Goal: Task Accomplishment & Management: Manage account settings

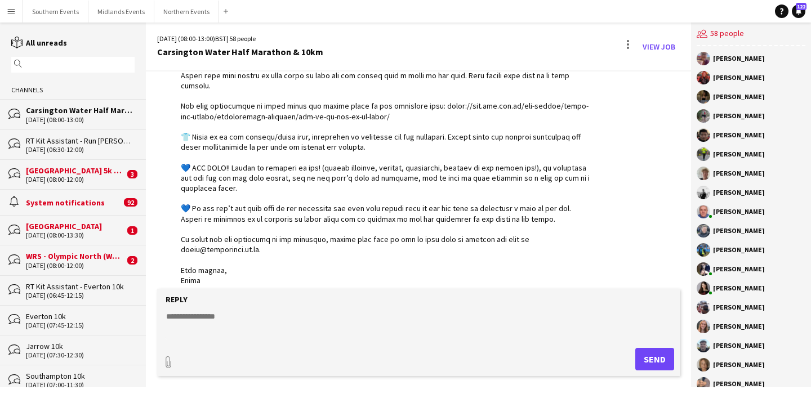
click at [60, 63] on input "text" at bounding box center [78, 65] width 107 height 10
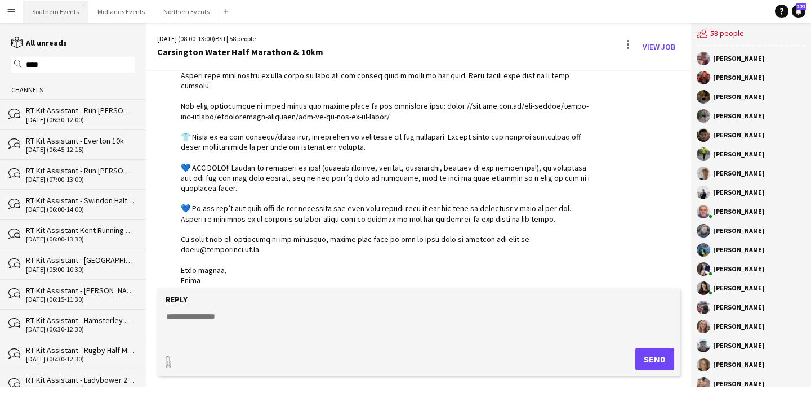
type input "***"
click at [59, 14] on button "Southern Events Close" at bounding box center [55, 12] width 65 height 22
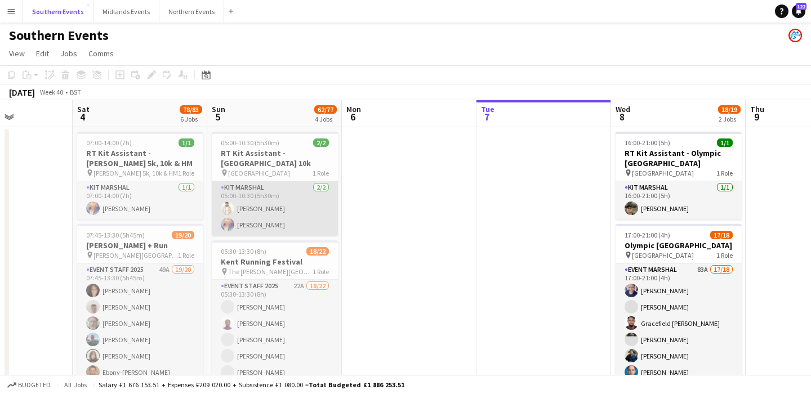
scroll to position [0, 330]
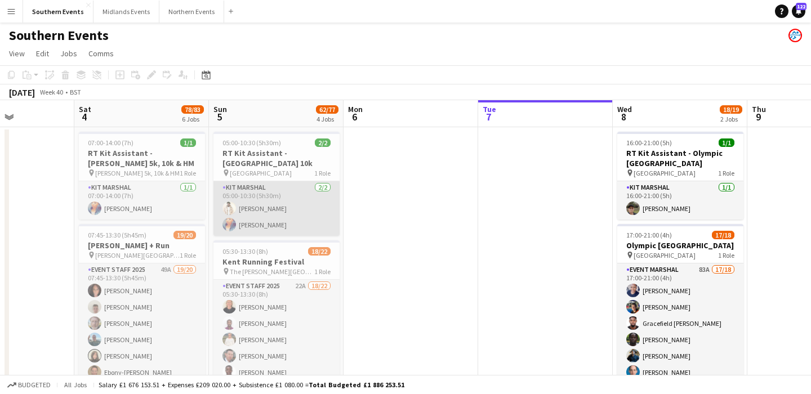
click at [290, 199] on app-card-role "Kit Marshal 2/2 05:00-10:30 (5h30m) Jaydon Young Chimere Bell" at bounding box center [277, 208] width 126 height 55
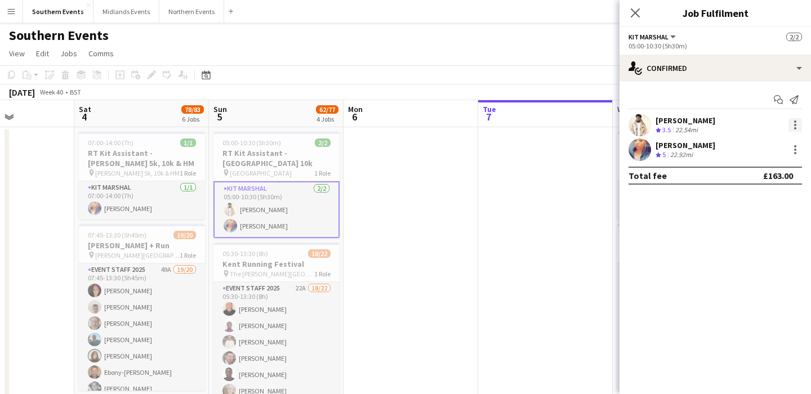
click at [793, 123] on div at bounding box center [796, 125] width 14 height 14
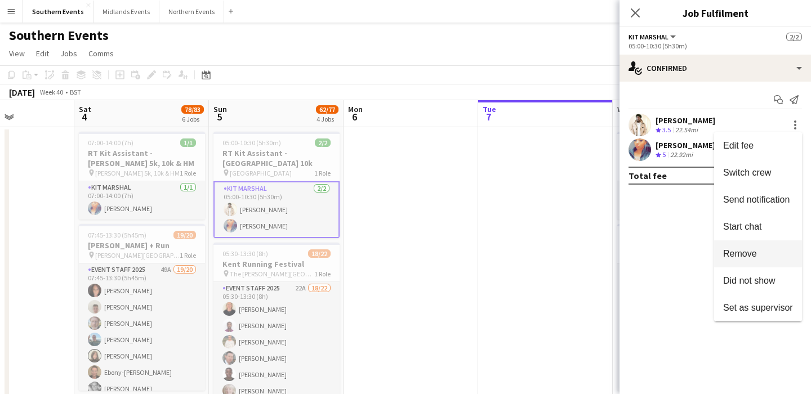
click at [748, 260] on button "Remove" at bounding box center [758, 254] width 88 height 27
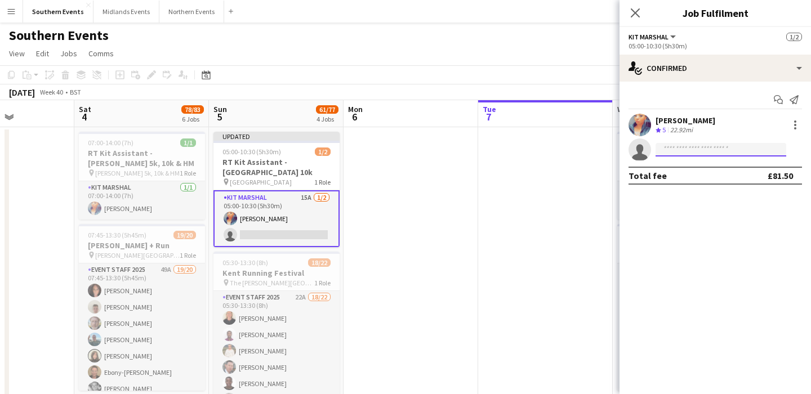
click at [712, 151] on input at bounding box center [721, 150] width 131 height 14
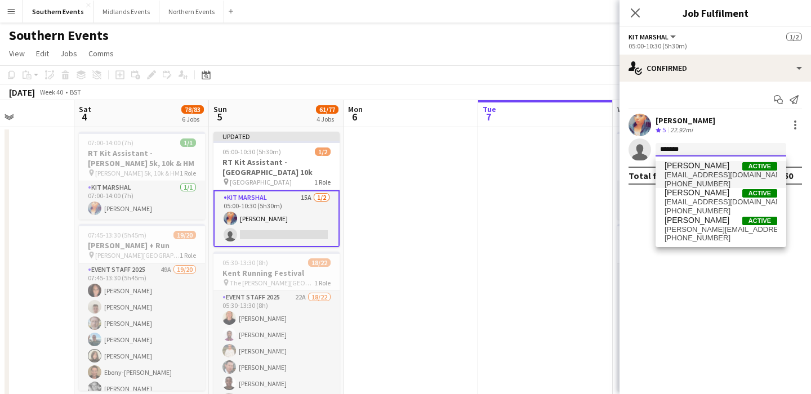
type input "*******"
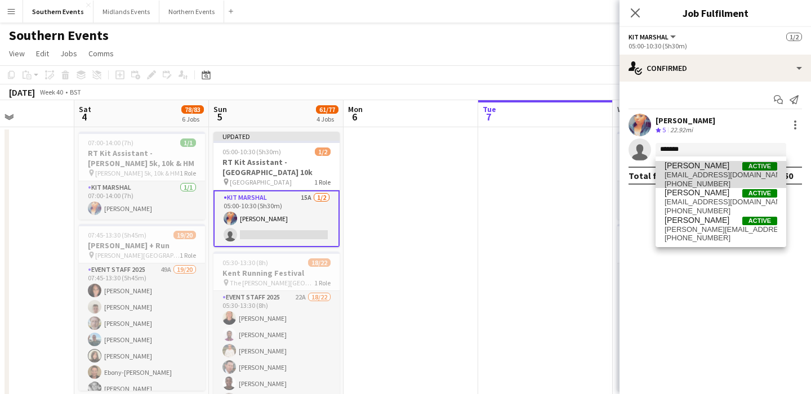
click at [710, 171] on span "[EMAIL_ADDRESS][DOMAIN_NAME]" at bounding box center [721, 175] width 113 height 9
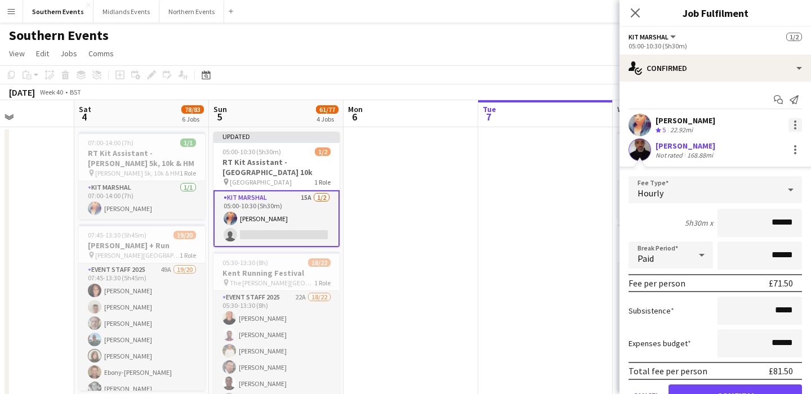
click at [797, 121] on div at bounding box center [796, 125] width 14 height 14
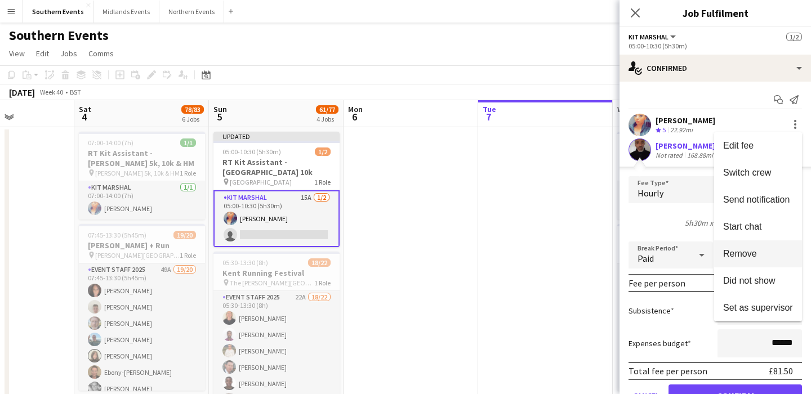
click at [742, 263] on button "Remove" at bounding box center [758, 254] width 88 height 27
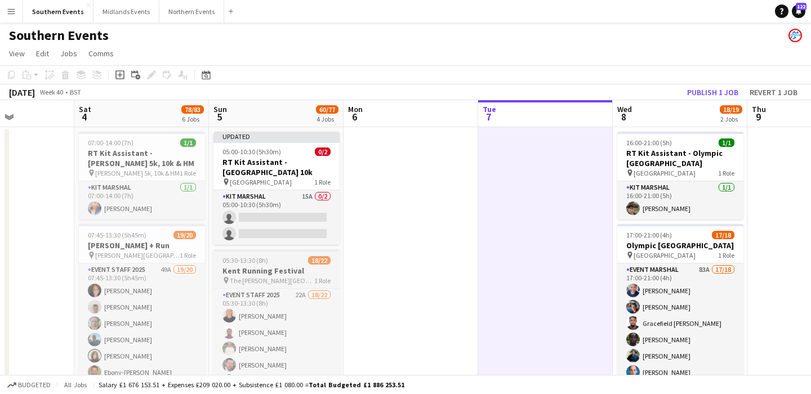
click at [275, 250] on app-job-card "05:30-13:30 (8h) 18/22 Kent Running Festival pin The Judd School 1 Role Event S…" at bounding box center [277, 333] width 126 height 167
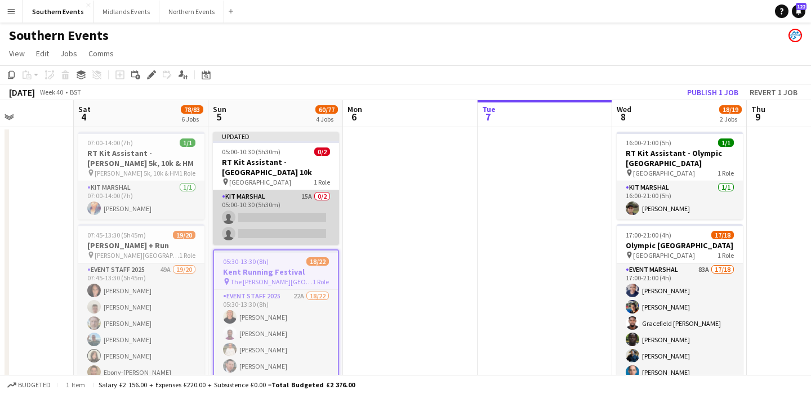
click at [323, 203] on app-card-role "Kit Marshal 15A 0/2 05:00-10:30 (5h30m) single-neutral-actions single-neutral-a…" at bounding box center [276, 217] width 126 height 55
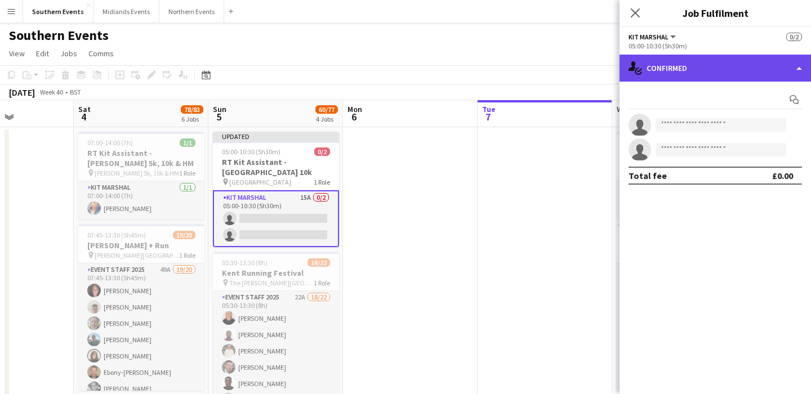
click at [726, 63] on div "single-neutral-actions-check-2 Confirmed" at bounding box center [716, 68] width 192 height 27
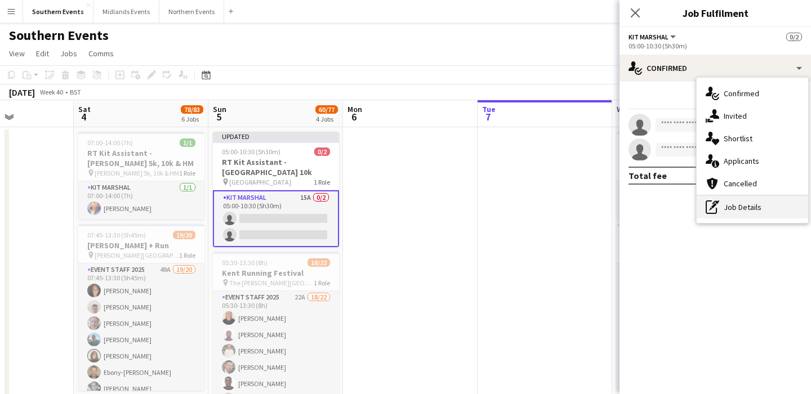
click at [774, 202] on div "pen-write Job Details" at bounding box center [753, 207] width 112 height 23
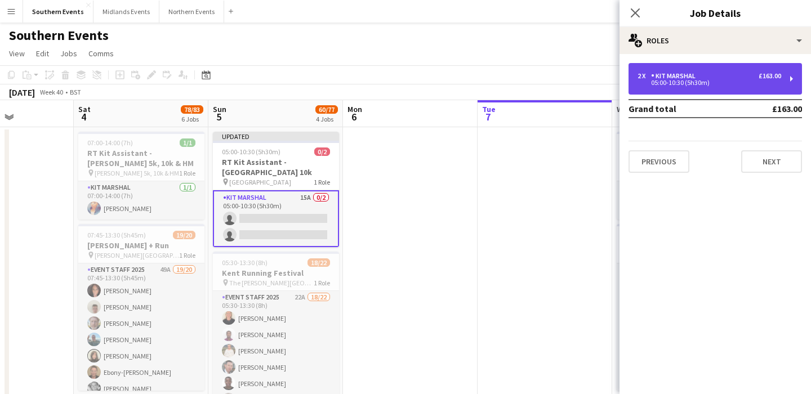
click at [686, 86] on div "05:00-10:30 (5h30m)" at bounding box center [710, 83] width 144 height 6
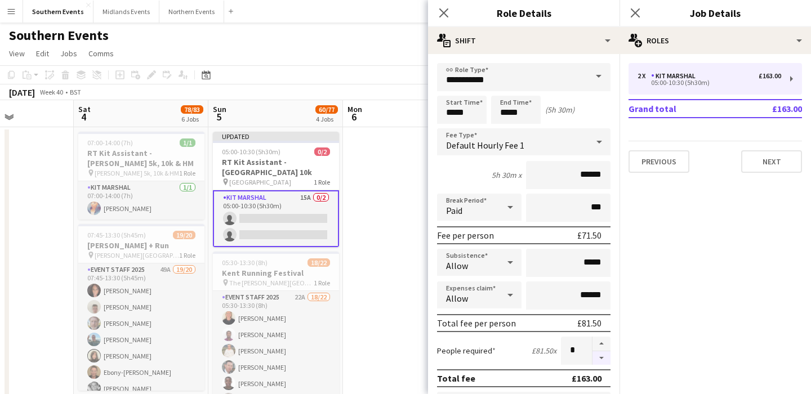
click at [598, 359] on button "button" at bounding box center [602, 359] width 18 height 14
type input "*"
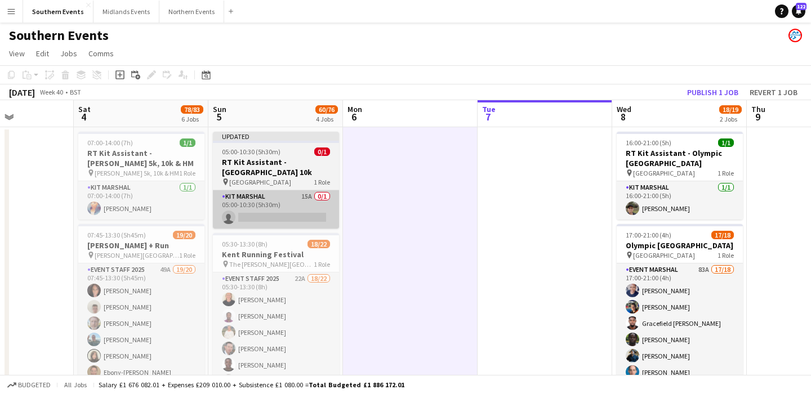
click at [307, 217] on app-card-role "Kit Marshal 15A 0/1 05:00-10:30 (5h30m) single-neutral-actions" at bounding box center [276, 209] width 126 height 38
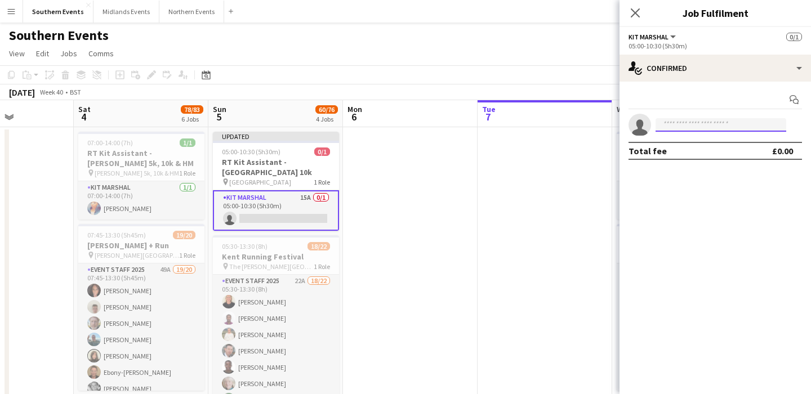
click at [721, 120] on input at bounding box center [721, 125] width 131 height 14
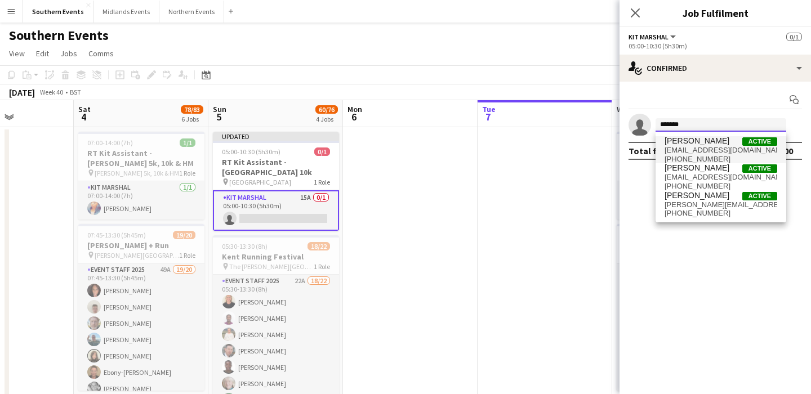
type input "*******"
click at [714, 158] on span "+447956469498" at bounding box center [721, 159] width 113 height 9
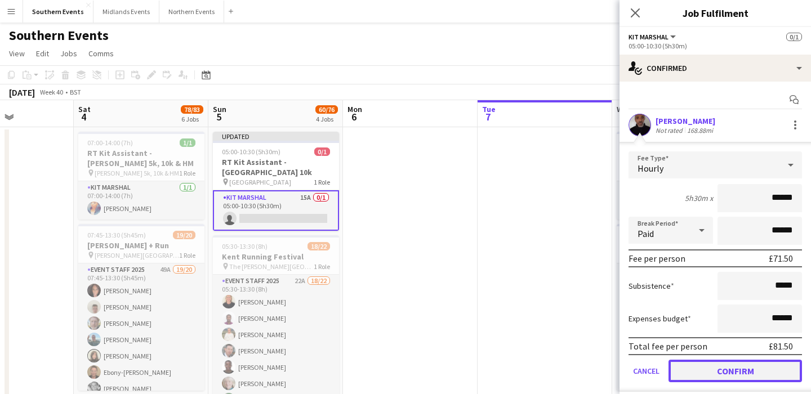
click at [721, 367] on button "Confirm" at bounding box center [736, 371] width 134 height 23
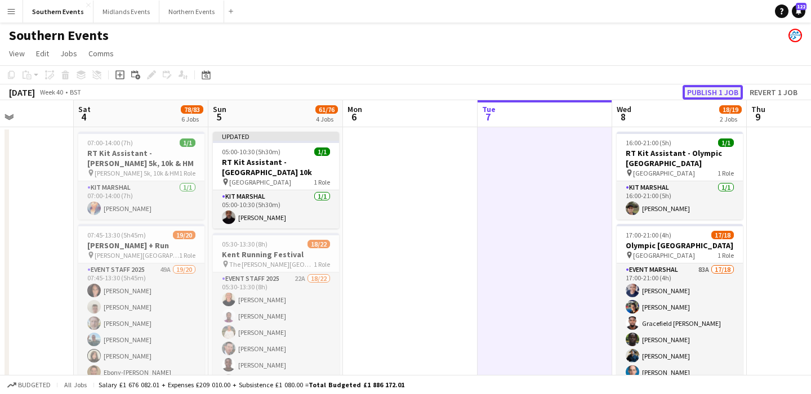
click at [715, 89] on button "Publish 1 job" at bounding box center [713, 92] width 60 height 15
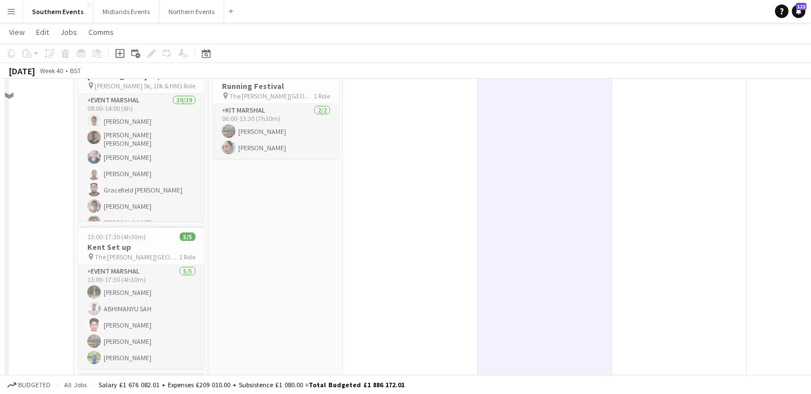
scroll to position [661, 0]
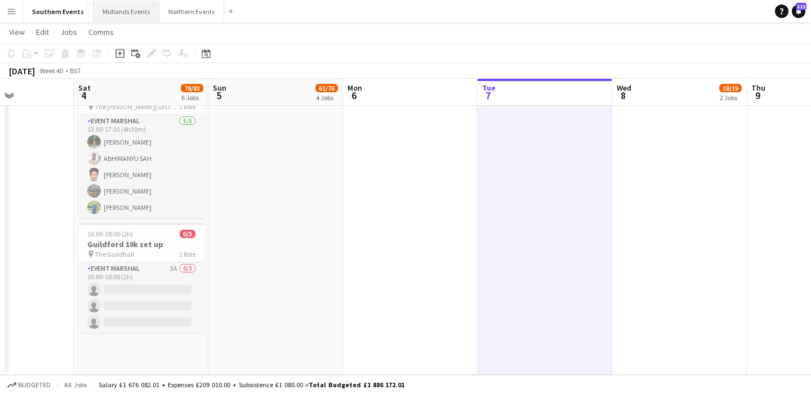
click at [126, 12] on button "Midlands Events Close" at bounding box center [127, 12] width 66 height 22
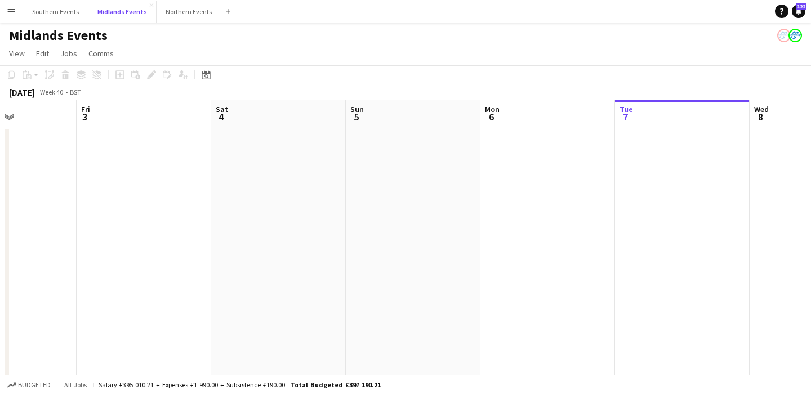
scroll to position [0, 283]
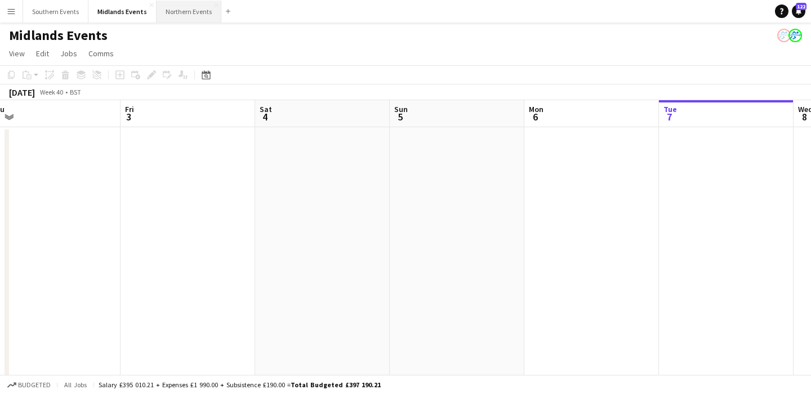
click at [182, 11] on button "Northern Events Close" at bounding box center [189, 12] width 65 height 22
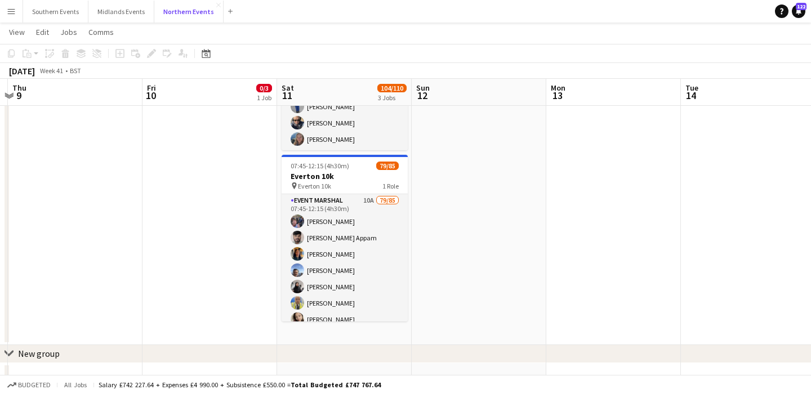
scroll to position [362, 0]
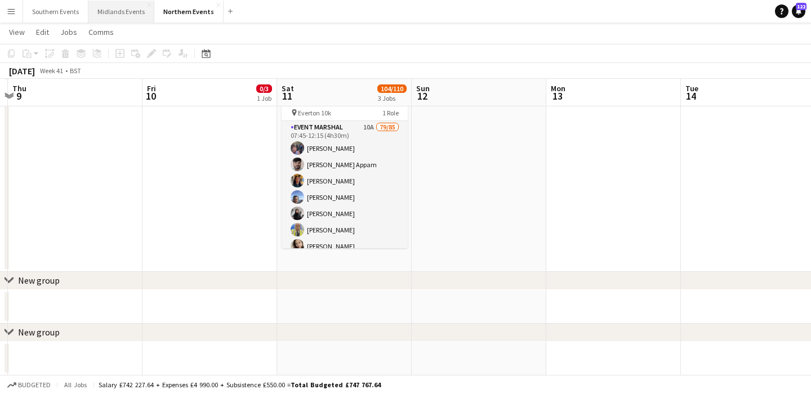
click at [124, 6] on button "Midlands Events Close" at bounding box center [121, 12] width 66 height 22
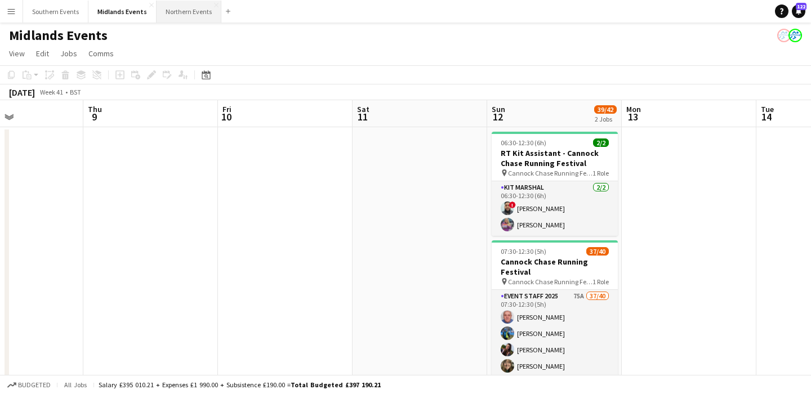
click at [194, 14] on button "Northern Events Close" at bounding box center [189, 12] width 65 height 22
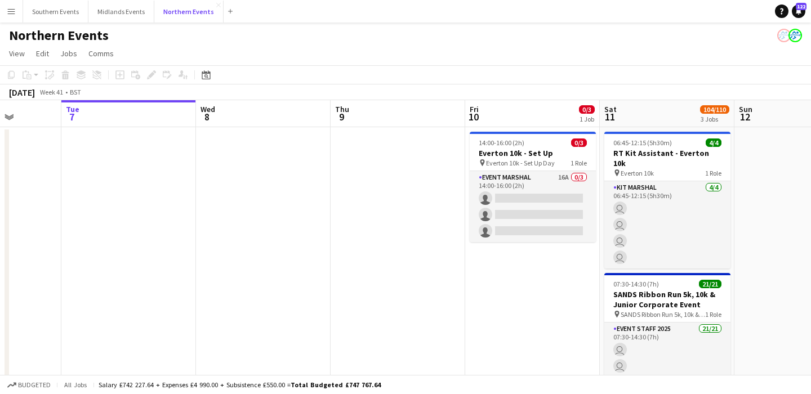
scroll to position [0, 344]
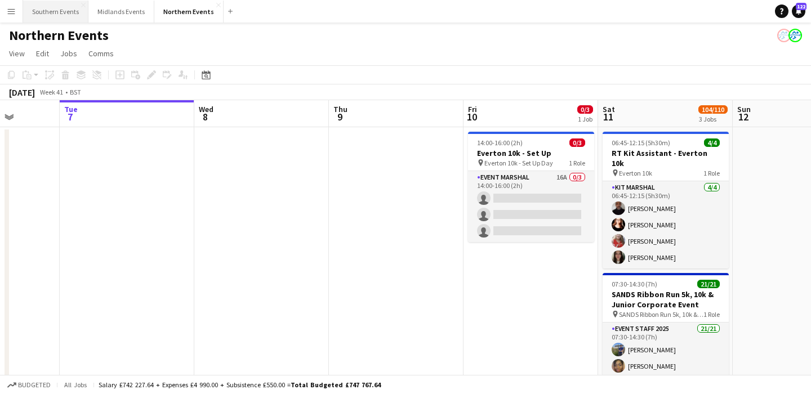
click at [54, 11] on button "Southern Events Close" at bounding box center [55, 12] width 65 height 22
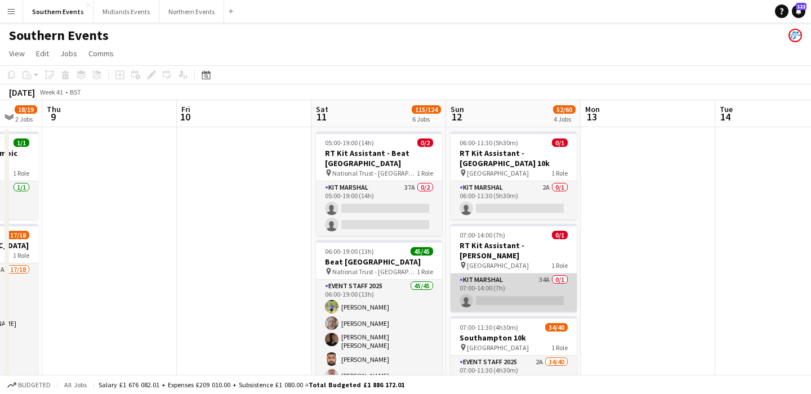
click at [525, 278] on app-card-role "Kit Marshal 34A 0/1 07:00-14:00 (7h) single-neutral-actions" at bounding box center [514, 293] width 126 height 38
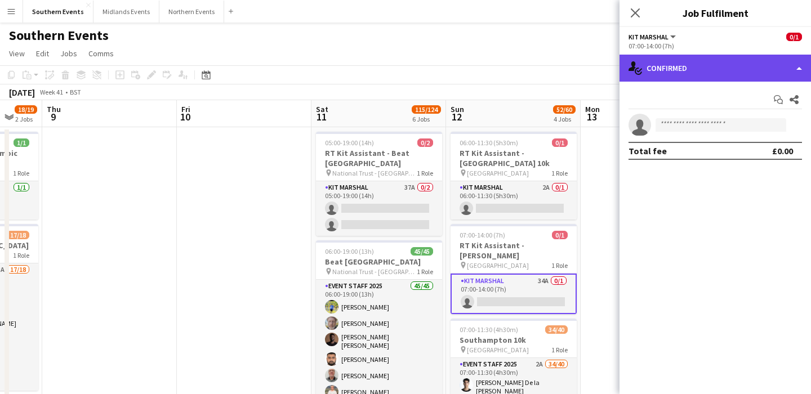
click at [721, 79] on div "single-neutral-actions-check-2 Confirmed" at bounding box center [716, 68] width 192 height 27
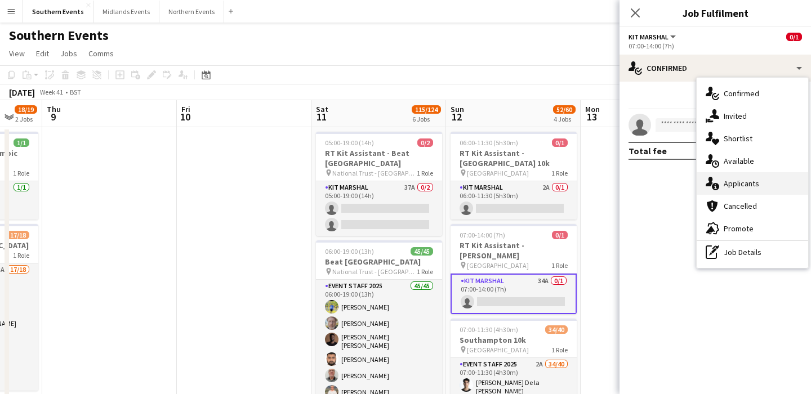
click at [756, 185] on span "Applicants" at bounding box center [741, 184] width 35 height 10
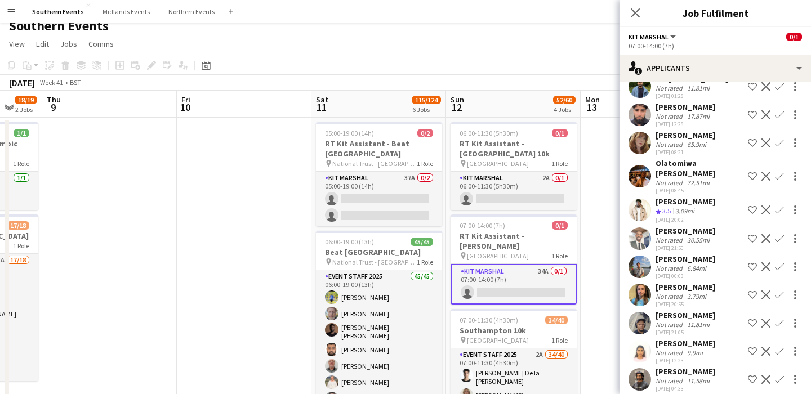
scroll to position [673, 0]
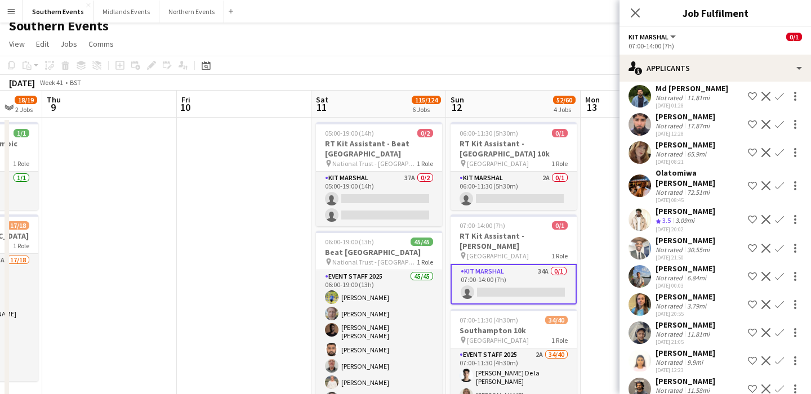
click at [694, 168] on div "Olatomiwa [PERSON_NAME]" at bounding box center [700, 178] width 88 height 20
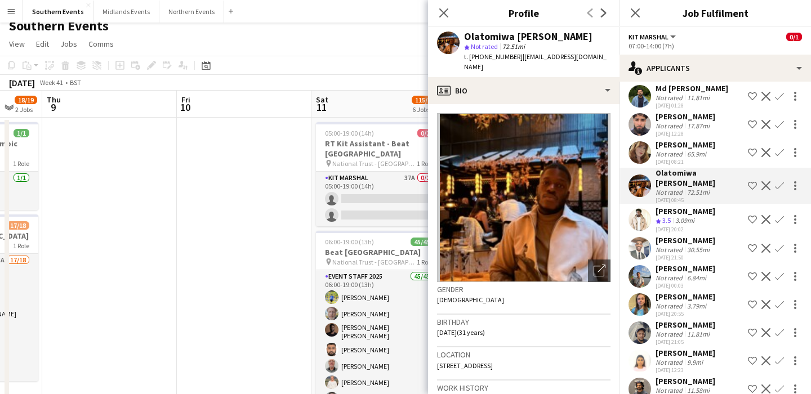
scroll to position [9, 0]
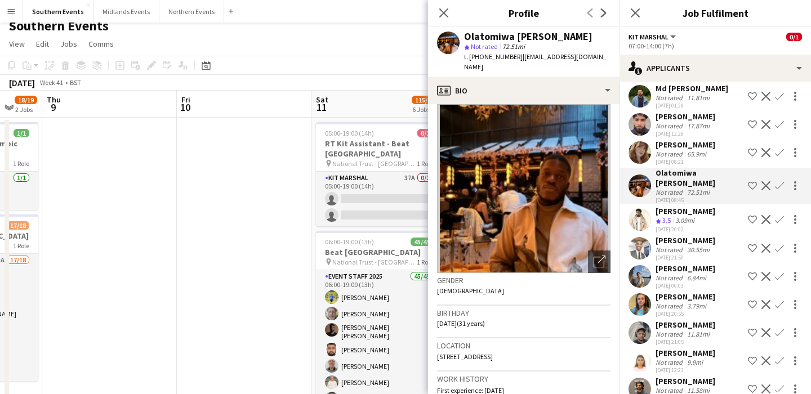
click at [685, 206] on div "[PERSON_NAME]" at bounding box center [686, 211] width 60 height 10
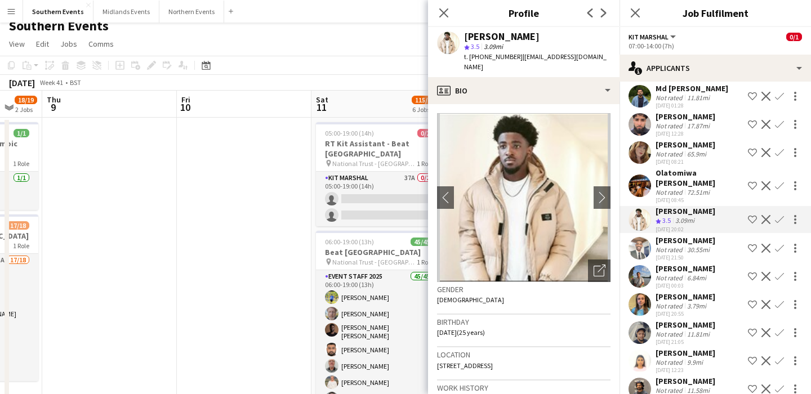
click at [703, 188] on div "72.51mi" at bounding box center [698, 192] width 27 height 8
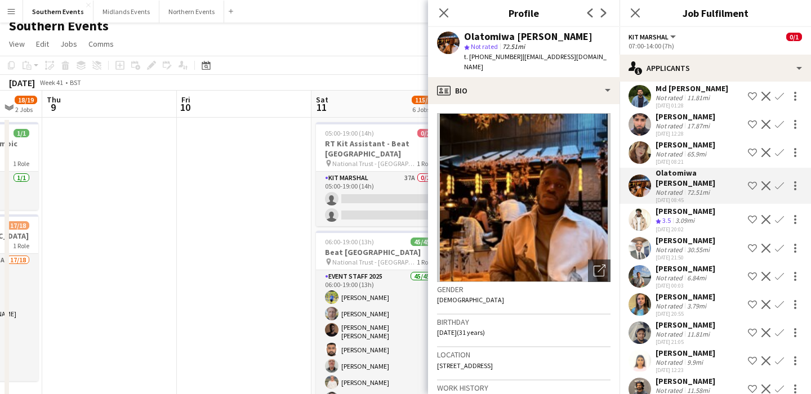
click at [781, 181] on app-icon "Confirm" at bounding box center [779, 185] width 9 height 9
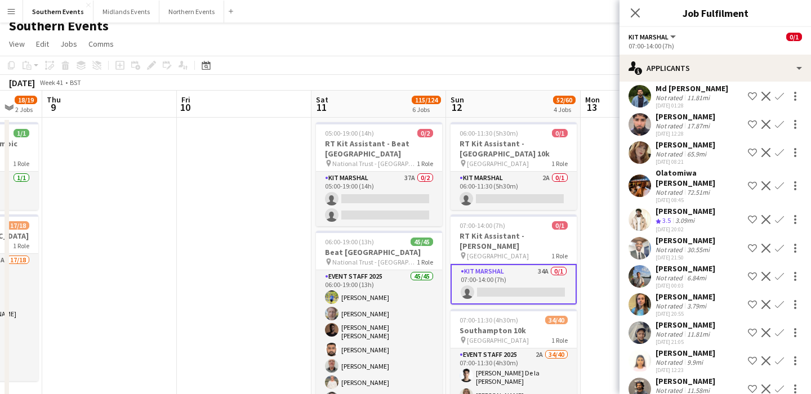
click at [779, 181] on app-icon "Confirm" at bounding box center [779, 185] width 9 height 9
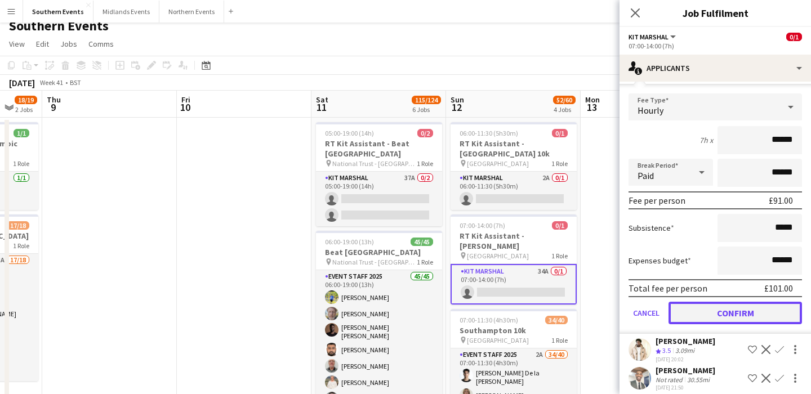
click at [757, 302] on button "Confirm" at bounding box center [736, 313] width 134 height 23
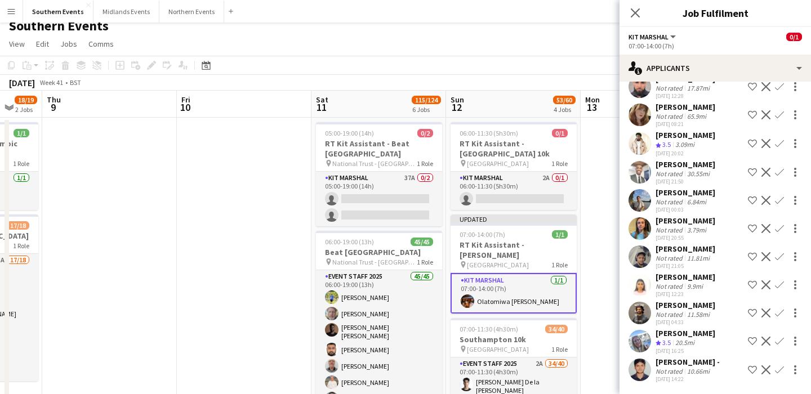
scroll to position [514, 0]
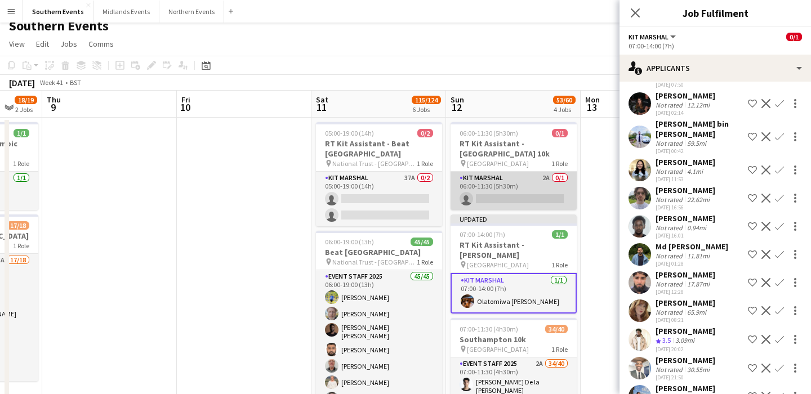
click at [530, 203] on app-card-role "Kit Marshal 2A 0/1 06:00-11:30 (5h30m) single-neutral-actions" at bounding box center [514, 191] width 126 height 38
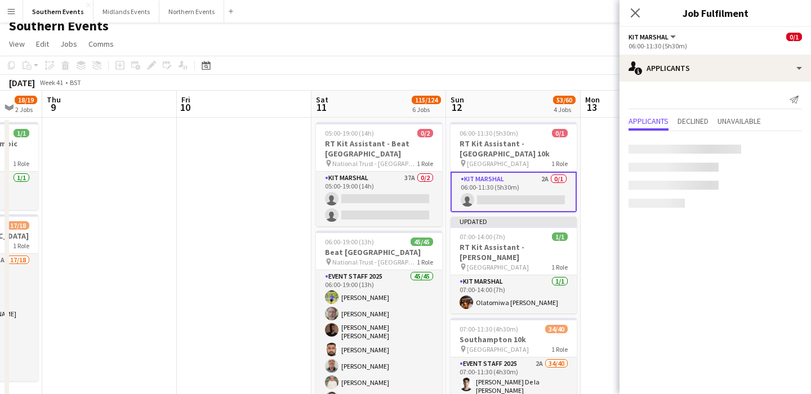
scroll to position [0, 0]
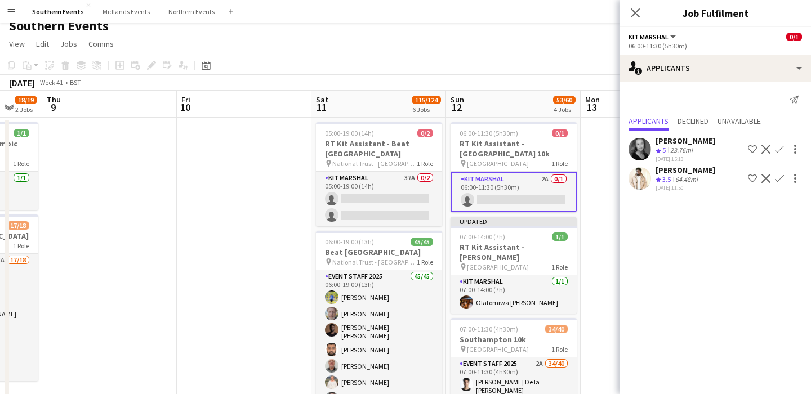
click at [782, 178] on app-icon "Confirm" at bounding box center [779, 178] width 9 height 9
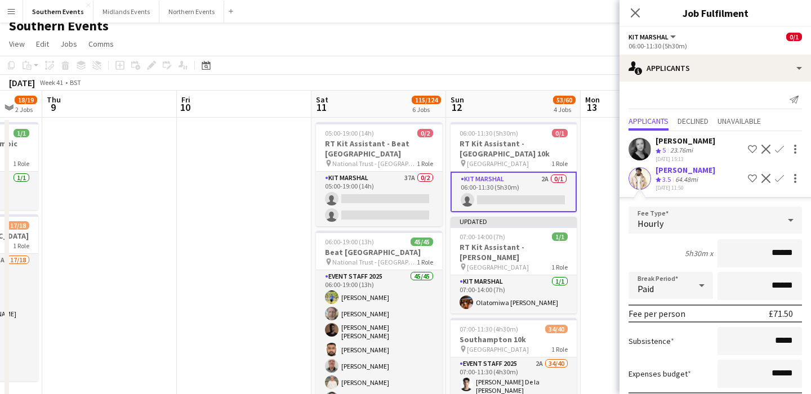
scroll to position [64, 0]
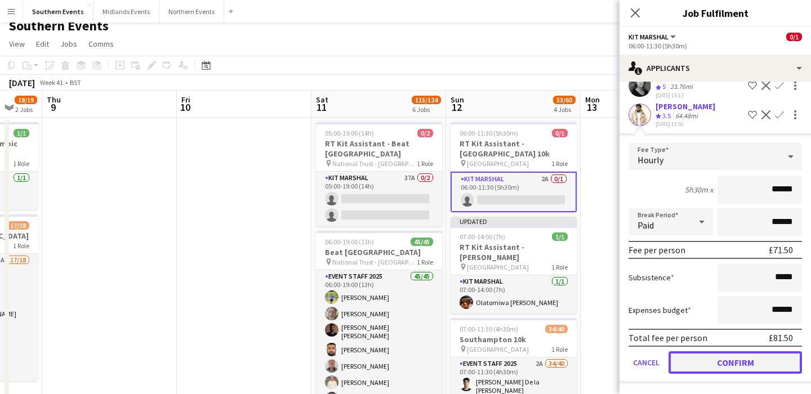
click at [745, 359] on button "Confirm" at bounding box center [736, 363] width 134 height 23
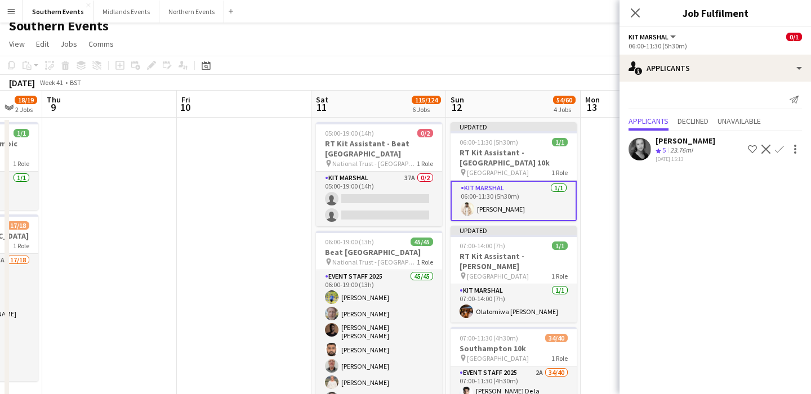
scroll to position [0, 0]
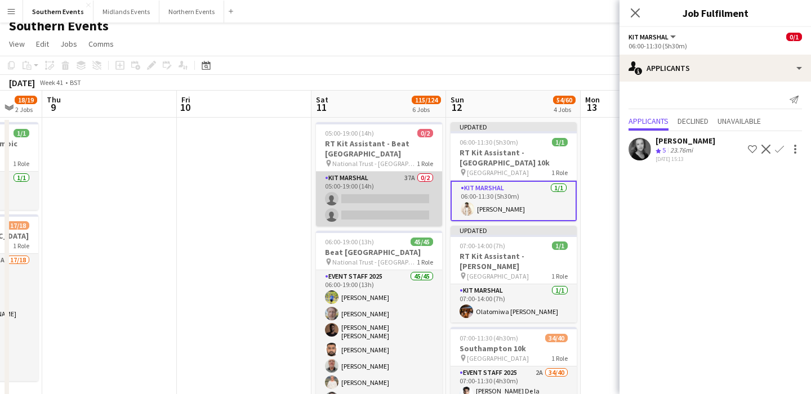
click at [376, 190] on app-card-role "Kit Marshal 37A 0/2 05:00-19:00 (14h) single-neutral-actions single-neutral-act…" at bounding box center [379, 199] width 126 height 55
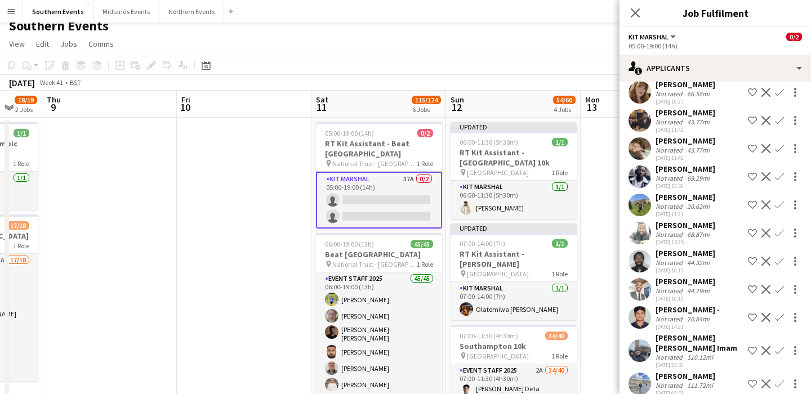
scroll to position [514, 0]
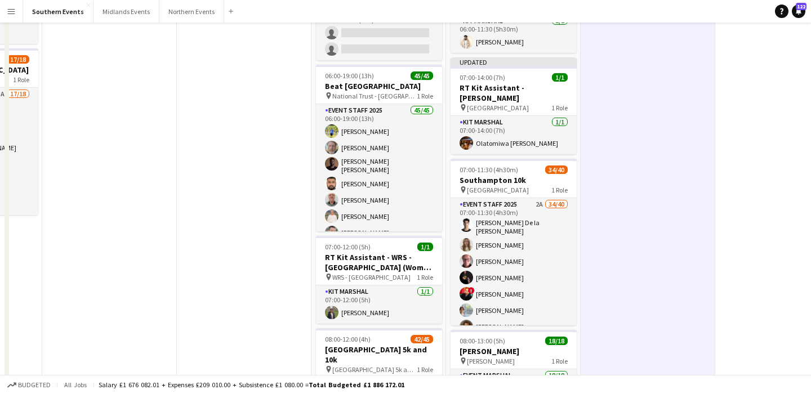
scroll to position [0, 0]
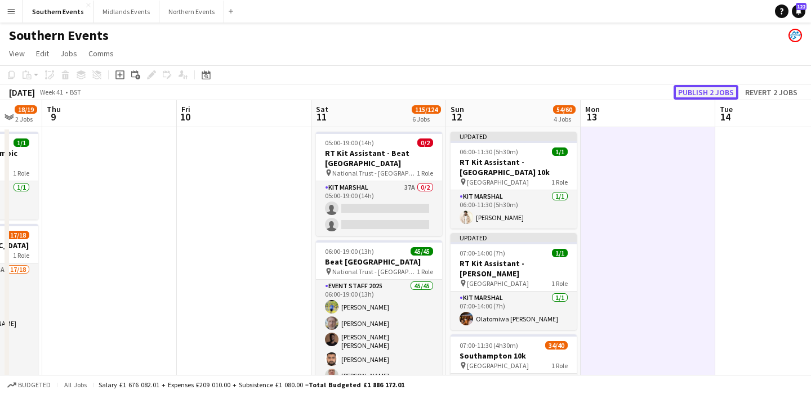
click at [722, 89] on button "Publish 2 jobs" at bounding box center [706, 92] width 65 height 15
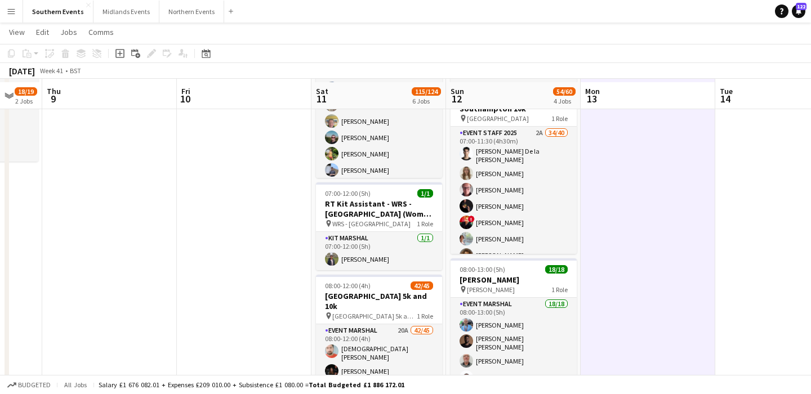
scroll to position [234, 0]
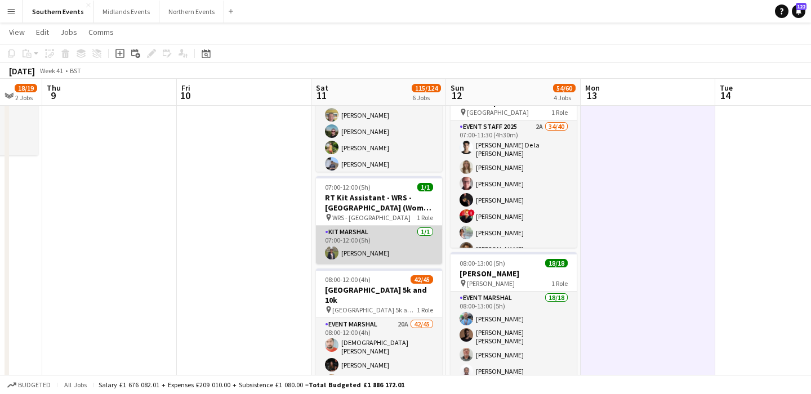
click at [413, 234] on app-card-role "Kit Marshal 1/1 07:00-12:00 (5h) Dhanuvarsha Ramasamy" at bounding box center [379, 245] width 126 height 38
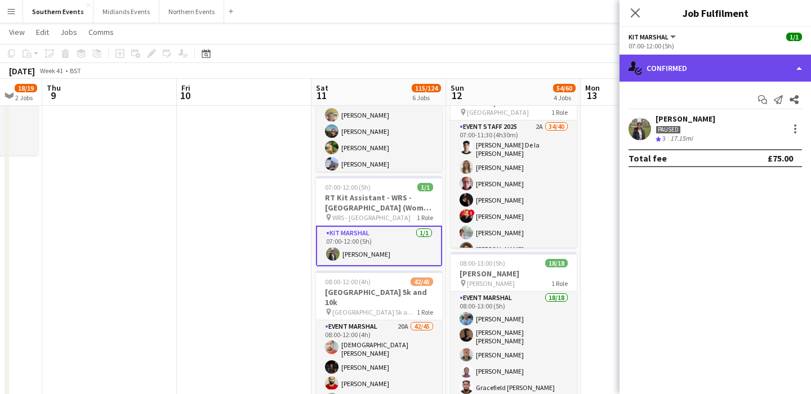
click at [678, 65] on div "single-neutral-actions-check-2 Confirmed" at bounding box center [716, 68] width 192 height 27
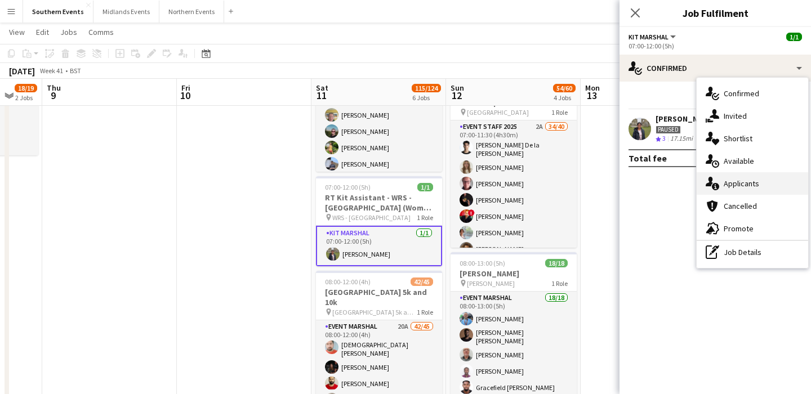
click at [760, 190] on div "single-neutral-actions-information Applicants" at bounding box center [753, 183] width 112 height 23
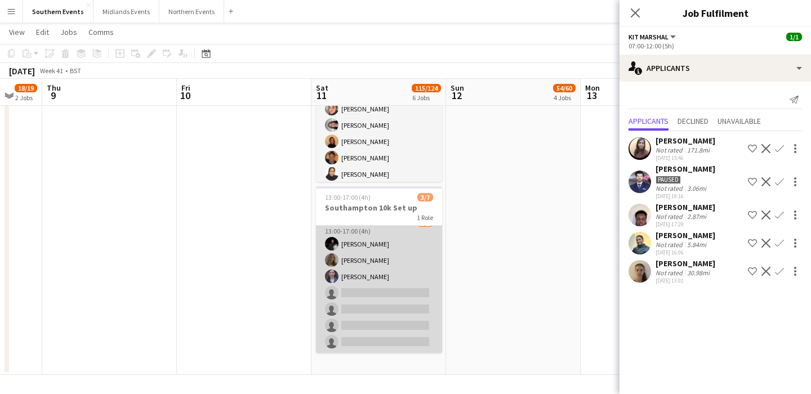
scroll to position [0, 0]
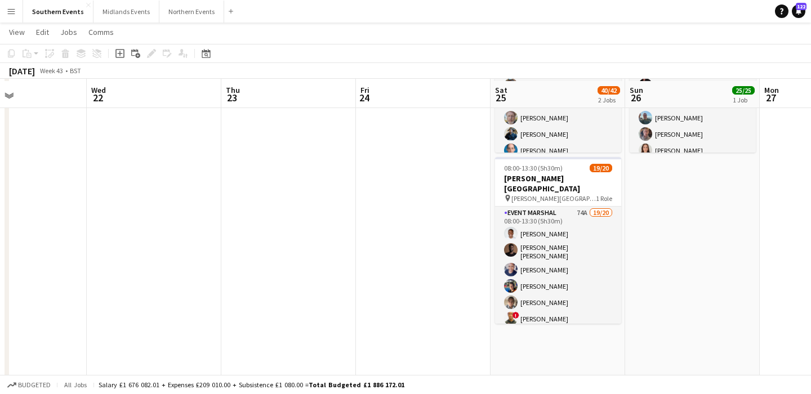
scroll to position [147, 0]
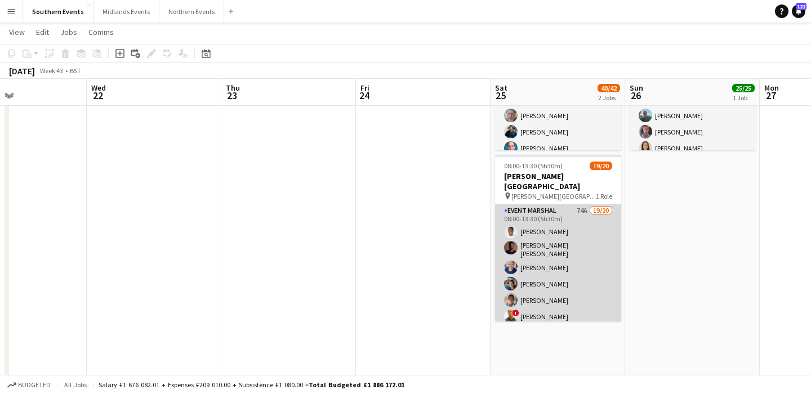
click at [537, 205] on app-card-role "Event Marshal 74A 19/20 08:00-13:30 (5h30m) Ekow Tachie-Mensah ALEX KISSI BEDIA…" at bounding box center [558, 381] width 126 height 352
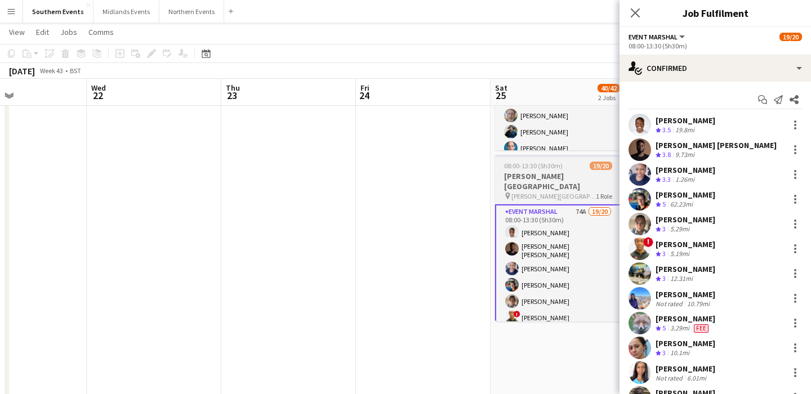
click at [542, 174] on h3 "[PERSON_NAME][GEOGRAPHIC_DATA]" at bounding box center [558, 181] width 126 height 20
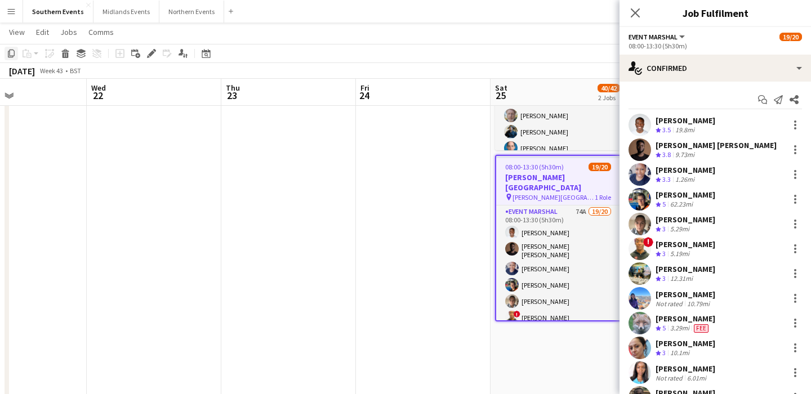
click at [16, 52] on div "Copy" at bounding box center [12, 54] width 14 height 14
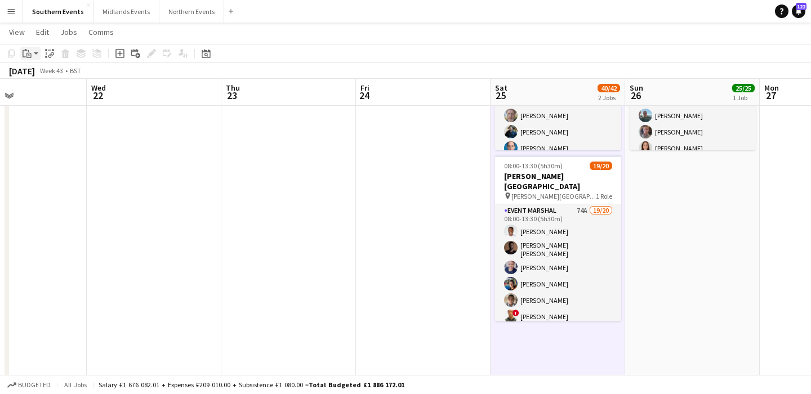
click at [30, 54] on icon at bounding box center [28, 55] width 5 height 5
click at [39, 74] on link "Paste Command V" at bounding box center [74, 75] width 89 height 10
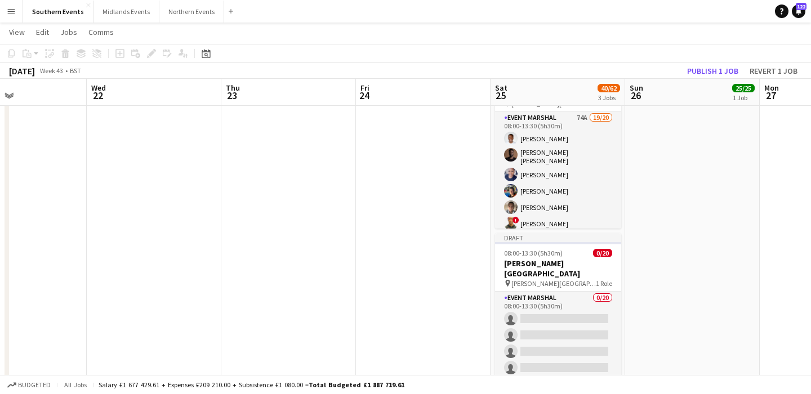
scroll to position [254, 0]
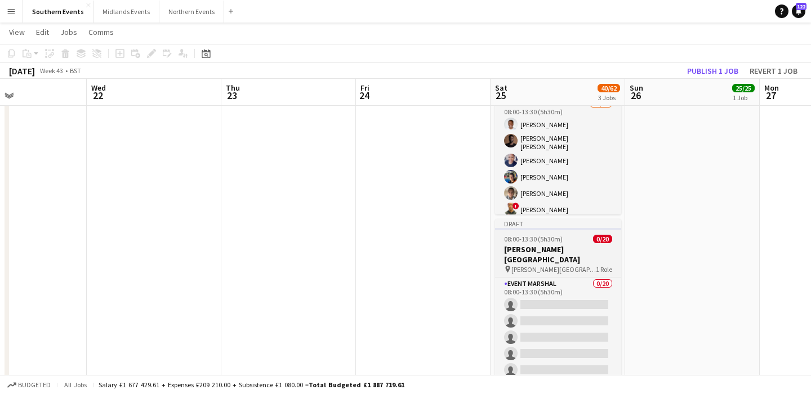
click at [532, 277] on div "Event Marshal 0/20 08:00-13:30 (5h30m) single-neutral-actions single-neutral-ac…" at bounding box center [558, 331] width 126 height 109
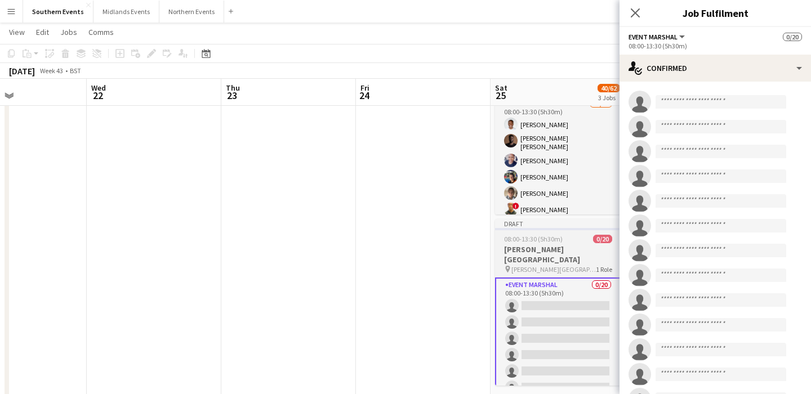
click at [532, 247] on h3 "[PERSON_NAME][GEOGRAPHIC_DATA]" at bounding box center [558, 255] width 126 height 20
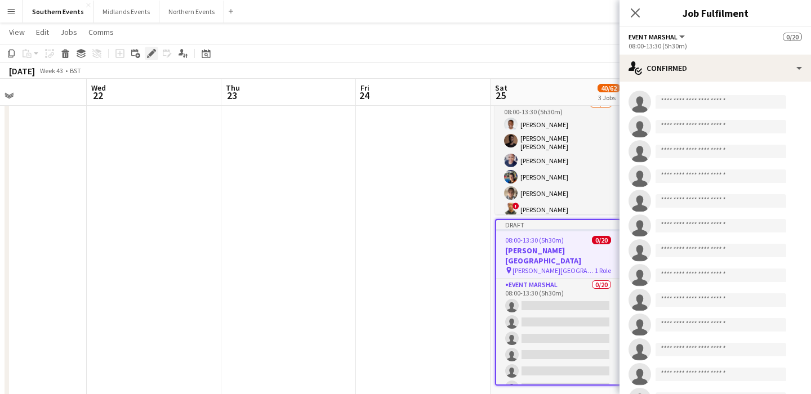
click at [147, 56] on icon "Edit" at bounding box center [151, 53] width 9 height 9
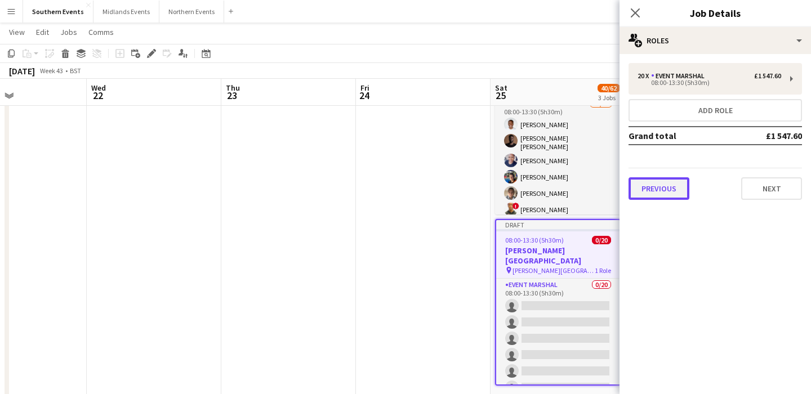
click at [638, 186] on button "Previous" at bounding box center [659, 188] width 61 height 23
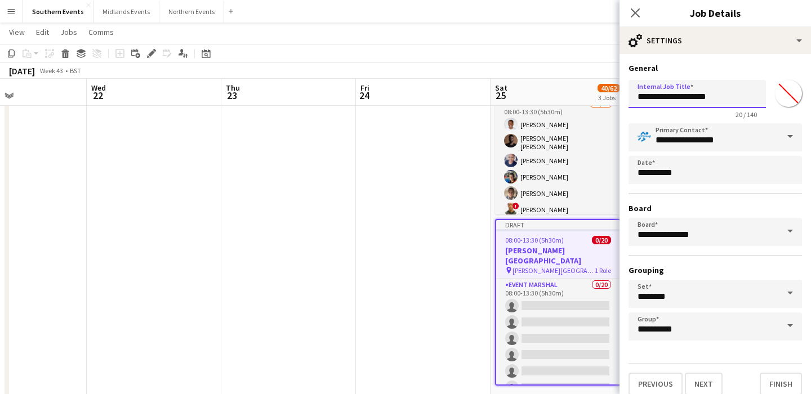
click at [636, 101] on input "**********" at bounding box center [697, 94] width 137 height 28
type input "**********"
click at [699, 380] on button "Next" at bounding box center [704, 384] width 38 height 23
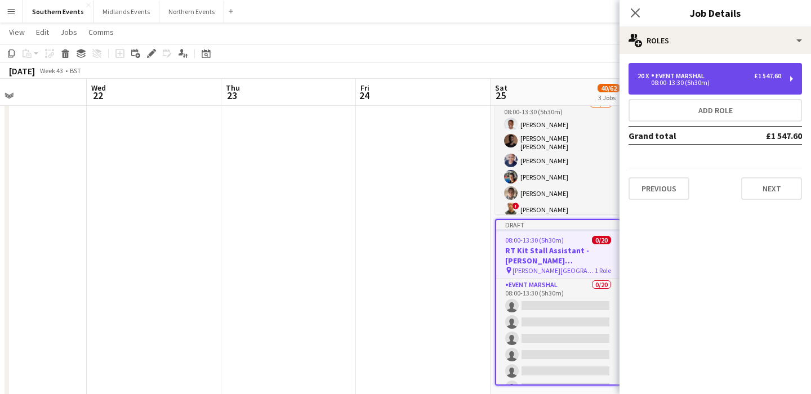
click at [671, 81] on div "08:00-13:30 (5h30m)" at bounding box center [710, 83] width 144 height 6
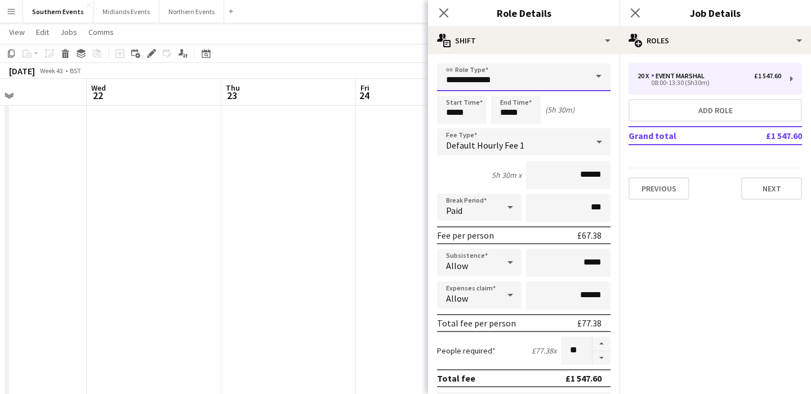
click at [471, 83] on input "**********" at bounding box center [524, 77] width 174 height 28
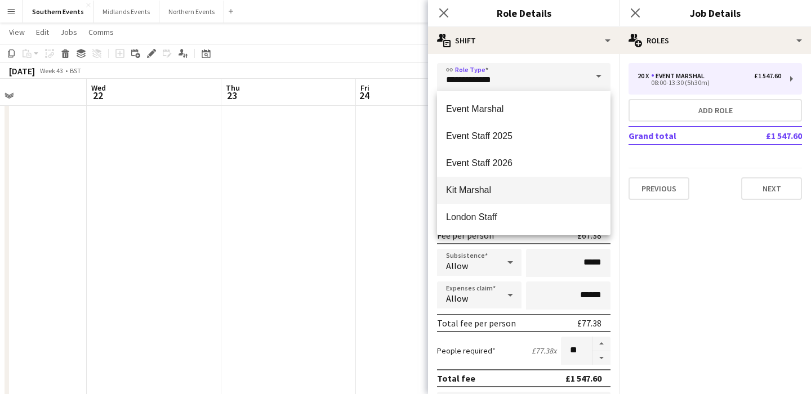
click at [478, 179] on mat-option "Kit Marshal" at bounding box center [524, 190] width 174 height 27
type input "**********"
type input "******"
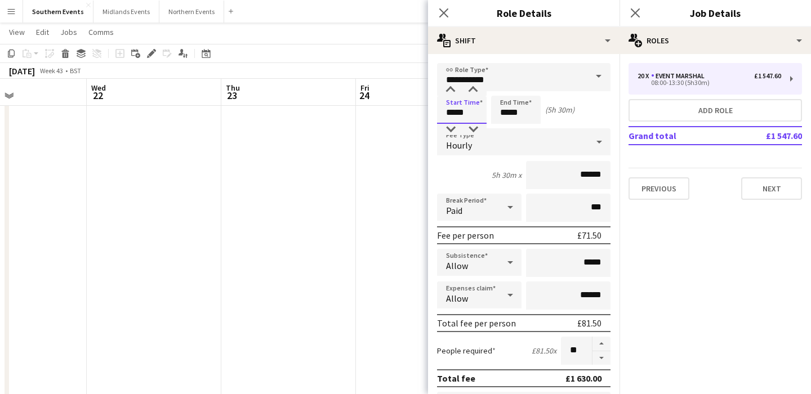
click at [468, 112] on input "*****" at bounding box center [462, 110] width 50 height 28
type input "*****"
click at [452, 131] on div at bounding box center [450, 129] width 23 height 11
drag, startPoint x: 582, startPoint y: 352, endPoint x: 531, endPoint y: 352, distance: 51.3
click at [531, 352] on div "People required £94.50 x **" at bounding box center [524, 351] width 174 height 28
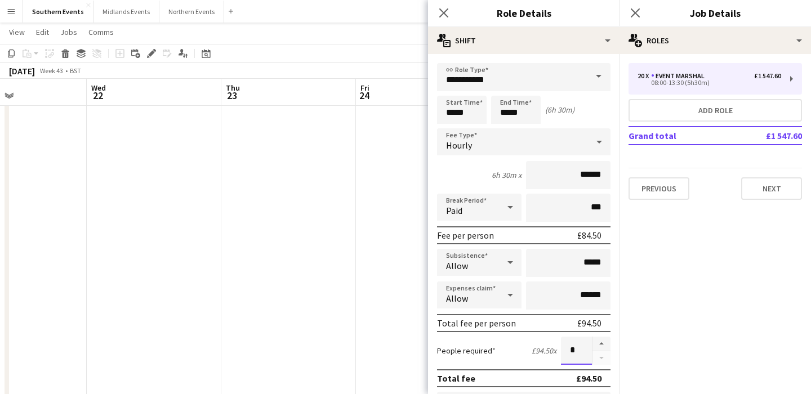
type input "*"
click at [495, 348] on div "People required £94.50 x *" at bounding box center [524, 351] width 174 height 28
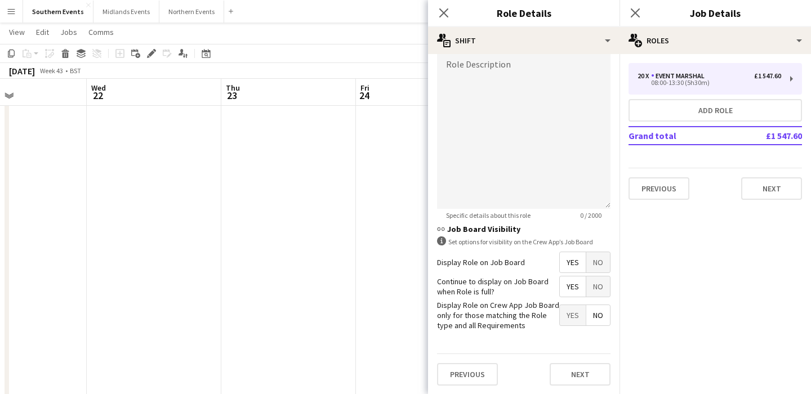
scroll to position [261, 0]
click at [570, 380] on button "Next" at bounding box center [580, 374] width 61 height 23
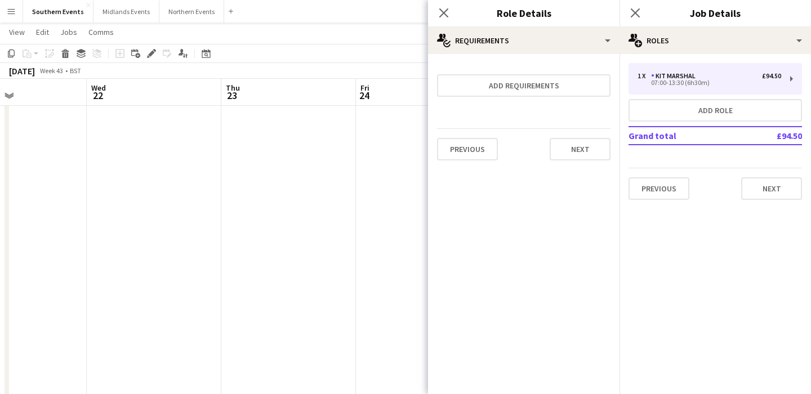
scroll to position [0, 0]
click at [584, 161] on div "Previous Next" at bounding box center [524, 148] width 174 height 41
click at [578, 150] on button "Next" at bounding box center [580, 149] width 61 height 23
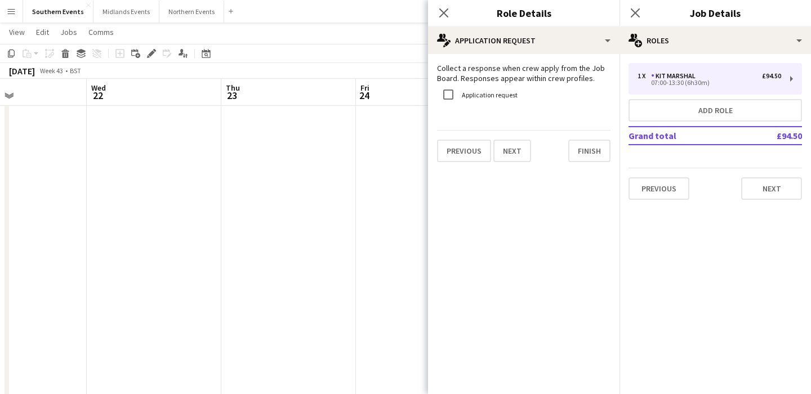
click at [591, 139] on div "Previous Next Finish" at bounding box center [524, 146] width 174 height 32
click at [591, 153] on button "Finish" at bounding box center [589, 151] width 42 height 23
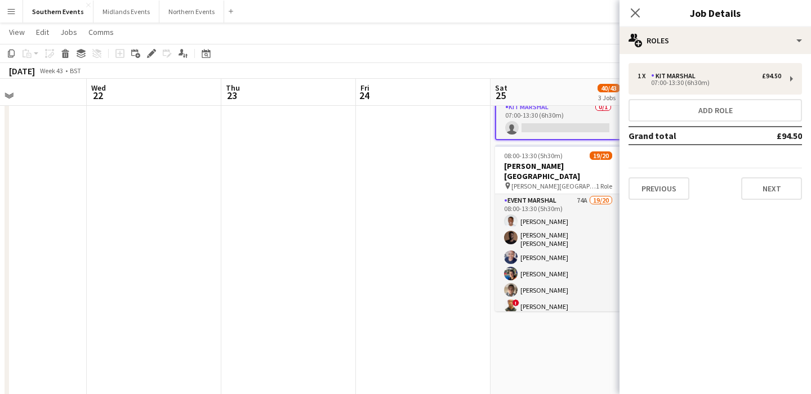
click at [412, 240] on app-date-cell at bounding box center [423, 320] width 135 height 910
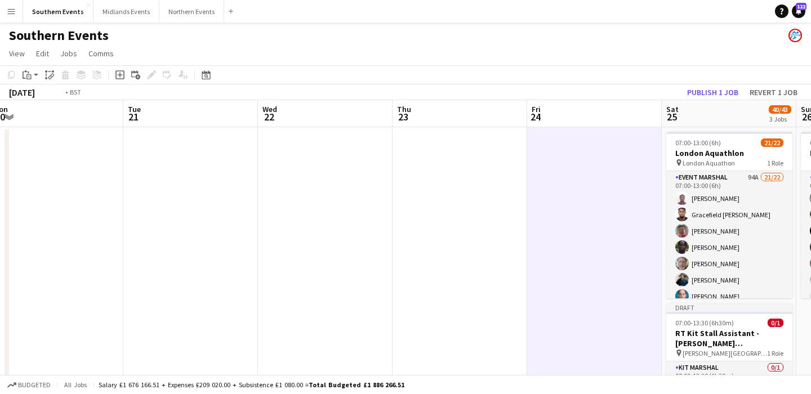
scroll to position [0, 311]
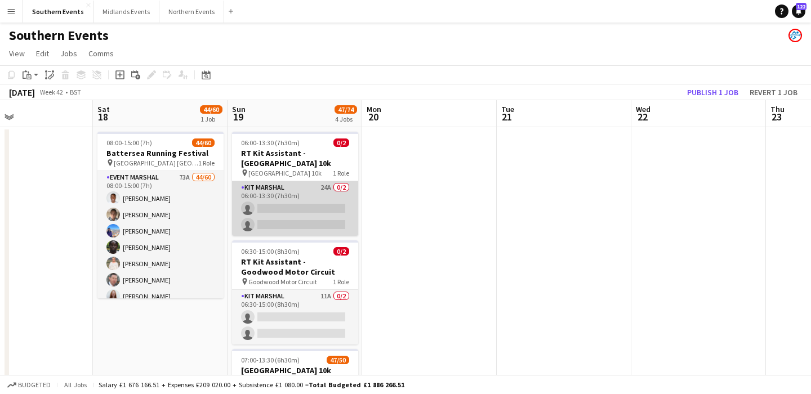
click at [319, 217] on app-card-role "Kit Marshal 24A 0/2 06:00-13:30 (7h30m) single-neutral-actions single-neutral-a…" at bounding box center [295, 208] width 126 height 55
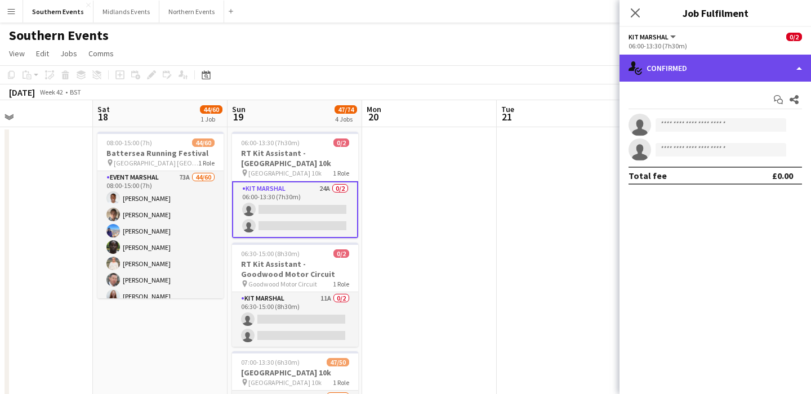
click at [682, 64] on div "single-neutral-actions-check-2 Confirmed" at bounding box center [716, 68] width 192 height 27
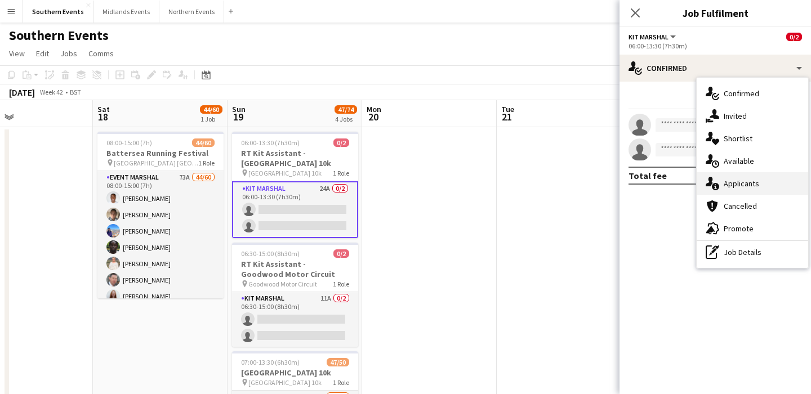
click at [769, 186] on div "single-neutral-actions-information Applicants" at bounding box center [753, 183] width 112 height 23
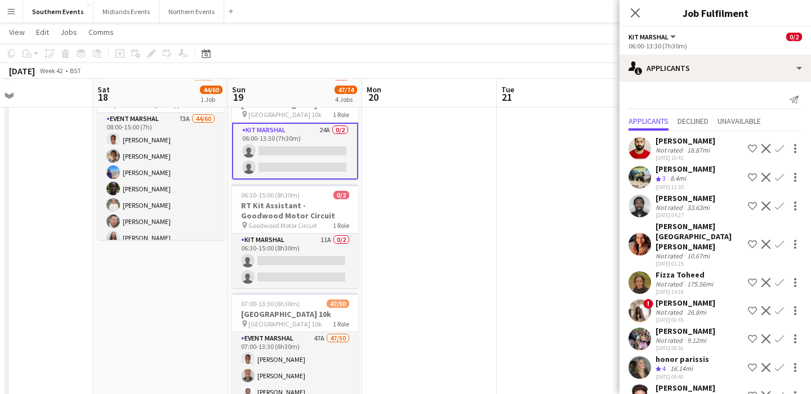
scroll to position [61, 0]
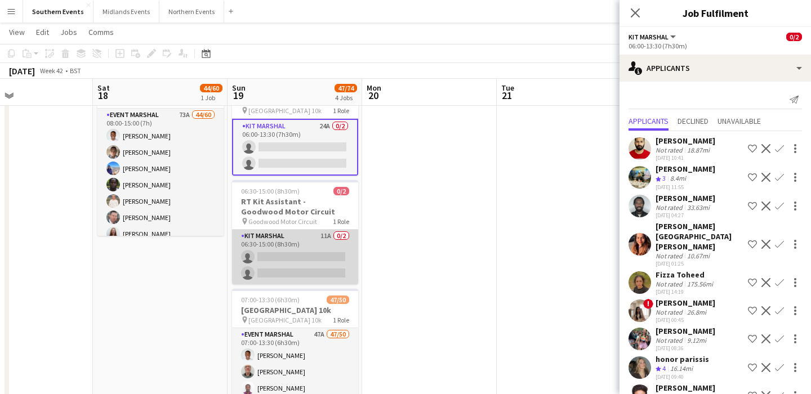
click at [313, 258] on app-card-role "Kit Marshal 11A 0/2 06:30-15:00 (8h30m) single-neutral-actions single-neutral-a…" at bounding box center [295, 257] width 126 height 55
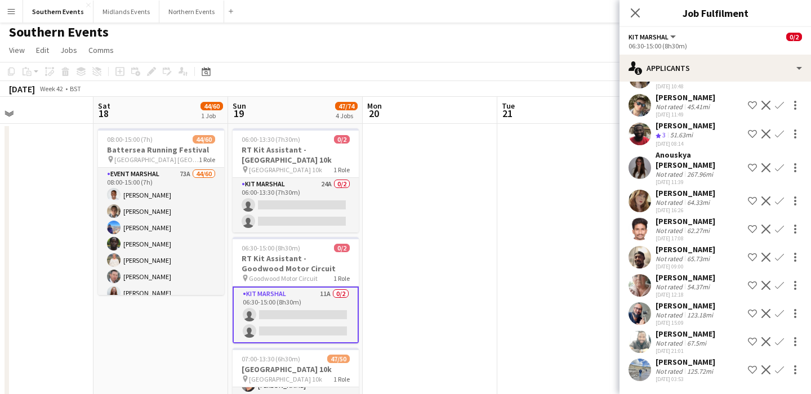
scroll to position [0, 0]
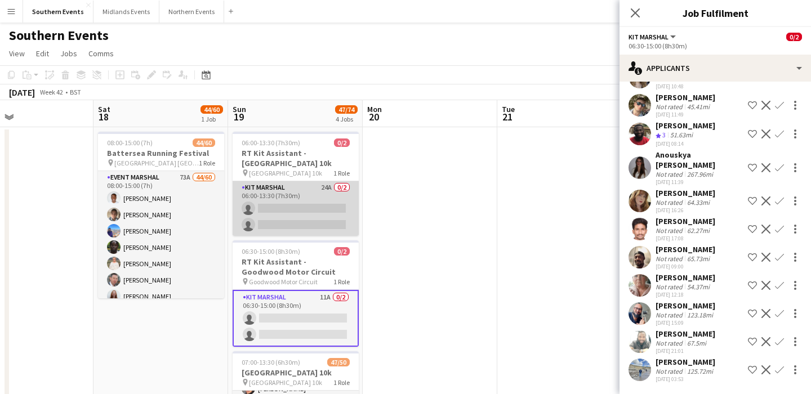
click at [291, 232] on app-card-role "Kit Marshal 24A 0/2 06:00-13:30 (7h30m) single-neutral-actions single-neutral-a…" at bounding box center [296, 208] width 126 height 55
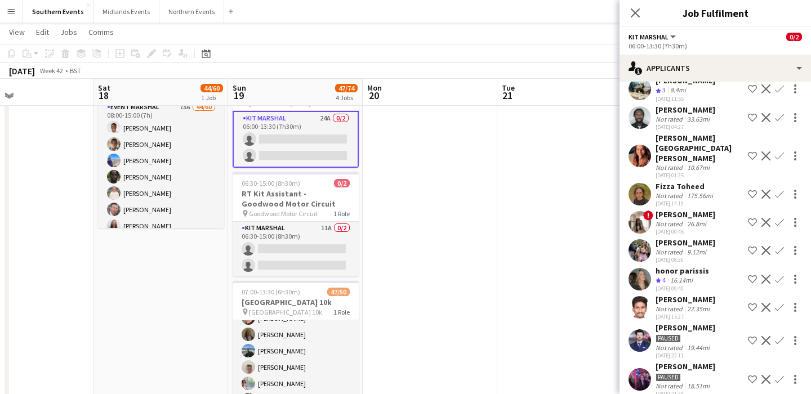
scroll to position [91, 0]
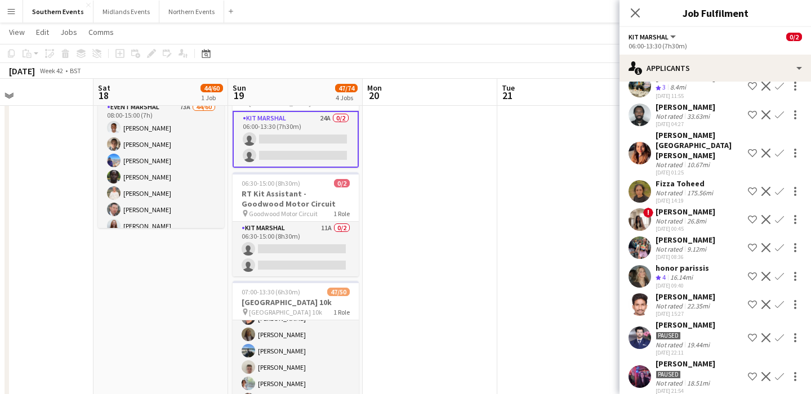
click at [704, 246] on div "9.12mi" at bounding box center [697, 249] width 24 height 8
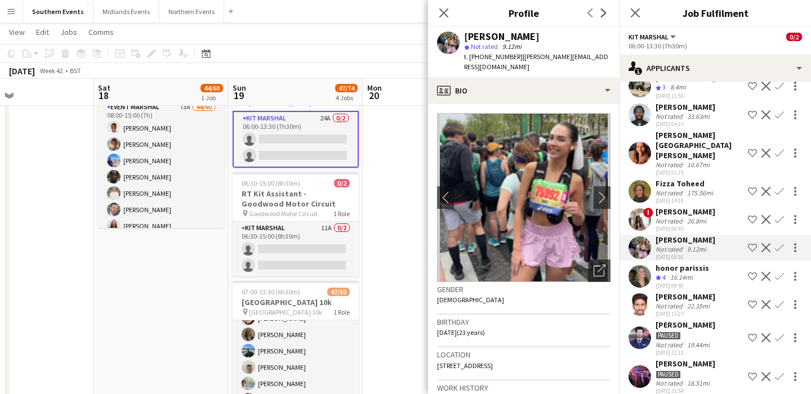
click at [705, 275] on div "honor parissis Crew rating 4 16.14mi 04-09-2025 09:40 Shortlist crew Decline Co…" at bounding box center [716, 276] width 192 height 27
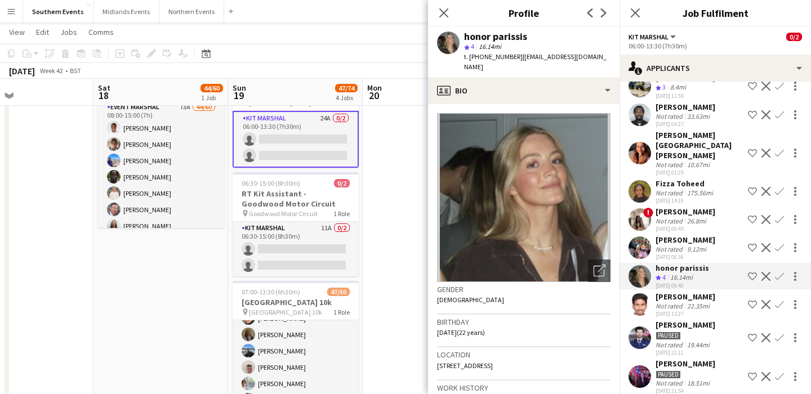
click at [705, 250] on div "9.12mi" at bounding box center [697, 249] width 24 height 8
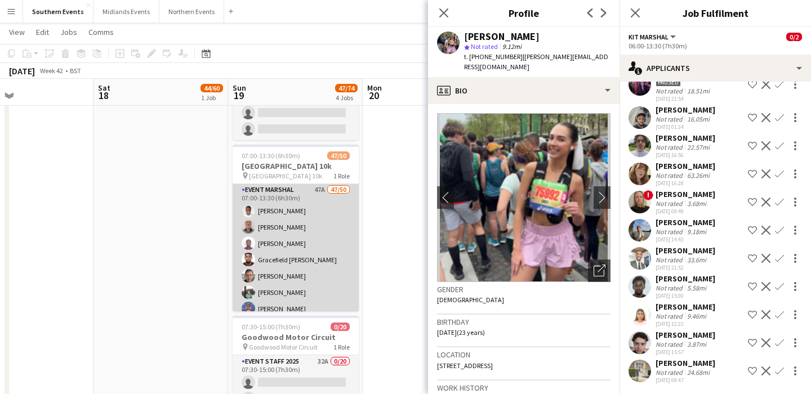
scroll to position [0, 0]
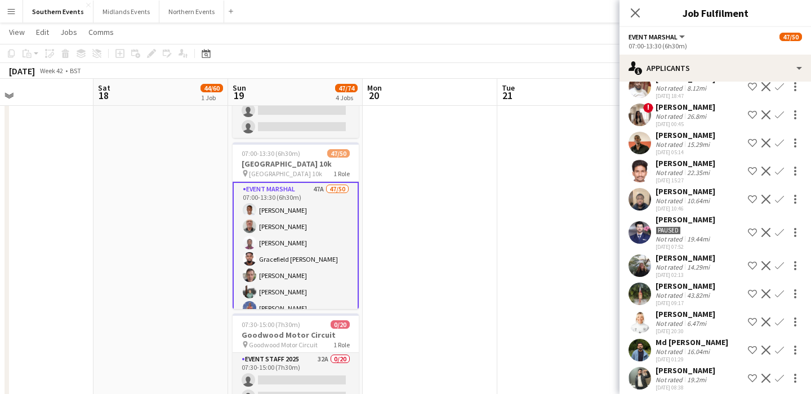
scroll to position [790, 0]
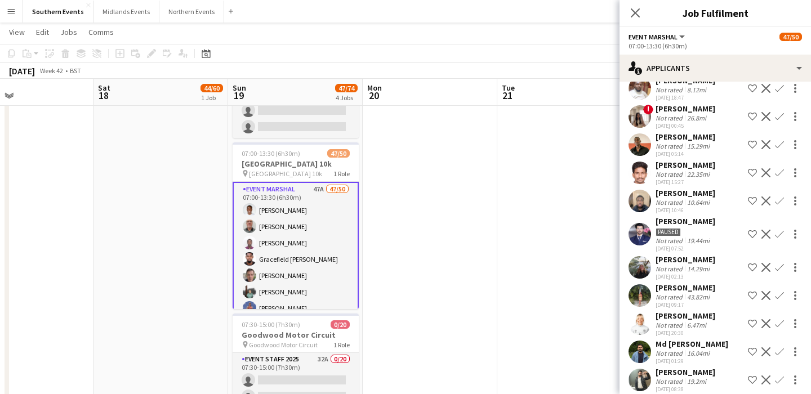
click at [708, 273] on div "14.29mi" at bounding box center [698, 269] width 27 height 8
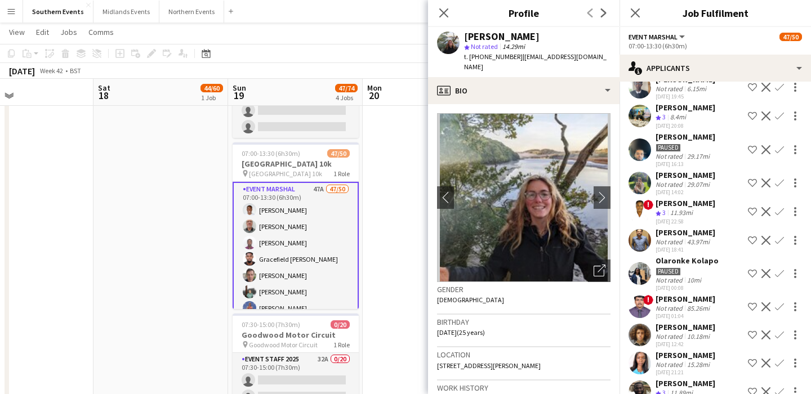
scroll to position [179, 0]
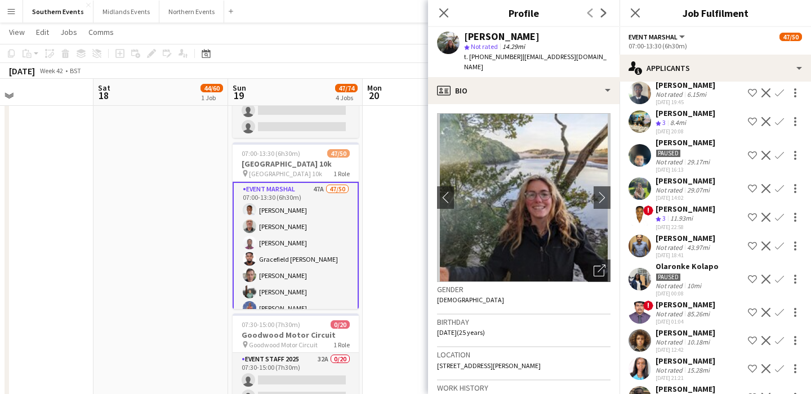
click at [406, 218] on app-date-cell at bounding box center [430, 376] width 135 height 910
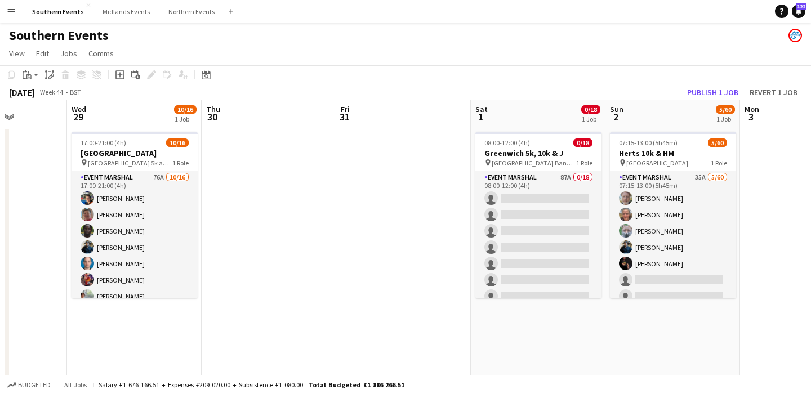
scroll to position [0, 472]
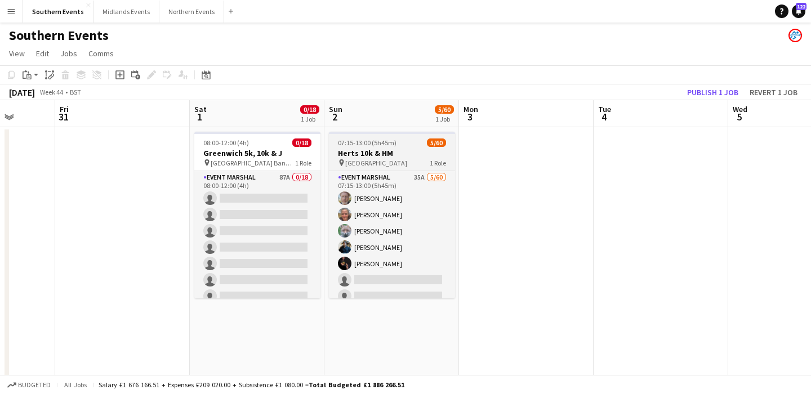
click at [400, 153] on h3 "Herts 10k & HM" at bounding box center [392, 153] width 126 height 10
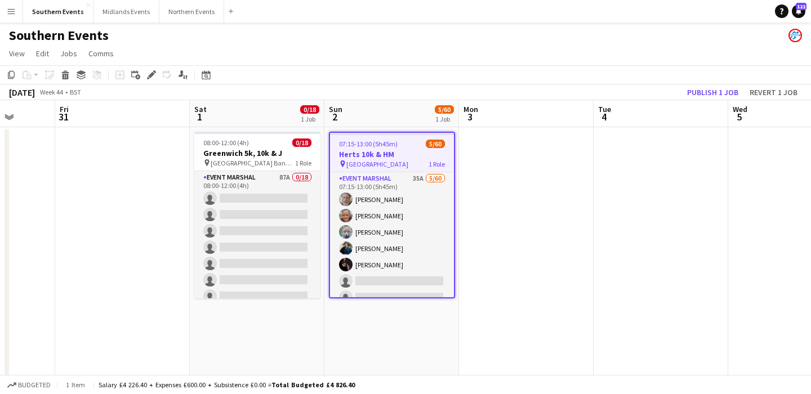
scroll to position [0, 483]
click at [11, 77] on icon "Copy" at bounding box center [11, 74] width 9 height 9
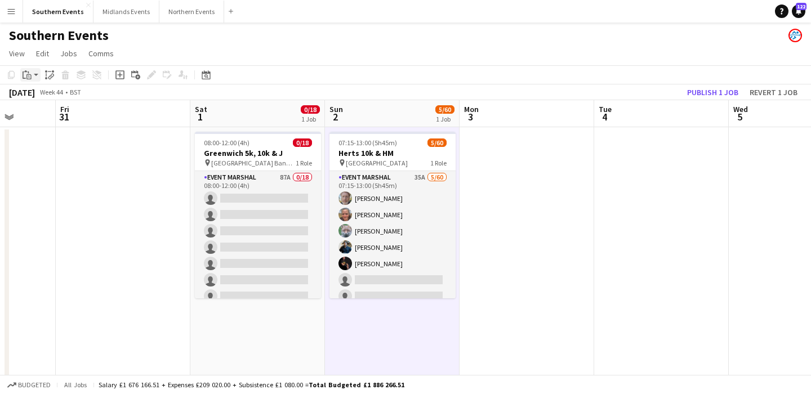
click at [32, 79] on div "Paste" at bounding box center [27, 75] width 14 height 14
click at [44, 97] on link "Paste Command V" at bounding box center [74, 96] width 89 height 10
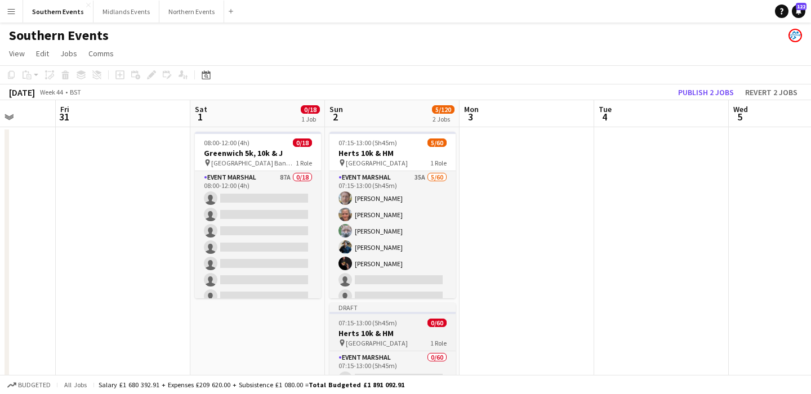
click at [393, 322] on span "07:15-13:00 (5h45m)" at bounding box center [368, 323] width 59 height 8
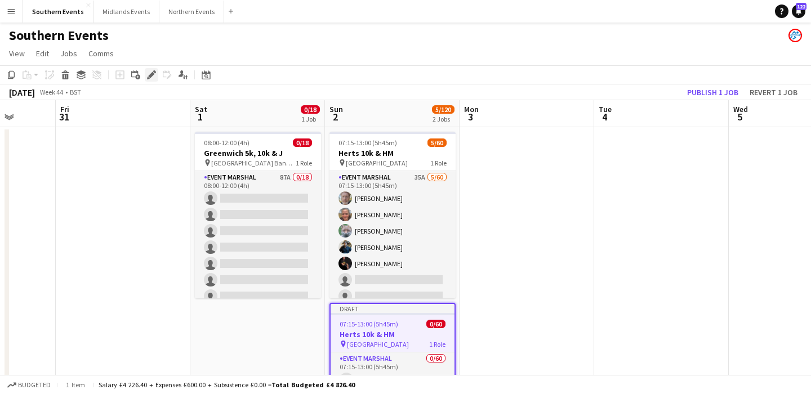
click at [146, 74] on div "Edit" at bounding box center [152, 75] width 14 height 14
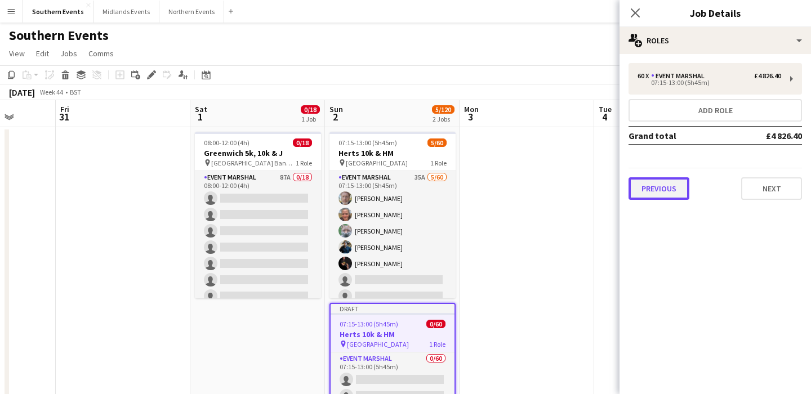
click at [645, 187] on button "Previous" at bounding box center [659, 188] width 61 height 23
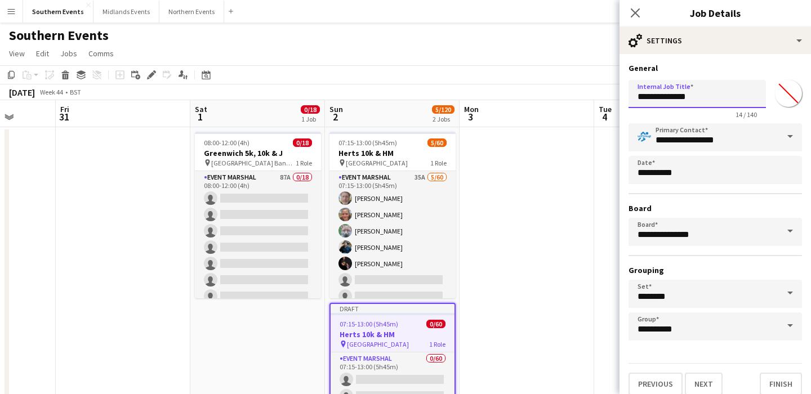
click at [636, 94] on input "**********" at bounding box center [697, 94] width 137 height 28
type input "**********"
click at [708, 372] on div "Previous Next Finish" at bounding box center [716, 379] width 174 height 32
click at [705, 378] on button "Next" at bounding box center [704, 384] width 38 height 23
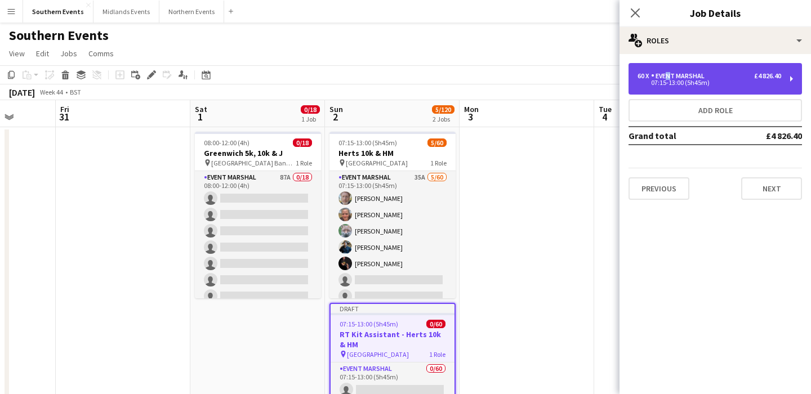
click at [665, 73] on div "Event Marshal" at bounding box center [680, 76] width 58 height 8
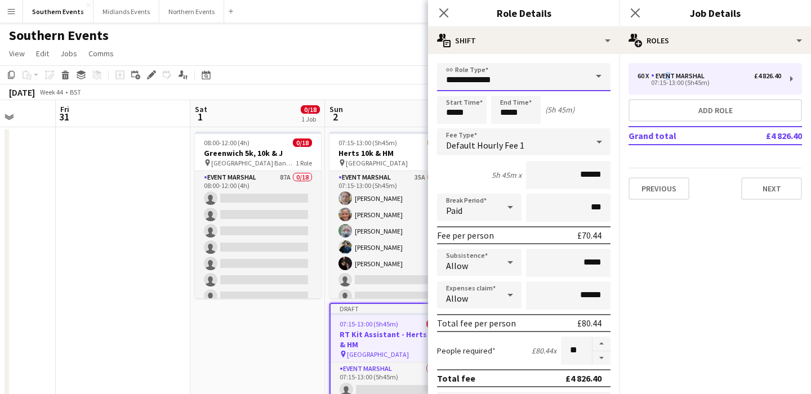
click at [546, 79] on input "**********" at bounding box center [524, 77] width 174 height 28
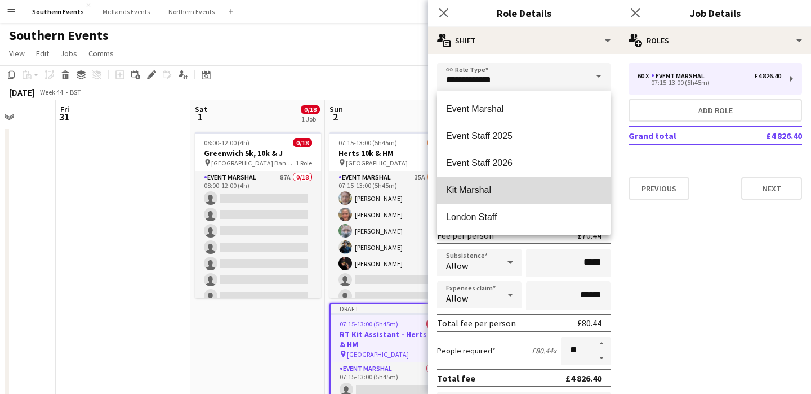
click at [487, 179] on mat-option "Kit Marshal" at bounding box center [524, 190] width 174 height 27
type input "**********"
type input "******"
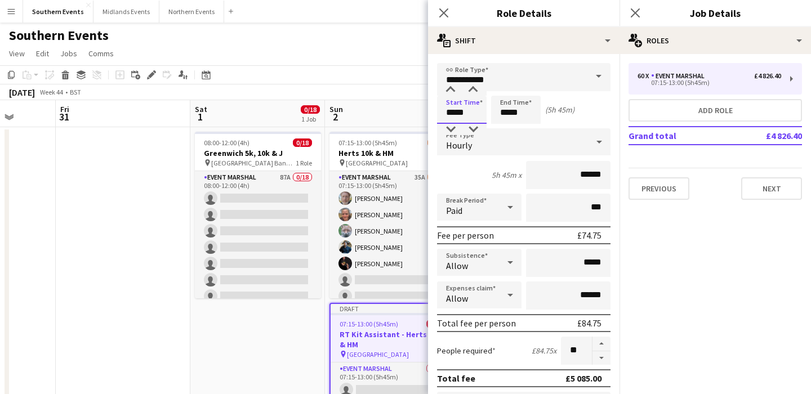
click at [470, 108] on input "*****" at bounding box center [462, 110] width 50 height 28
type input "*****"
click at [449, 125] on div at bounding box center [450, 129] width 23 height 11
click at [580, 110] on div "Start Time ***** End Time ***** (6h 45m)" at bounding box center [524, 110] width 174 height 28
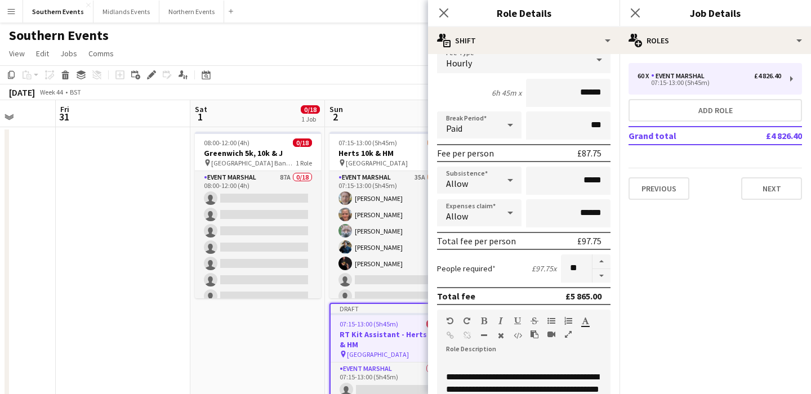
scroll to position [105, 0]
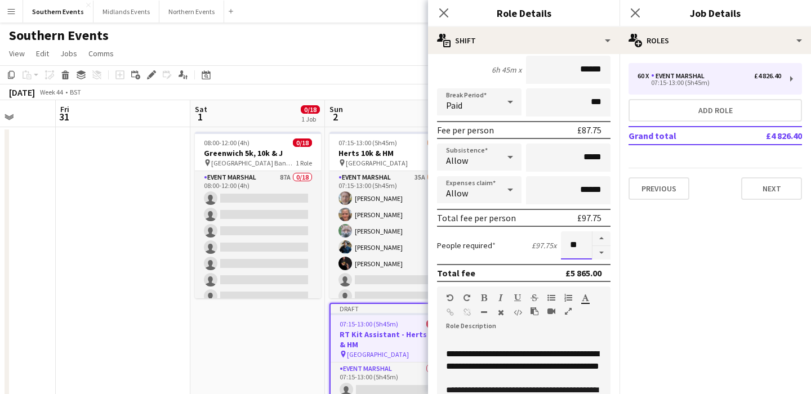
drag, startPoint x: 583, startPoint y: 247, endPoint x: 544, endPoint y: 247, distance: 39.4
click at [548, 247] on div "People required £97.75 x **" at bounding box center [524, 246] width 174 height 28
type input "*"
click at [501, 265] on div "Total fee £195.50" at bounding box center [524, 273] width 174 height 18
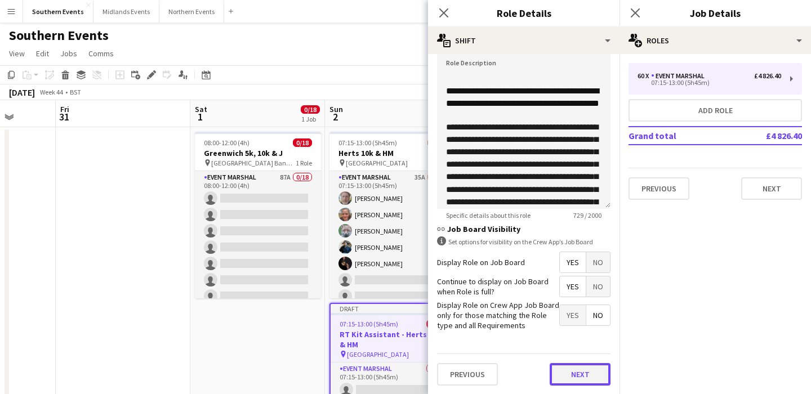
click at [573, 372] on button "Next" at bounding box center [580, 374] width 61 height 23
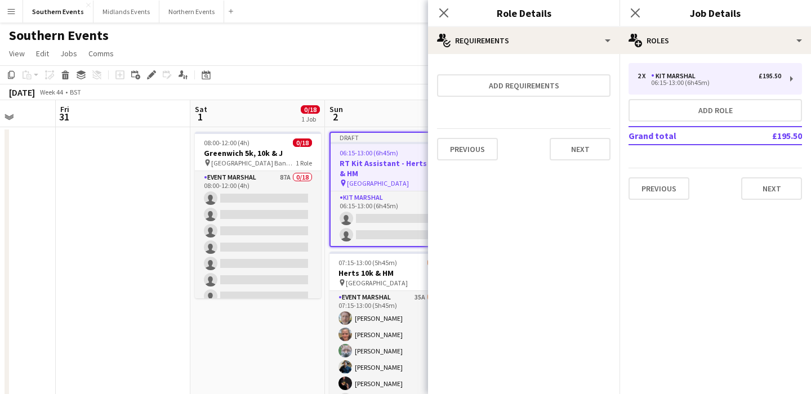
scroll to position [0, 0]
click at [586, 145] on button "Next" at bounding box center [580, 149] width 61 height 23
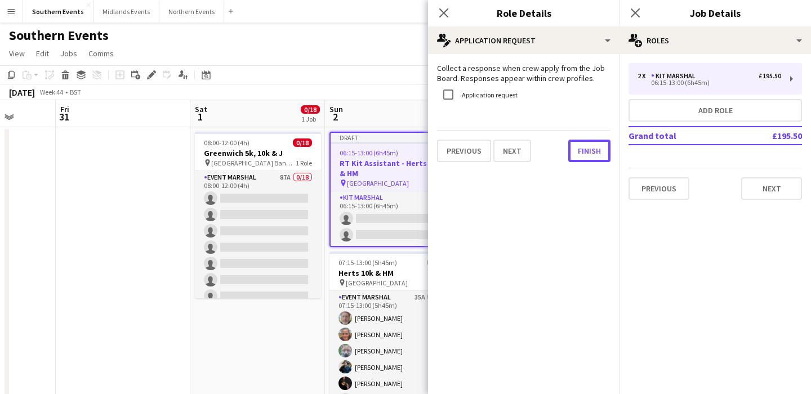
click at [586, 145] on button "Finish" at bounding box center [589, 151] width 42 height 23
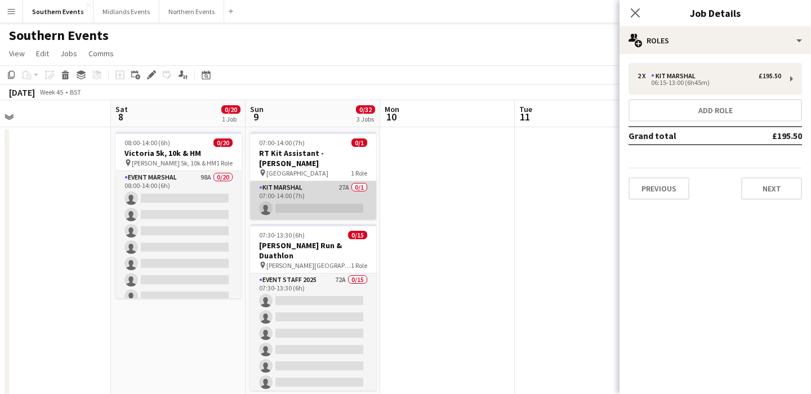
click at [343, 186] on app-card-role "Kit Marshal 27A 0/1 07:00-14:00 (7h) single-neutral-actions" at bounding box center [313, 200] width 126 height 38
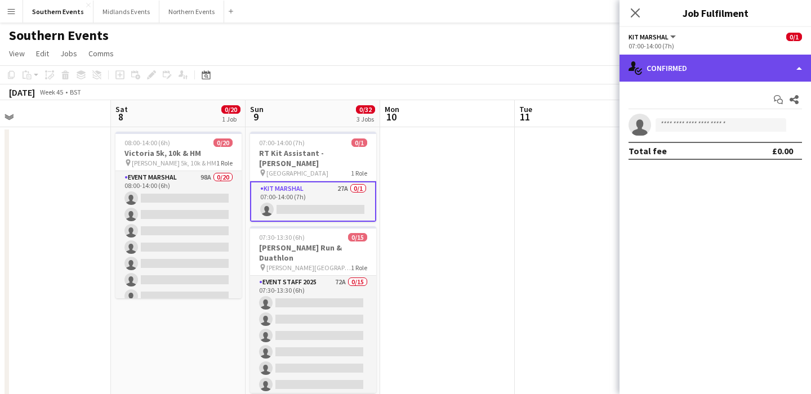
click at [699, 63] on div "single-neutral-actions-check-2 Confirmed" at bounding box center [716, 68] width 192 height 27
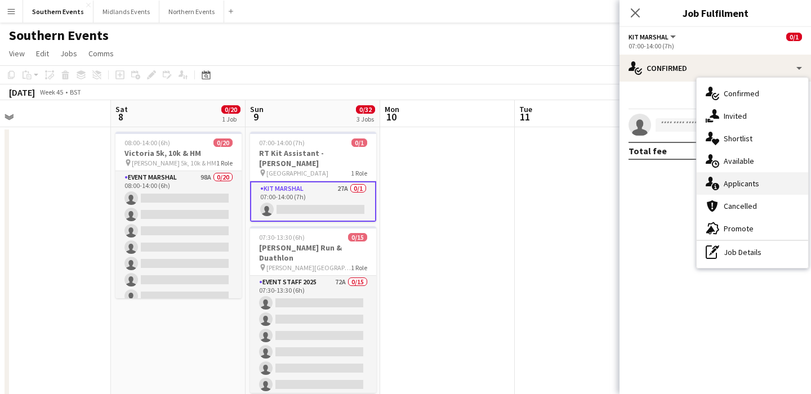
click at [757, 181] on span "Applicants" at bounding box center [741, 184] width 35 height 10
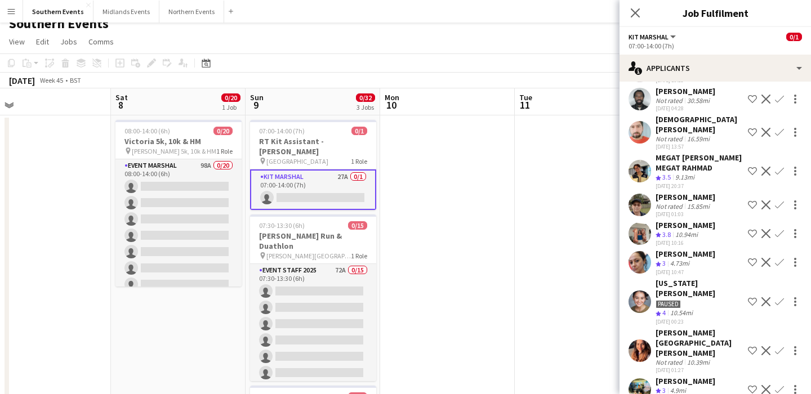
scroll to position [77, 0]
click at [782, 268] on app-icon "Confirm" at bounding box center [779, 263] width 9 height 9
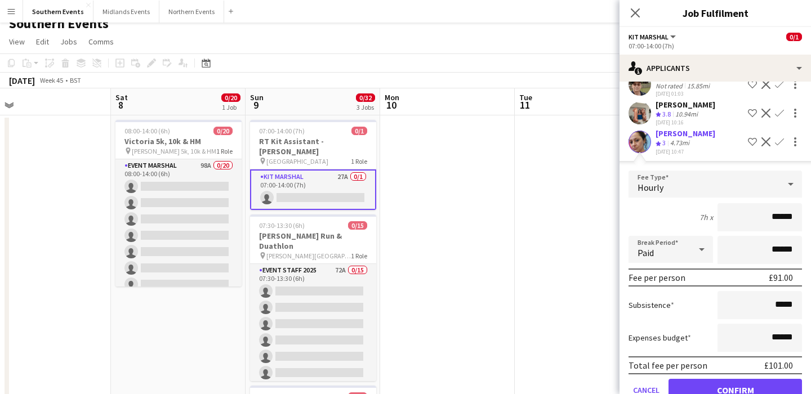
scroll to position [246, 0]
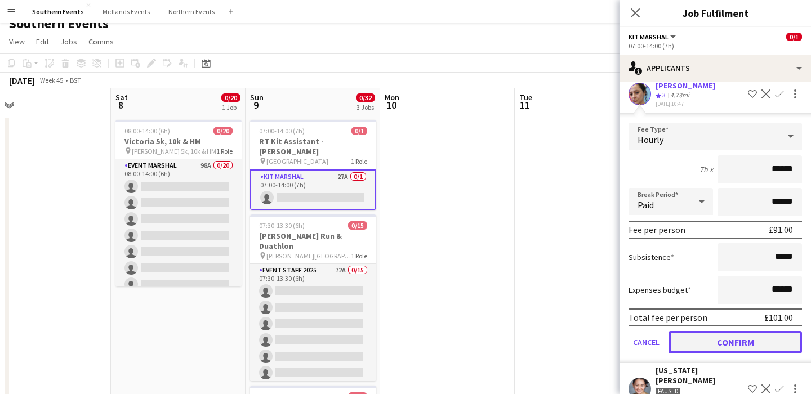
click at [740, 351] on button "Confirm" at bounding box center [736, 342] width 134 height 23
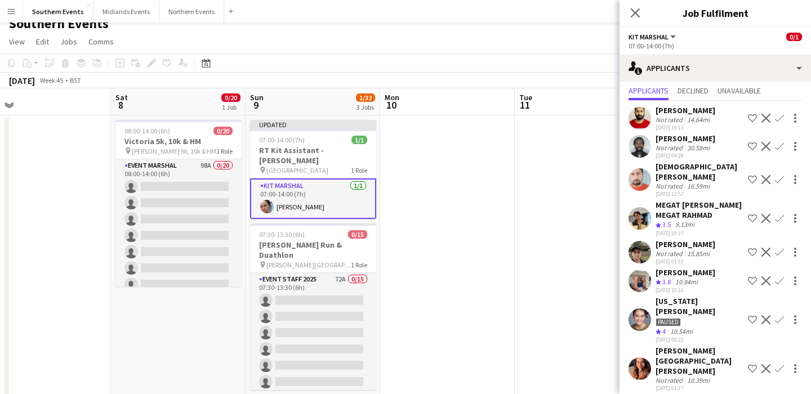
scroll to position [0, 0]
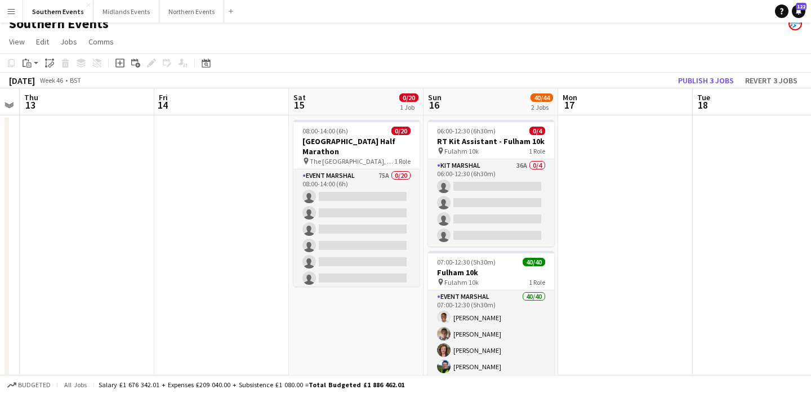
scroll to position [0, 407]
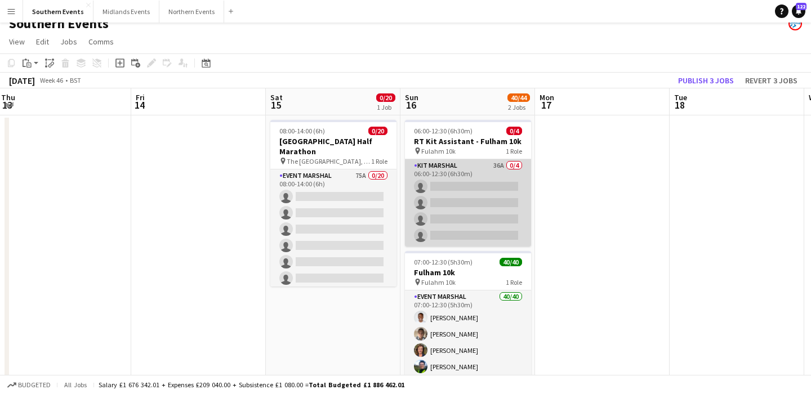
click at [477, 210] on app-card-role "Kit Marshal 36A 0/4 06:00-12:30 (6h30m) single-neutral-actions single-neutral-a…" at bounding box center [468, 202] width 126 height 87
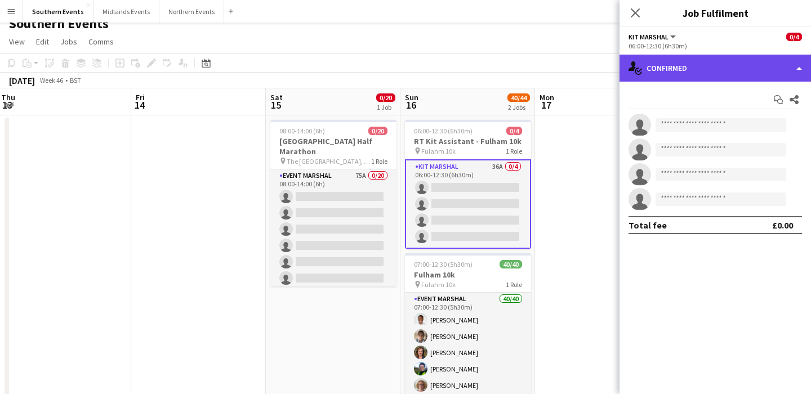
click at [730, 66] on div "single-neutral-actions-check-2 Confirmed" at bounding box center [716, 68] width 192 height 27
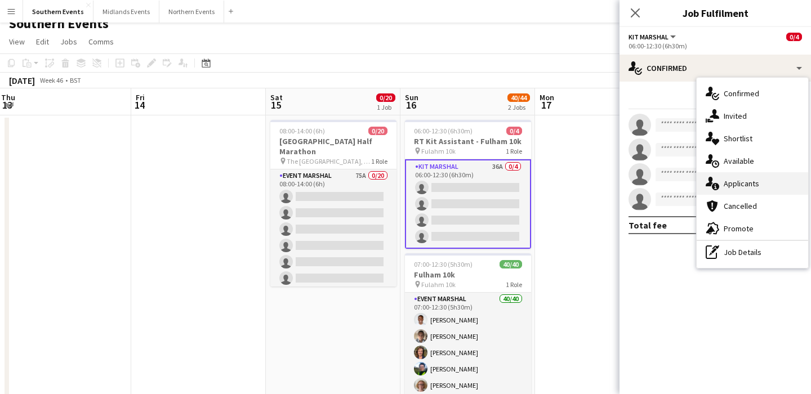
click at [756, 184] on span "Applicants" at bounding box center [741, 184] width 35 height 10
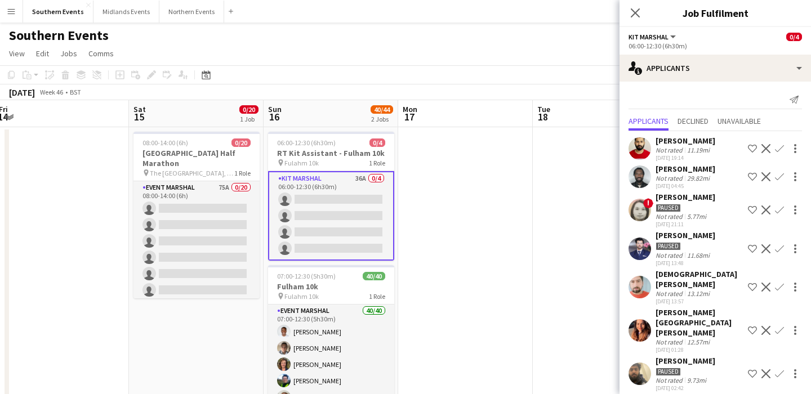
scroll to position [0, 548]
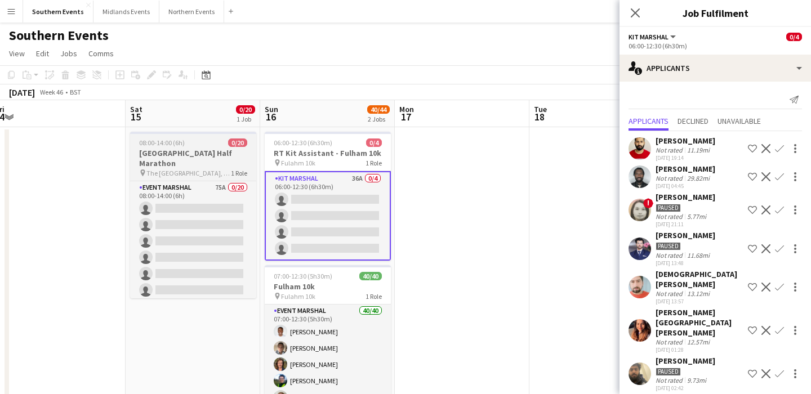
click at [192, 150] on h3 "[GEOGRAPHIC_DATA] Half Marathon" at bounding box center [193, 158] width 126 height 20
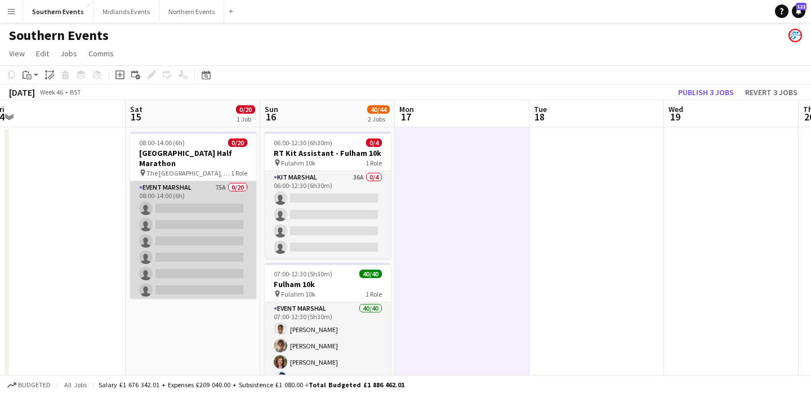
click at [191, 191] on app-card-role "Event Marshal 75A 0/20 08:00-14:00 (6h) single-neutral-actions single-neutral-a…" at bounding box center [193, 355] width 126 height 349
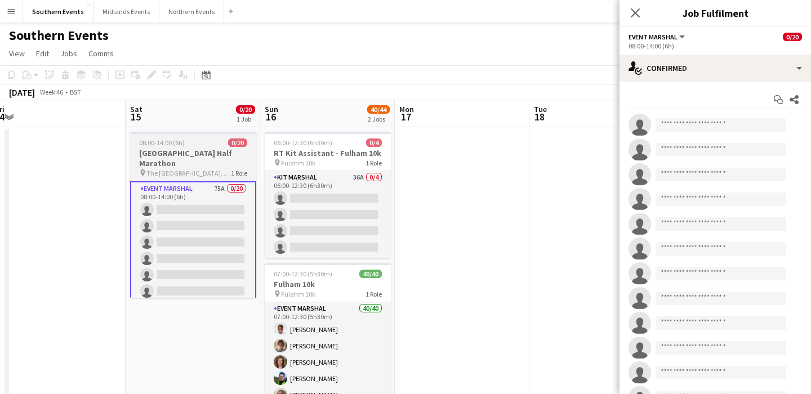
click at [198, 169] on span "The Millennium Arena, Battersea Park" at bounding box center [188, 173] width 85 height 8
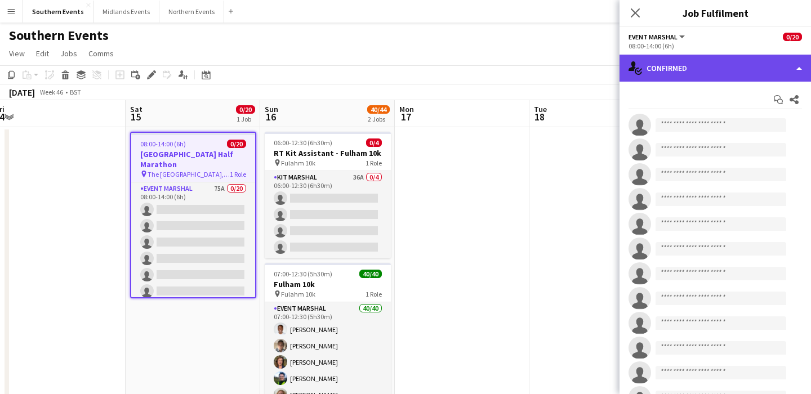
click at [672, 63] on div "single-neutral-actions-check-2 Confirmed" at bounding box center [716, 68] width 192 height 27
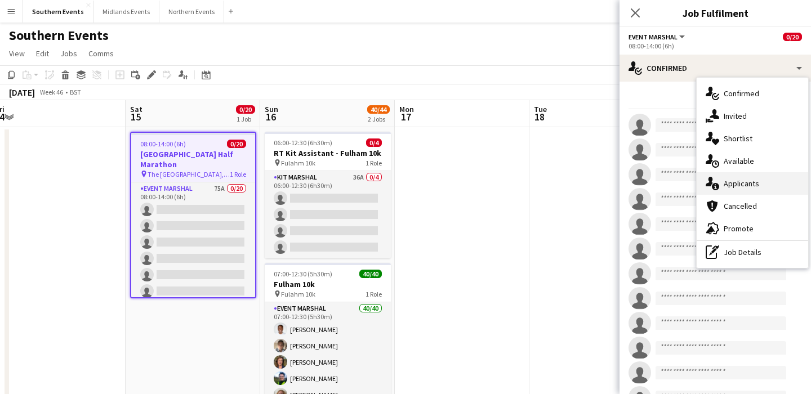
click at [753, 188] on span "Applicants" at bounding box center [741, 184] width 35 height 10
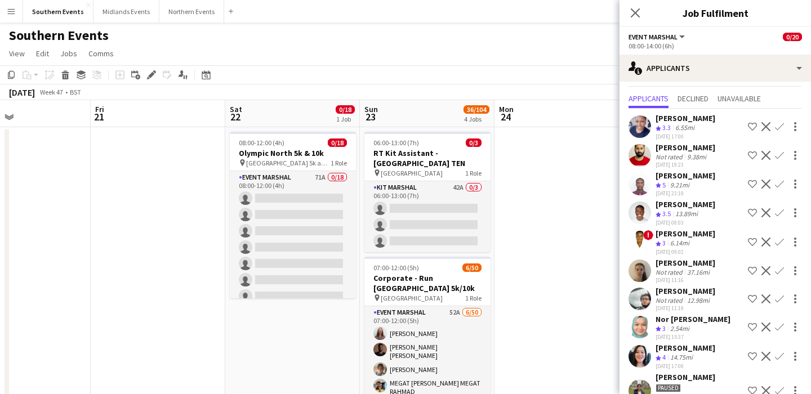
scroll to position [0, 331]
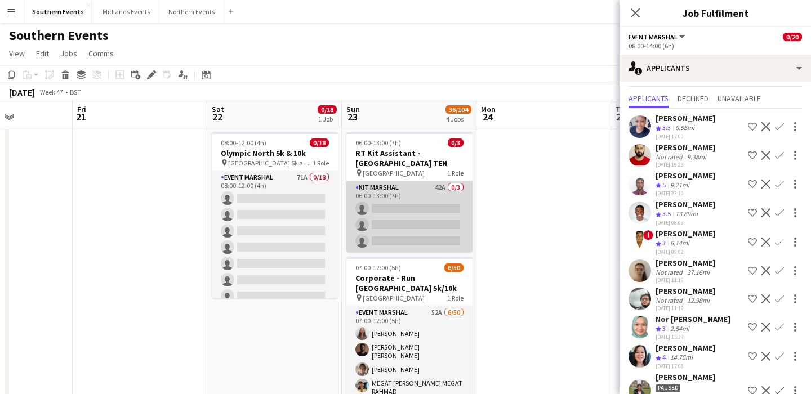
click at [446, 219] on app-card-role "Kit Marshal 42A 0/3 06:00-13:00 (7h) single-neutral-actions single-neutral-acti…" at bounding box center [409, 216] width 126 height 71
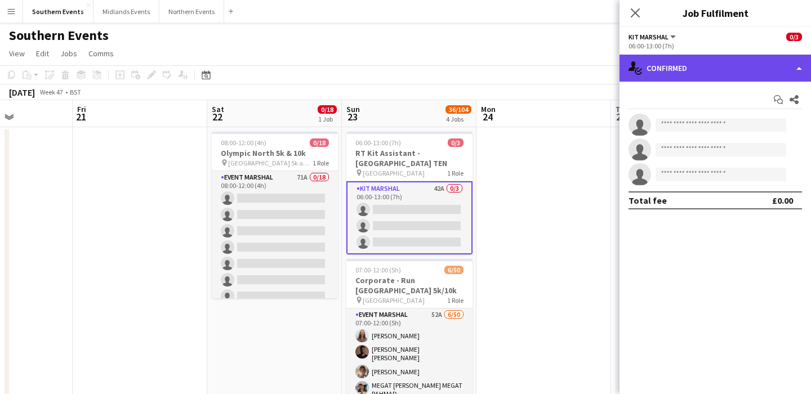
click at [716, 71] on div "single-neutral-actions-check-2 Confirmed" at bounding box center [716, 68] width 192 height 27
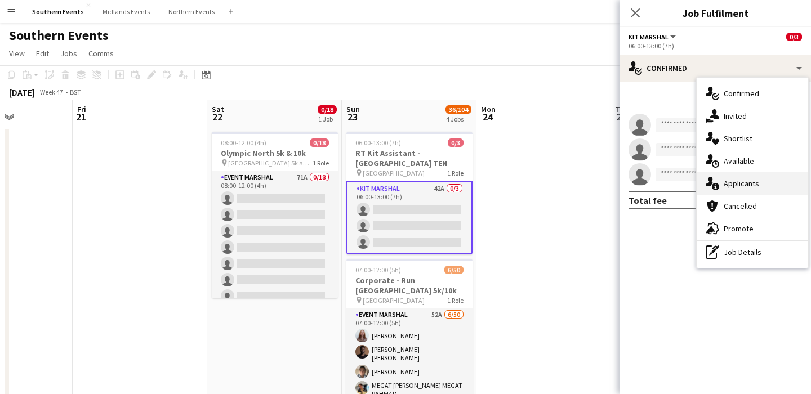
click at [767, 184] on div "single-neutral-actions-information Applicants" at bounding box center [753, 183] width 112 height 23
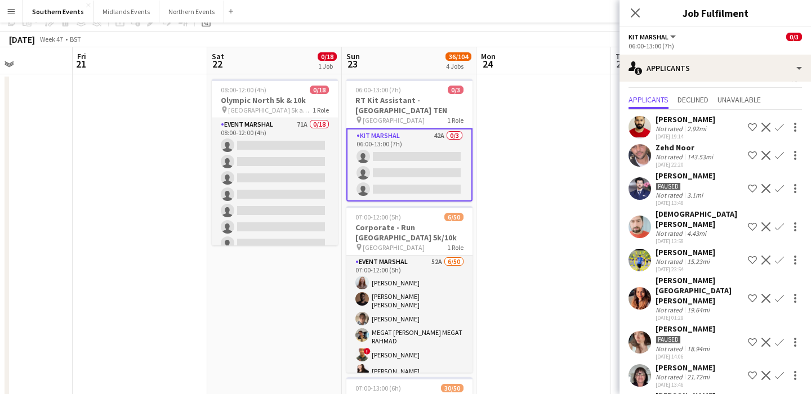
scroll to position [0, 0]
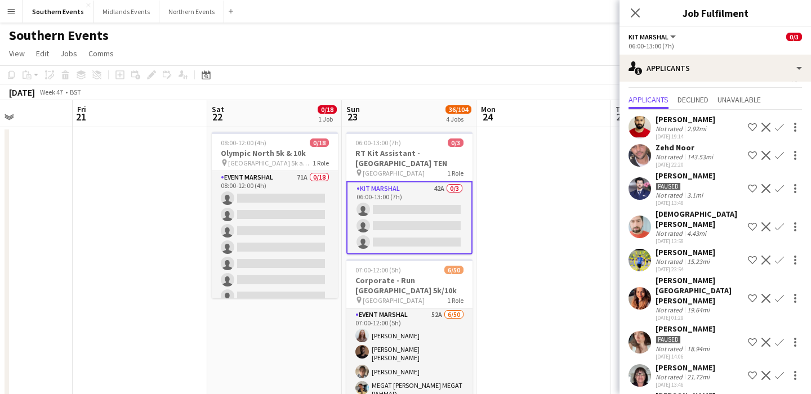
click at [439, 215] on app-card-role "Kit Marshal 42A 0/3 06:00-13:00 (7h) single-neutral-actions single-neutral-acti…" at bounding box center [409, 217] width 126 height 73
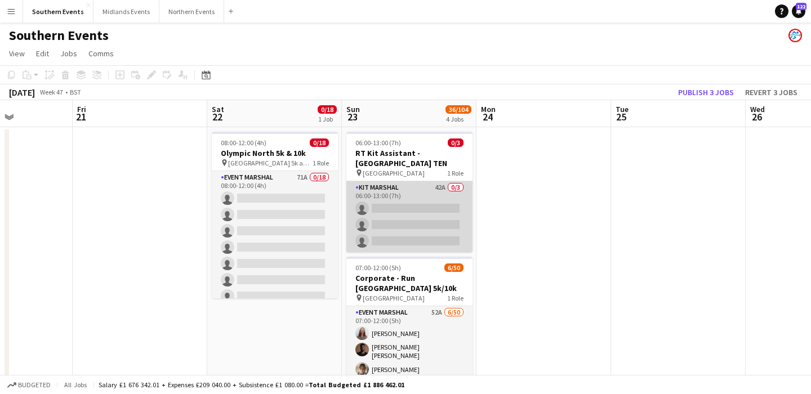
click at [439, 215] on app-card-role "Kit Marshal 42A 0/3 06:00-13:00 (7h) single-neutral-actions single-neutral-acti…" at bounding box center [409, 216] width 126 height 71
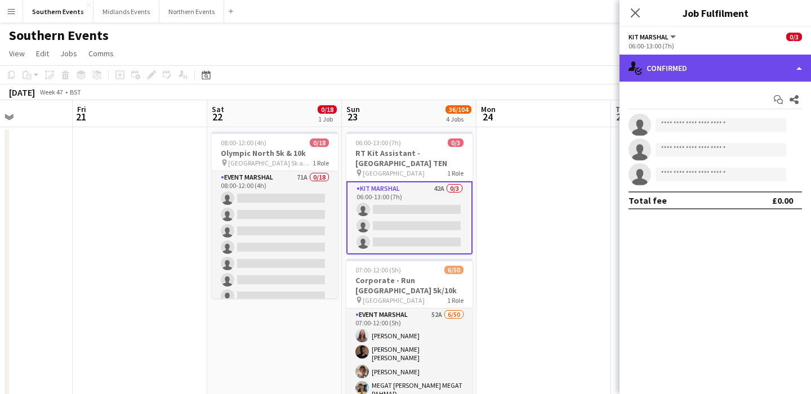
click at [757, 67] on div "single-neutral-actions-check-2 Confirmed" at bounding box center [716, 68] width 192 height 27
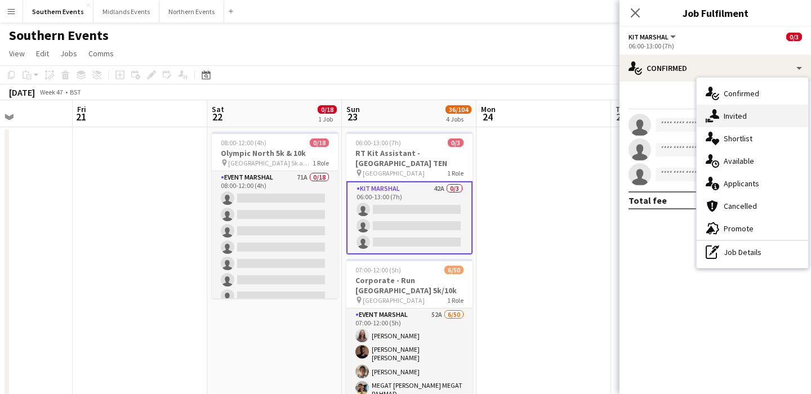
click at [746, 124] on div "single-neutral-actions-share-1 Invited" at bounding box center [753, 116] width 112 height 23
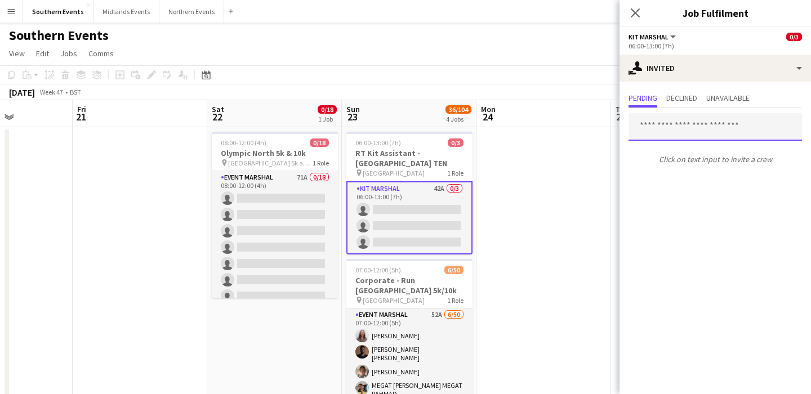
click at [706, 136] on input "text" at bounding box center [716, 127] width 174 height 28
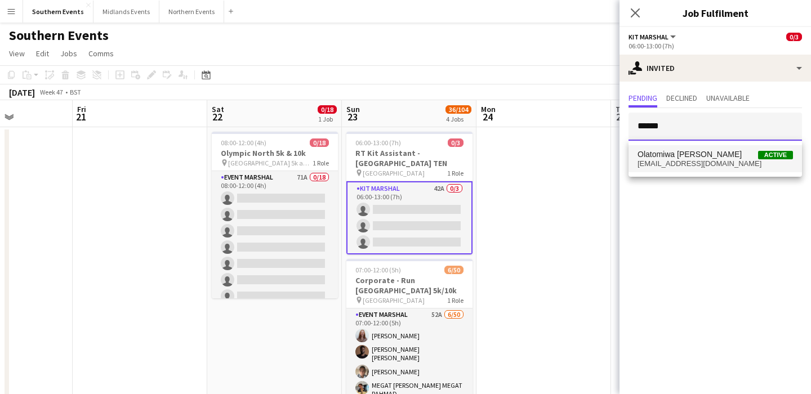
type input "******"
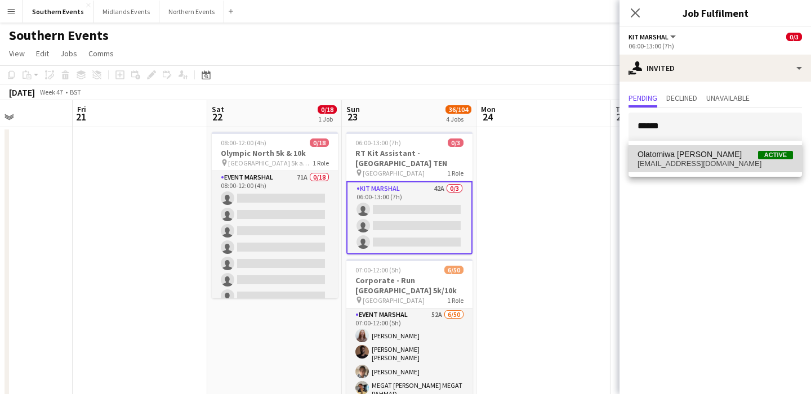
click at [722, 155] on span "Olatomiwa Popoola Active" at bounding box center [715, 155] width 155 height 10
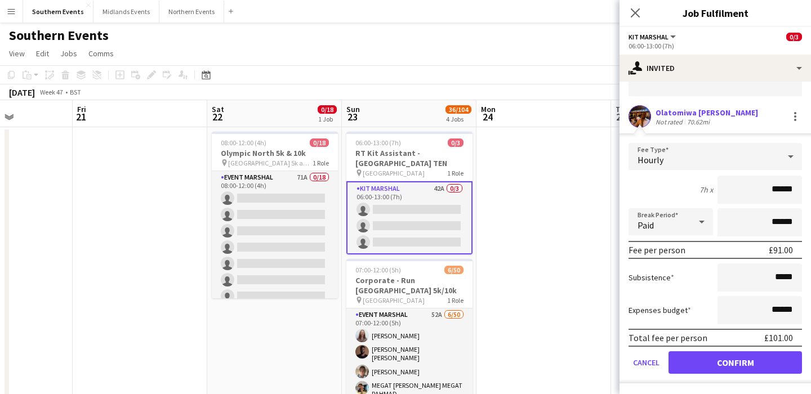
scroll to position [68, 0]
click at [721, 365] on button "Confirm" at bounding box center [736, 362] width 134 height 23
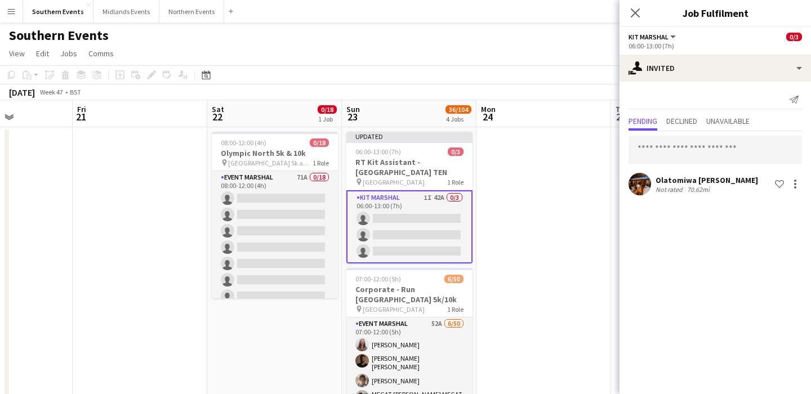
scroll to position [0, 0]
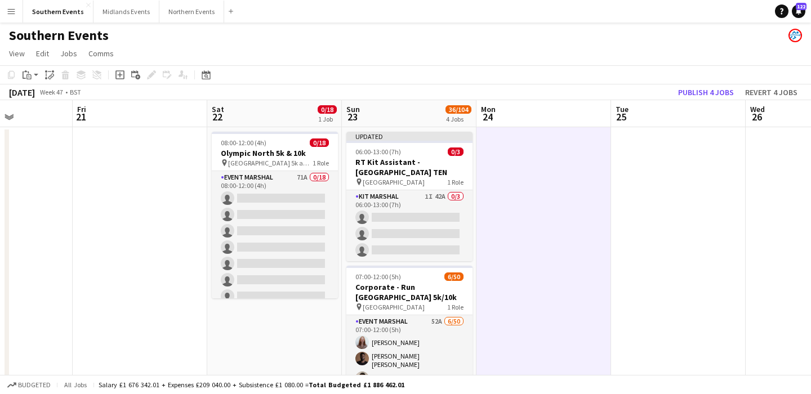
scroll to position [6, 0]
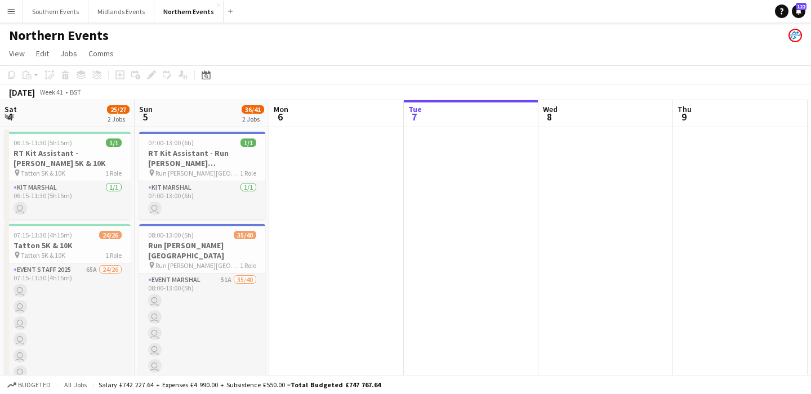
scroll to position [0, 269]
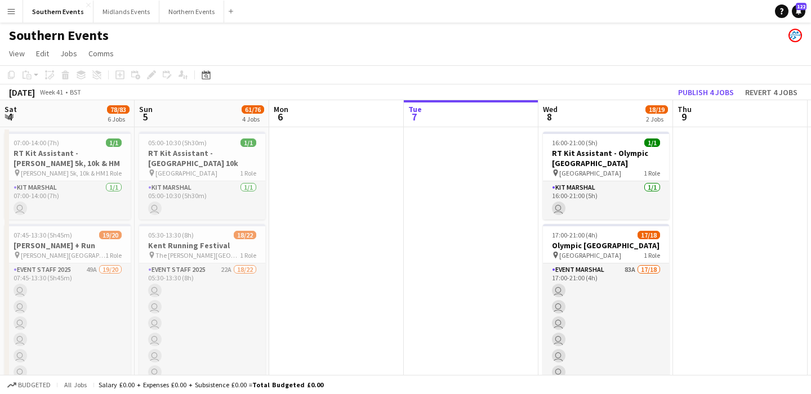
scroll to position [0, 269]
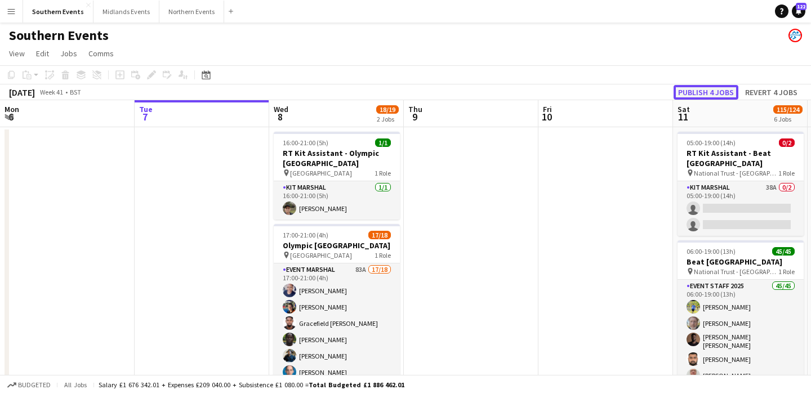
click at [704, 87] on button "Publish 4 jobs" at bounding box center [706, 92] width 65 height 15
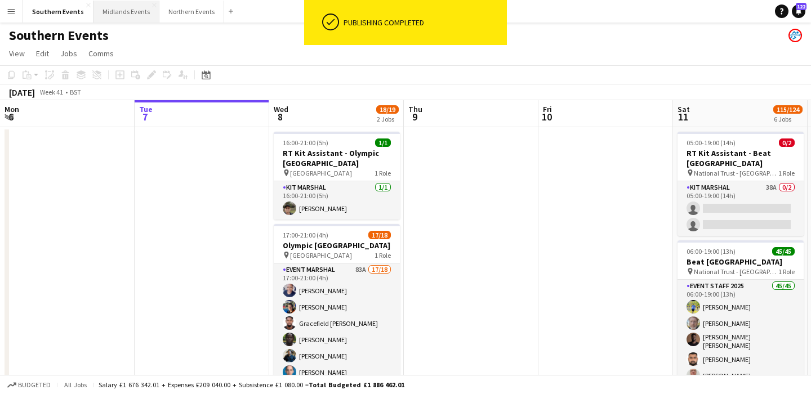
click at [122, 15] on button "Midlands Events Close" at bounding box center [127, 12] width 66 height 22
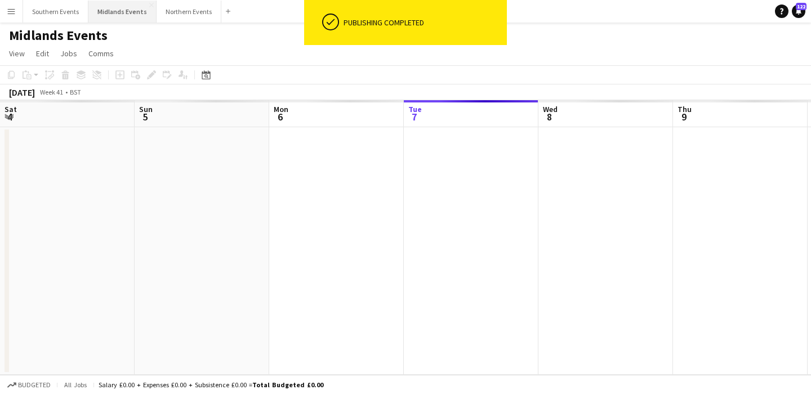
scroll to position [0, 269]
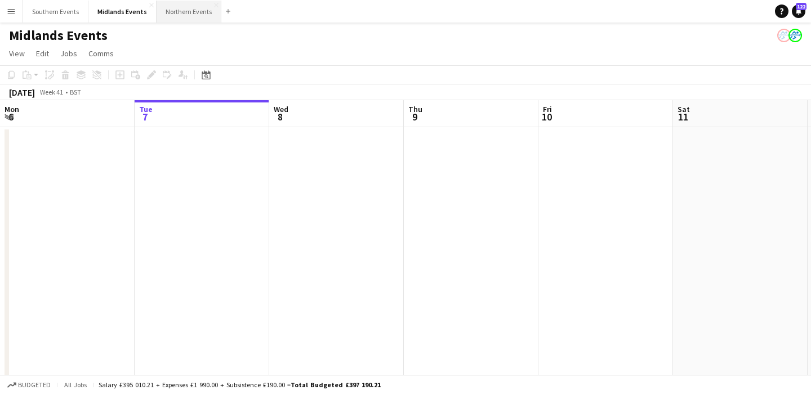
click at [174, 16] on button "Northern Events Close" at bounding box center [189, 12] width 65 height 22
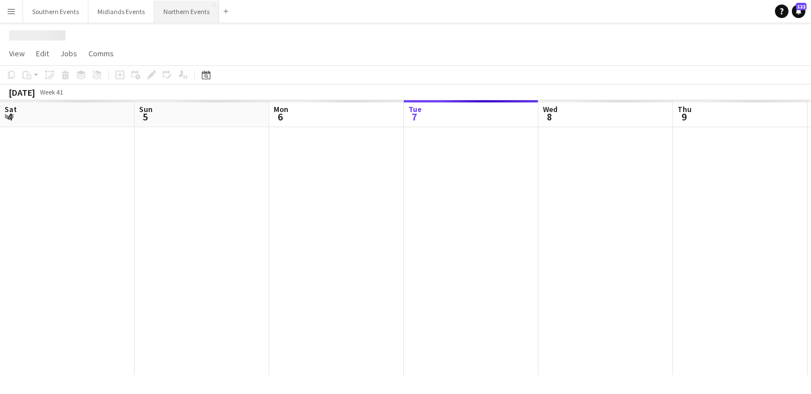
scroll to position [0, 269]
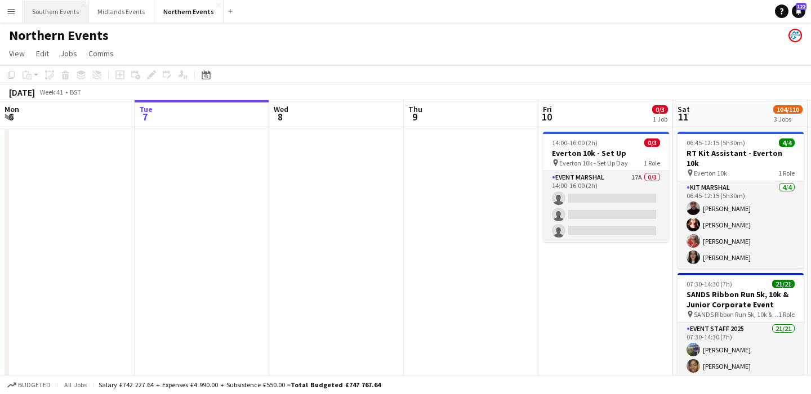
click at [50, 16] on button "Southern Events Close" at bounding box center [55, 12] width 65 height 22
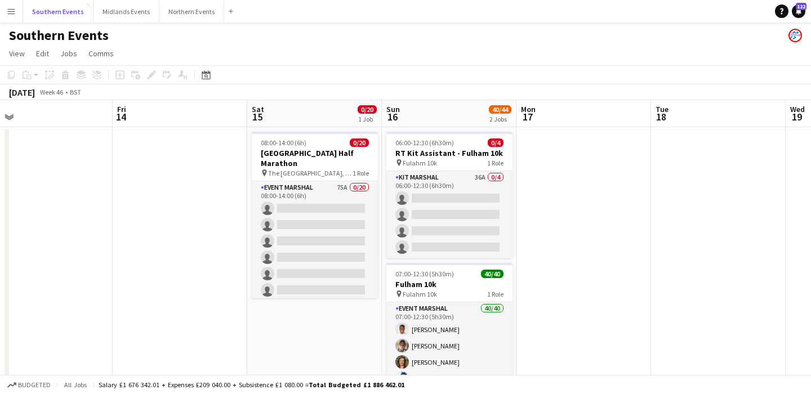
scroll to position [0, 548]
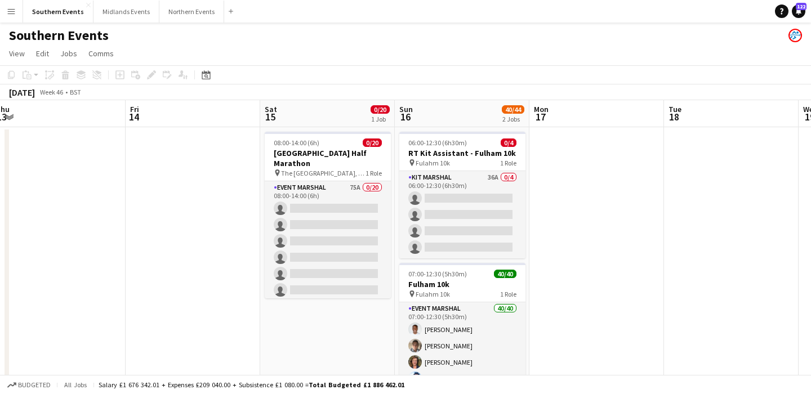
click at [16, 14] on button "Menu" at bounding box center [11, 11] width 23 height 23
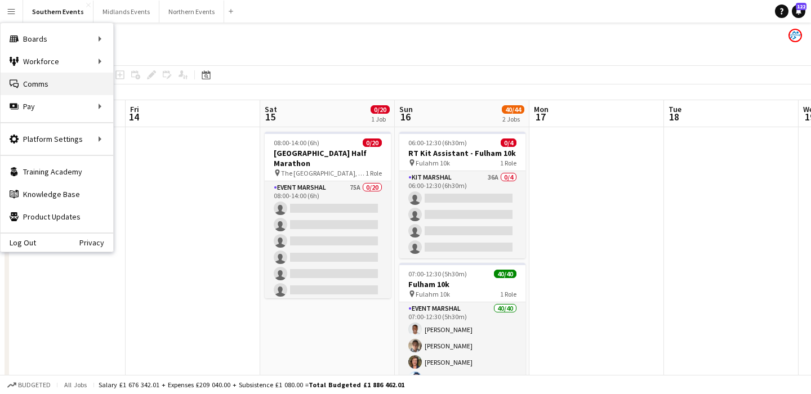
click at [59, 92] on link "Comms Comms" at bounding box center [57, 84] width 113 height 23
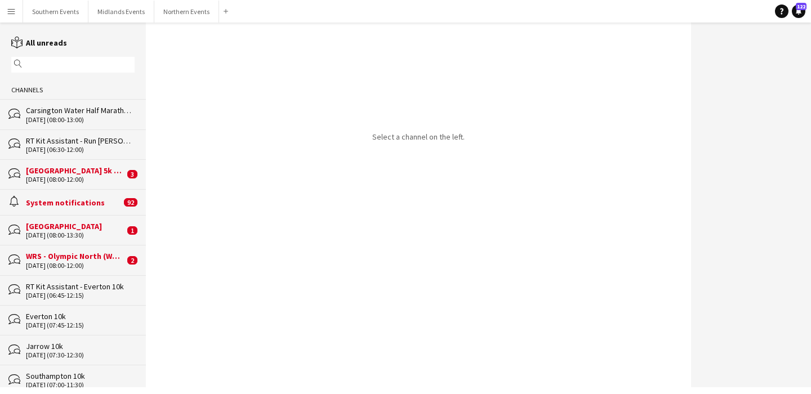
click at [109, 66] on input "text" at bounding box center [78, 65] width 107 height 10
type input "*"
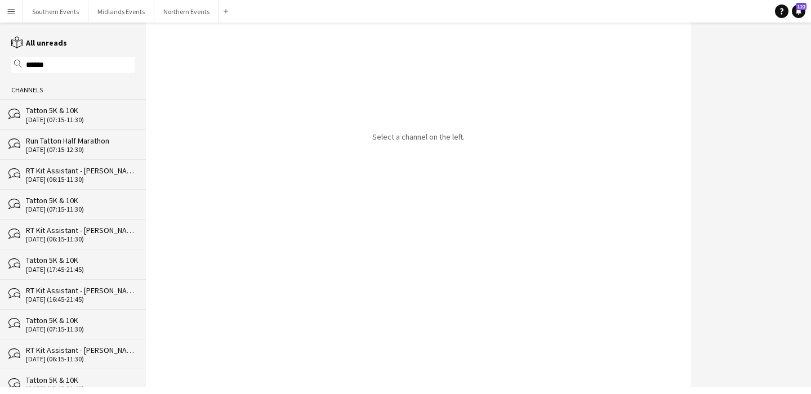
type input "******"
click at [101, 180] on div "[DATE] (06:15-11:30)" at bounding box center [80, 180] width 109 height 8
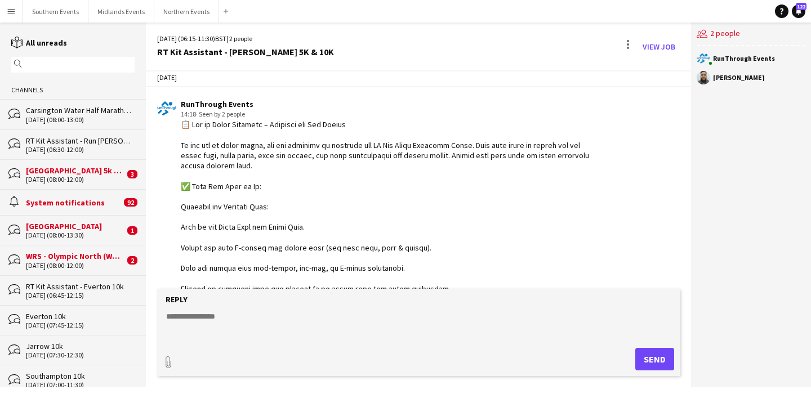
scroll to position [746, 0]
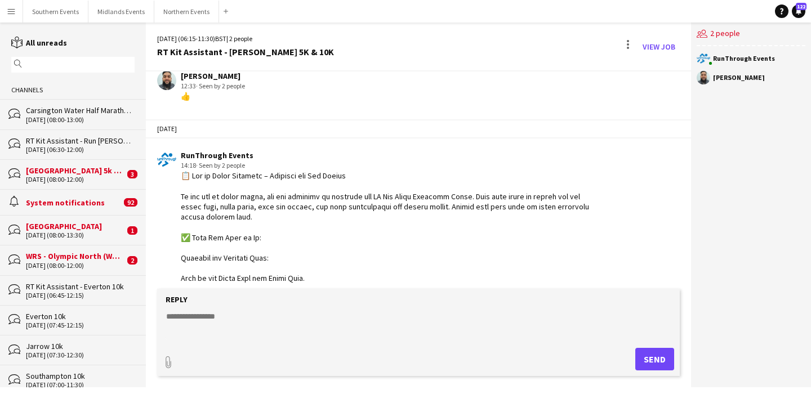
click at [63, 61] on input "text" at bounding box center [78, 65] width 107 height 10
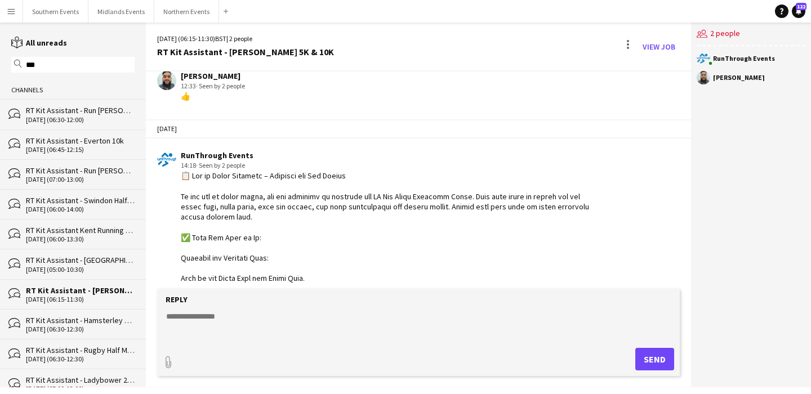
scroll to position [23, 0]
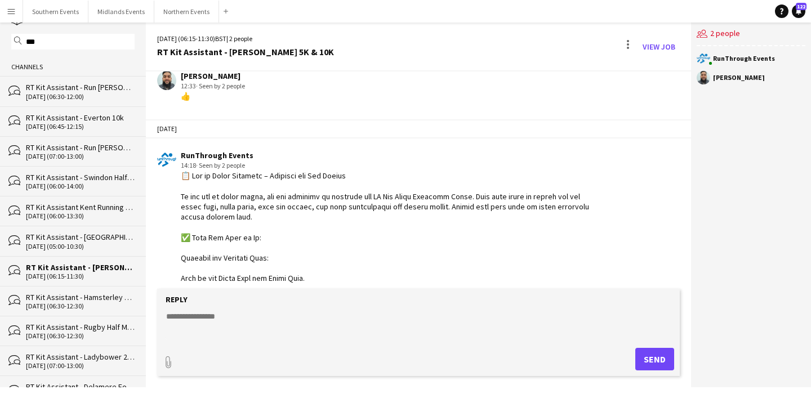
click at [97, 326] on div "RT Kit Assistant - Rugby Half Marathon" at bounding box center [80, 327] width 109 height 10
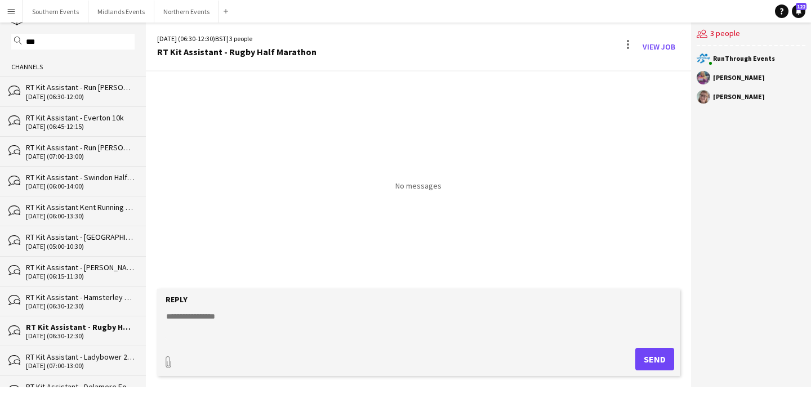
click at [97, 347] on div "bubbles RT Kit Assistant - Ladybower 22k 28-09-2025 (07:00-13:00)" at bounding box center [73, 361] width 146 height 30
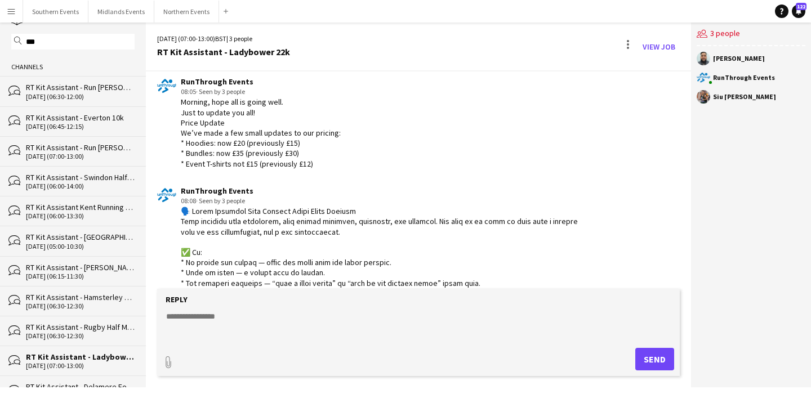
scroll to position [1490, 0]
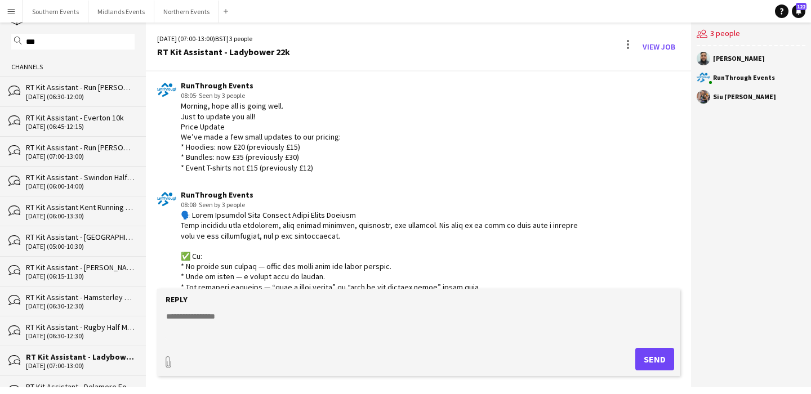
click at [78, 303] on div "[DATE] (06:30-12:30)" at bounding box center [80, 307] width 109 height 8
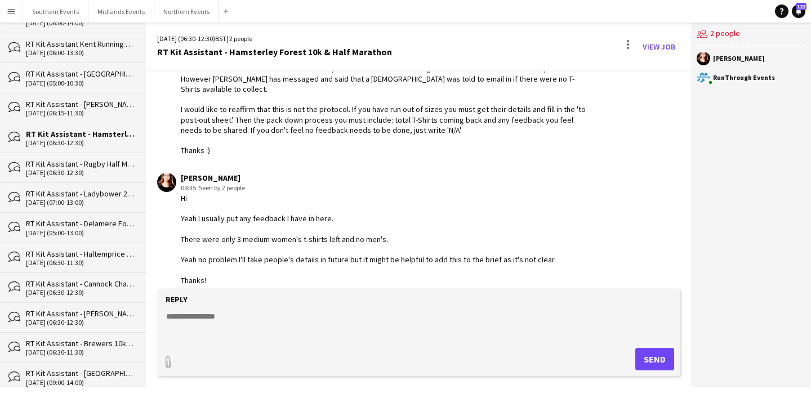
scroll to position [193, 0]
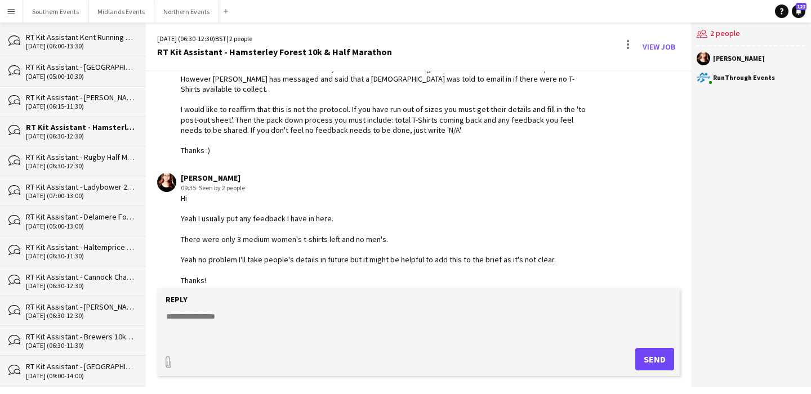
click at [86, 356] on div "bubbles RT Kit Assistant - Battersea Park Half Marathon 27-09-2025 (09:00-14:00)" at bounding box center [73, 371] width 146 height 30
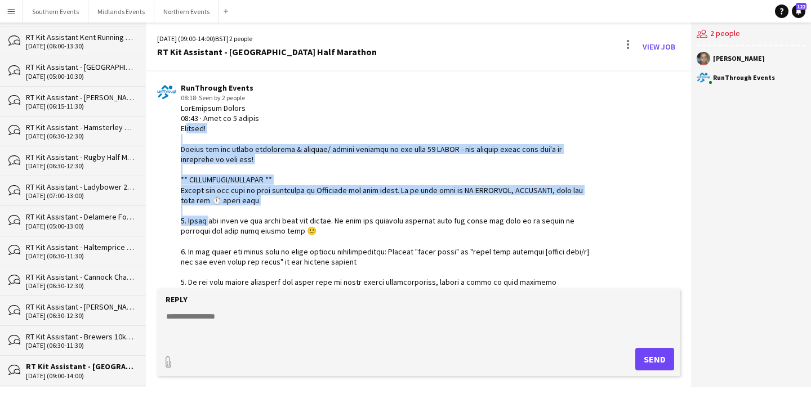
scroll to position [144, 0]
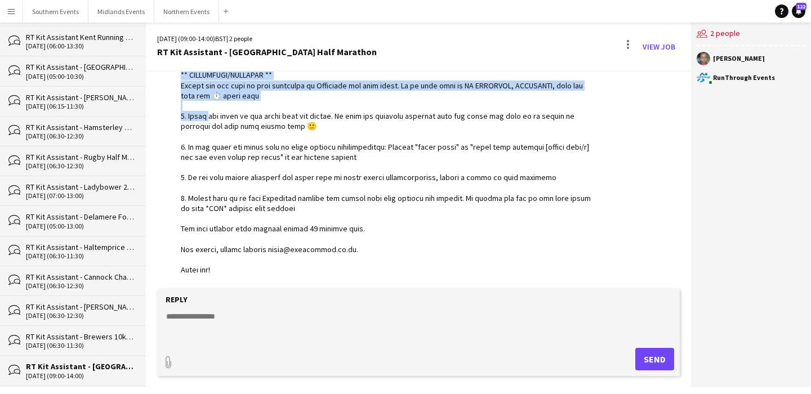
drag, startPoint x: 183, startPoint y: 141, endPoint x: 246, endPoint y: 270, distance: 144.1
click at [246, 270] on div at bounding box center [387, 136] width 413 height 277
copy div "Morning! Please can you update timesheets & mileage/ travel expenses in the nex…"
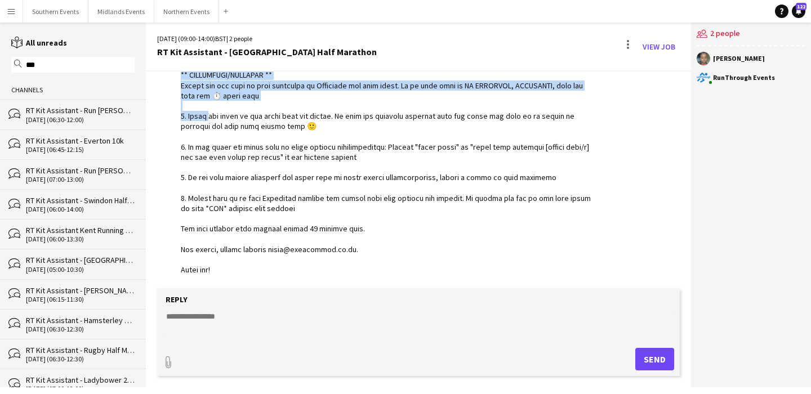
click at [68, 60] on input "***" at bounding box center [78, 65] width 107 height 10
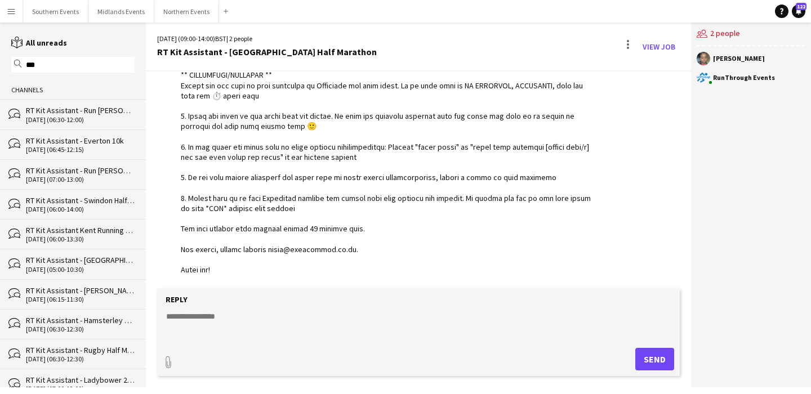
click at [68, 60] on input "***" at bounding box center [78, 65] width 107 height 10
type input "****"
click at [88, 176] on div "[DATE] (06:15-11:30)" at bounding box center [80, 180] width 109 height 8
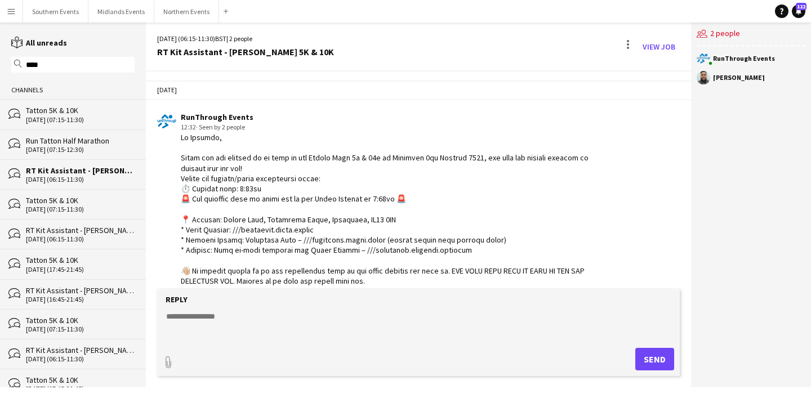
scroll to position [1104, 0]
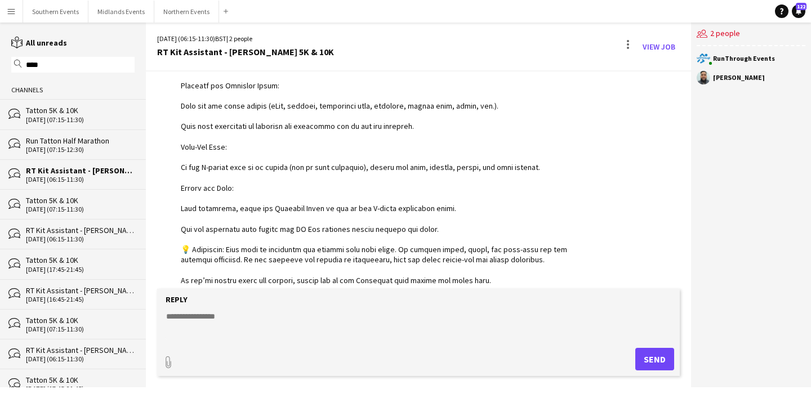
click at [221, 313] on textarea at bounding box center [421, 325] width 512 height 29
paste textarea "**********"
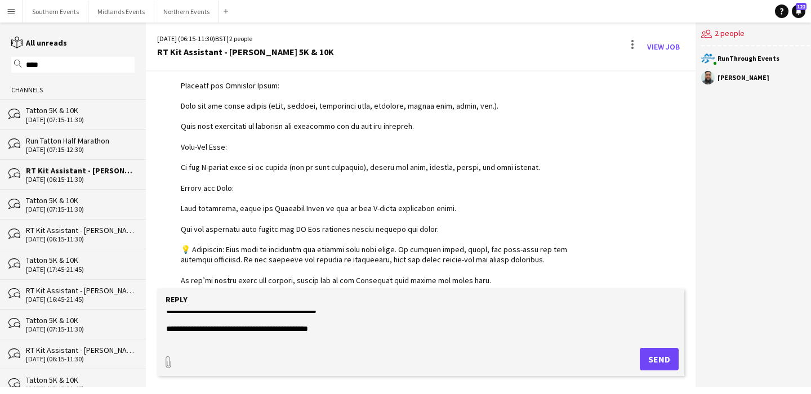
scroll to position [154, 0]
type textarea "**********"
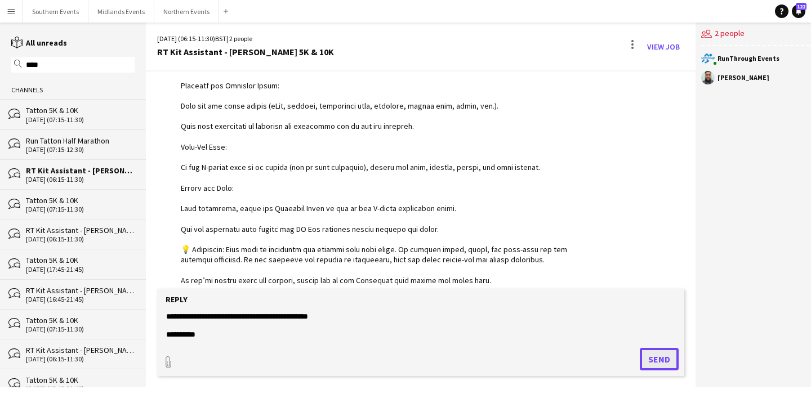
click at [660, 355] on button "Send" at bounding box center [659, 359] width 39 height 23
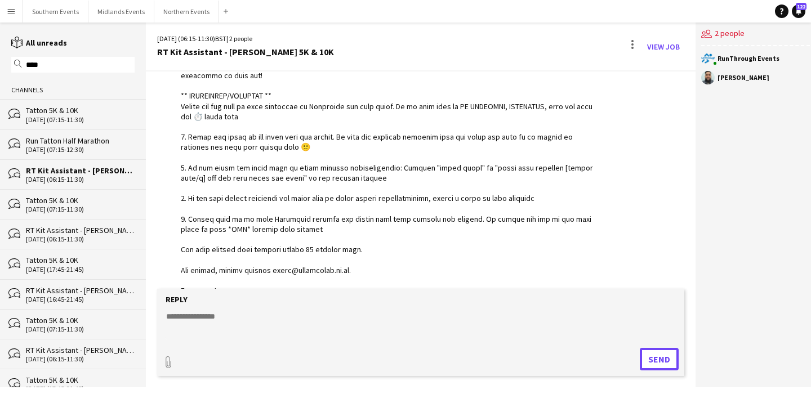
scroll to position [1429, 0]
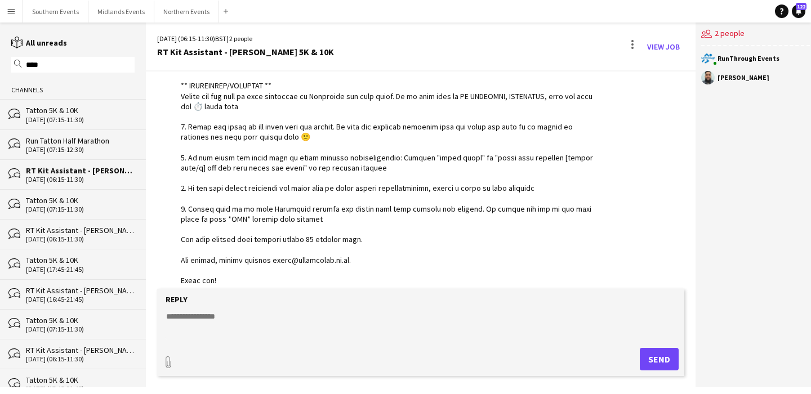
click at [57, 64] on input "****" at bounding box center [78, 65] width 107 height 10
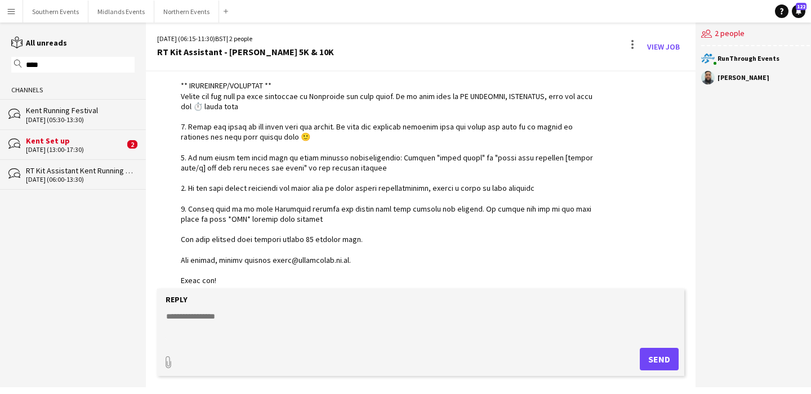
type input "****"
click at [91, 178] on div "[DATE] (06:00-13:30)" at bounding box center [80, 180] width 109 height 8
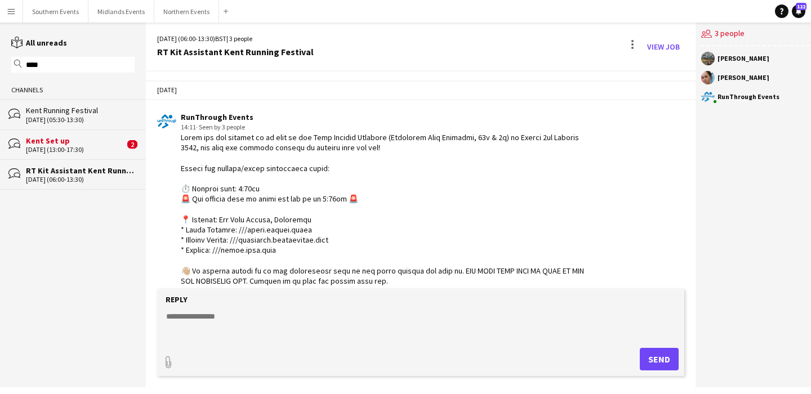
scroll to position [2398, 0]
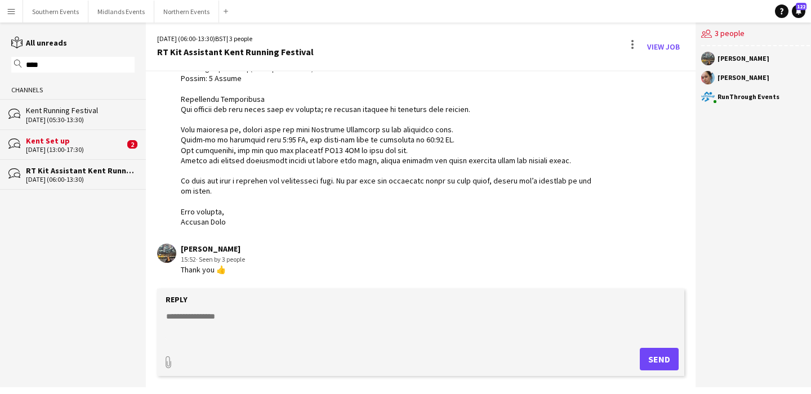
click at [237, 326] on textarea at bounding box center [421, 325] width 512 height 29
paste textarea "**********"
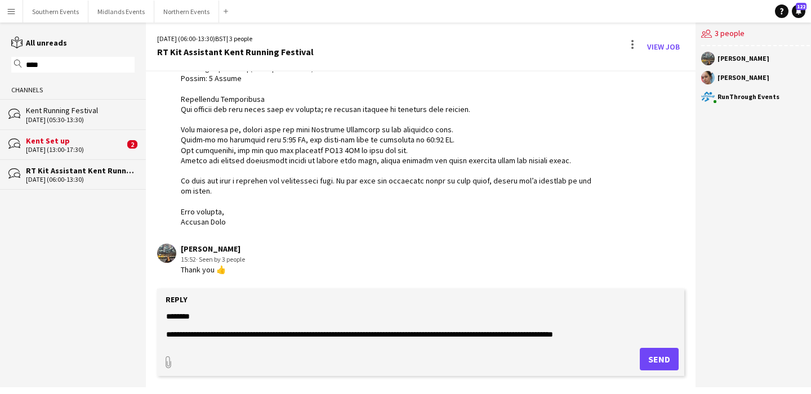
scroll to position [171, 0]
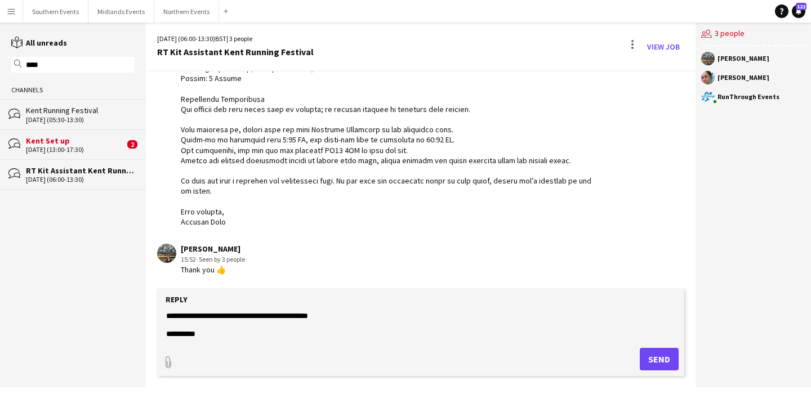
type textarea "**********"
click at [661, 357] on button "Send" at bounding box center [659, 359] width 39 height 23
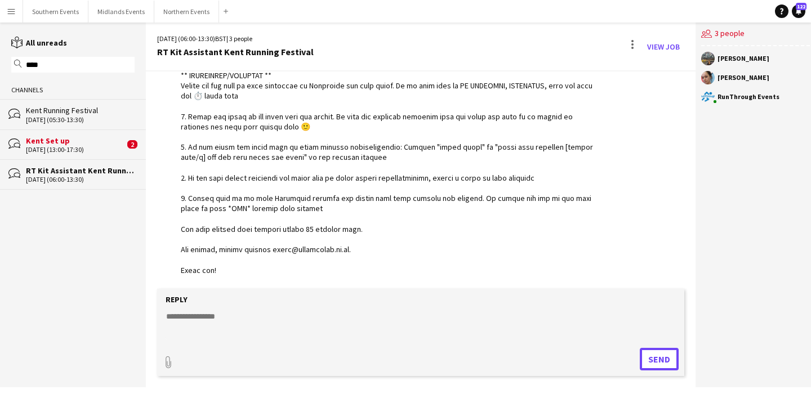
scroll to position [2723, 0]
click at [57, 64] on input "****" at bounding box center [78, 65] width 107 height 10
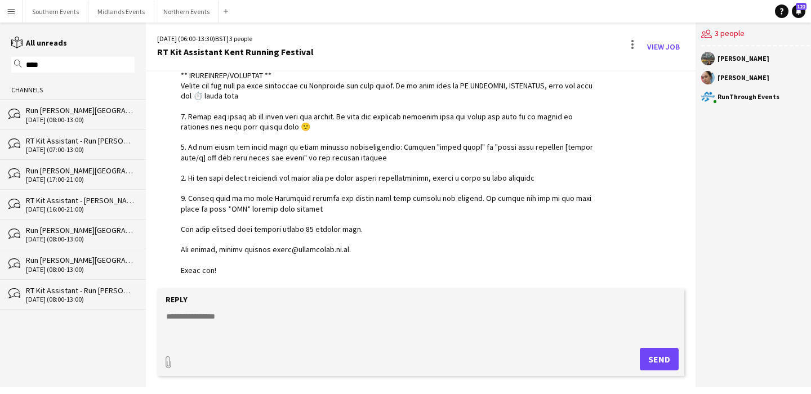
type input "****"
click at [64, 149] on div "[DATE] (07:00-13:00)" at bounding box center [80, 150] width 109 height 8
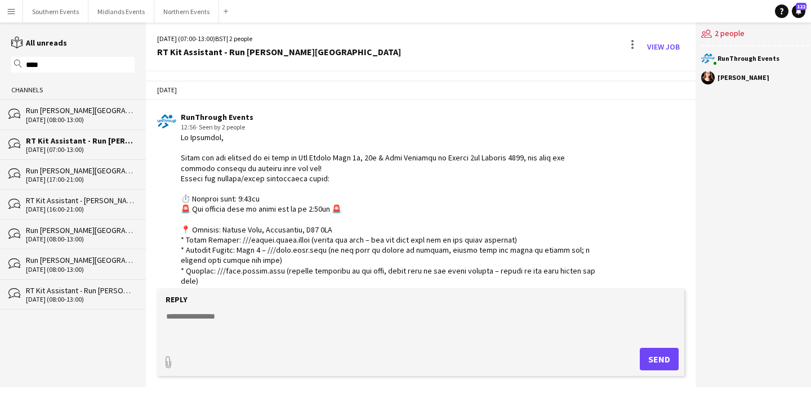
scroll to position [1347, 0]
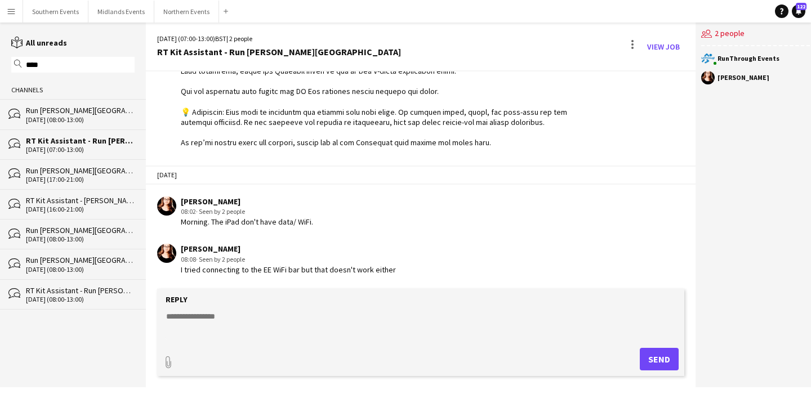
click at [227, 316] on textarea at bounding box center [421, 325] width 512 height 29
paste textarea "**********"
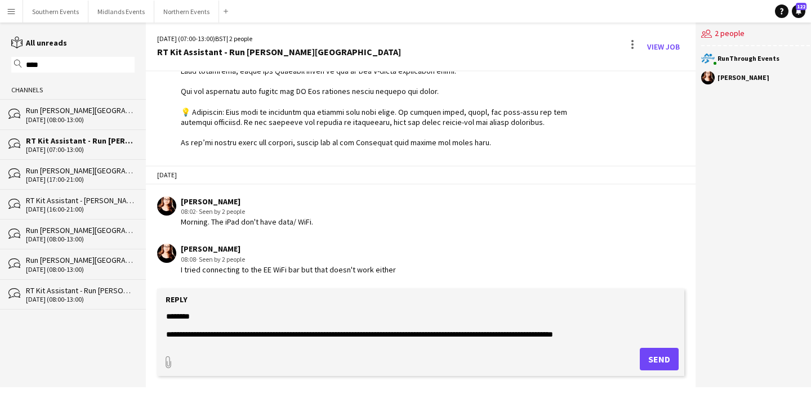
scroll to position [171, 0]
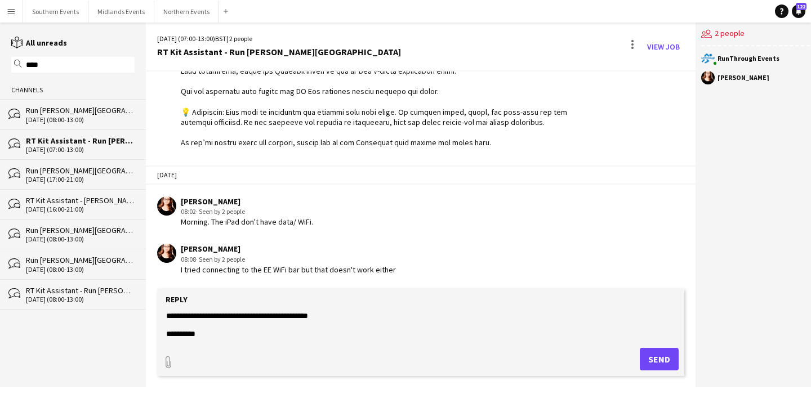
type textarea "**********"
click at [645, 348] on button "Send" at bounding box center [659, 359] width 39 height 23
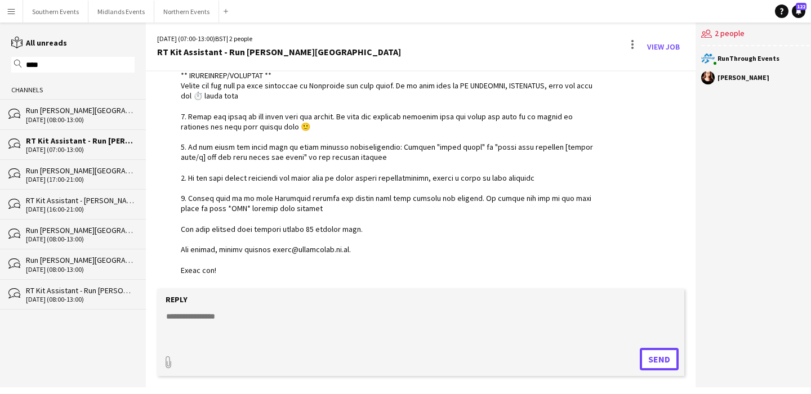
scroll to position [1672, 0]
click at [68, 70] on input "****" at bounding box center [78, 65] width 107 height 10
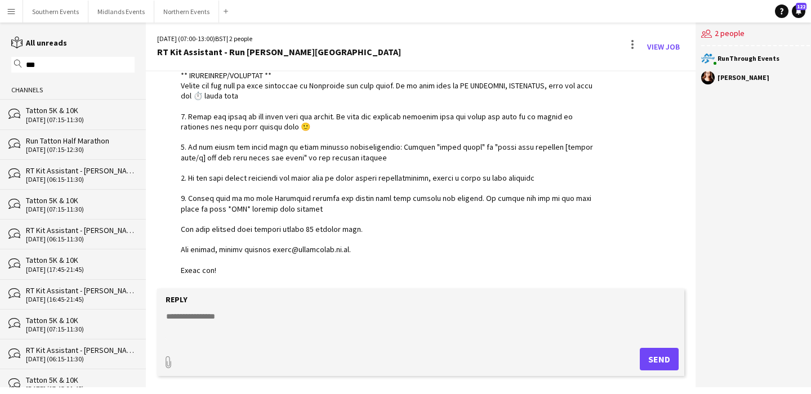
click at [109, 174] on div "RT Kit Assistant - [PERSON_NAME] 5K & 10K" at bounding box center [80, 171] width 109 height 10
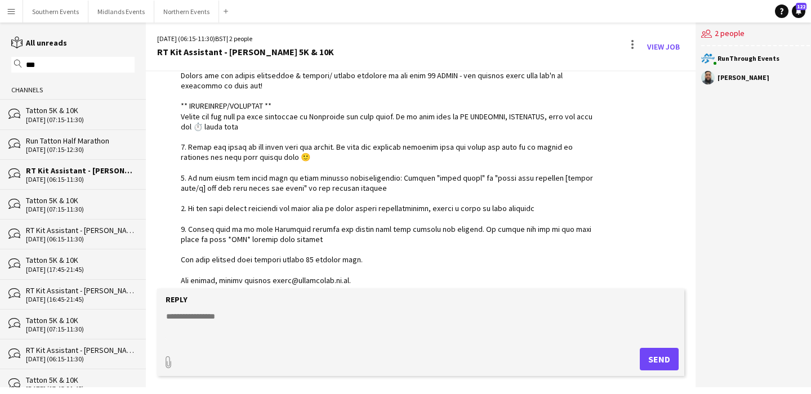
scroll to position [1429, 0]
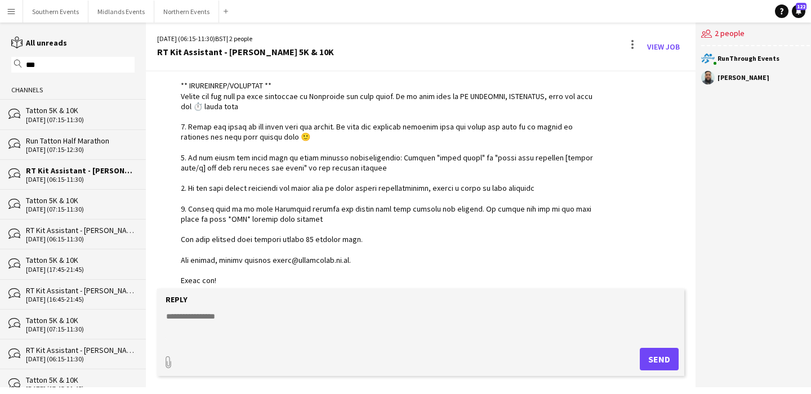
click at [82, 61] on input "***" at bounding box center [78, 65] width 107 height 10
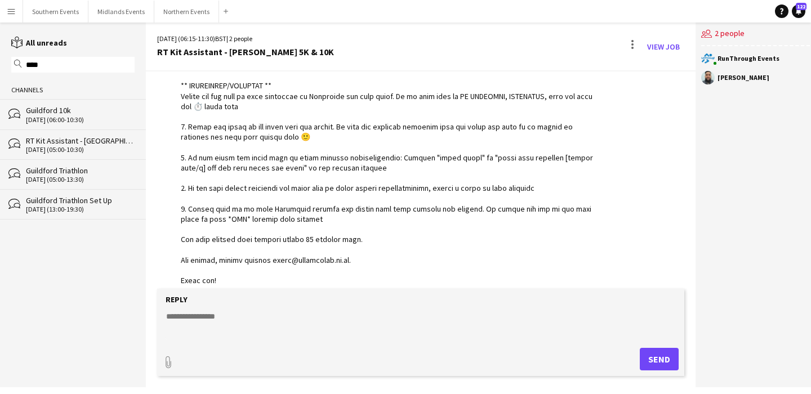
type input "****"
click at [72, 140] on div "RT Kit Assistant - [GEOGRAPHIC_DATA] 10k" at bounding box center [80, 141] width 109 height 10
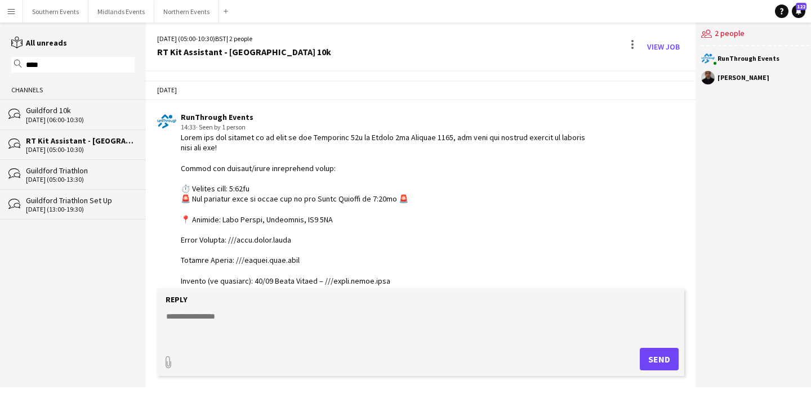
scroll to position [508, 0]
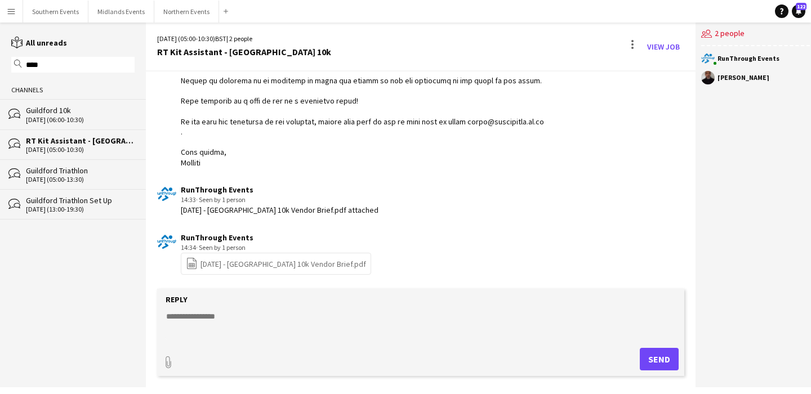
click at [255, 322] on textarea at bounding box center [421, 325] width 512 height 29
paste textarea "**********"
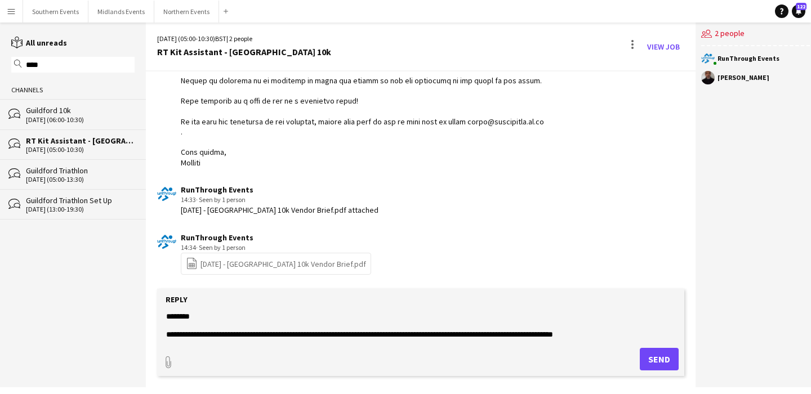
scroll to position [171, 0]
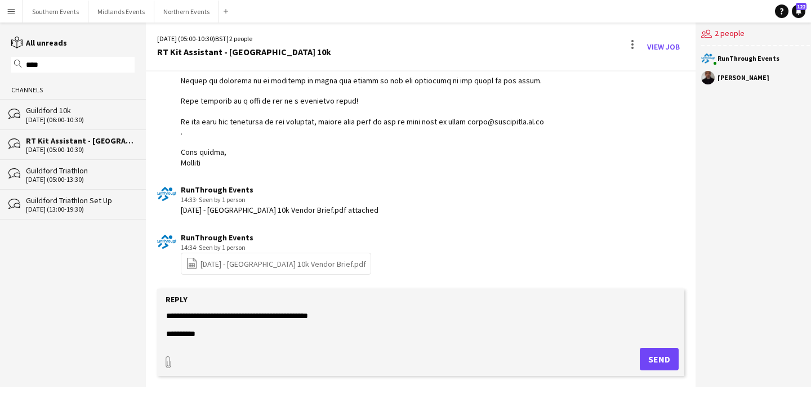
type textarea "**********"
click at [646, 353] on button "Send" at bounding box center [659, 359] width 39 height 23
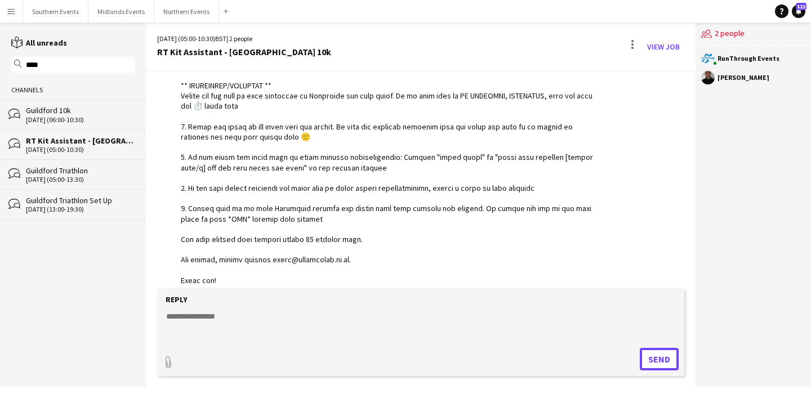
scroll to position [833, 0]
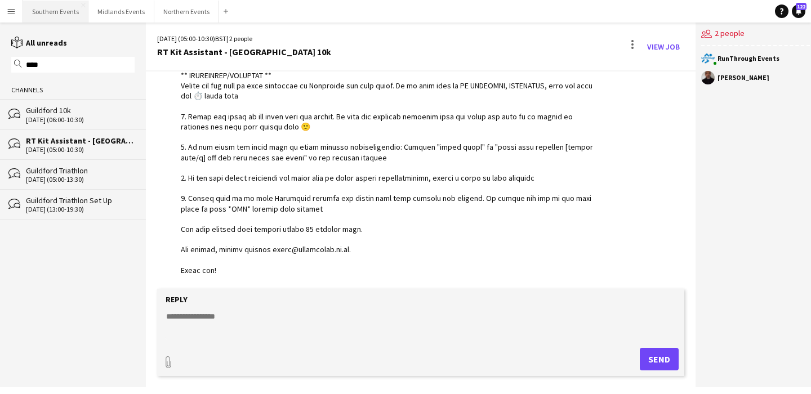
click at [58, 15] on button "Southern Events Close" at bounding box center [55, 12] width 65 height 22
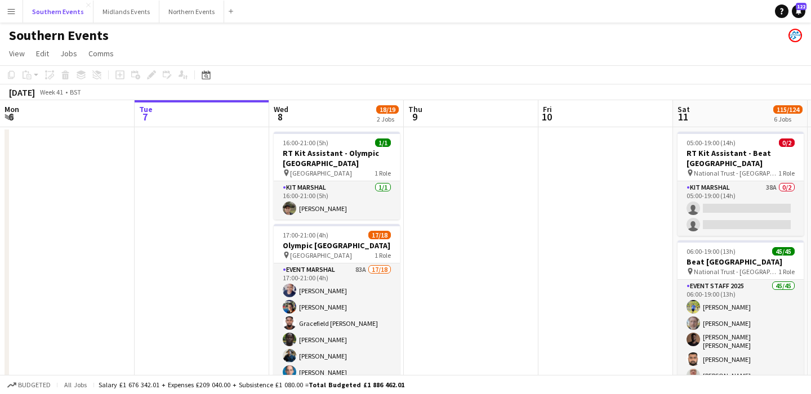
scroll to position [0, 278]
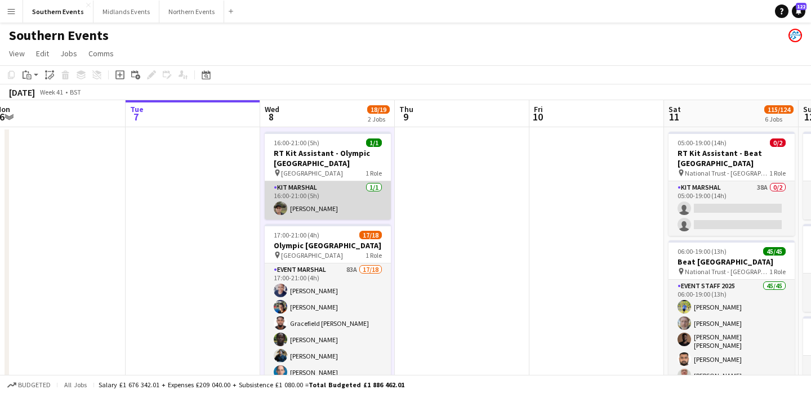
click at [368, 207] on app-card-role "Kit Marshal 1/1 16:00-21:00 (5h) Ian Williams" at bounding box center [328, 200] width 126 height 38
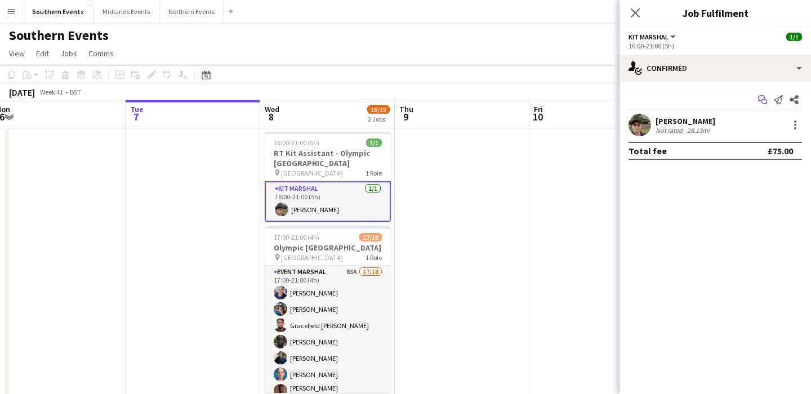
click at [765, 102] on icon "Start chat" at bounding box center [762, 99] width 9 height 9
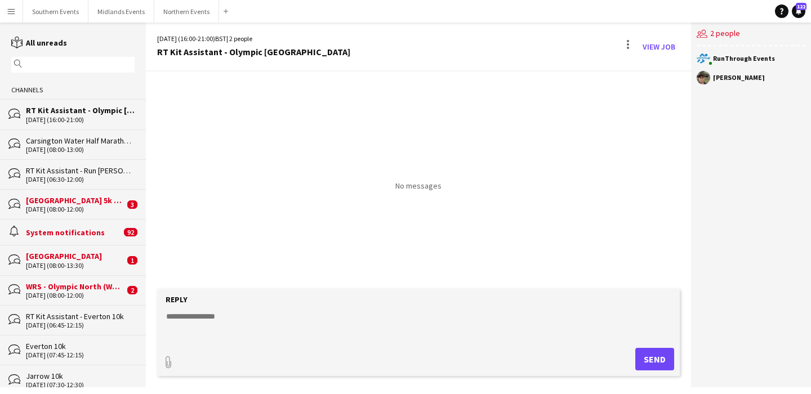
click at [65, 64] on input "text" at bounding box center [78, 65] width 107 height 10
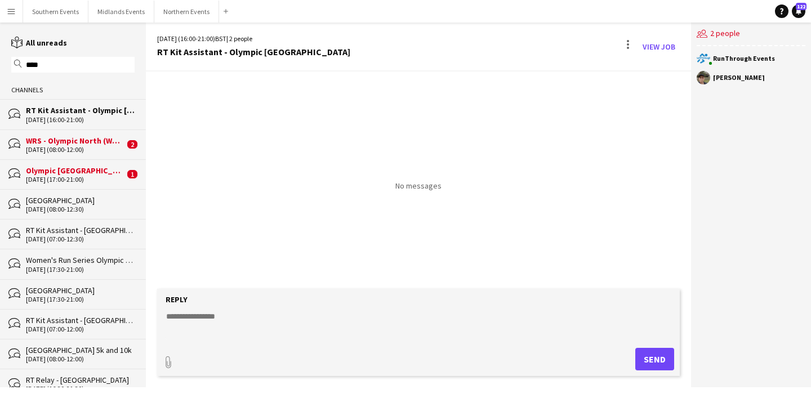
type input "****"
click at [100, 174] on div "Olympic [GEOGRAPHIC_DATA]" at bounding box center [75, 171] width 99 height 10
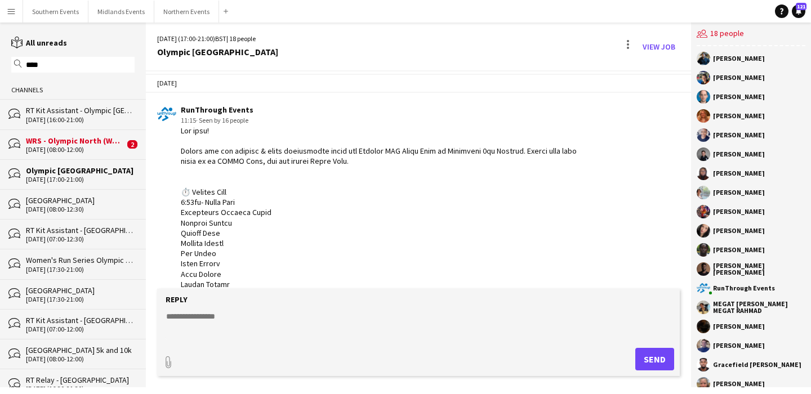
scroll to position [584, 0]
click at [88, 116] on div "[DATE] (16:00-21:00)" at bounding box center [80, 120] width 109 height 8
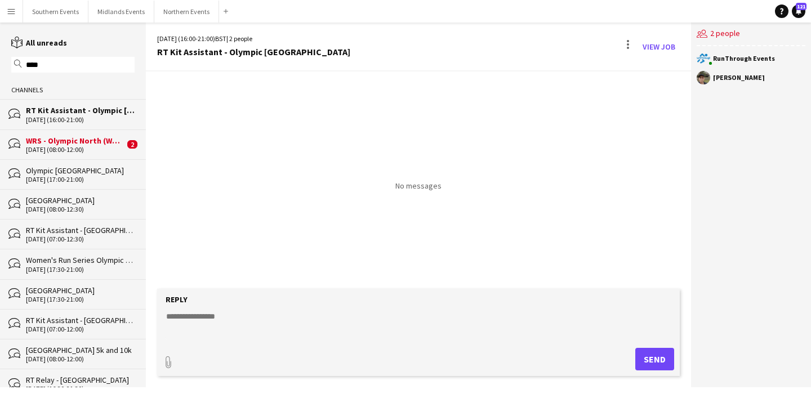
click at [280, 316] on textarea at bounding box center [421, 325] width 512 height 29
paste textarea "**********"
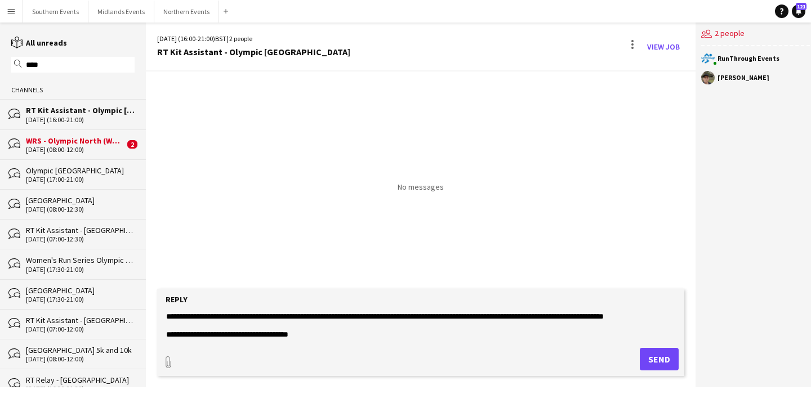
click at [165, 315] on textarea at bounding box center [421, 325] width 512 height 29
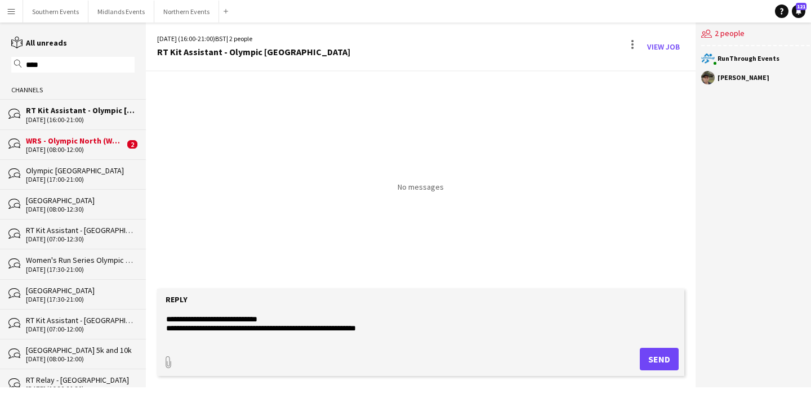
scroll to position [48, 0]
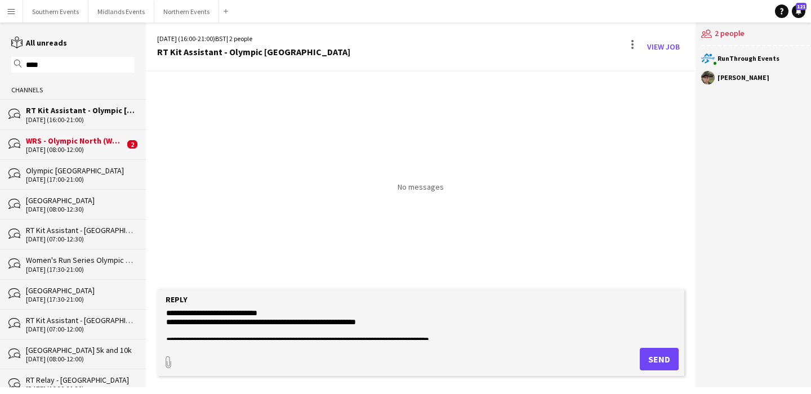
drag, startPoint x: 277, startPoint y: 321, endPoint x: 242, endPoint y: 321, distance: 34.4
click at [242, 321] on textarea at bounding box center [421, 325] width 512 height 29
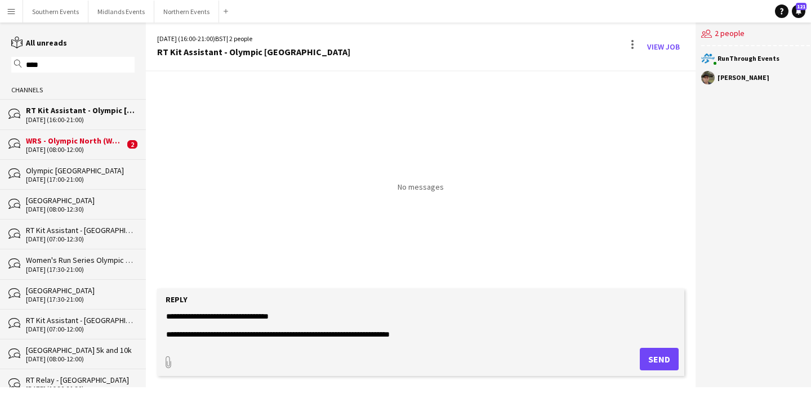
scroll to position [105, 0]
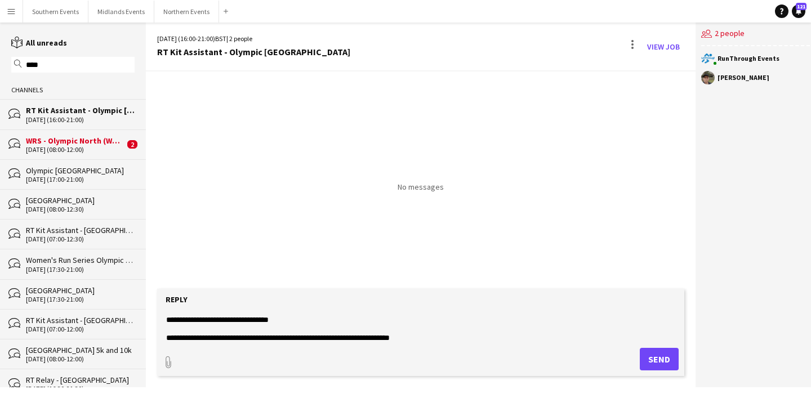
click at [281, 324] on textarea at bounding box center [421, 325] width 512 height 29
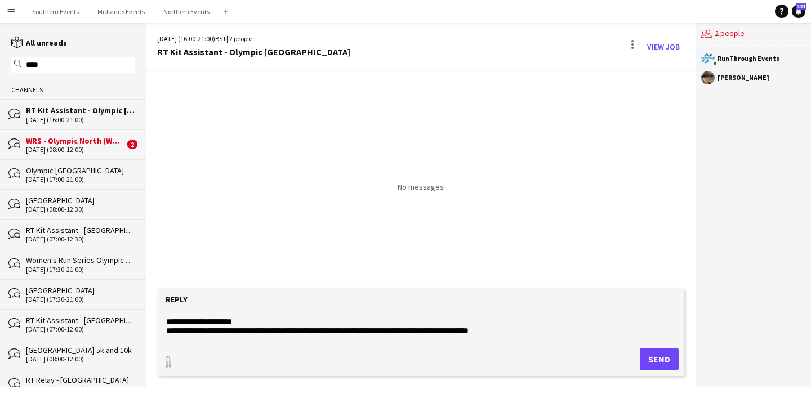
scroll to position [183, 0]
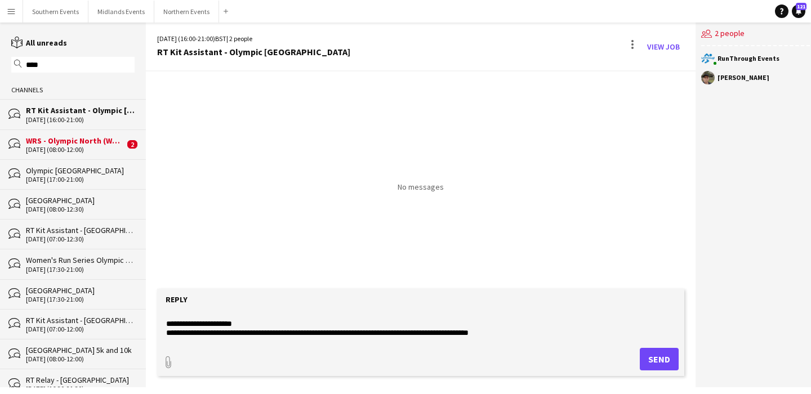
click at [296, 325] on textarea at bounding box center [421, 325] width 512 height 29
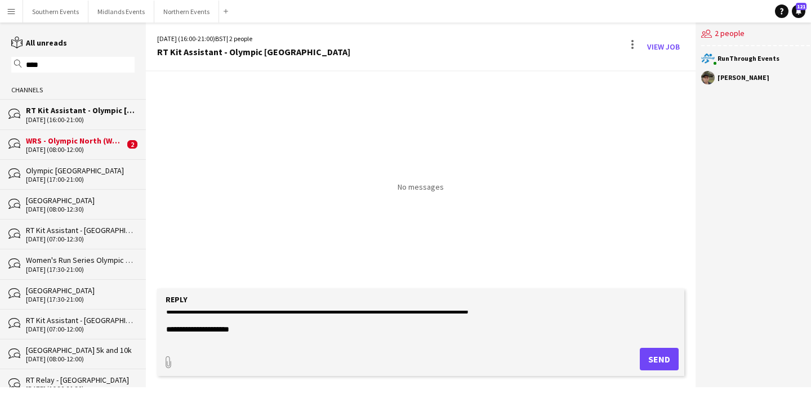
scroll to position [206, 0]
click at [237, 321] on textarea at bounding box center [421, 325] width 512 height 29
paste textarea
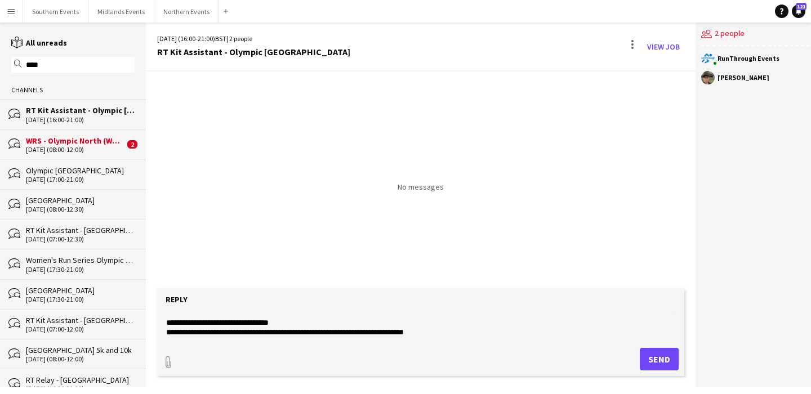
scroll to position [268, 0]
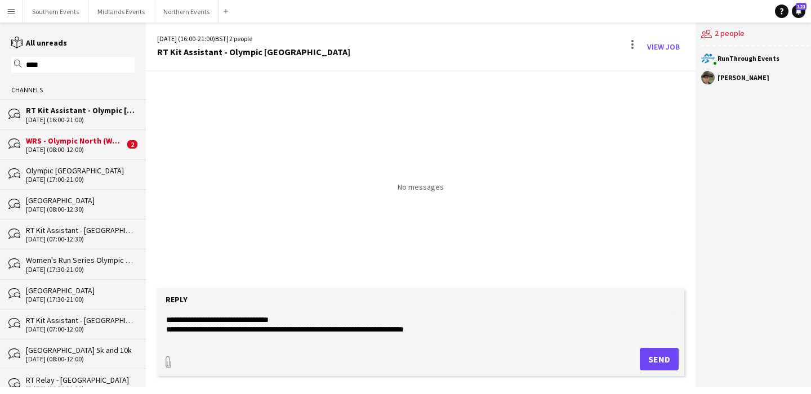
click at [415, 319] on textarea at bounding box center [421, 325] width 512 height 29
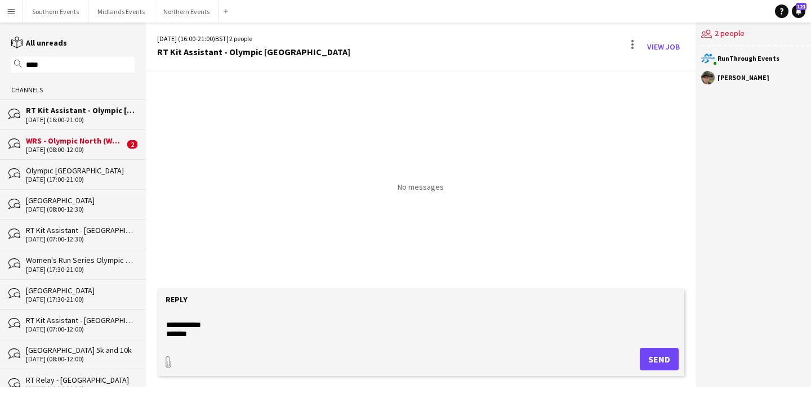
scroll to position [452, 0]
type textarea "**********"
click at [656, 362] on button "Send" at bounding box center [659, 359] width 39 height 23
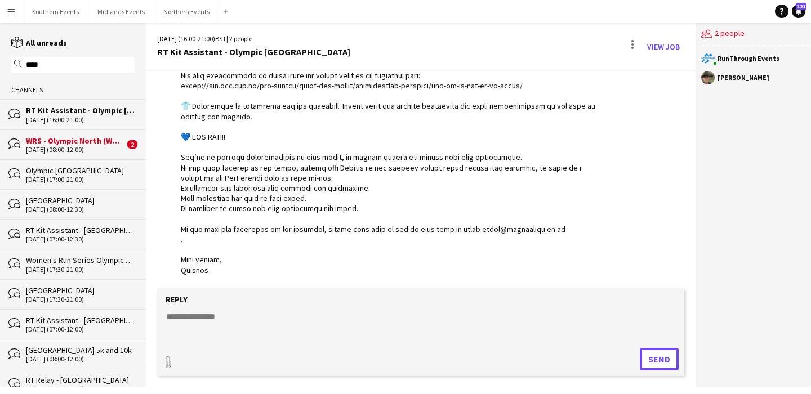
scroll to position [411, 0]
click at [162, 360] on form "Reply paperclip Send" at bounding box center [420, 332] width 527 height 87
type input "**********"
click at [647, 357] on span "Upload Upload" at bounding box center [645, 359] width 49 height 14
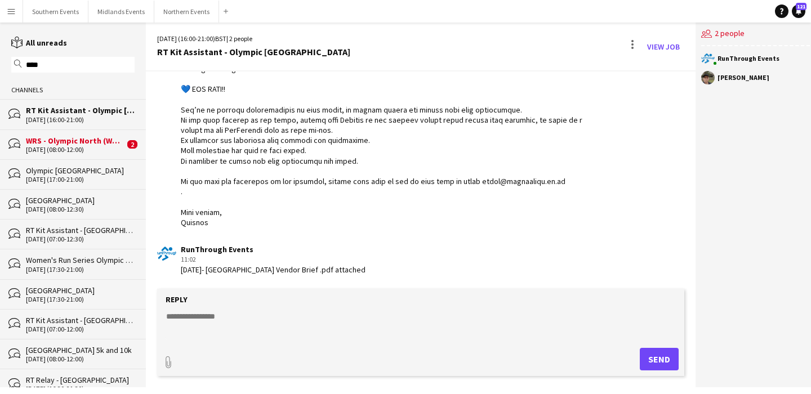
scroll to position [508, 0]
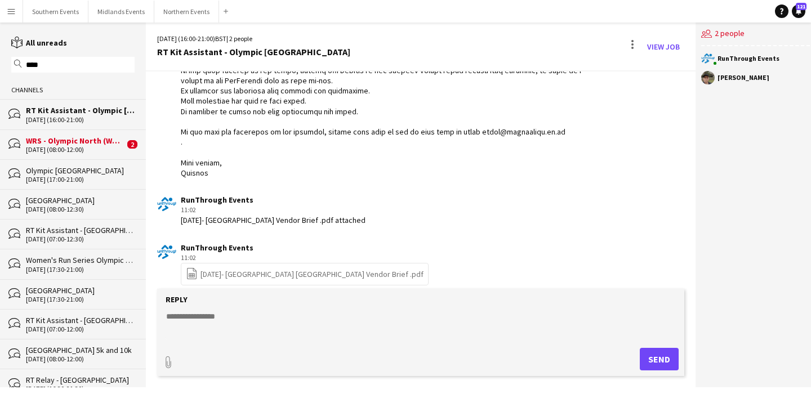
click at [204, 315] on textarea at bounding box center [421, 325] width 512 height 29
paste textarea "**********"
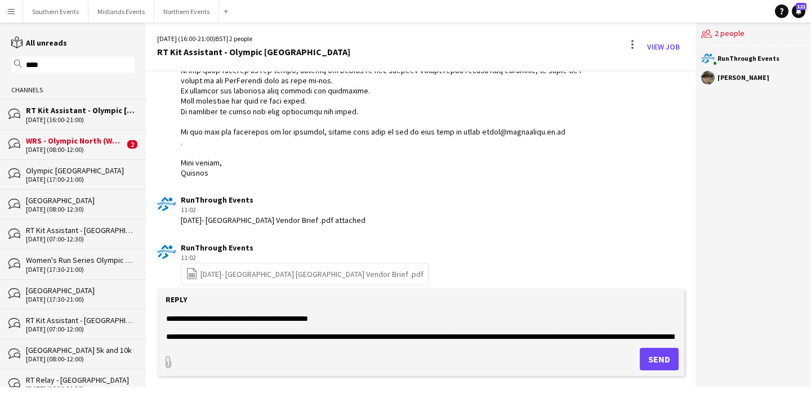
scroll to position [198, 0]
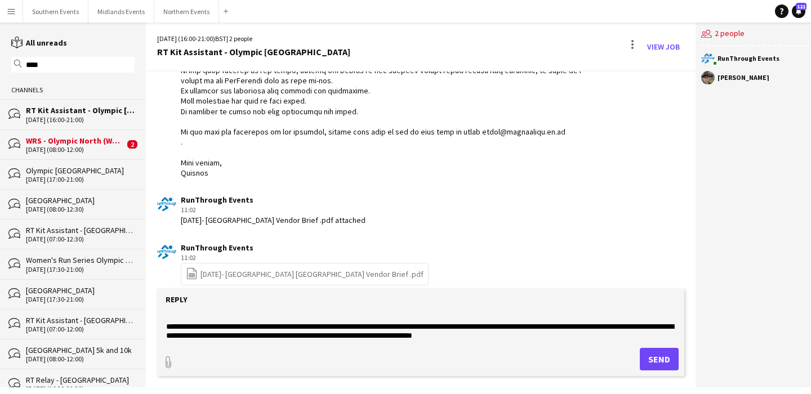
drag, startPoint x: 167, startPoint y: 317, endPoint x: 157, endPoint y: 176, distance: 141.8
click at [157, 176] on div "08-10-2025 (16:00-21:00) BST | 2 people RT Kit Assistant - Olympic South CTM Vi…" at bounding box center [421, 205] width 550 height 365
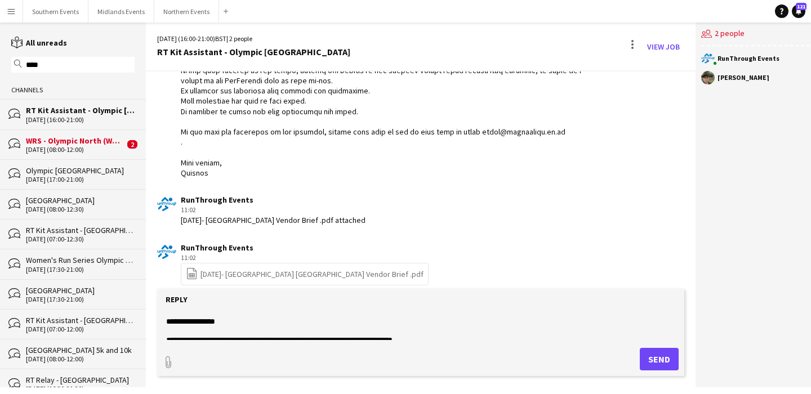
scroll to position [254, 0]
type textarea "**********"
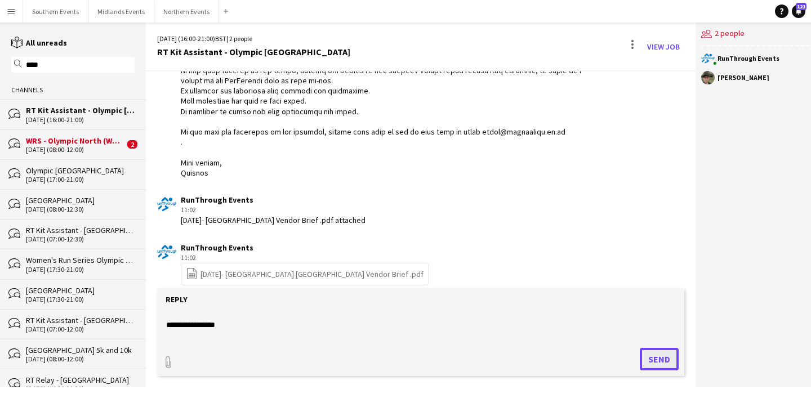
click at [656, 354] on button "Send" at bounding box center [659, 359] width 39 height 23
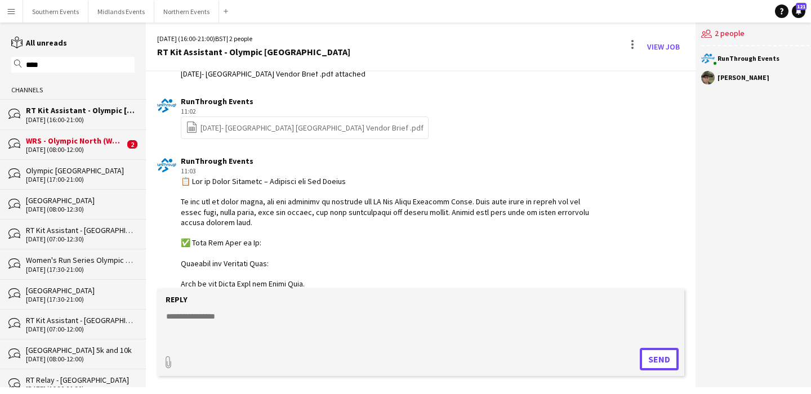
scroll to position [956, 0]
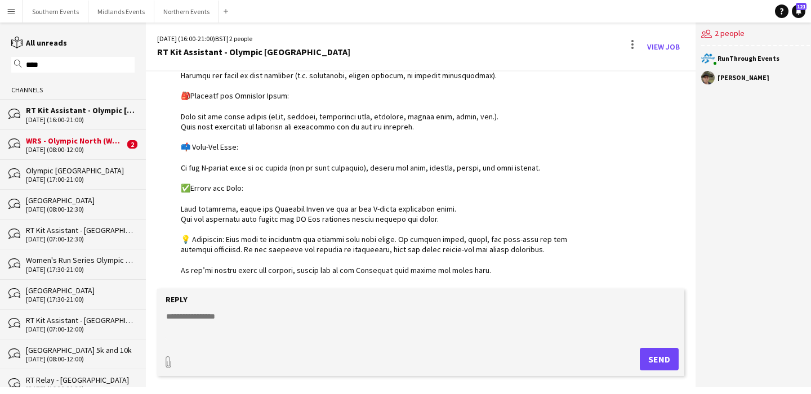
click at [271, 327] on textarea at bounding box center [421, 325] width 512 height 29
type textarea "**********"
click at [652, 364] on button "Send" at bounding box center [659, 359] width 39 height 23
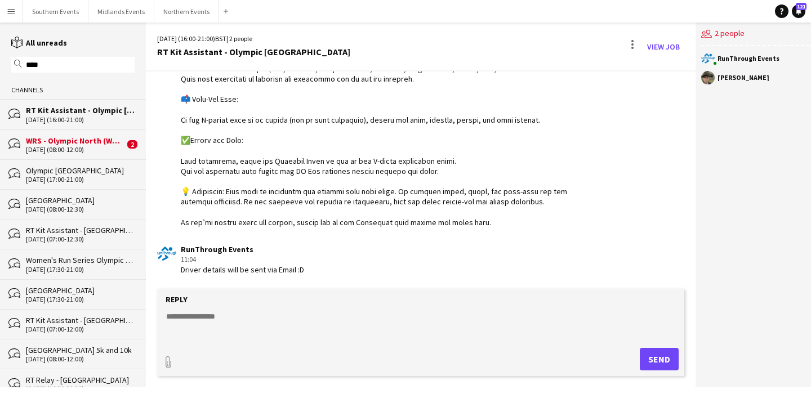
click at [69, 64] on input "****" at bounding box center [78, 65] width 107 height 10
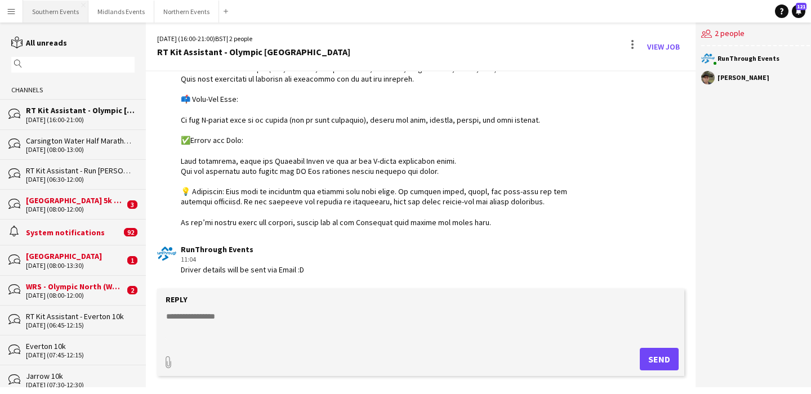
click at [56, 9] on button "Southern Events Close" at bounding box center [55, 12] width 65 height 22
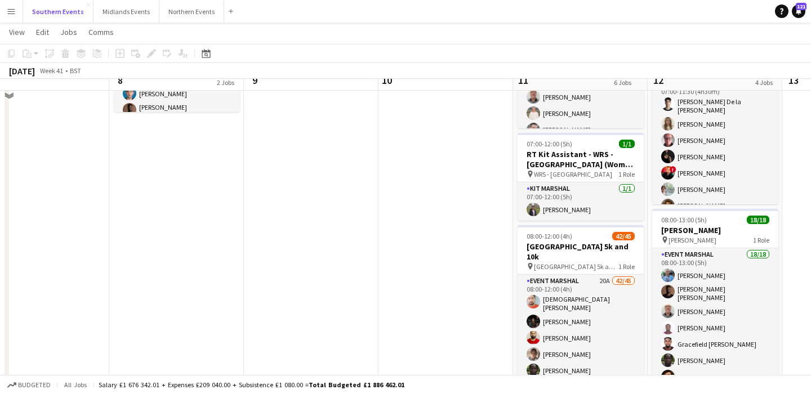
scroll to position [263, 0]
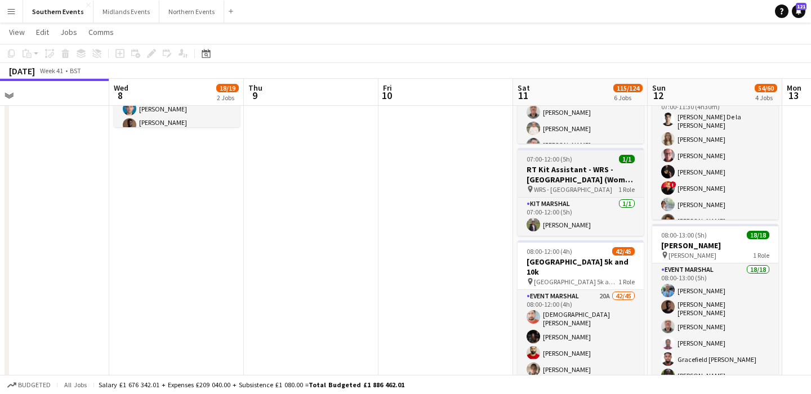
click at [596, 185] on span "WRS - [GEOGRAPHIC_DATA]" at bounding box center [573, 189] width 78 height 8
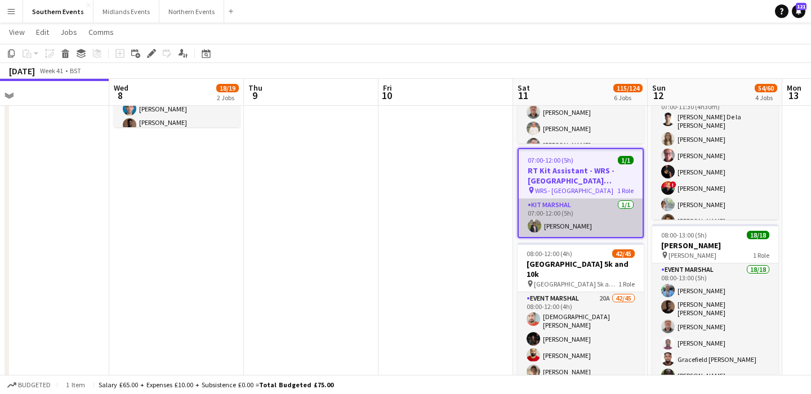
click at [612, 211] on app-card-role "Kit Marshal 1/1 07:00-12:00 (5h) Dhanuvarsha Ramasamy" at bounding box center [581, 218] width 124 height 38
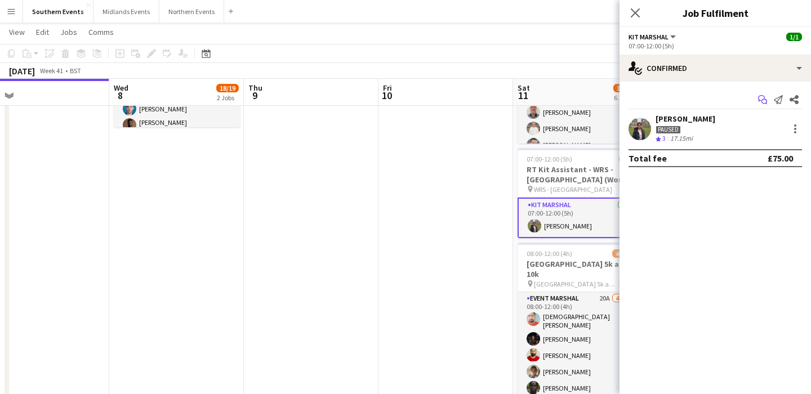
click at [763, 101] on icon "Start chat" at bounding box center [762, 99] width 9 height 9
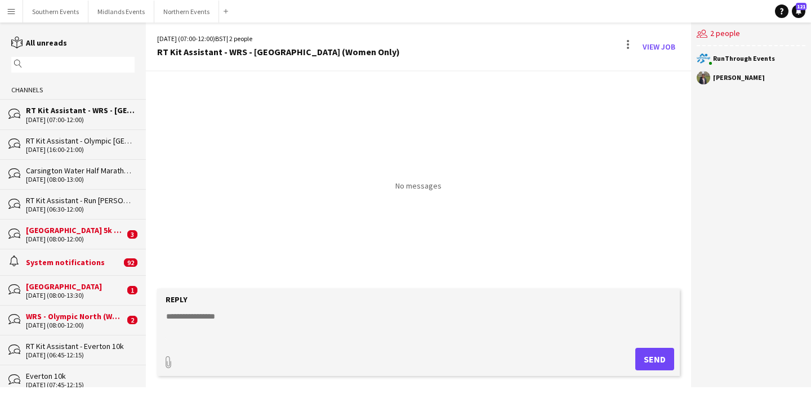
click at [90, 69] on input "text" at bounding box center [78, 65] width 107 height 10
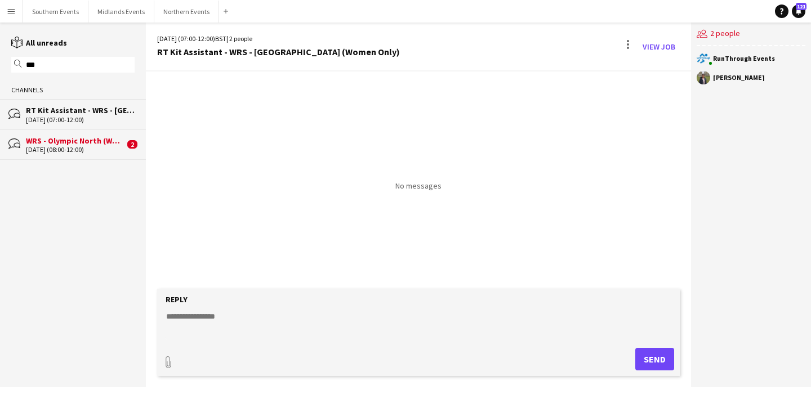
type input "***"
click at [100, 144] on div "WRS - Olympic North (Women Only)" at bounding box center [75, 141] width 99 height 10
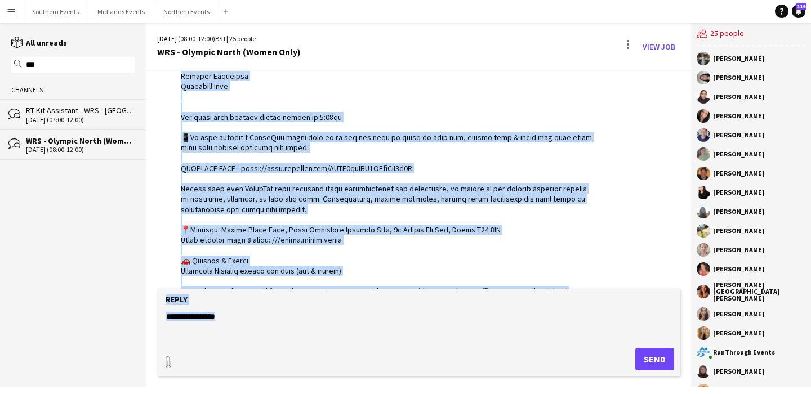
scroll to position [2324, 0]
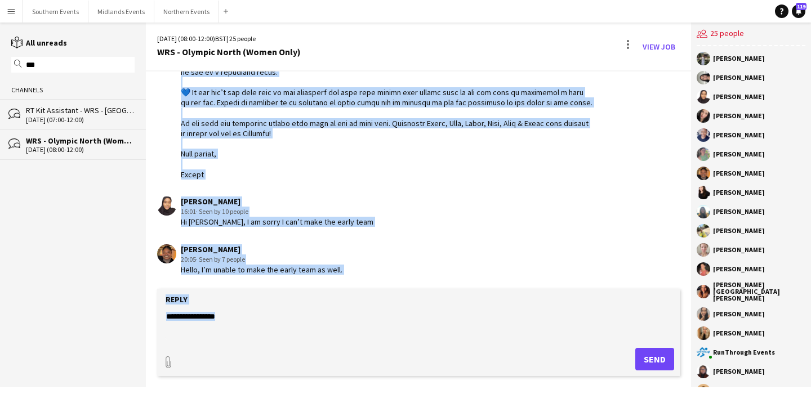
drag, startPoint x: 176, startPoint y: 202, endPoint x: 267, endPoint y: 184, distance: 93.0
copy div "Hey team! Please see all arrival & event information below for our Women's Run …"
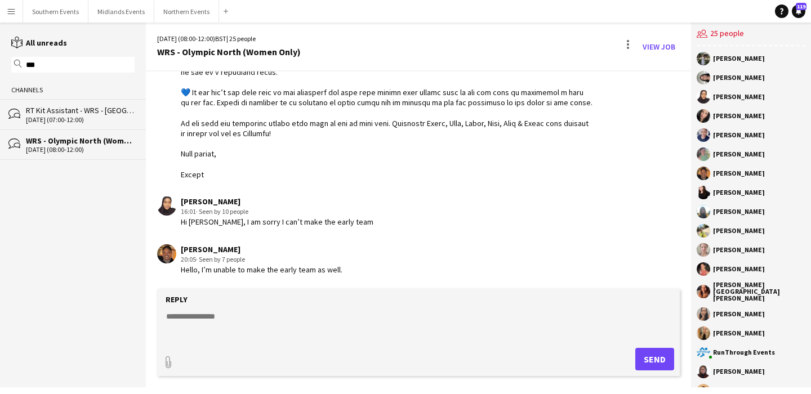
click at [92, 116] on div "[DATE] (07:00-12:00)" at bounding box center [80, 120] width 109 height 8
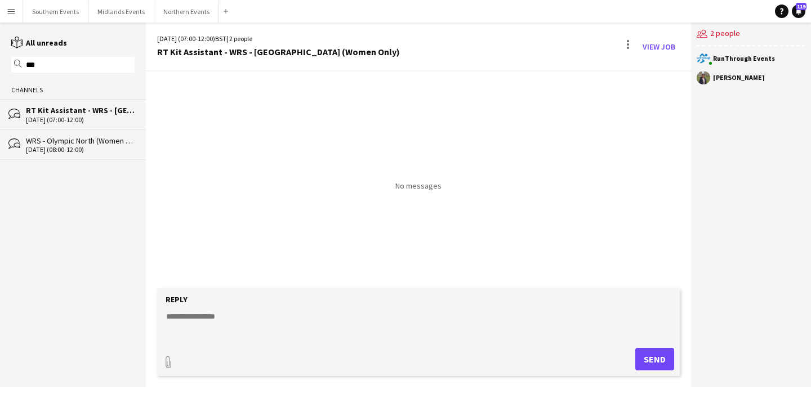
click at [262, 318] on textarea at bounding box center [421, 325] width 512 height 29
paste textarea "**********"
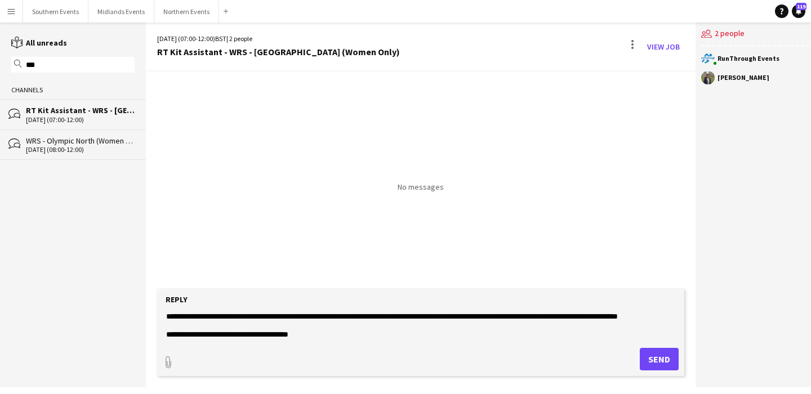
click at [166, 318] on textarea at bounding box center [421, 325] width 512 height 29
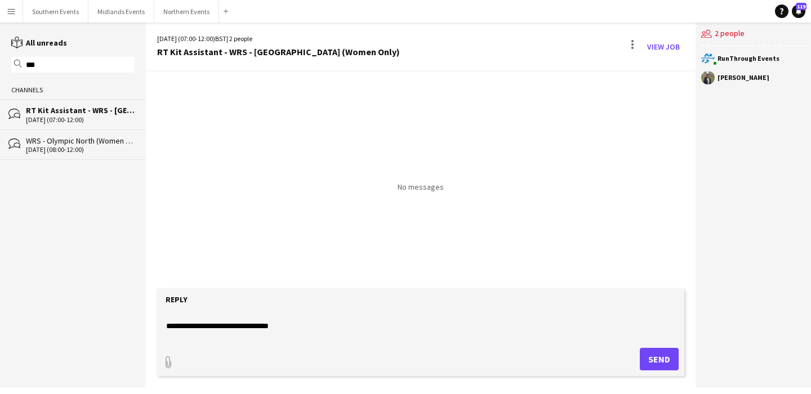
scroll to position [106, 0]
click at [277, 327] on textarea at bounding box center [421, 325] width 512 height 29
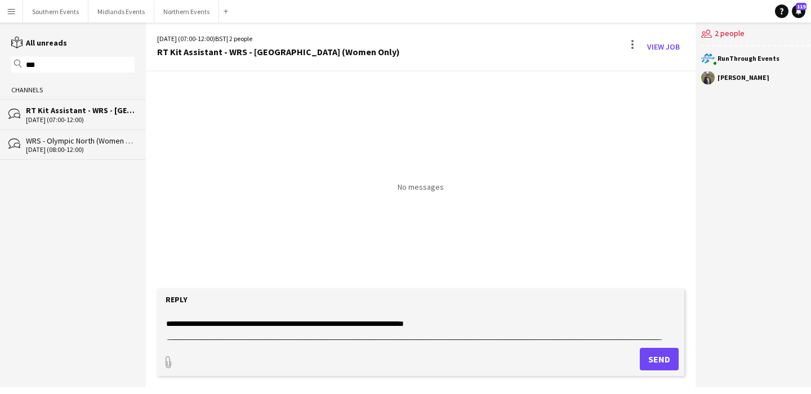
scroll to position [117, 0]
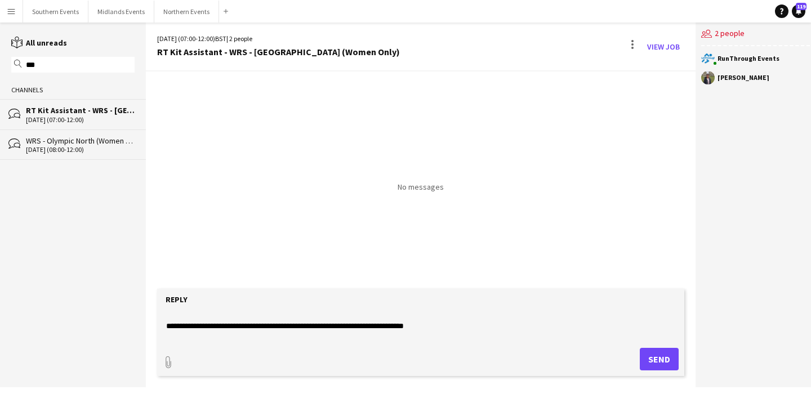
click at [274, 326] on textarea at bounding box center [421, 325] width 512 height 29
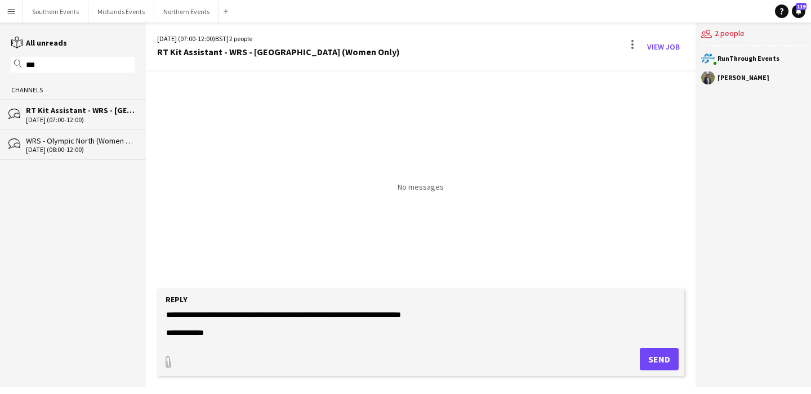
scroll to position [155, 0]
click at [266, 326] on textarea at bounding box center [421, 325] width 512 height 29
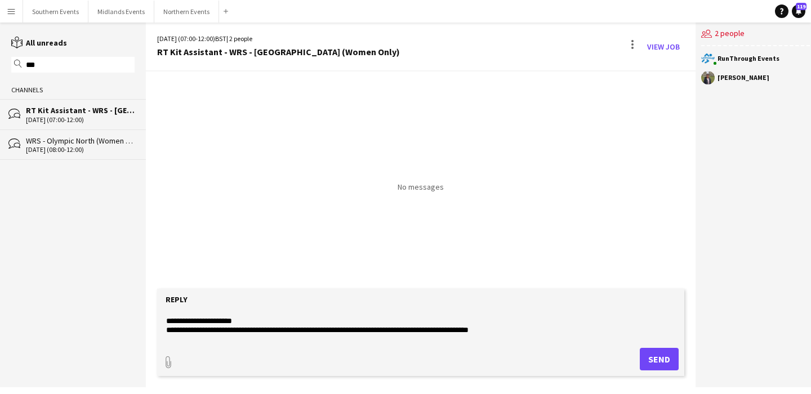
scroll to position [195, 0]
click at [300, 322] on textarea at bounding box center [421, 325] width 512 height 29
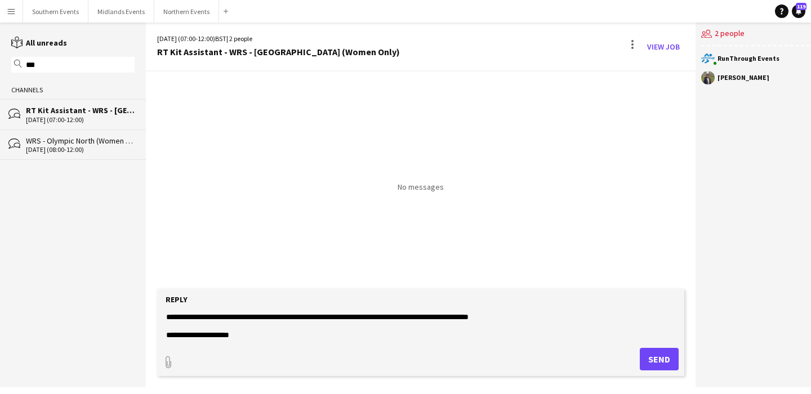
scroll to position [215, 0]
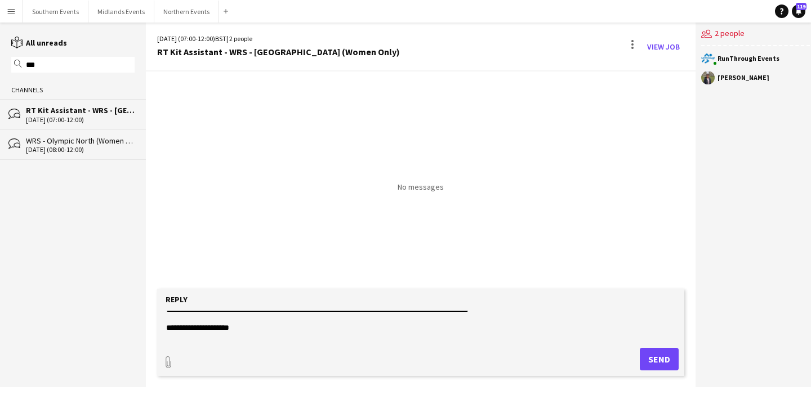
click at [239, 320] on textarea at bounding box center [421, 325] width 512 height 29
paste textarea
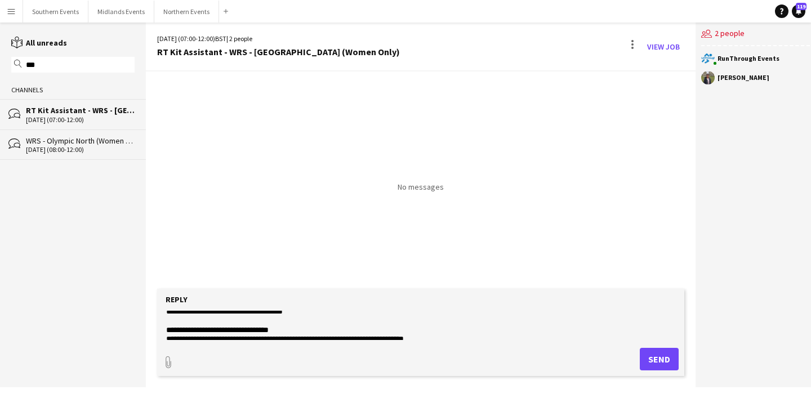
scroll to position [269, 0]
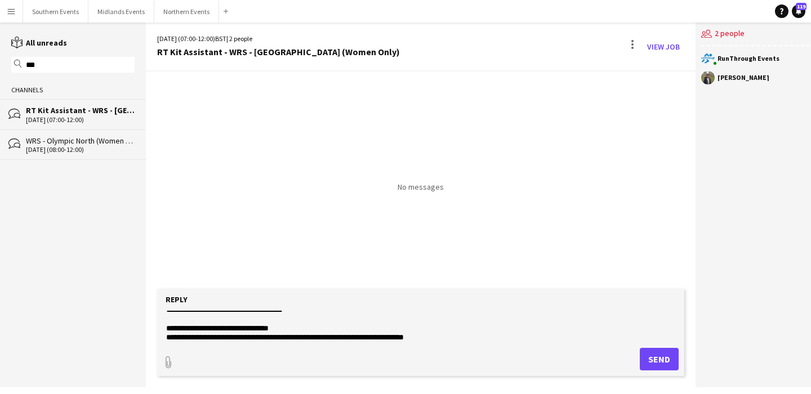
click at [439, 323] on textarea at bounding box center [421, 325] width 512 height 29
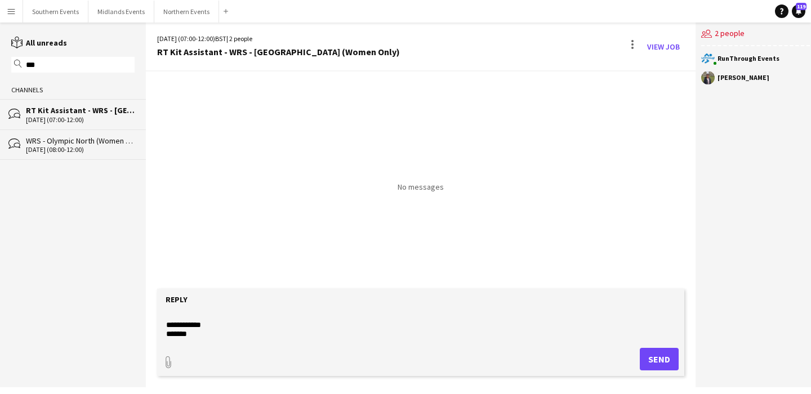
scroll to position [526, 0]
type textarea "**********"
click at [664, 357] on button "Send" at bounding box center [659, 359] width 39 height 23
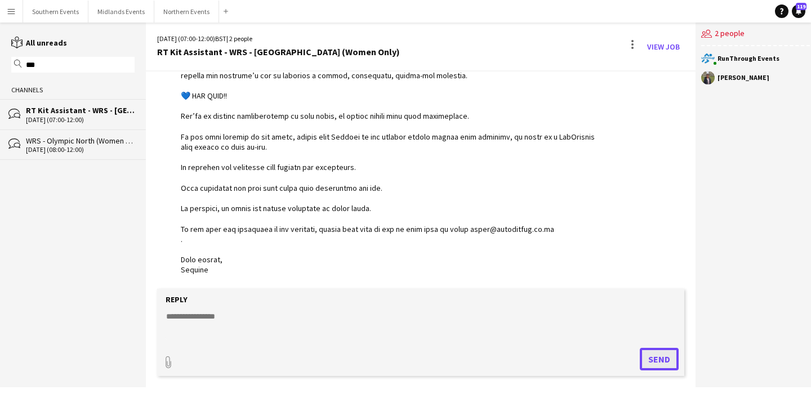
scroll to position [503, 0]
type input "**********"
click at [637, 357] on span "Upload Upload" at bounding box center [645, 359] width 49 height 14
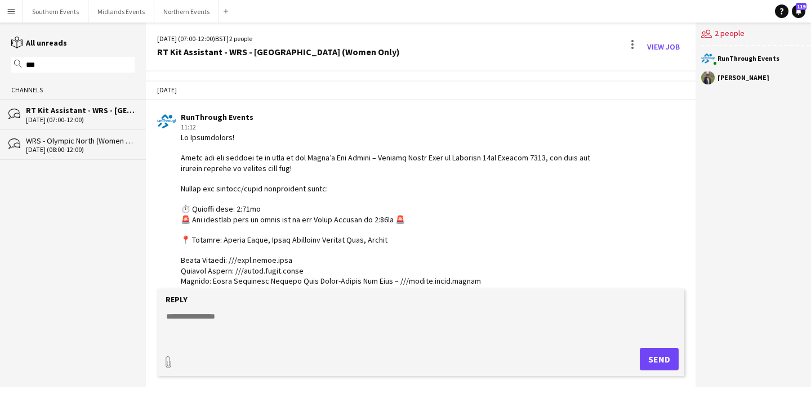
scroll to position [611, 0]
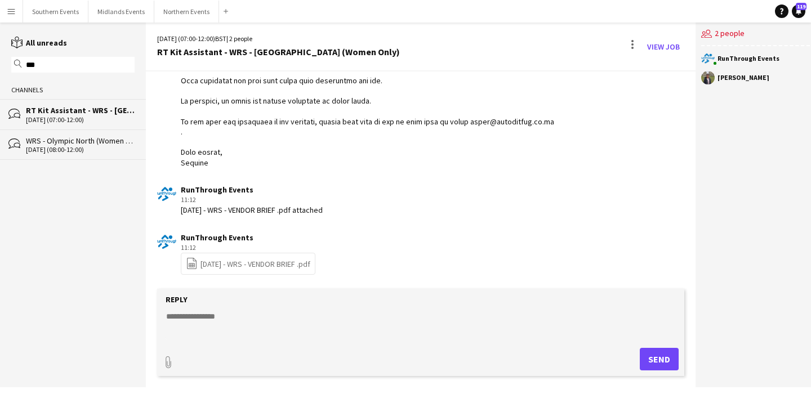
click at [219, 318] on textarea at bounding box center [421, 325] width 512 height 29
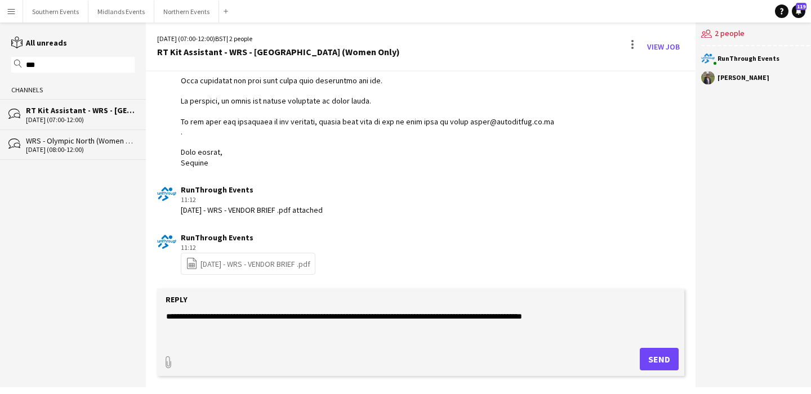
click at [323, 319] on textarea "**********" at bounding box center [421, 325] width 512 height 29
click at [596, 321] on textarea "**********" at bounding box center [421, 325] width 512 height 29
paste textarea "**********"
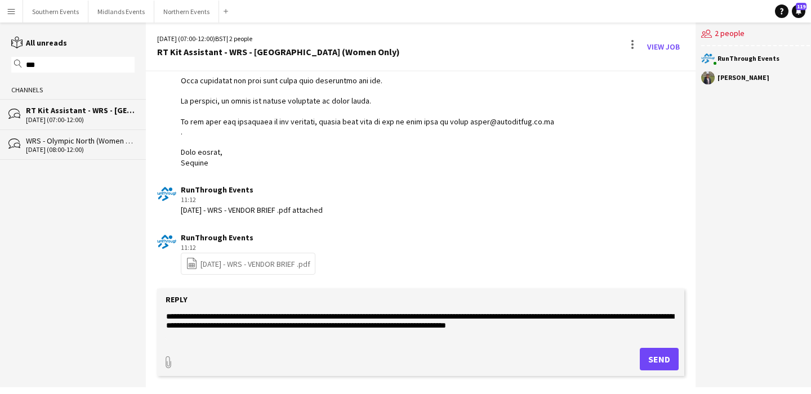
click at [289, 317] on textarea "**********" at bounding box center [421, 325] width 512 height 29
click at [256, 316] on textarea "**********" at bounding box center [421, 325] width 512 height 29
type textarea "**********"
click at [651, 366] on button "Send" at bounding box center [659, 359] width 39 height 23
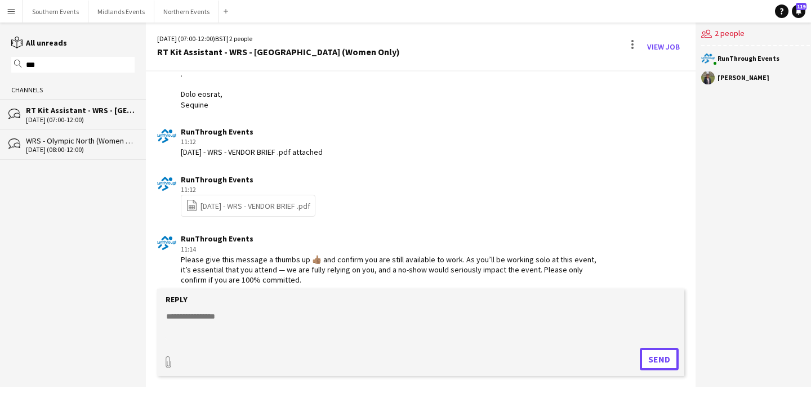
scroll to position [679, 0]
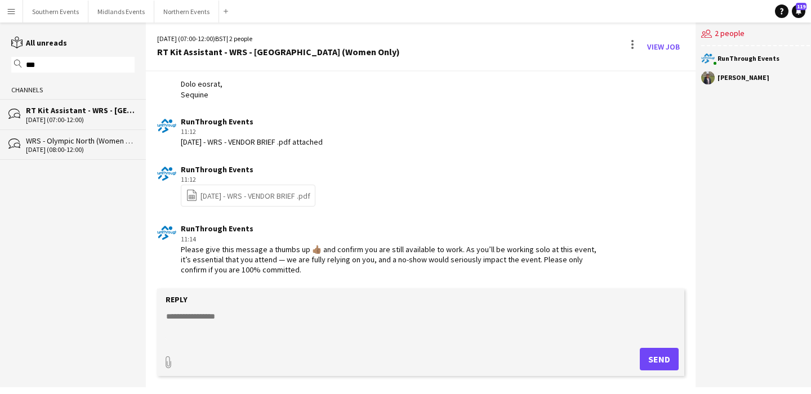
click at [87, 63] on input "***" at bounding box center [78, 65] width 107 height 10
type input "*"
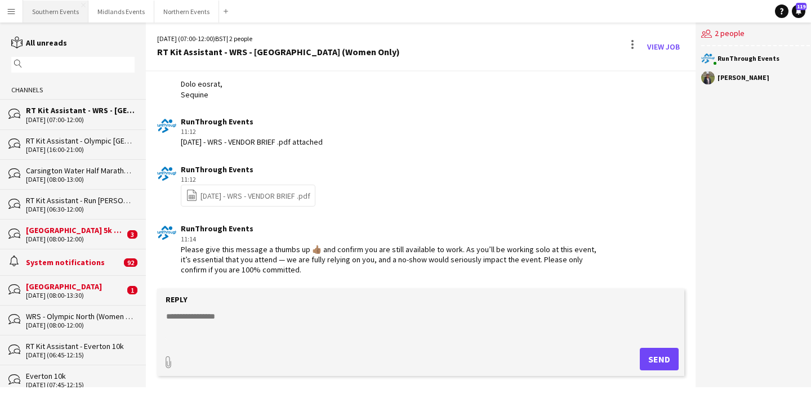
click at [57, 13] on button "Southern Events Close" at bounding box center [55, 12] width 65 height 22
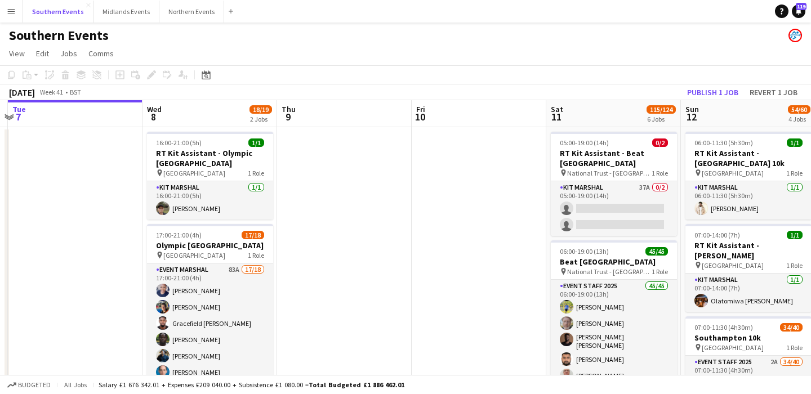
scroll to position [0, 397]
click at [180, 16] on button "Northern Events Close" at bounding box center [191, 12] width 65 height 22
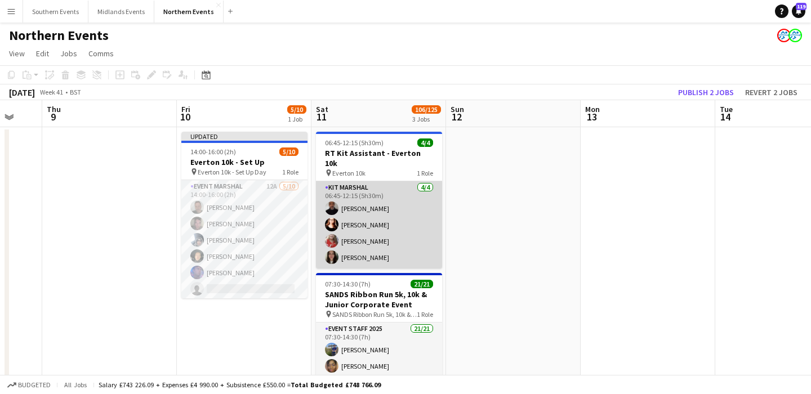
click at [394, 216] on app-card-role "Kit Marshal 4/4 06:45-12:15 (5h30m) Raymond Bell Angelina Teofilova Abbie Jenki…" at bounding box center [379, 224] width 126 height 87
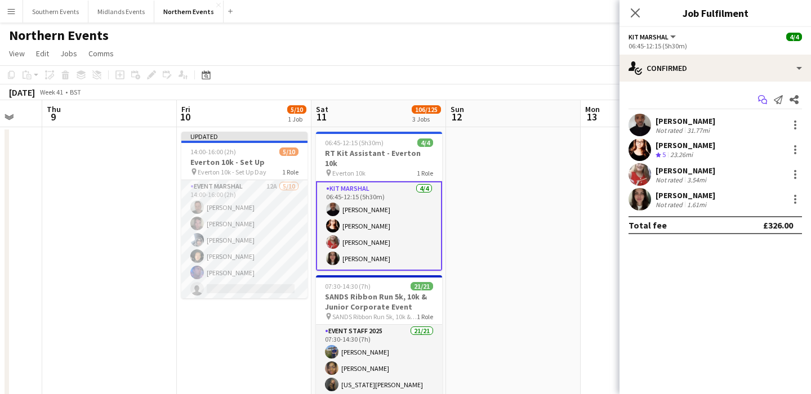
click at [763, 101] on icon "Start chat" at bounding box center [762, 99] width 9 height 9
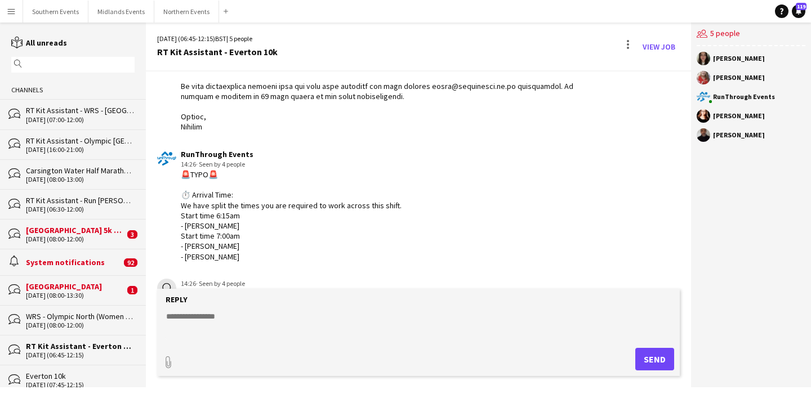
scroll to position [722, 0]
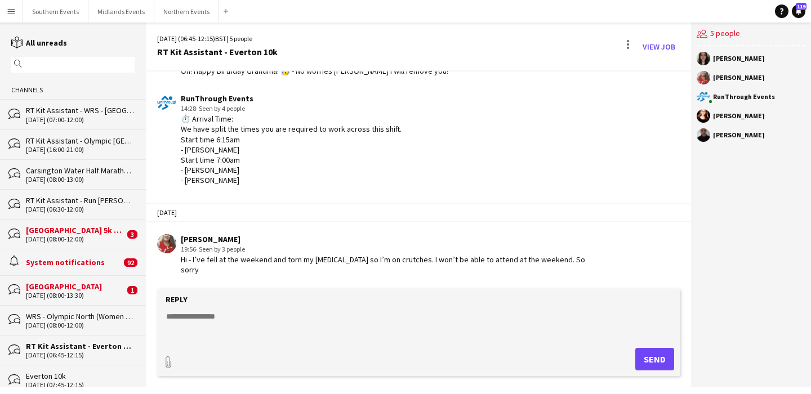
click at [398, 322] on textarea at bounding box center [421, 325] width 512 height 29
type textarea "**********"
click at [646, 356] on button "Send" at bounding box center [655, 359] width 39 height 23
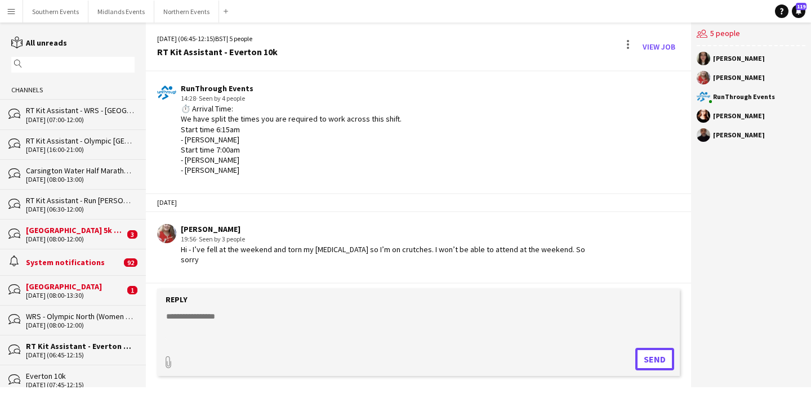
scroll to position [792, 0]
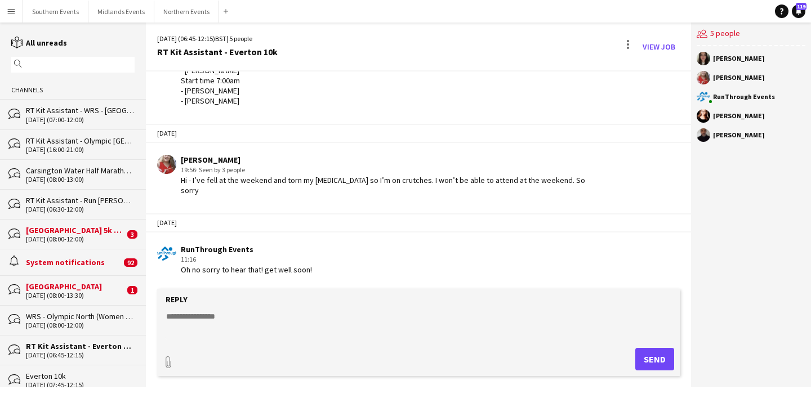
click at [676, 67] on div "11-10-2025 (06:45-12:15) BST | 5 people RT Kit Assistant - Everton 10k View Job" at bounding box center [418, 47] width 545 height 49
click at [673, 64] on div "11-10-2025 (06:45-12:15) BST | 5 people RT Kit Assistant - Everton 10k View Job" at bounding box center [418, 47] width 545 height 49
click at [656, 48] on link "View Job" at bounding box center [659, 47] width 42 height 18
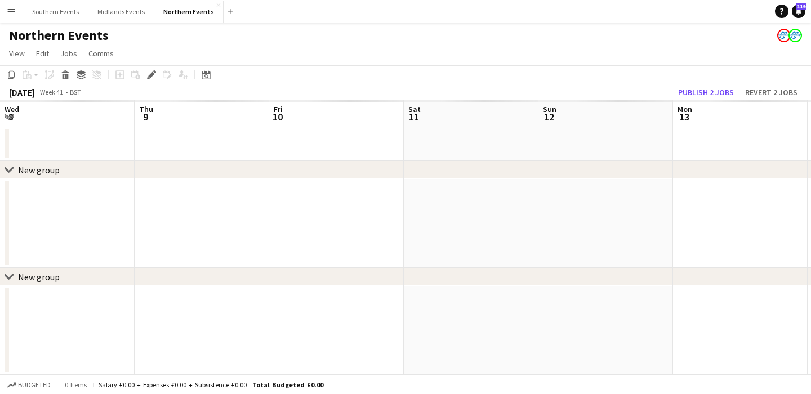
scroll to position [0, 388]
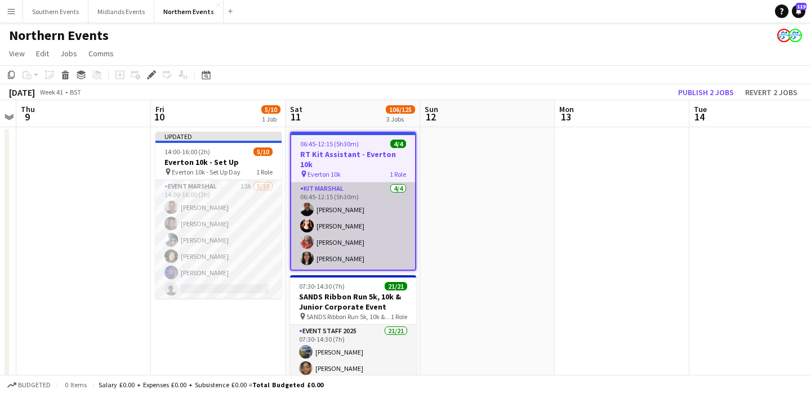
click at [382, 205] on app-card-role "Kit Marshal 4/4 06:45-12:15 (5h30m) Raymond Bell Angelina Teofilova Abbie Jenki…" at bounding box center [353, 226] width 124 height 87
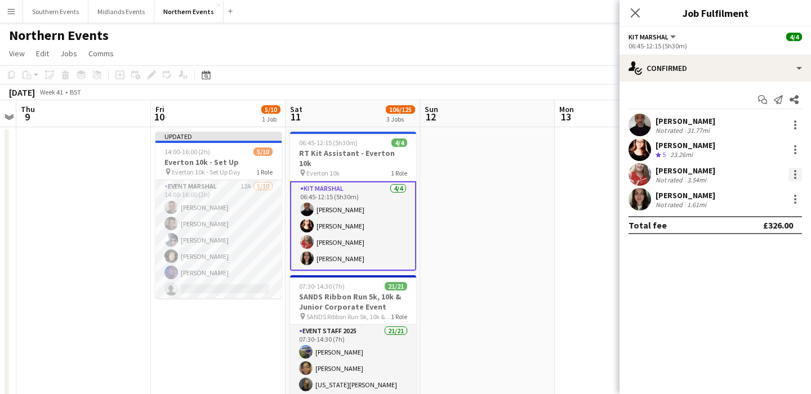
click at [798, 177] on div at bounding box center [796, 175] width 14 height 14
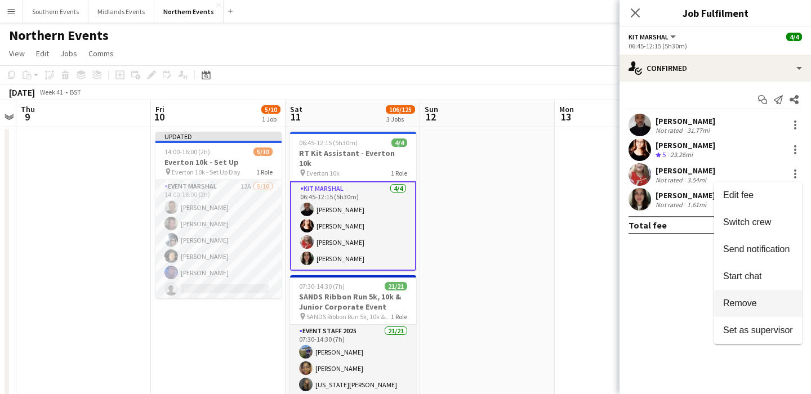
click at [741, 303] on span "Remove" at bounding box center [740, 304] width 34 height 10
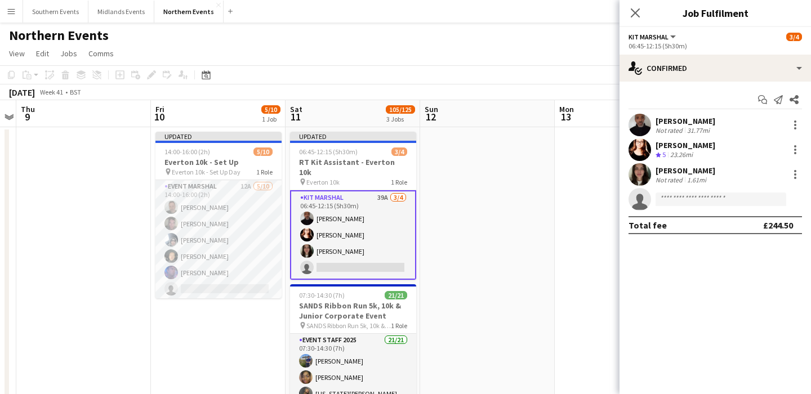
click at [326, 242] on app-card-role "Kit Marshal 39A 3/4 06:45-12:15 (5h30m) Raymond Bell Angelina Teofilova Anna Ja…" at bounding box center [353, 235] width 126 height 90
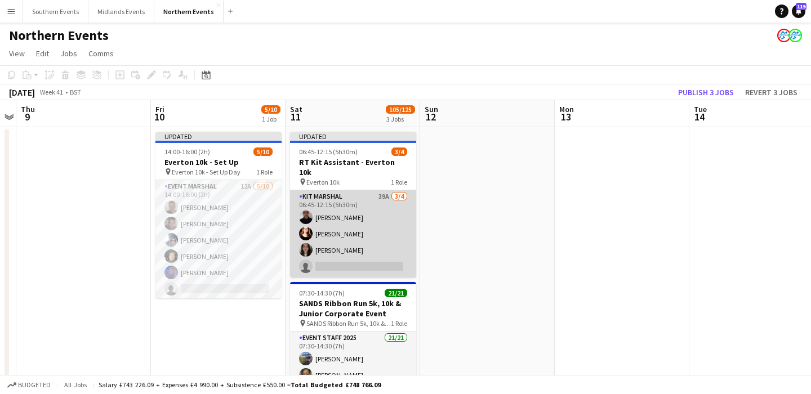
click at [326, 242] on app-card-role "Kit Marshal 39A 3/4 06:45-12:15 (5h30m) Raymond Bell Angelina Teofilova Anna Ja…" at bounding box center [353, 233] width 126 height 87
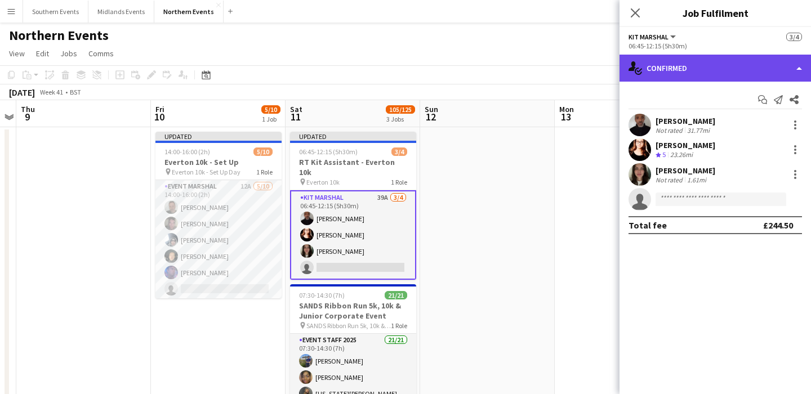
click at [725, 60] on div "single-neutral-actions-check-2 Confirmed" at bounding box center [716, 68] width 192 height 27
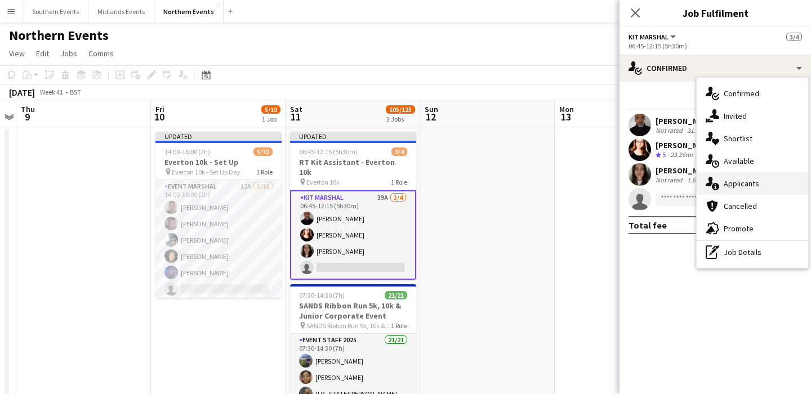
click at [766, 187] on div "single-neutral-actions-information Applicants" at bounding box center [753, 183] width 112 height 23
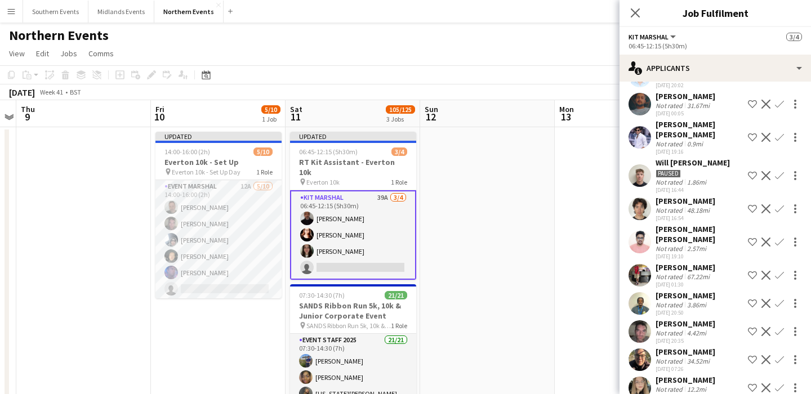
scroll to position [137, 0]
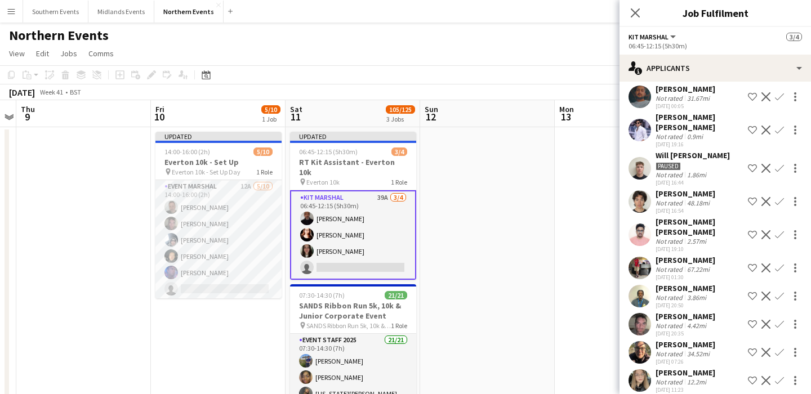
click at [701, 199] on div "48.18mi" at bounding box center [698, 203] width 27 height 8
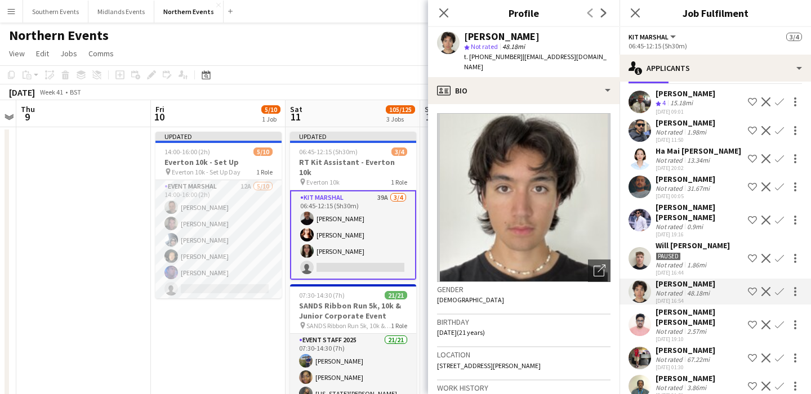
scroll to position [0, 0]
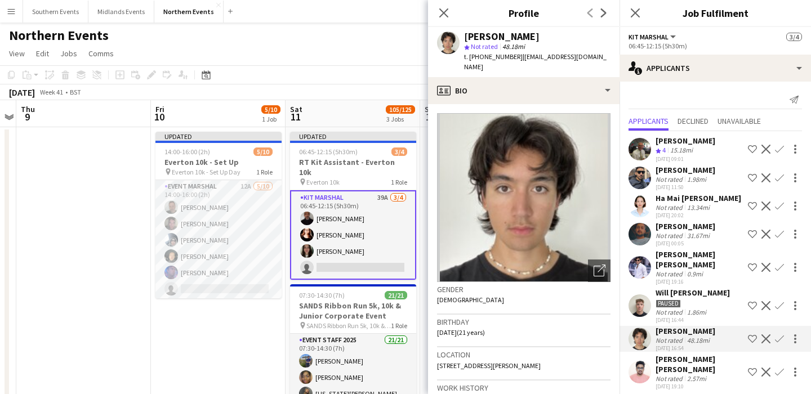
click at [689, 139] on div "[PERSON_NAME]" at bounding box center [686, 141] width 60 height 10
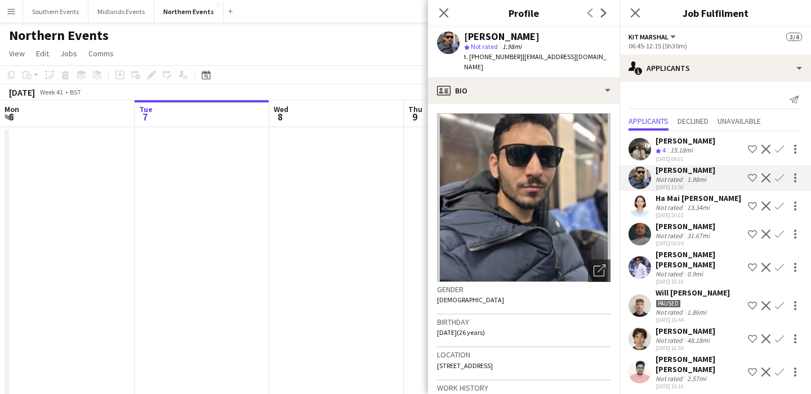
scroll to position [0, 388]
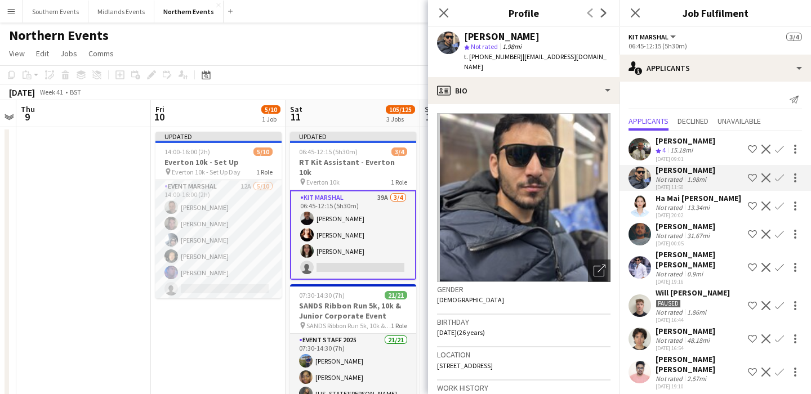
click at [702, 198] on div "Ha Mai [PERSON_NAME]" at bounding box center [699, 198] width 86 height 10
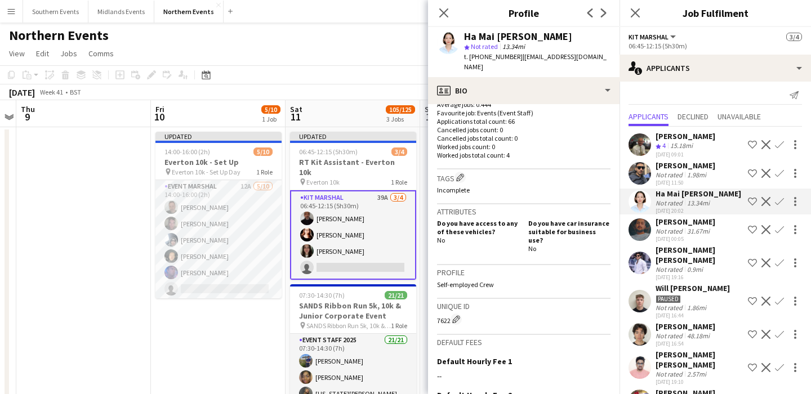
scroll to position [315, 0]
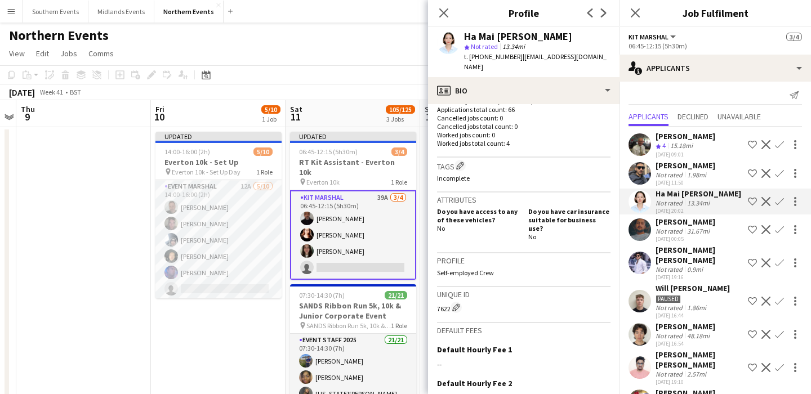
click at [687, 233] on div "31.67mi" at bounding box center [698, 231] width 27 height 8
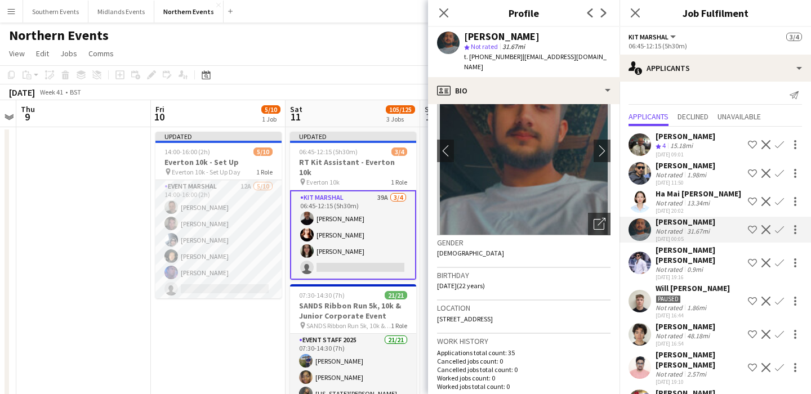
scroll to position [0, 0]
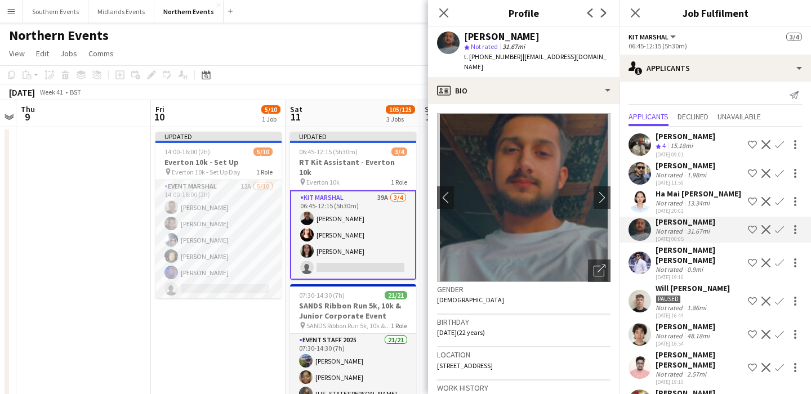
click at [705, 254] on div "[PERSON_NAME] [PERSON_NAME]" at bounding box center [700, 255] width 88 height 20
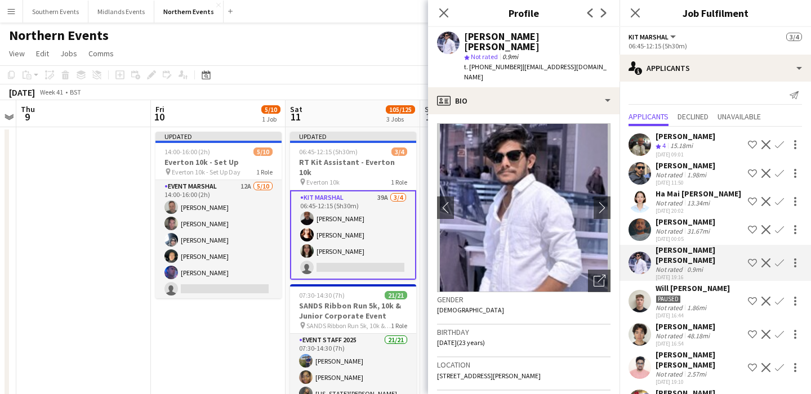
click at [701, 294] on div "Paused" at bounding box center [693, 299] width 74 height 10
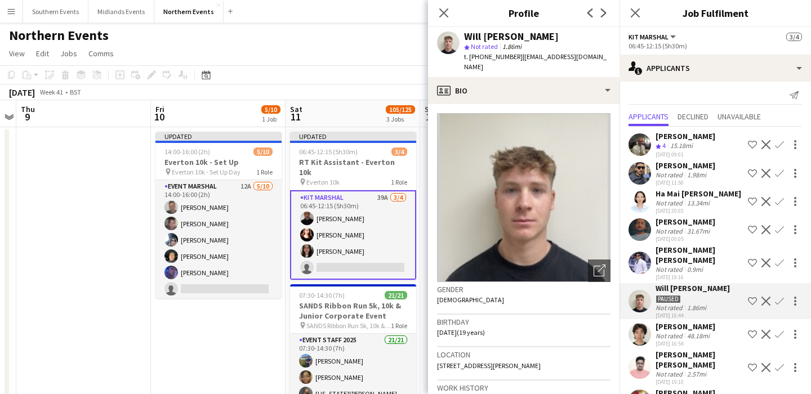
click at [708, 332] on div "48.18mi" at bounding box center [698, 336] width 27 height 8
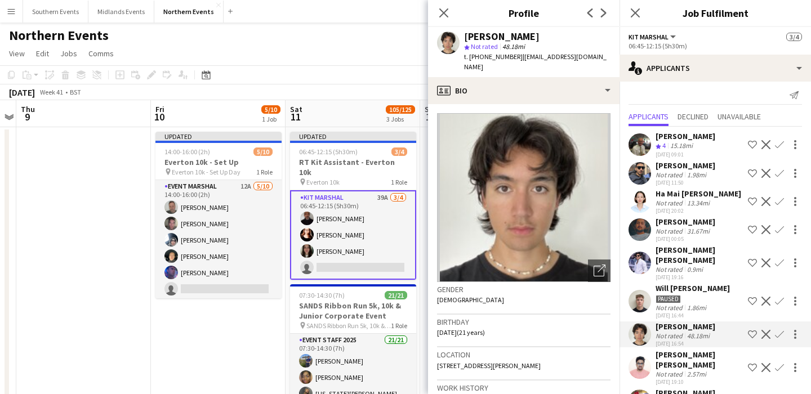
click at [719, 351] on div "[PERSON_NAME] [PERSON_NAME]" at bounding box center [700, 360] width 88 height 20
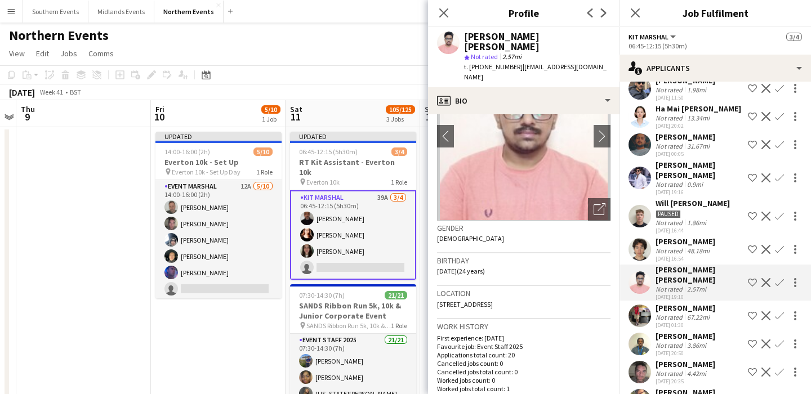
scroll to position [91, 0]
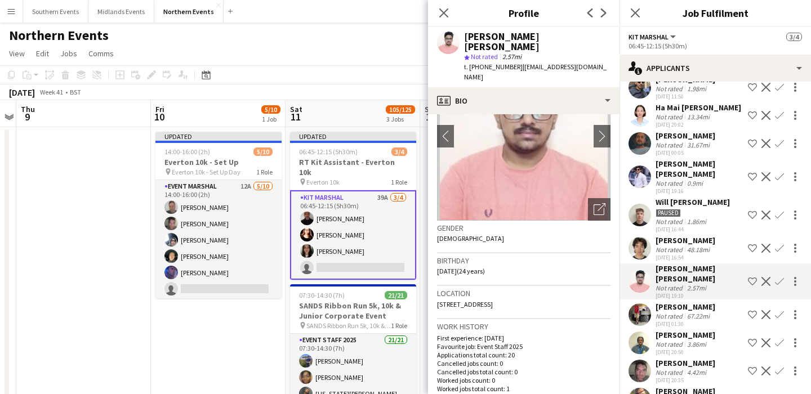
click at [727, 306] on div "[PERSON_NAME] Not rated 67.22mi [DATE] 01:30 Shortlist crew Decline Confirm" at bounding box center [716, 315] width 192 height 26
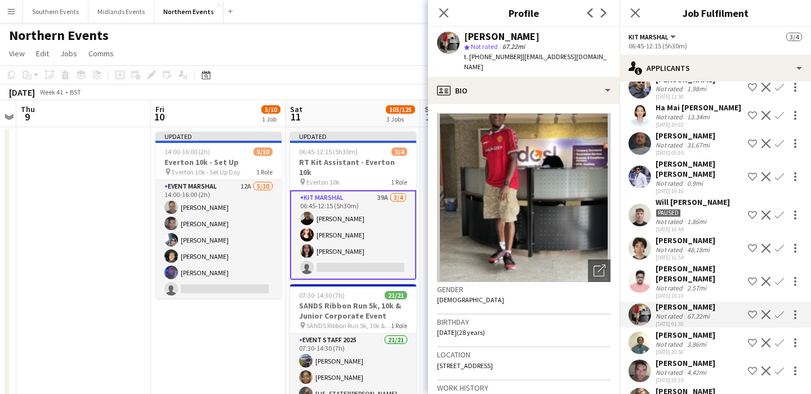
click at [713, 339] on div "[PERSON_NAME] Not rated 3.86mi [DATE] 20:50 Shortlist crew Decline Confirm" at bounding box center [716, 343] width 192 height 26
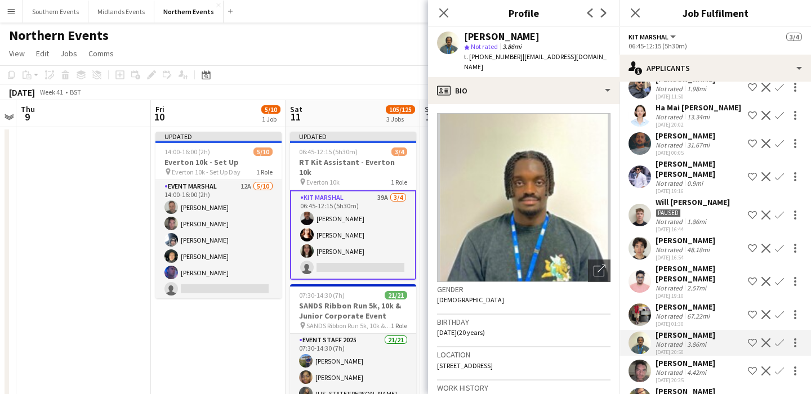
scroll to position [137, 0]
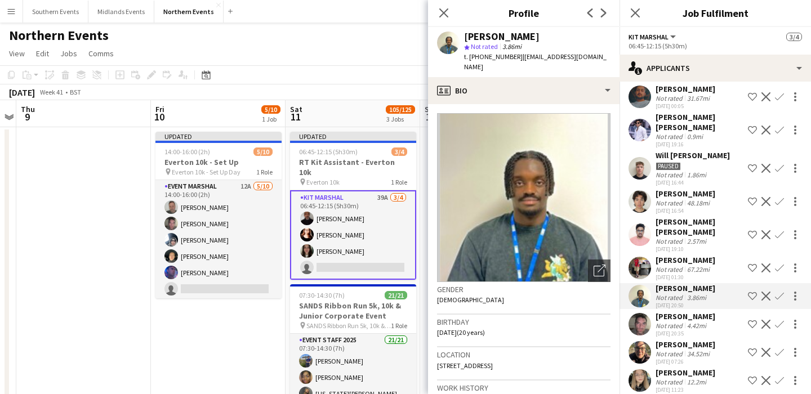
click at [713, 317] on div "[PERSON_NAME] Not rated 4.42mi [DATE] 20:35 Shortlist crew Decline Confirm" at bounding box center [716, 325] width 192 height 26
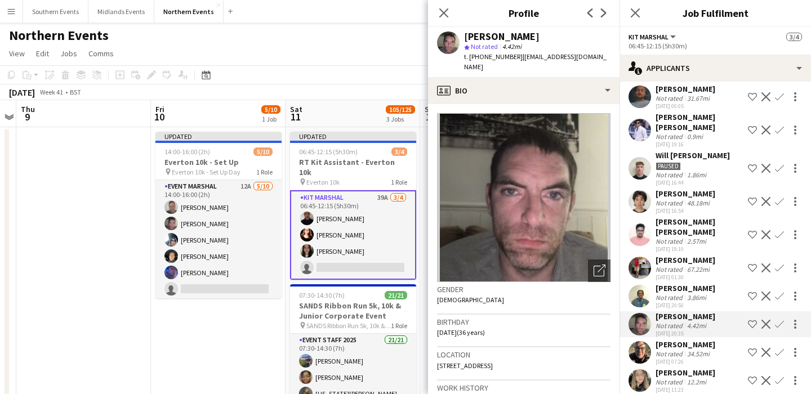
click at [717, 341] on div "[PERSON_NAME] Not rated 34.52mi [DATE] 07:26 Shortlist crew Decline Confirm" at bounding box center [716, 353] width 192 height 26
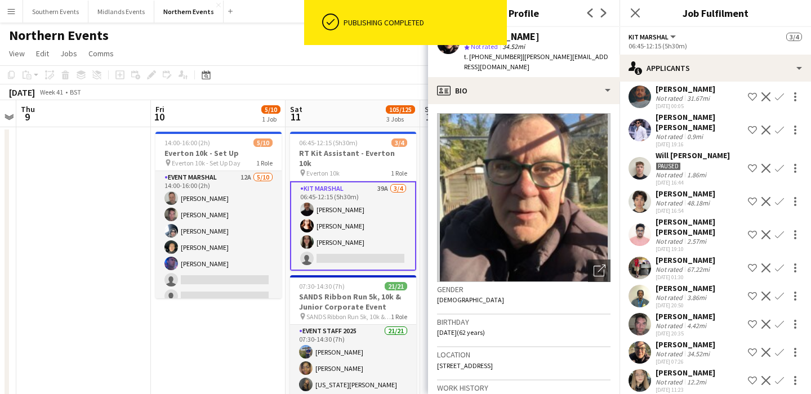
click at [714, 370] on div "[PERSON_NAME] Not rated 12.2mi [DATE] 11:23 Shortlist crew Decline Confirm" at bounding box center [716, 381] width 192 height 26
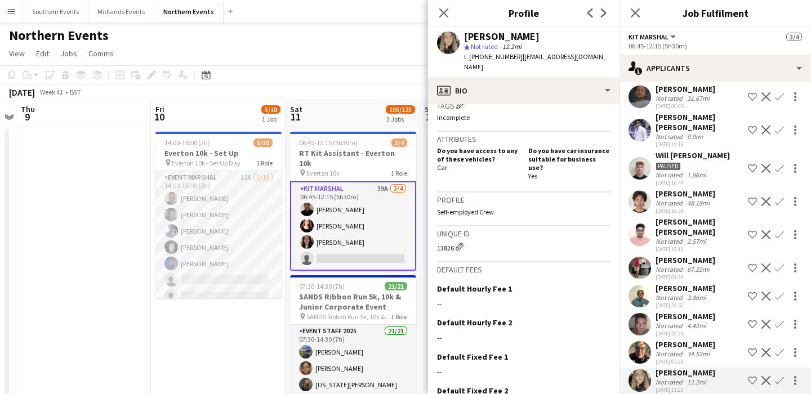
scroll to position [0, 0]
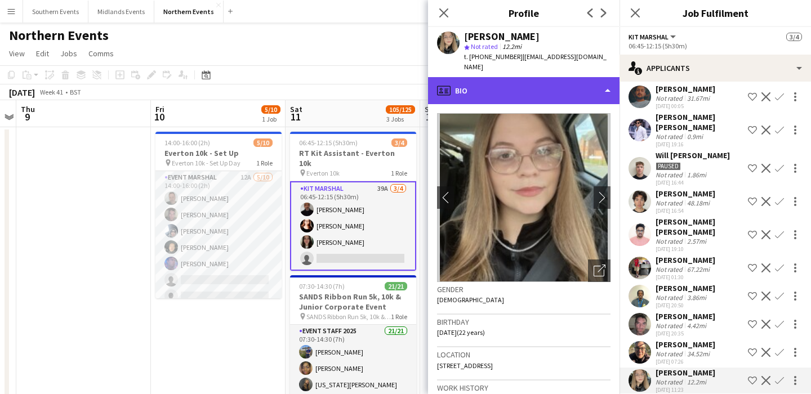
click at [592, 85] on div "profile Bio" at bounding box center [524, 90] width 192 height 27
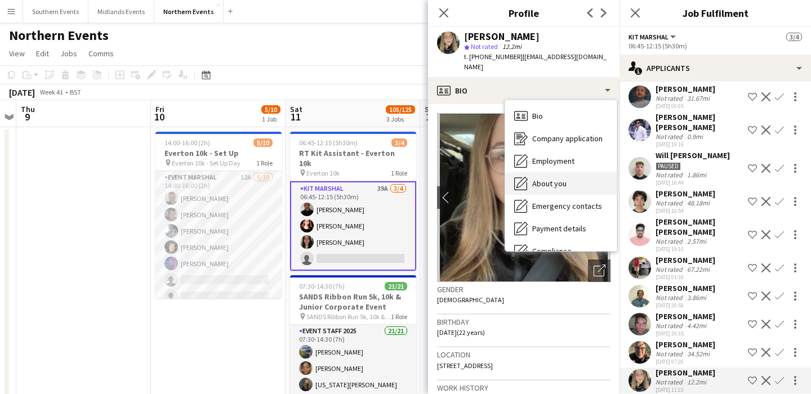
click at [581, 180] on div "About you About you" at bounding box center [561, 183] width 112 height 23
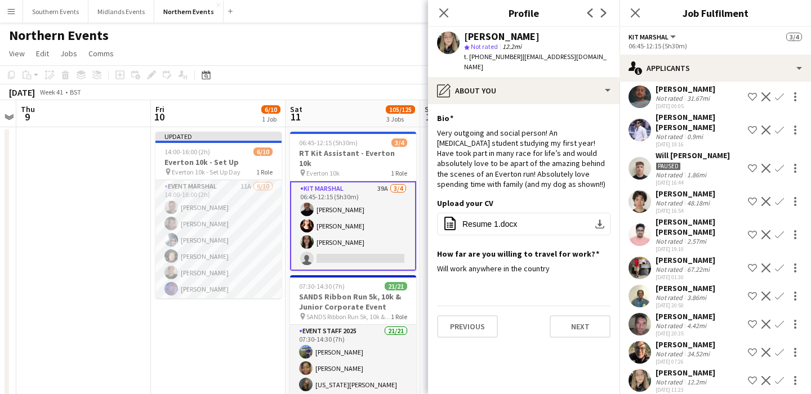
click at [778, 376] on app-icon "Confirm" at bounding box center [779, 380] width 9 height 9
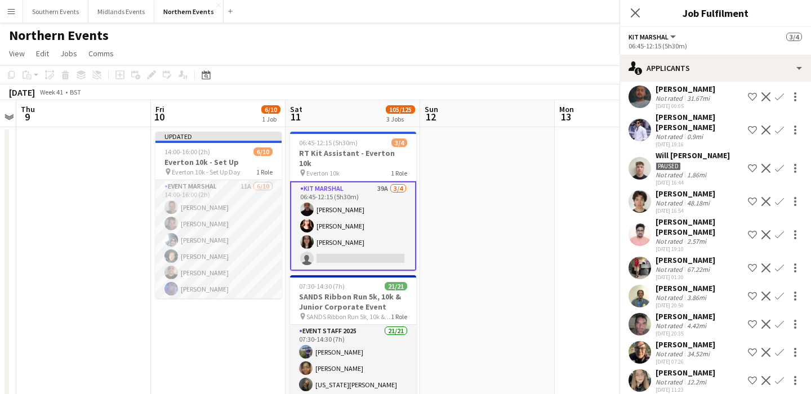
scroll to position [137, 0]
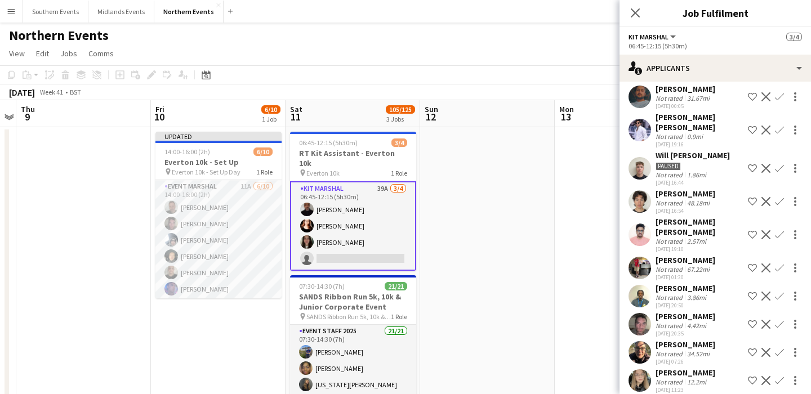
click at [779, 376] on app-icon "Confirm" at bounding box center [779, 380] width 9 height 9
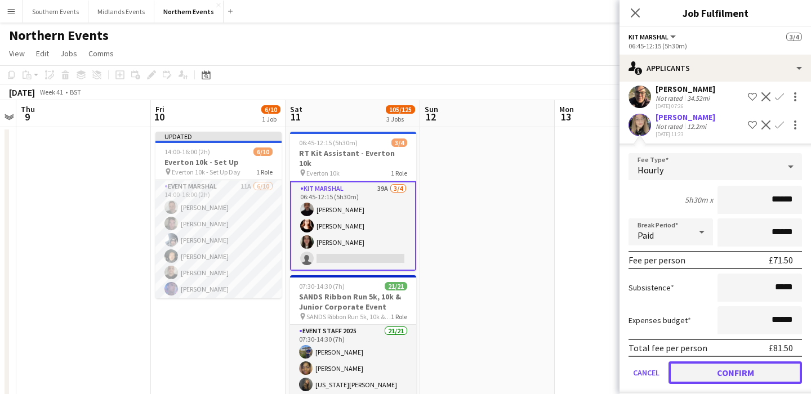
click at [723, 366] on button "Confirm" at bounding box center [736, 373] width 134 height 23
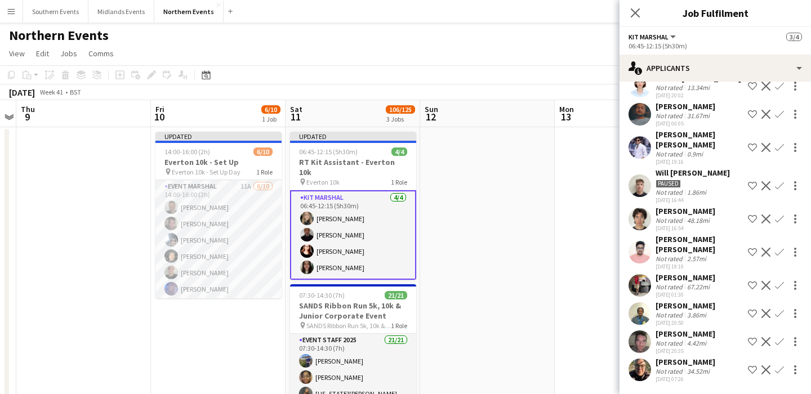
scroll to position [109, 0]
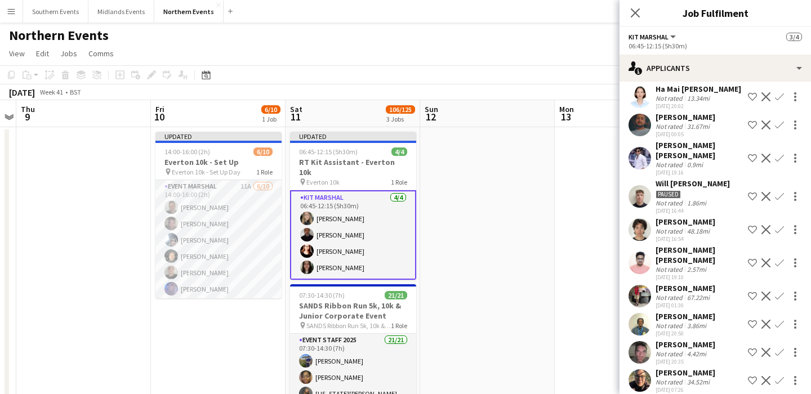
click at [525, 232] on app-date-cell at bounding box center [487, 381] width 135 height 508
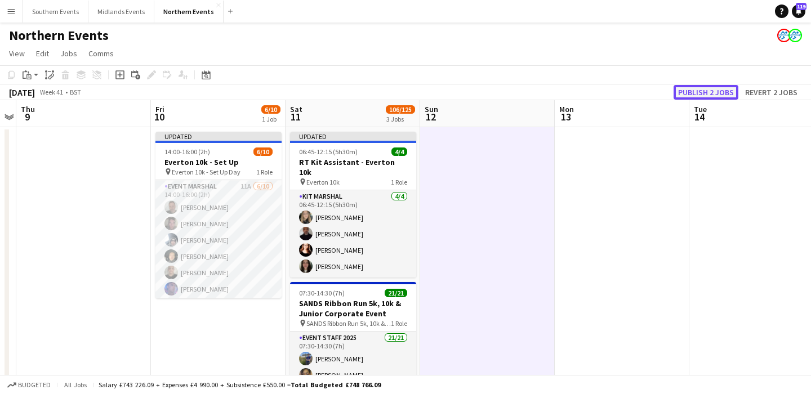
click at [700, 94] on button "Publish 2 jobs" at bounding box center [706, 92] width 65 height 15
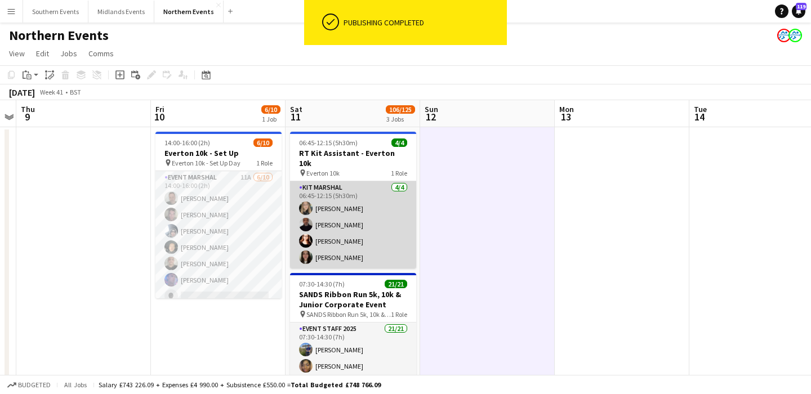
click at [367, 217] on app-card-role "Kit Marshal [DATE] 06:45-12:15 (5h30m) [PERSON_NAME] [PERSON_NAME] [PERSON_NAME…" at bounding box center [353, 224] width 126 height 87
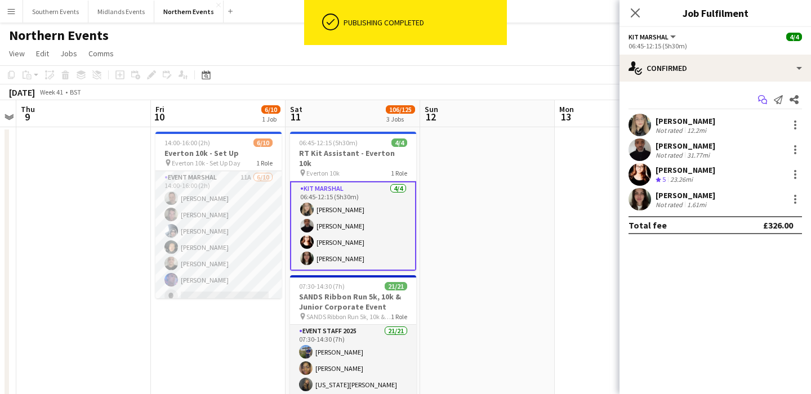
click at [761, 102] on icon "Start chat" at bounding box center [762, 99] width 9 height 9
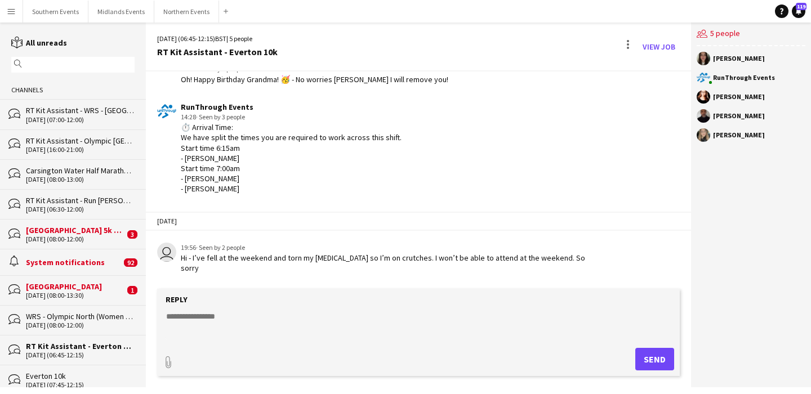
scroll to position [699, 0]
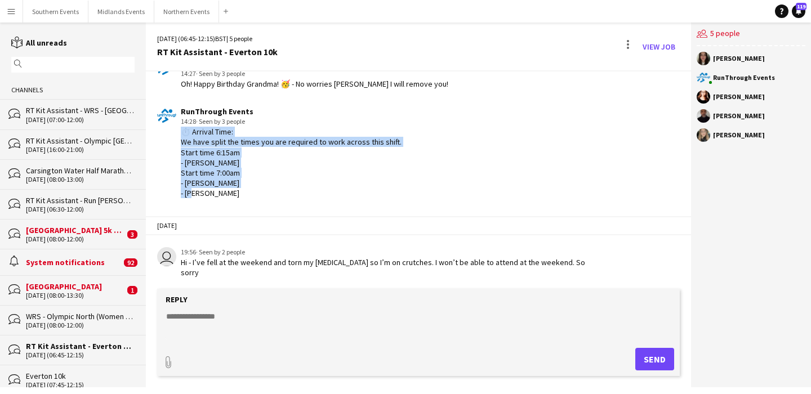
drag, startPoint x: 233, startPoint y: 206, endPoint x: 179, endPoint y: 142, distance: 84.0
click at [179, 142] on div "RunThrough Events 14:28 · Seen by 3 people ⏱️ Arrival Time: We have split the t…" at bounding box center [375, 152] width 437 height 92
copy div "⏱️ Arrival Time: We have split the times you are required to work across this s…"
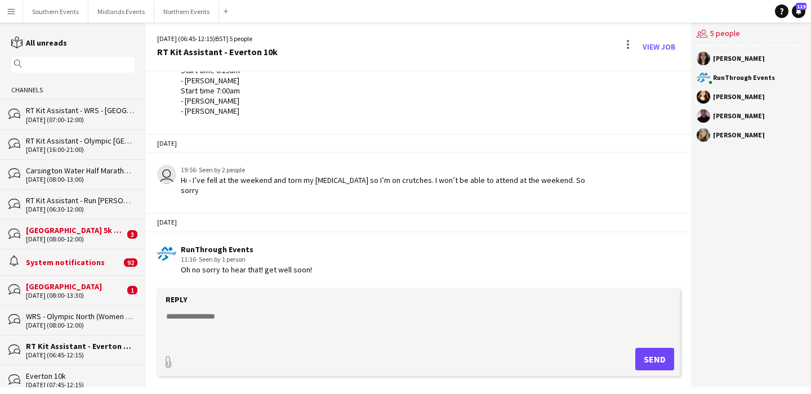
click at [274, 314] on textarea at bounding box center [421, 325] width 512 height 29
paste textarea "**********"
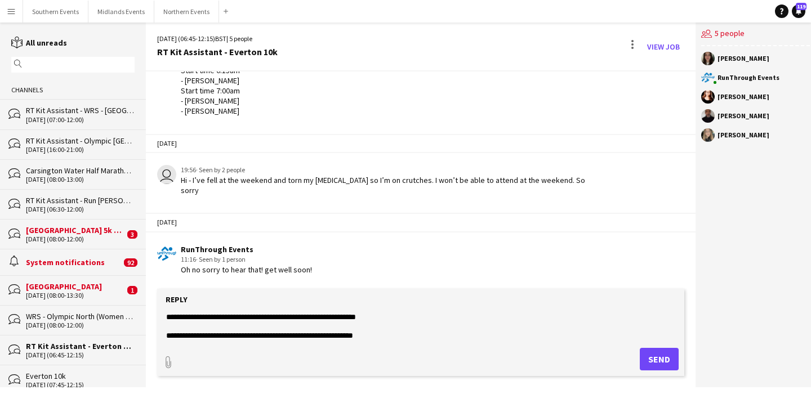
scroll to position [0, 0]
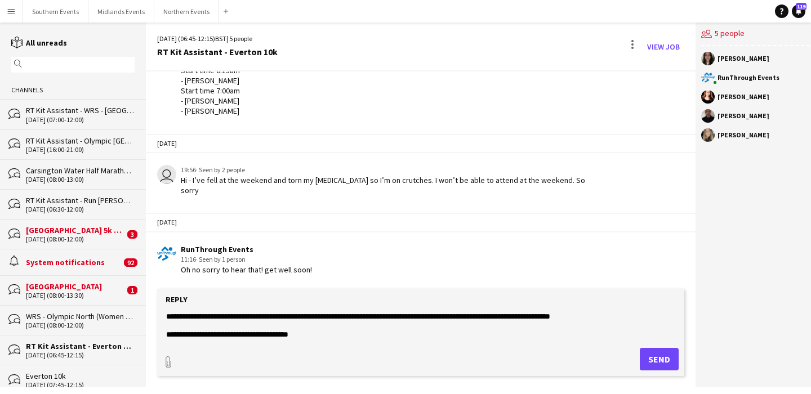
click at [167, 317] on textarea at bounding box center [421, 325] width 512 height 29
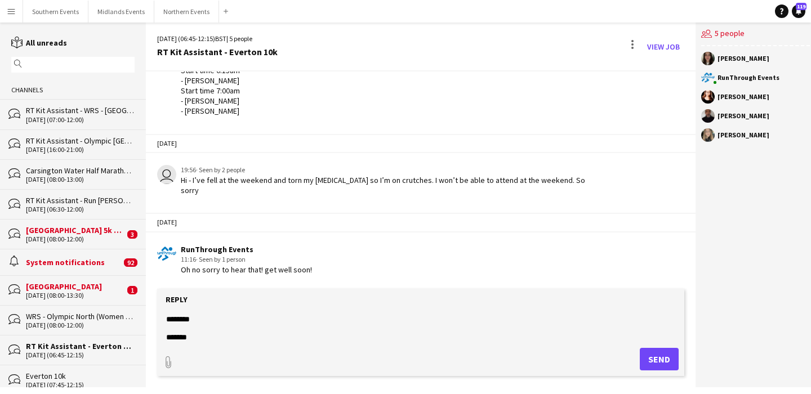
scroll to position [99, 0]
click at [303, 329] on textarea at bounding box center [421, 325] width 512 height 29
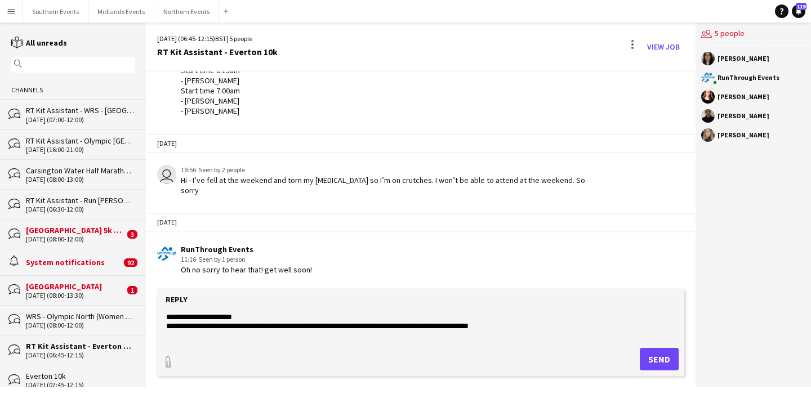
scroll to position [272, 0]
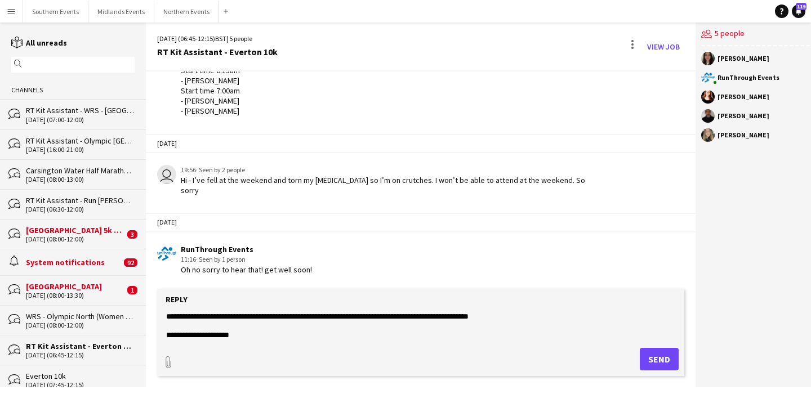
click at [238, 316] on textarea at bounding box center [421, 325] width 512 height 29
paste textarea
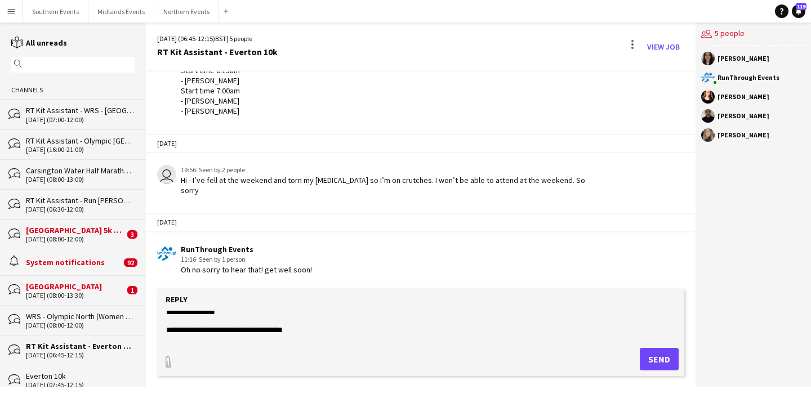
scroll to position [312, 0]
click at [471, 329] on textarea at bounding box center [421, 325] width 512 height 29
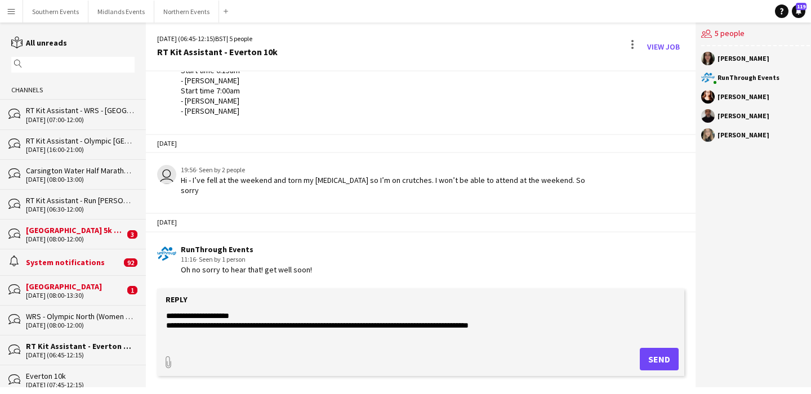
paste textarea "**********"
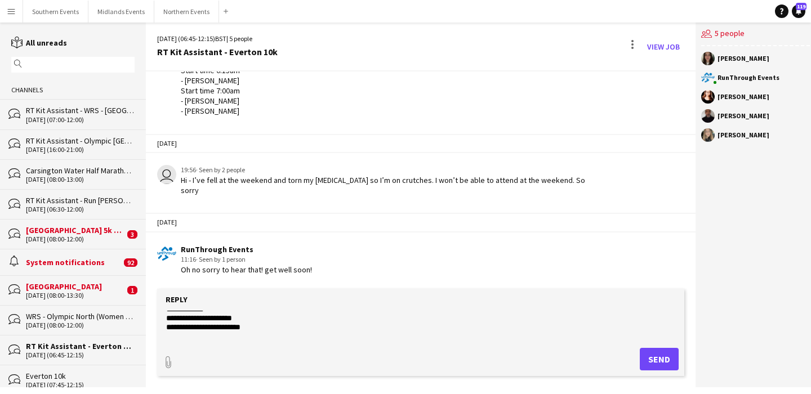
scroll to position [257, 0]
click at [222, 331] on textarea at bounding box center [421, 325] width 512 height 29
click at [166, 314] on textarea at bounding box center [421, 325] width 512 height 29
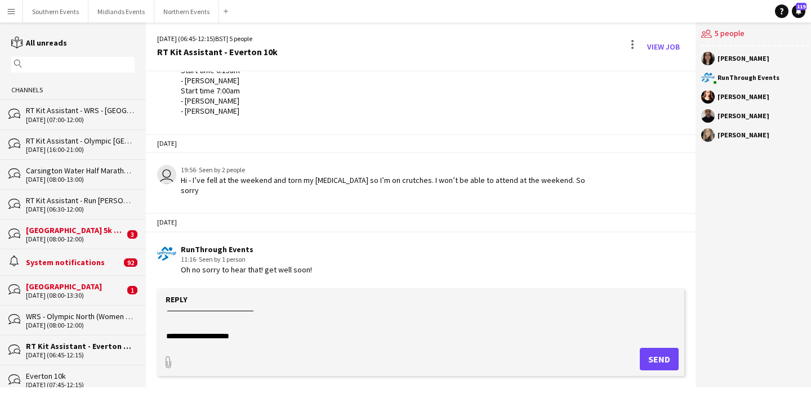
click at [265, 319] on textarea at bounding box center [421, 325] width 512 height 29
drag, startPoint x: 255, startPoint y: 335, endPoint x: 219, endPoint y: 325, distance: 37.3
click at [219, 325] on textarea at bounding box center [421, 325] width 512 height 29
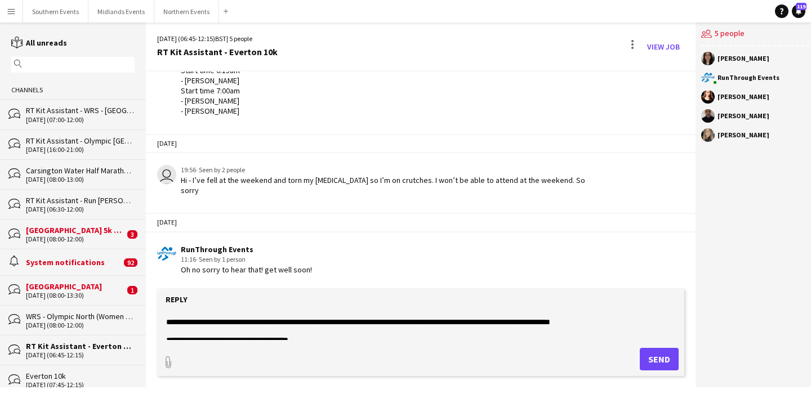
scroll to position [0, 0]
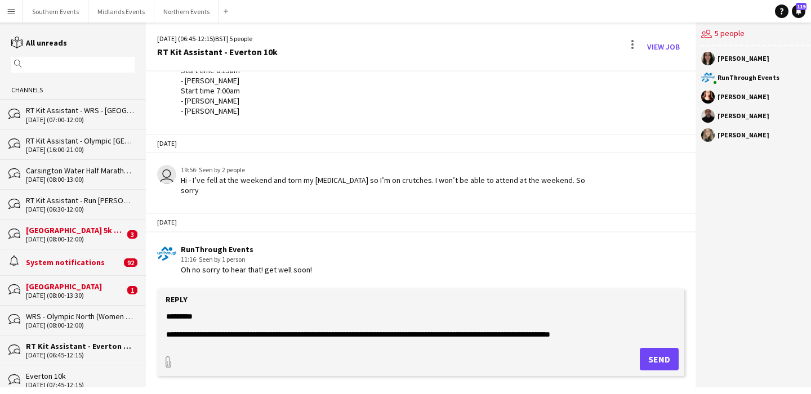
type textarea "**********"
click at [652, 354] on button "Send" at bounding box center [659, 359] width 39 height 23
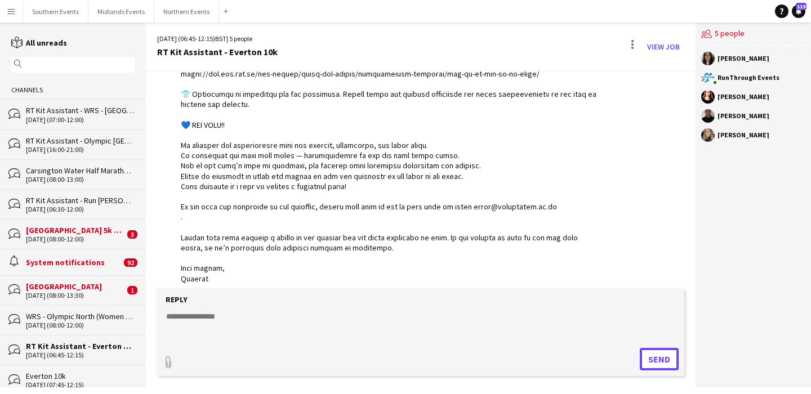
scroll to position [1547, 0]
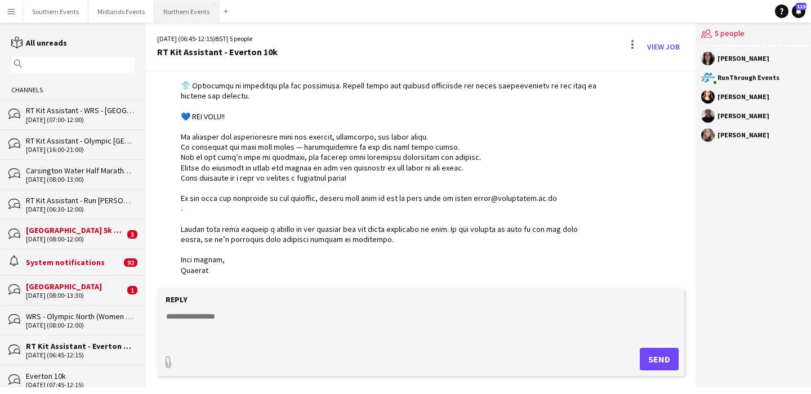
click at [181, 8] on button "Northern Events Close" at bounding box center [186, 12] width 65 height 22
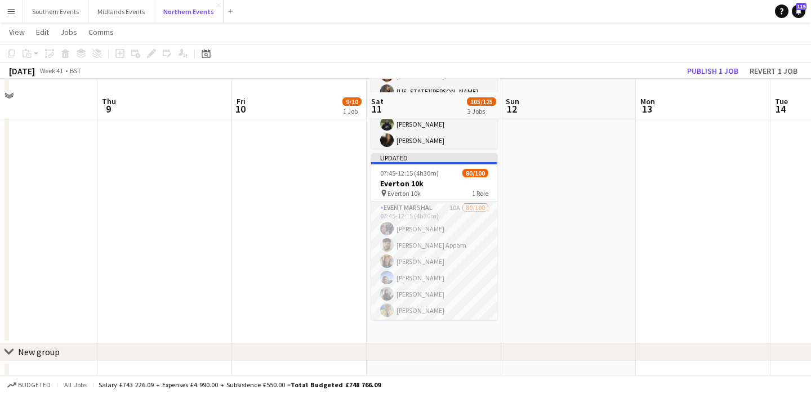
scroll to position [346, 0]
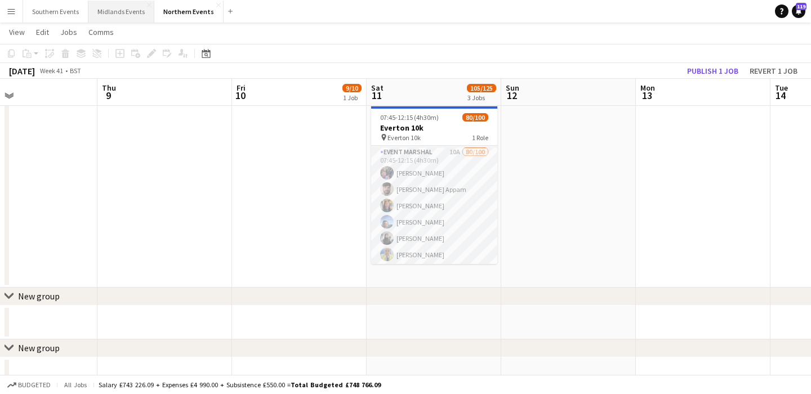
click at [109, 16] on button "Midlands Events Close" at bounding box center [121, 12] width 66 height 22
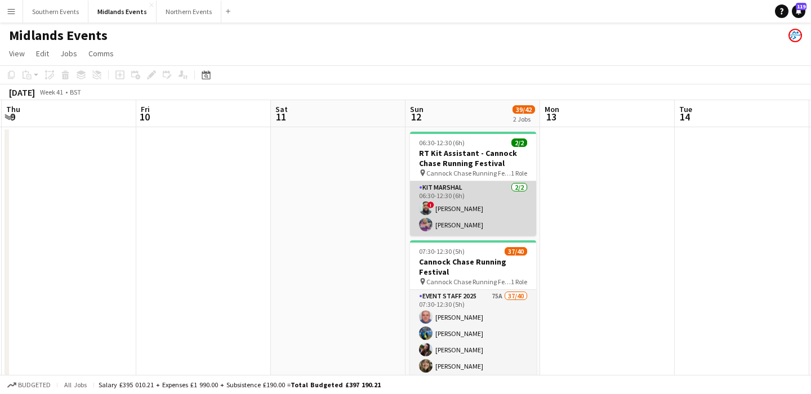
click at [491, 214] on app-card-role "Kit Marshal [DATE] 06:30-12:30 (6h) ! [PERSON_NAME] [PERSON_NAME]" at bounding box center [473, 208] width 126 height 55
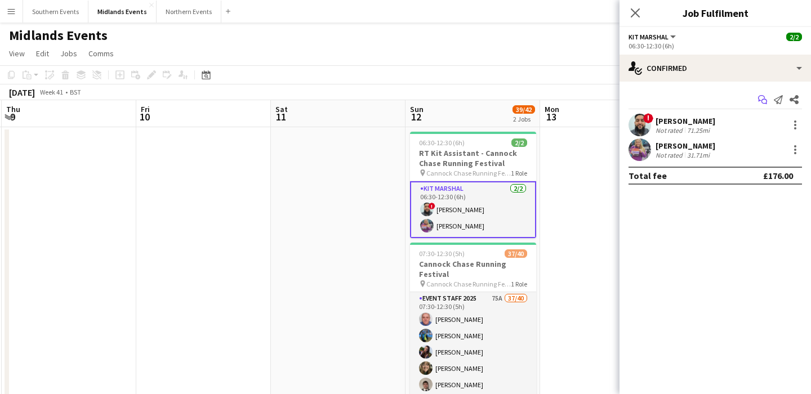
click at [759, 101] on icon at bounding box center [761, 98] width 7 height 6
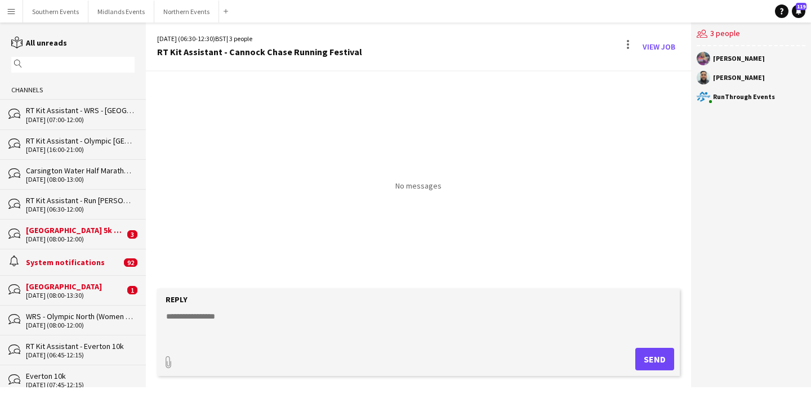
click at [357, 323] on textarea at bounding box center [421, 325] width 512 height 29
paste textarea "**********"
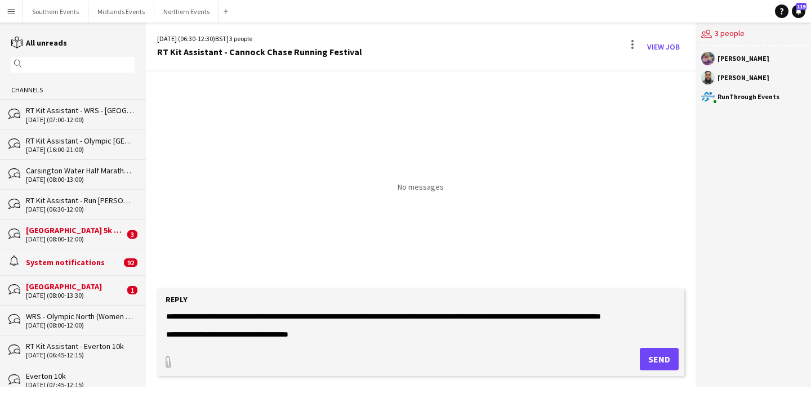
click at [168, 316] on textarea at bounding box center [421, 325] width 512 height 29
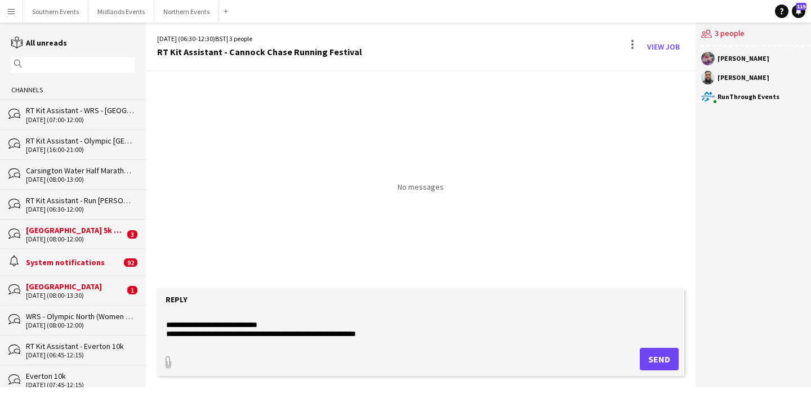
scroll to position [58, 0]
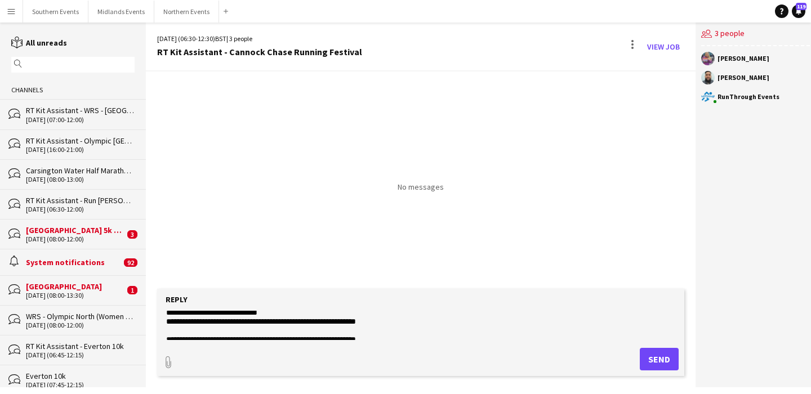
drag, startPoint x: 277, startPoint y: 322, endPoint x: 241, endPoint y: 318, distance: 36.2
click at [241, 318] on textarea at bounding box center [421, 325] width 512 height 29
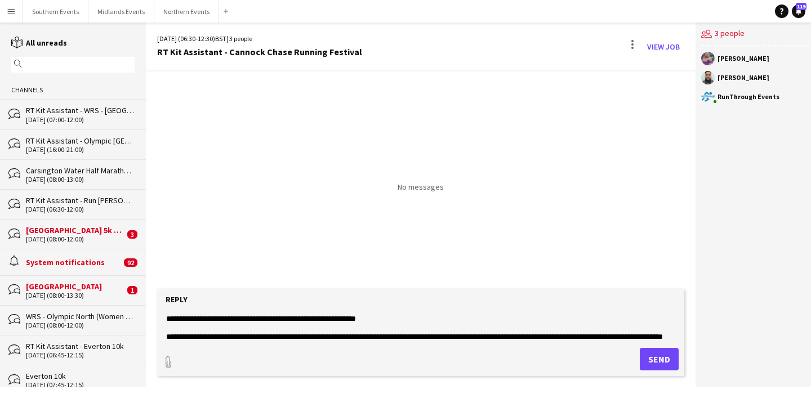
scroll to position [109, 0]
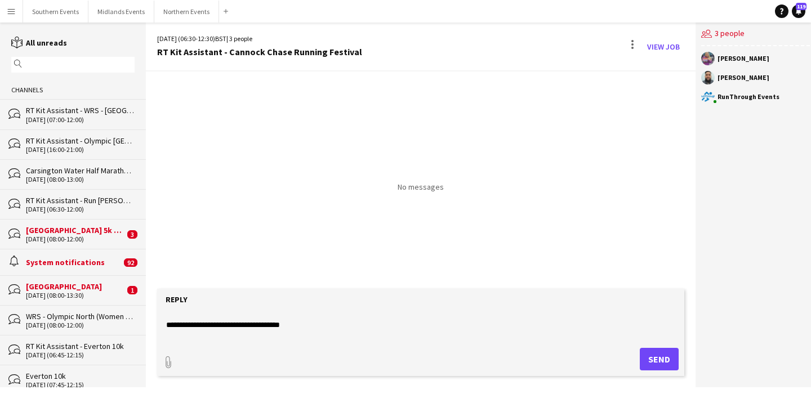
click at [349, 325] on textarea at bounding box center [421, 325] width 512 height 29
click at [296, 330] on textarea at bounding box center [421, 325] width 512 height 29
click at [230, 325] on textarea at bounding box center [421, 325] width 512 height 29
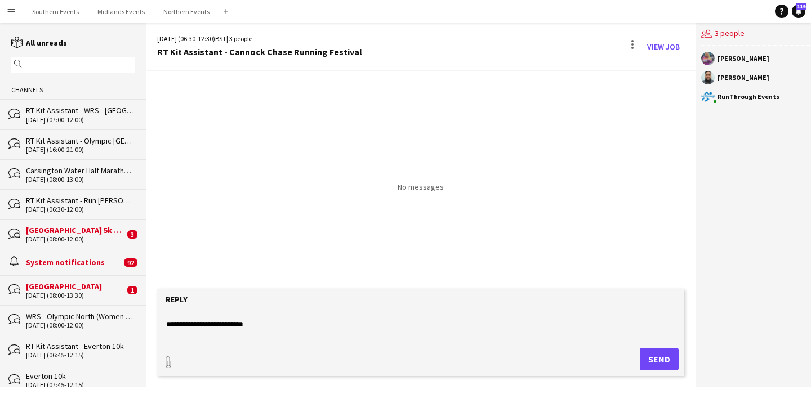
click at [230, 325] on textarea at bounding box center [421, 325] width 512 height 29
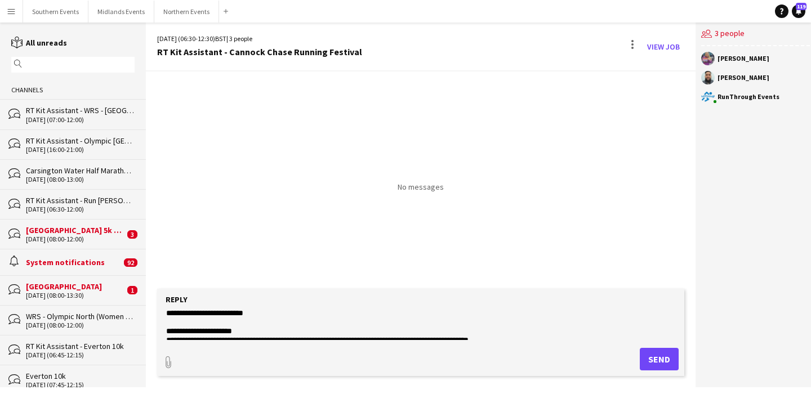
scroll to position [217, 0]
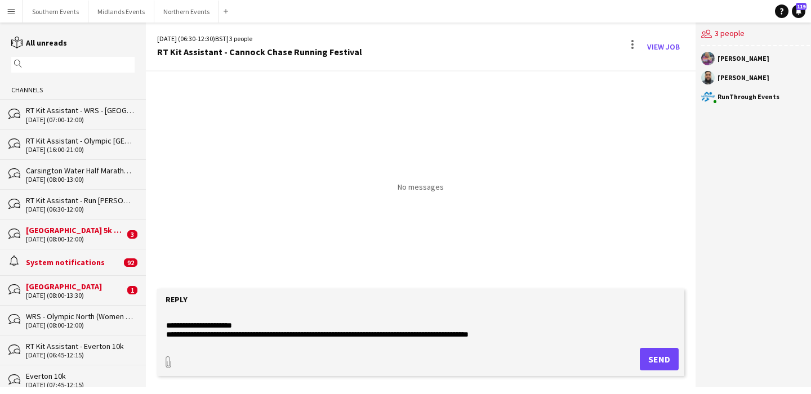
click at [251, 326] on textarea at bounding box center [421, 325] width 512 height 29
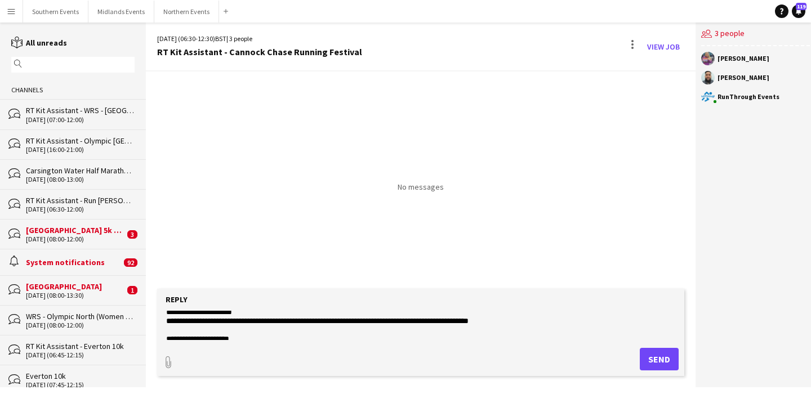
scroll to position [223, 0]
click at [234, 328] on textarea at bounding box center [421, 325] width 512 height 29
paste textarea
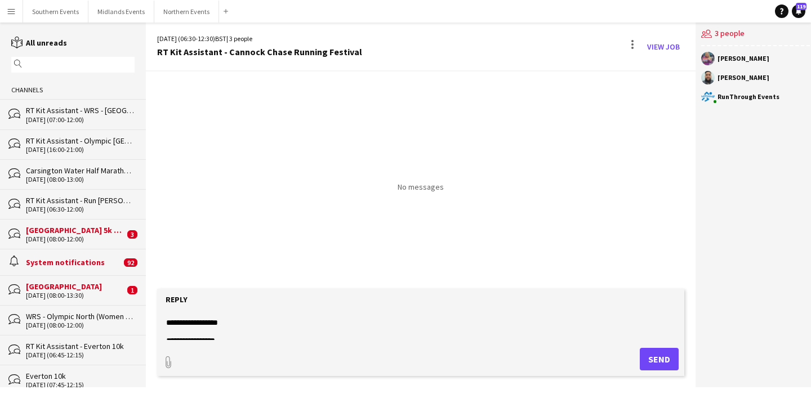
scroll to position [290, 0]
click at [327, 327] on textarea at bounding box center [421, 325] width 512 height 29
type textarea "**********"
click at [659, 352] on button "Send" at bounding box center [659, 359] width 39 height 23
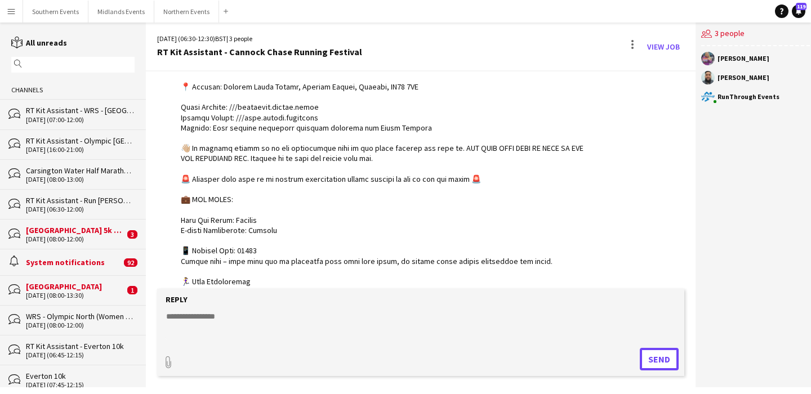
scroll to position [493, 0]
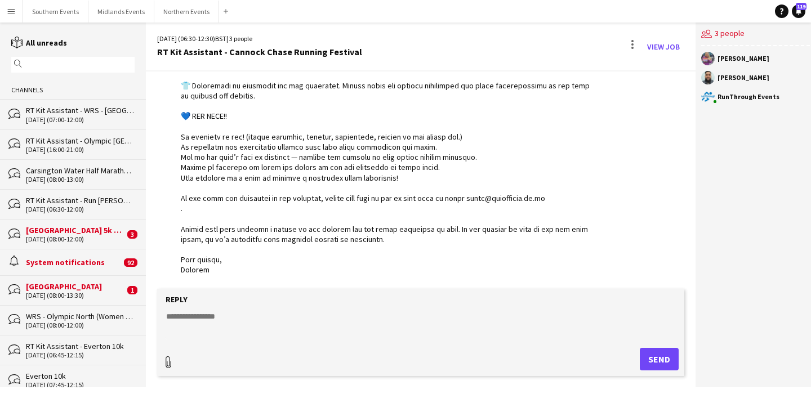
type input "**********"
click at [642, 358] on span "Upload Upload" at bounding box center [645, 359] width 49 height 14
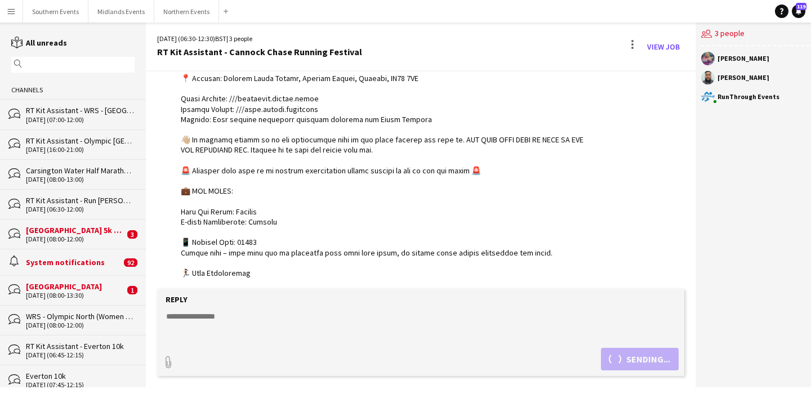
scroll to position [0, 0]
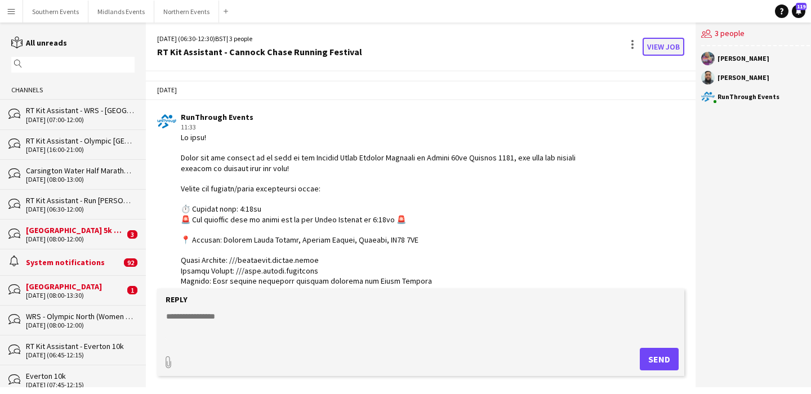
click at [648, 45] on link "View Job" at bounding box center [664, 47] width 42 height 18
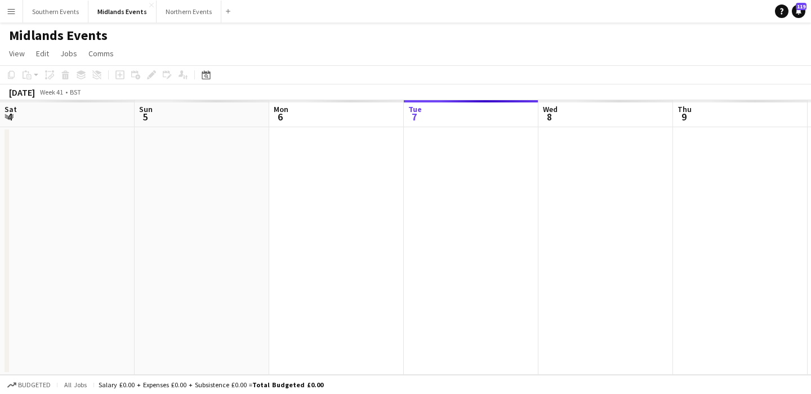
scroll to position [0, 388]
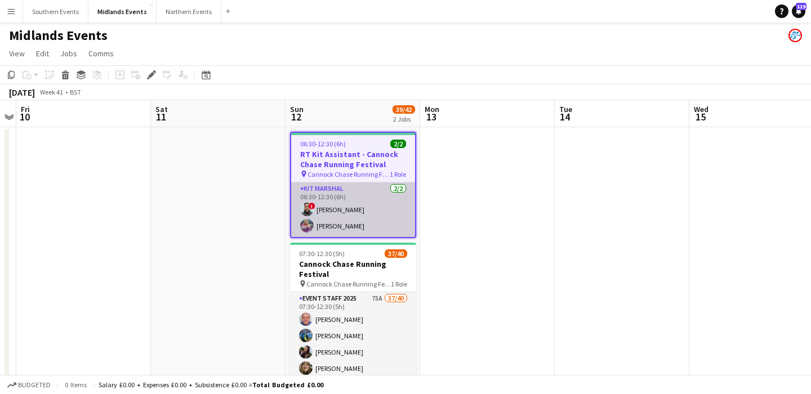
click at [358, 214] on app-card-role "Kit Marshal [DATE] 06:30-12:30 (6h) ! [PERSON_NAME] [PERSON_NAME]" at bounding box center [353, 210] width 124 height 55
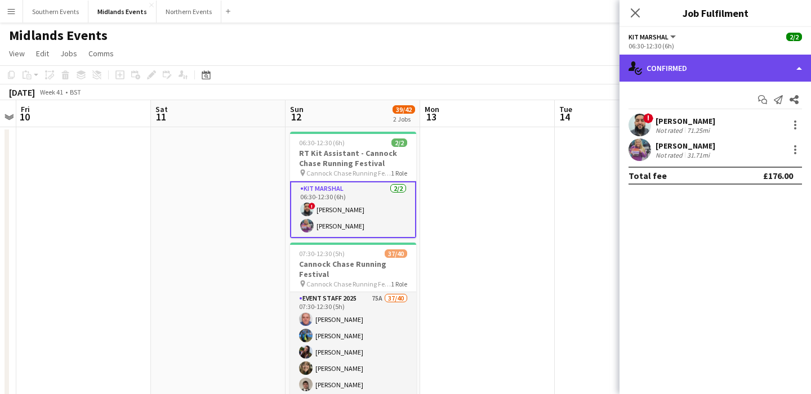
click at [704, 67] on div "single-neutral-actions-check-2 Confirmed" at bounding box center [716, 68] width 192 height 27
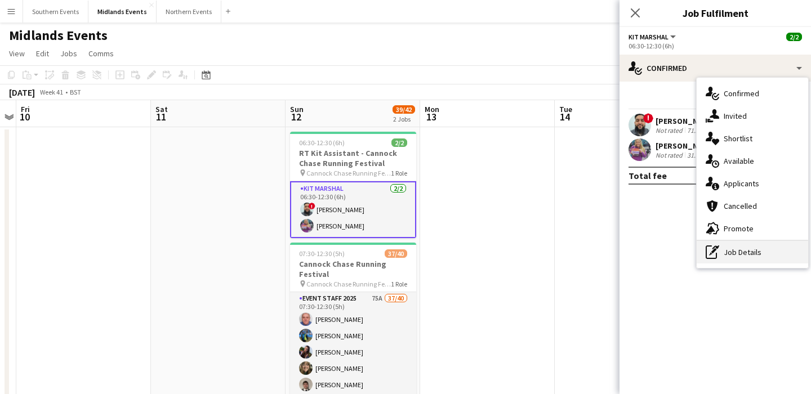
click at [727, 254] on div "pen-write Job Details" at bounding box center [753, 252] width 112 height 23
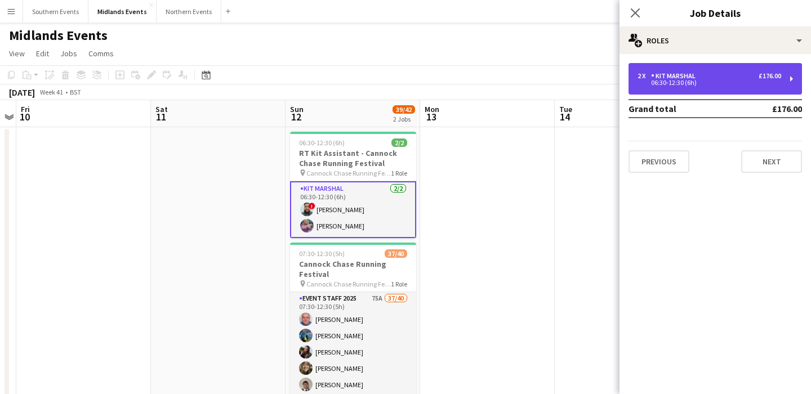
click at [661, 75] on div "Kit Marshal" at bounding box center [675, 76] width 49 height 8
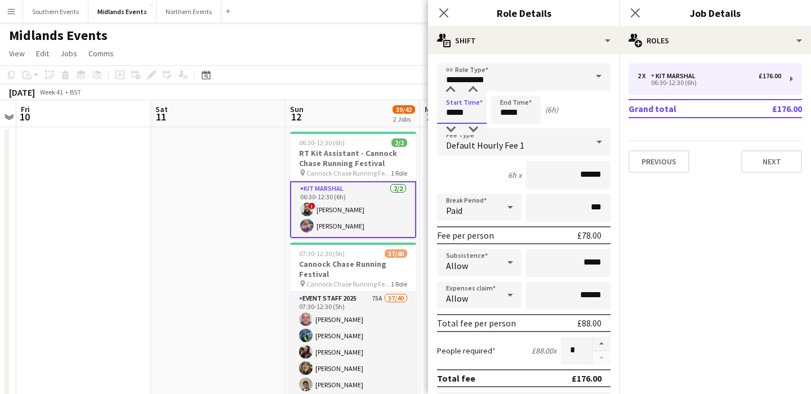
click at [469, 114] on input "*****" at bounding box center [462, 110] width 50 height 28
click at [479, 124] on div at bounding box center [473, 129] width 23 height 11
type input "*****"
click at [481, 126] on div at bounding box center [473, 129] width 23 height 11
click at [583, 118] on div "Start Time ***** End Time ***** (6h 30m)" at bounding box center [524, 110] width 174 height 28
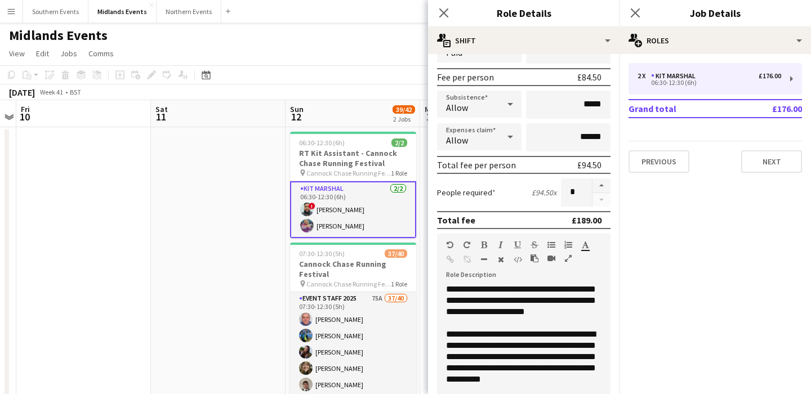
scroll to position [368, 0]
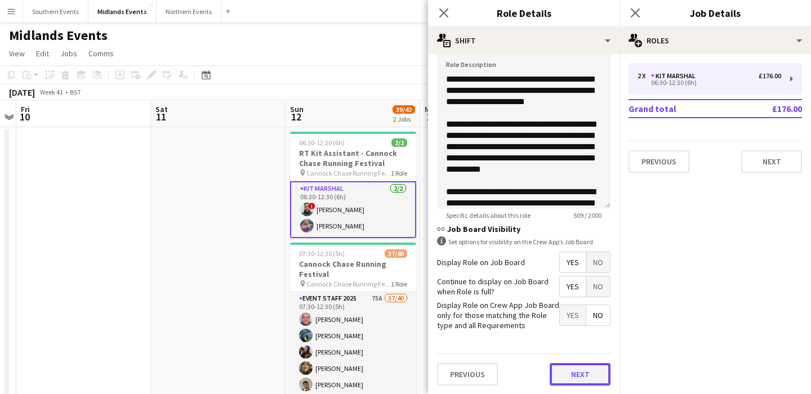
click at [586, 378] on button "Next" at bounding box center [580, 374] width 61 height 23
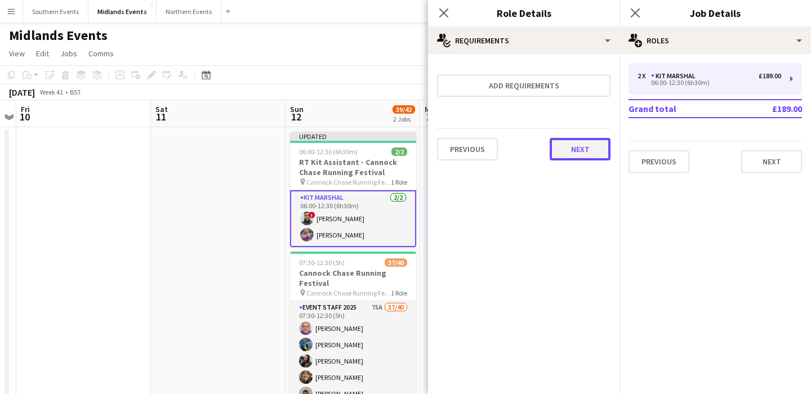
click at [578, 153] on button "Next" at bounding box center [580, 149] width 61 height 23
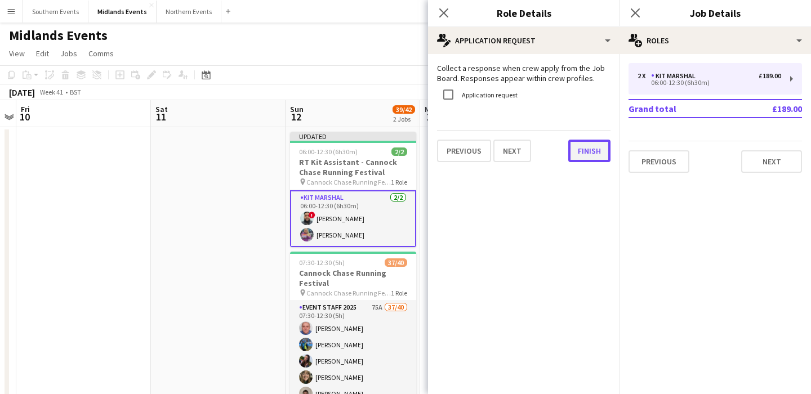
click at [578, 150] on button "Finish" at bounding box center [589, 151] width 42 height 23
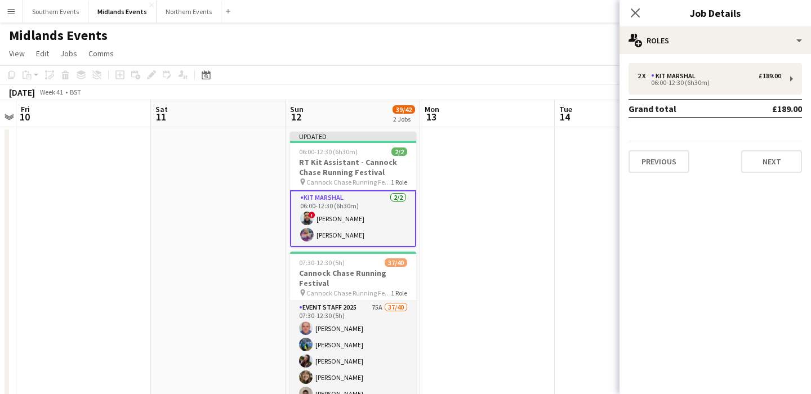
click at [531, 192] on app-date-cell at bounding box center [487, 283] width 135 height 313
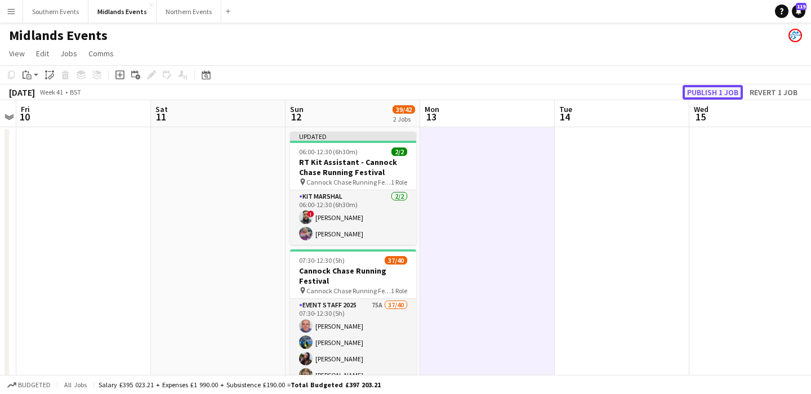
click at [710, 86] on button "Publish 1 job" at bounding box center [713, 92] width 60 height 15
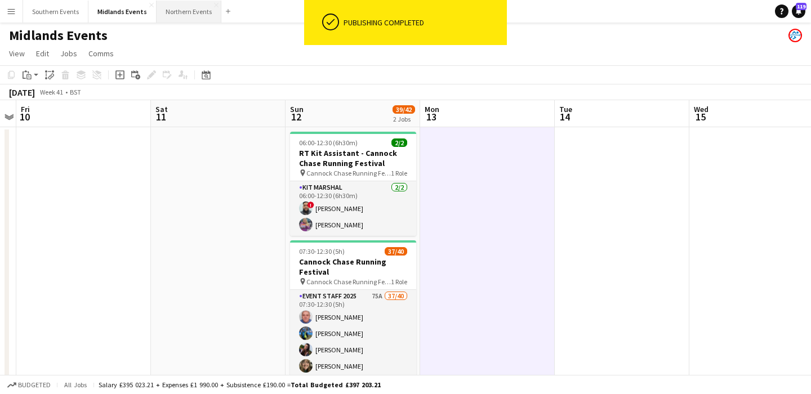
click at [199, 15] on button "Northern Events Close" at bounding box center [189, 12] width 65 height 22
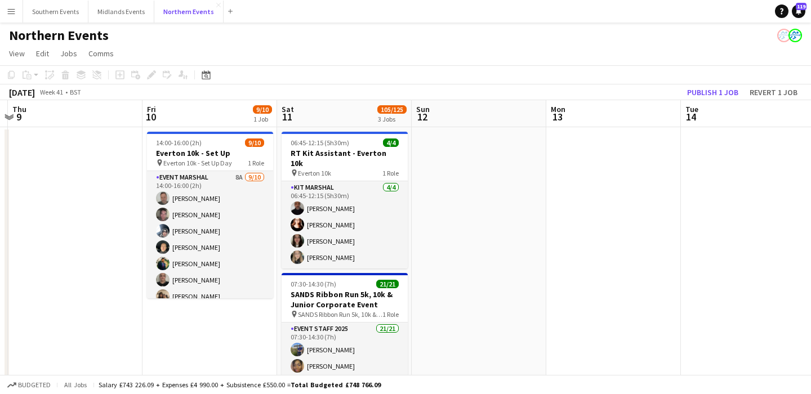
scroll to position [0, 404]
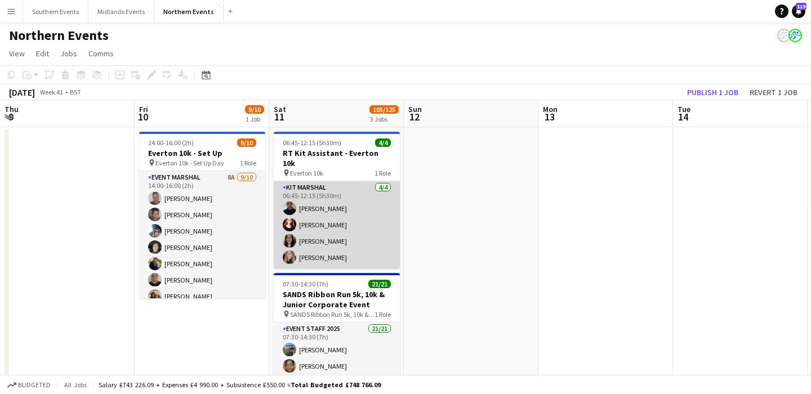
click at [377, 217] on app-card-role "Kit Marshal [DATE] 06:45-12:15 (5h30m) [PERSON_NAME] [PERSON_NAME] [PERSON_NAME…" at bounding box center [337, 224] width 126 height 87
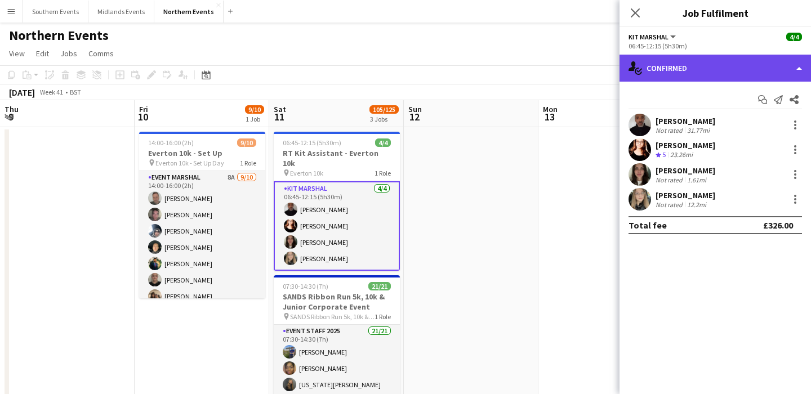
click at [721, 68] on div "single-neutral-actions-check-2 Confirmed" at bounding box center [716, 68] width 192 height 27
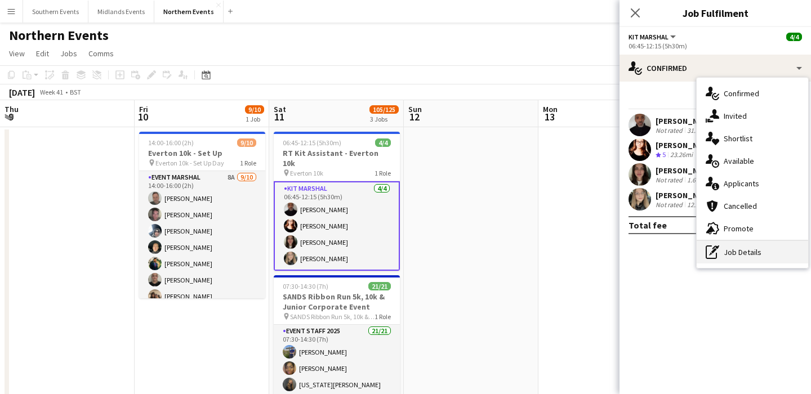
click at [774, 250] on div "pen-write Job Details" at bounding box center [753, 252] width 112 height 23
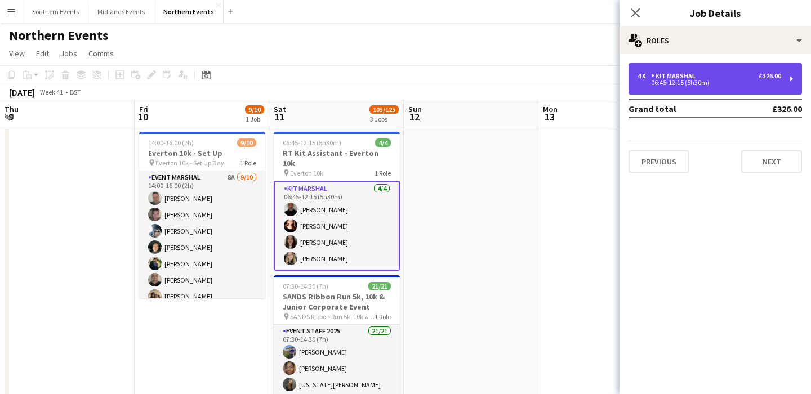
click at [686, 79] on div "Kit Marshal" at bounding box center [675, 76] width 49 height 8
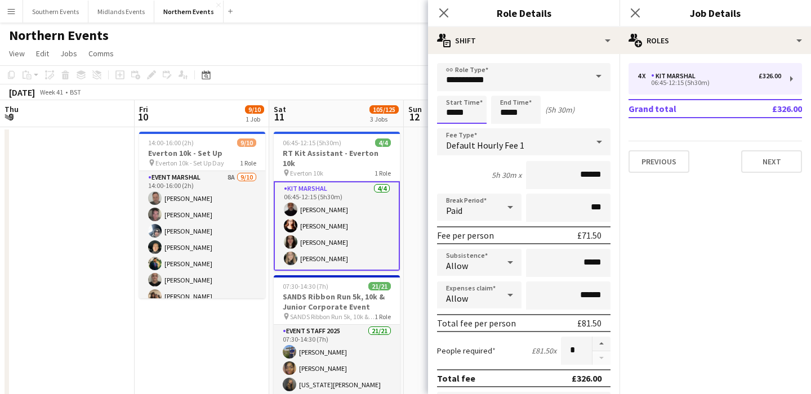
click at [473, 116] on input "*****" at bounding box center [462, 110] width 50 height 28
click at [476, 126] on div at bounding box center [473, 129] width 23 height 11
type input "*****"
click at [477, 126] on div at bounding box center [473, 129] width 23 height 11
click at [588, 105] on div "Start Time ***** End Time ***** (6h)" at bounding box center [524, 110] width 174 height 28
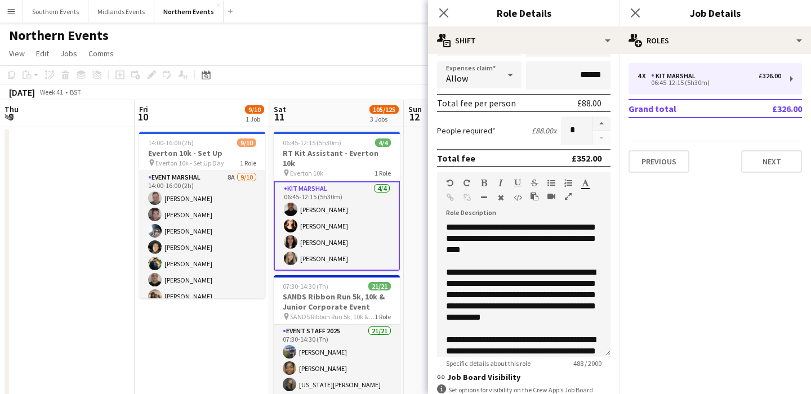
scroll to position [368, 0]
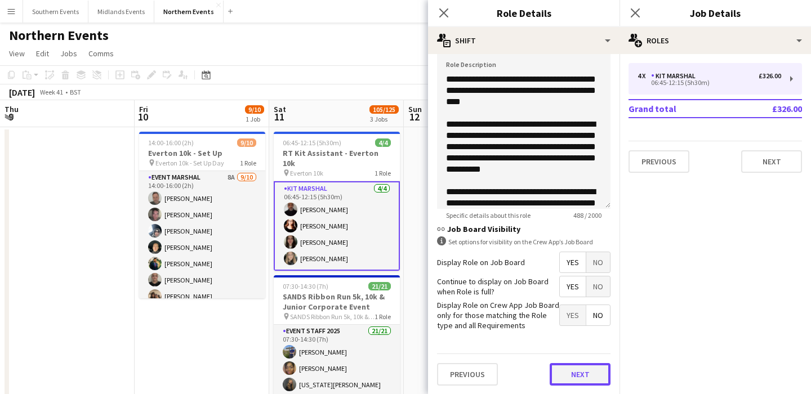
click at [599, 371] on button "Next" at bounding box center [580, 374] width 61 height 23
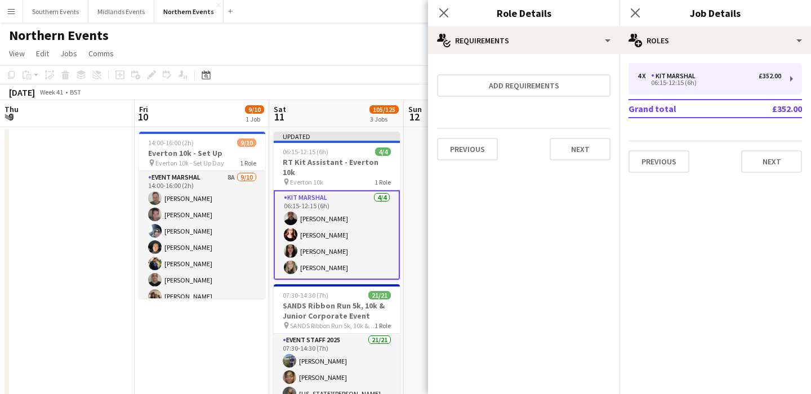
scroll to position [0, 0]
click at [594, 151] on button "Next" at bounding box center [580, 149] width 61 height 23
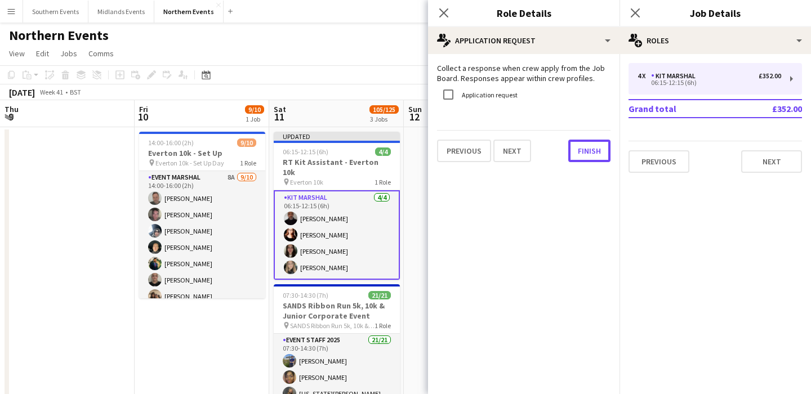
click at [594, 151] on button "Finish" at bounding box center [589, 151] width 42 height 23
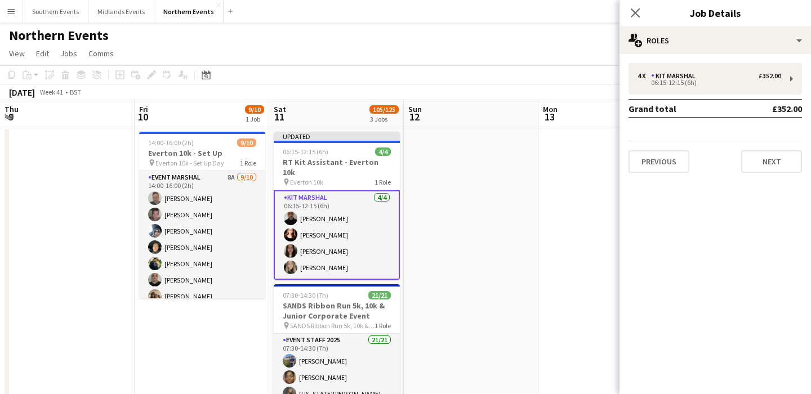
scroll to position [0, 405]
click at [549, 217] on app-date-cell at bounding box center [605, 385] width 135 height 517
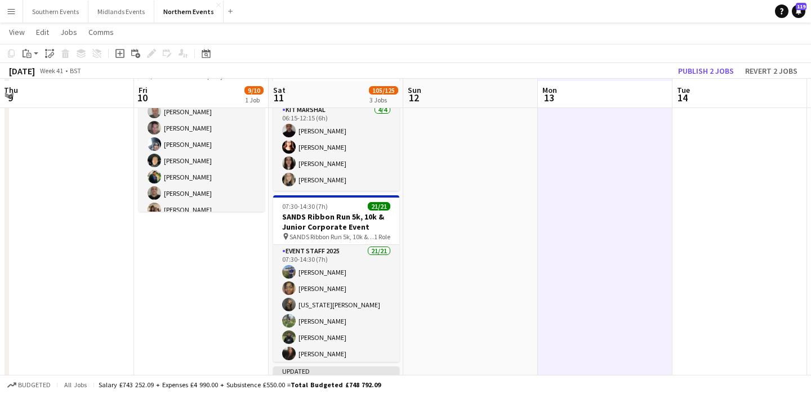
scroll to position [0, 0]
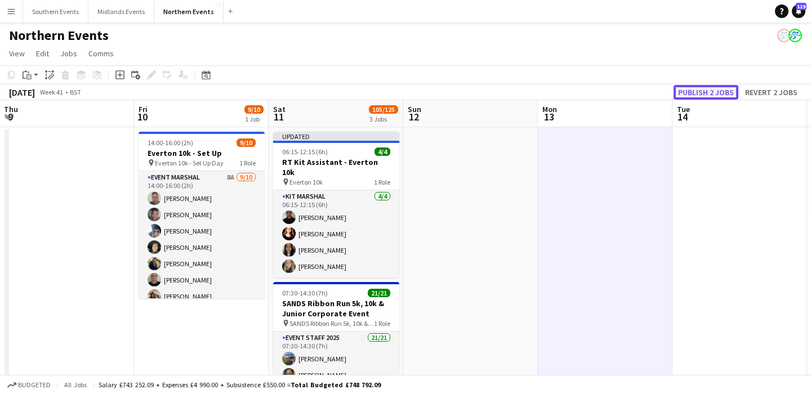
click at [708, 94] on button "Publish 2 jobs" at bounding box center [706, 92] width 65 height 15
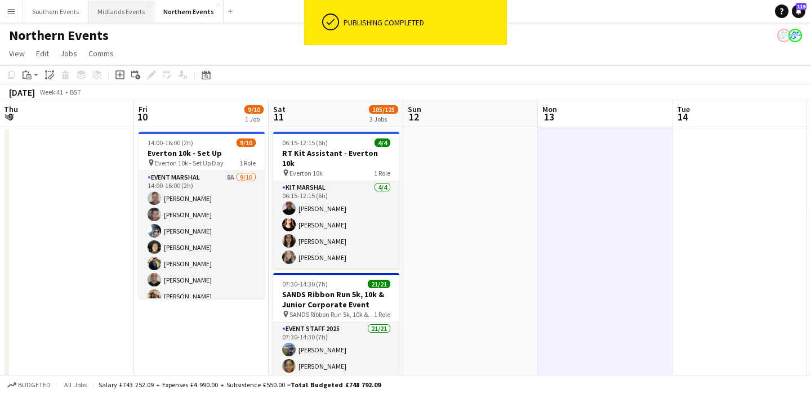
click at [104, 18] on button "Midlands Events Close" at bounding box center [121, 12] width 66 height 22
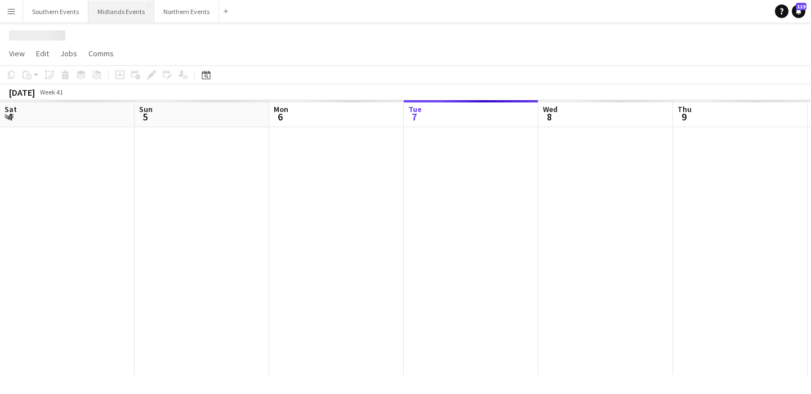
scroll to position [0, 269]
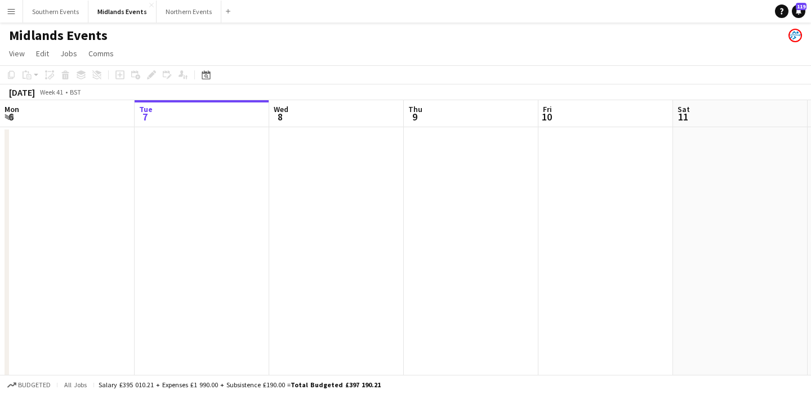
click at [154, 203] on app-date-cell at bounding box center [202, 279] width 135 height 304
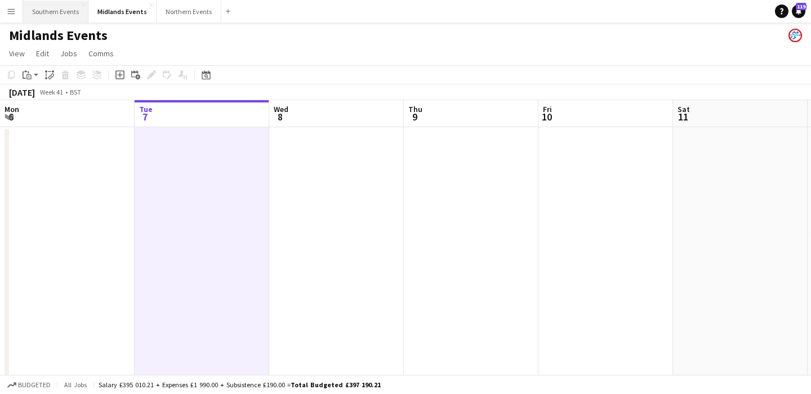
click at [52, 7] on button "Southern Events Close" at bounding box center [55, 12] width 65 height 22
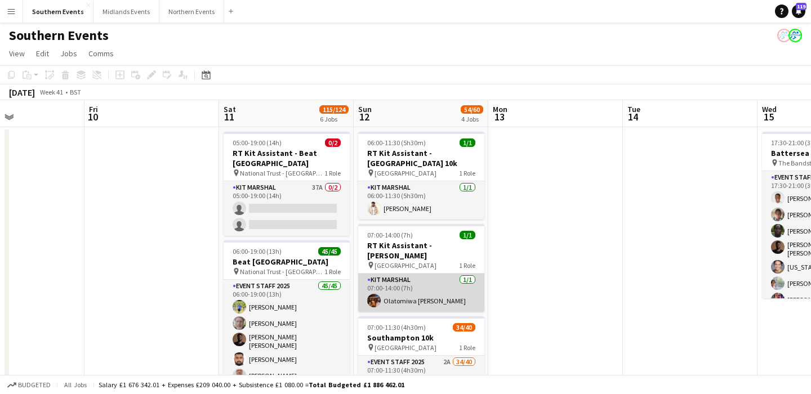
click at [440, 274] on app-card-role "Kit Marshal [DATE] 07:00-14:00 (7h) Olatomiwa [PERSON_NAME]" at bounding box center [421, 293] width 126 height 38
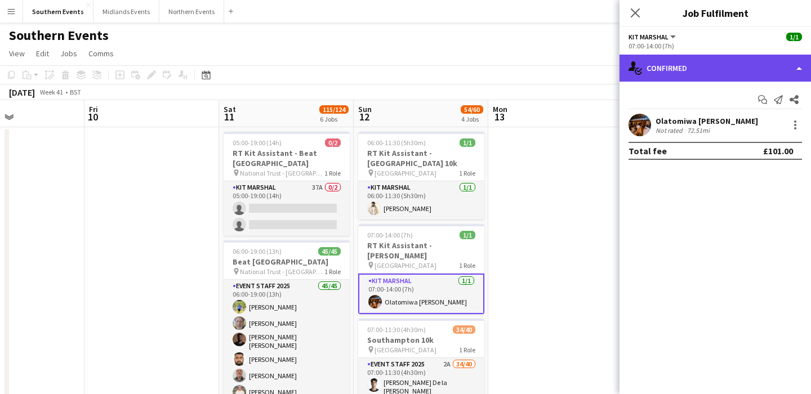
click at [725, 63] on div "single-neutral-actions-check-2 Confirmed" at bounding box center [716, 68] width 192 height 27
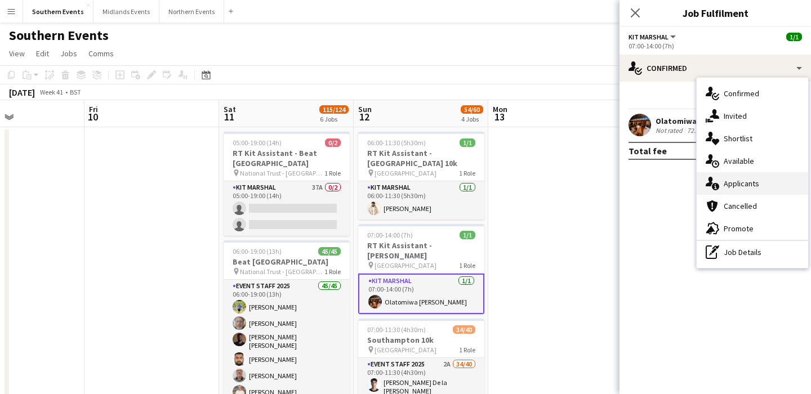
click at [752, 181] on span "Applicants" at bounding box center [741, 184] width 35 height 10
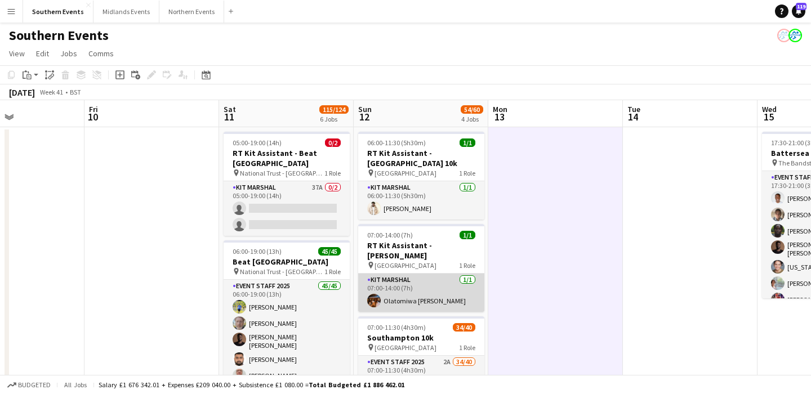
click at [448, 292] on app-card-role "Kit Marshal [DATE] 07:00-14:00 (7h) Olatomiwa [PERSON_NAME]" at bounding box center [421, 293] width 126 height 38
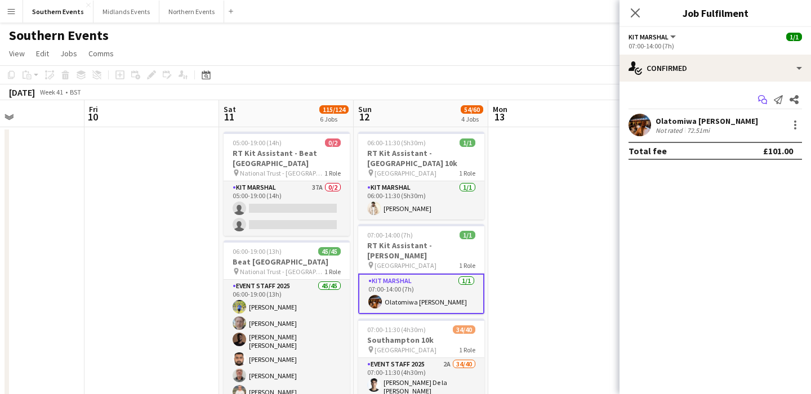
click at [758, 101] on icon "Start chat" at bounding box center [762, 99] width 9 height 9
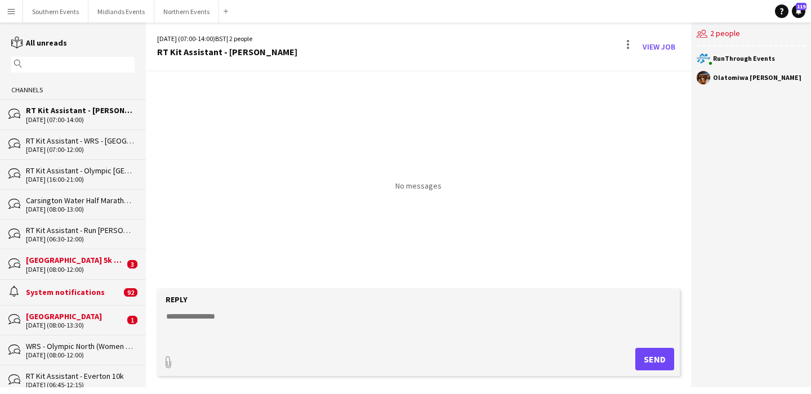
click at [54, 68] on input "text" at bounding box center [78, 65] width 107 height 10
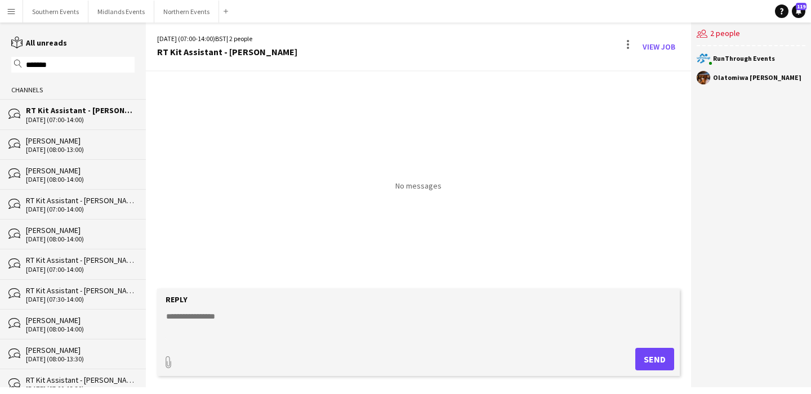
type input "*******"
click at [113, 199] on div "RT Kit Assistant - [PERSON_NAME]" at bounding box center [80, 200] width 109 height 10
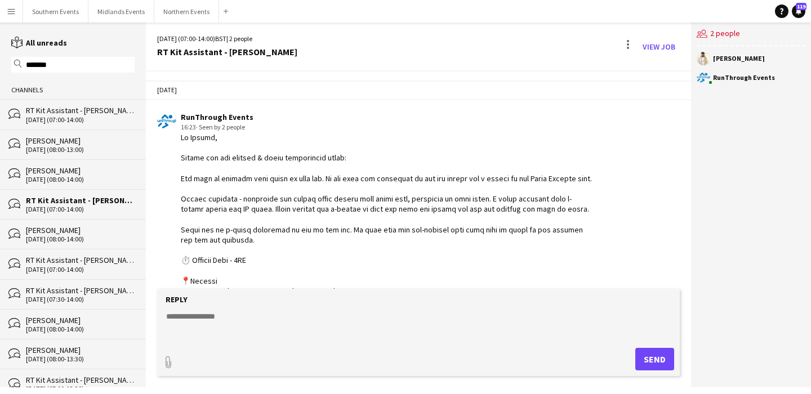
drag, startPoint x: 208, startPoint y: 202, endPoint x: 180, endPoint y: 155, distance: 54.9
click at [180, 155] on div "RunThrough Events 16:23 · Seen by 2 people" at bounding box center [375, 394] width 437 height 564
copy div "Loremi dol sit ametcon & adipi elitseddoei tempo: Inc utla et dolorem aliq enim…"
click at [93, 116] on div "[DATE] (07:00-14:00)" at bounding box center [80, 120] width 109 height 8
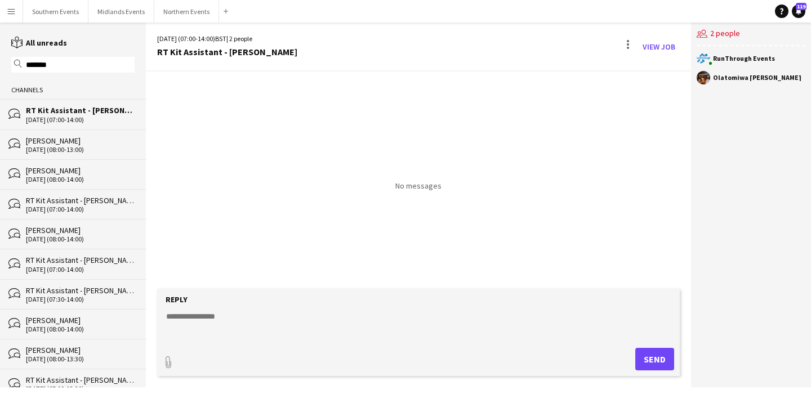
click at [240, 322] on textarea at bounding box center [421, 325] width 512 height 29
paste textarea "**********"
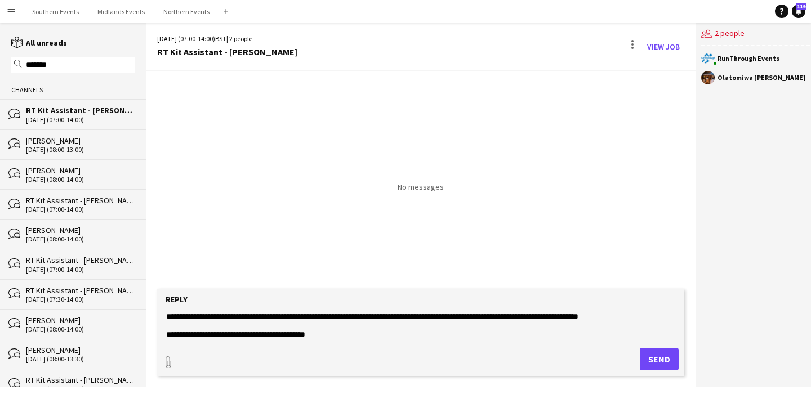
click at [166, 317] on textarea at bounding box center [421, 325] width 512 height 29
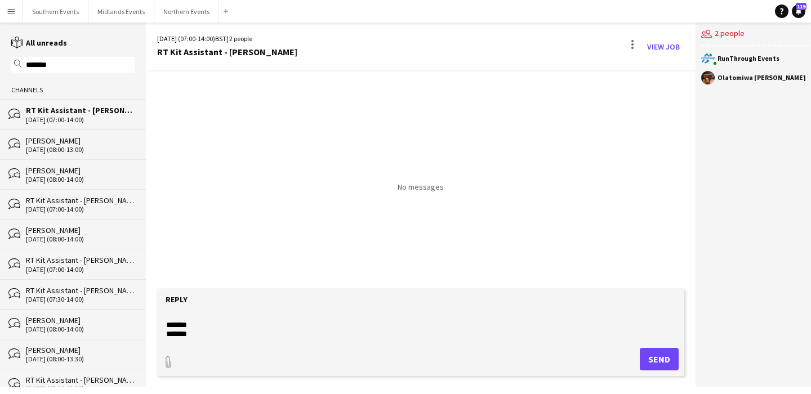
scroll to position [625, 0]
type textarea "**********"
click at [642, 359] on button "Send" at bounding box center [659, 359] width 39 height 23
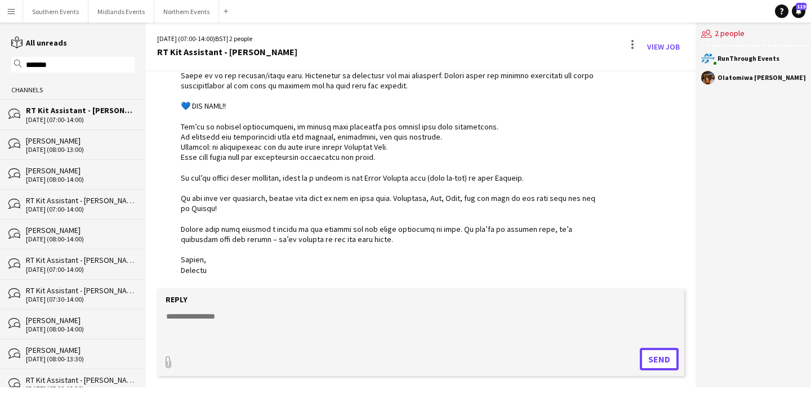
scroll to position [616, 0]
type input "**********"
click at [637, 358] on span "Upload Upload" at bounding box center [645, 359] width 49 height 14
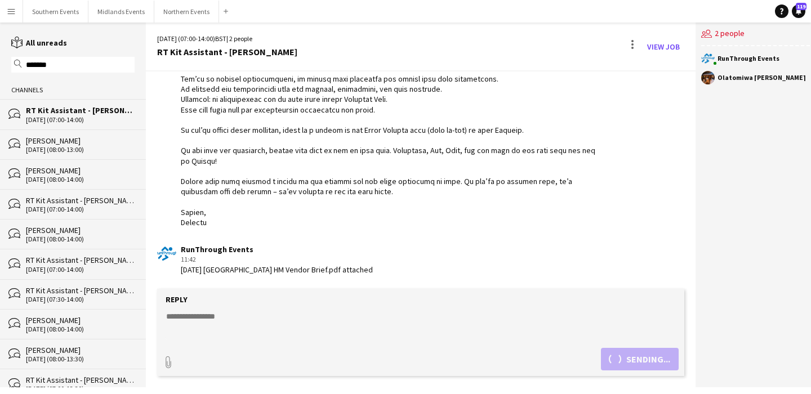
scroll to position [713, 0]
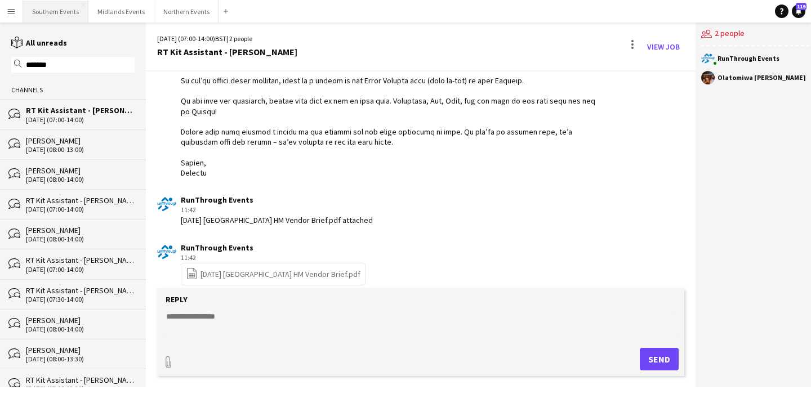
click at [47, 14] on button "Southern Events Close" at bounding box center [55, 12] width 65 height 22
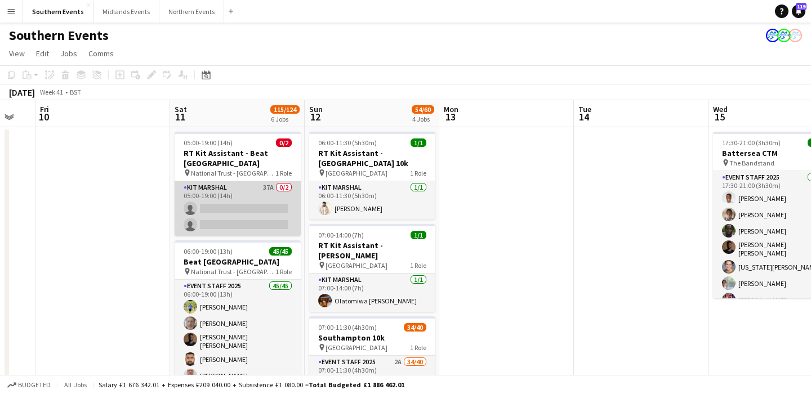
click at [277, 211] on app-card-role "Kit Marshal 37A 0/2 05:00-19:00 (14h) single-neutral-actions single-neutral-act…" at bounding box center [238, 208] width 126 height 55
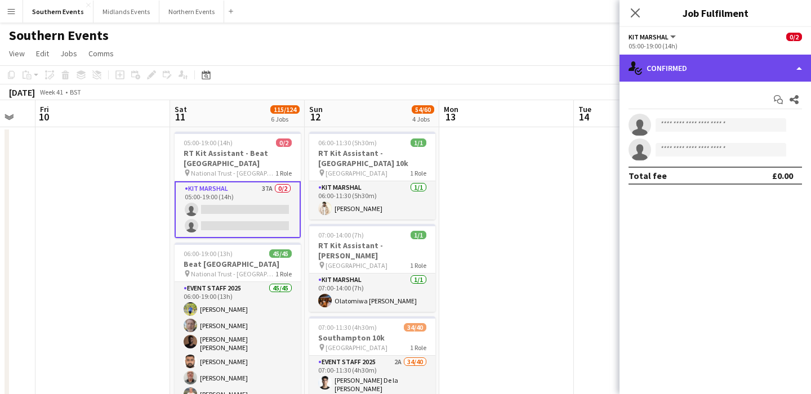
click at [693, 78] on div "single-neutral-actions-check-2 Confirmed" at bounding box center [716, 68] width 192 height 27
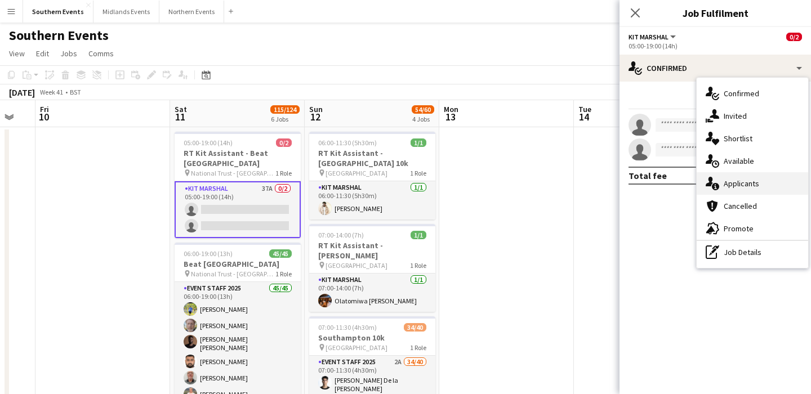
click at [744, 183] on span "Applicants" at bounding box center [741, 184] width 35 height 10
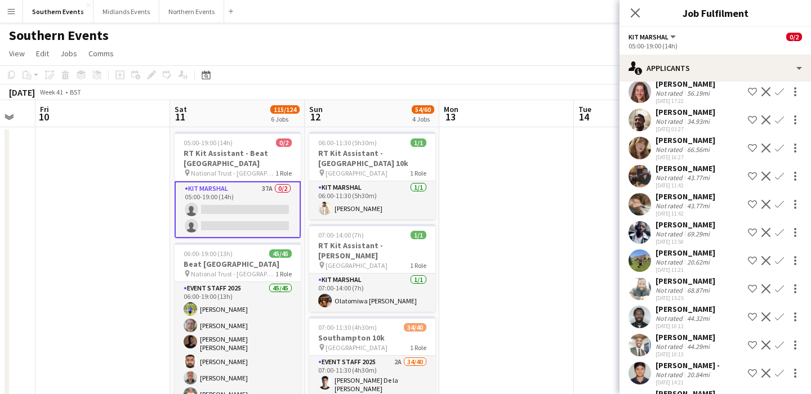
scroll to position [514, 0]
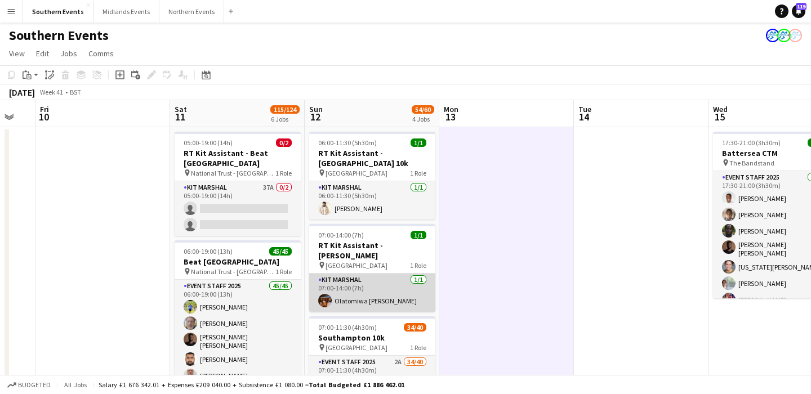
click at [404, 280] on app-card-role "Kit Marshal [DATE] 07:00-14:00 (7h) Olatomiwa [PERSON_NAME]" at bounding box center [372, 293] width 126 height 38
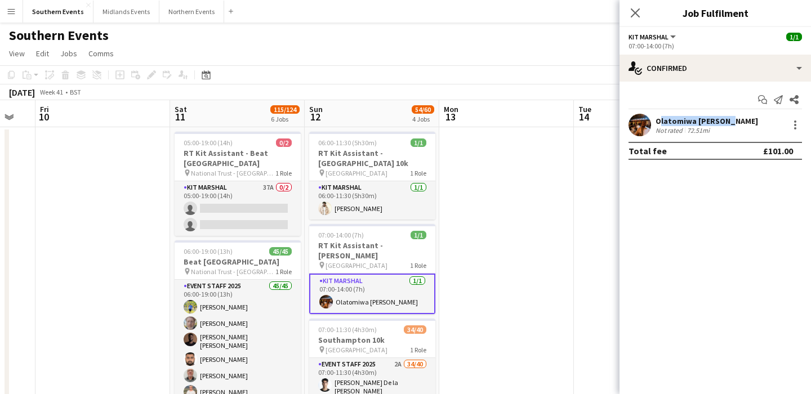
drag, startPoint x: 732, startPoint y: 121, endPoint x: 657, endPoint y: 123, distance: 75.0
click at [657, 123] on div "Olatomiwa [PERSON_NAME] Not rated 72.51mi" at bounding box center [716, 125] width 192 height 23
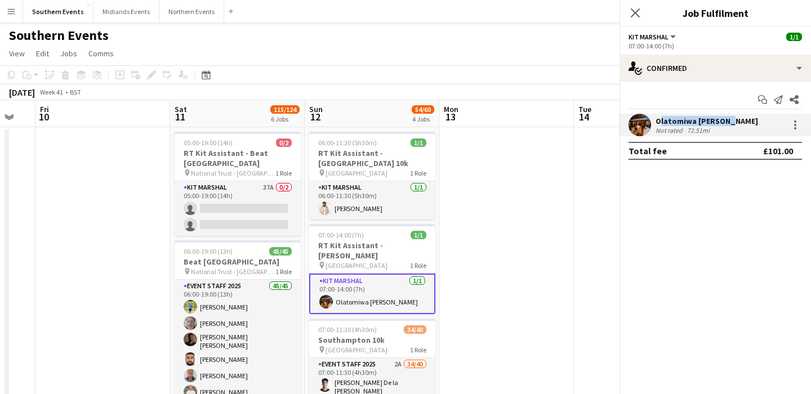
copy div "Olatomiwa [PERSON_NAME]"
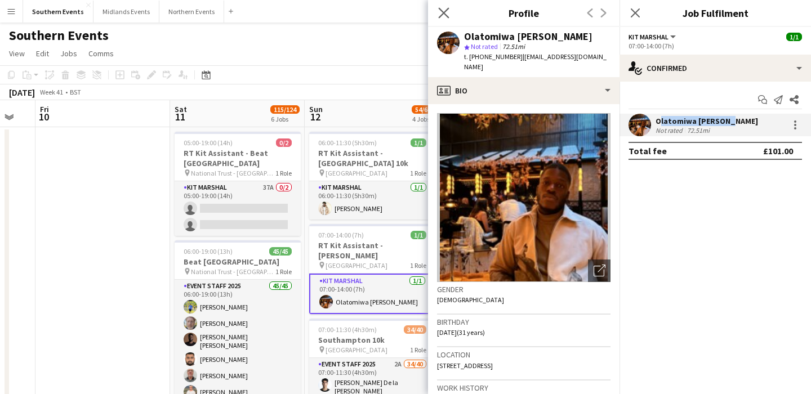
click at [450, 12] on app-icon "Close pop-in" at bounding box center [444, 13] width 16 height 16
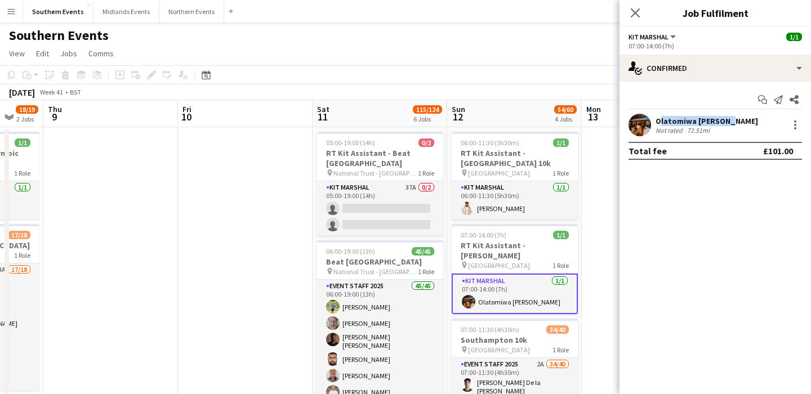
scroll to position [0, 535]
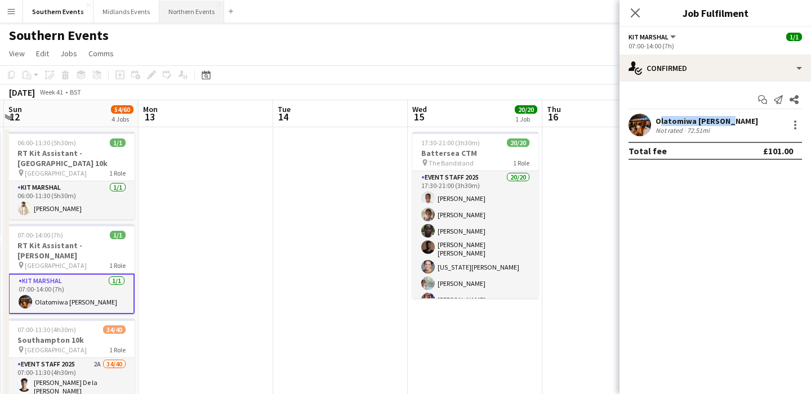
click at [183, 7] on button "Northern Events Close" at bounding box center [191, 12] width 65 height 22
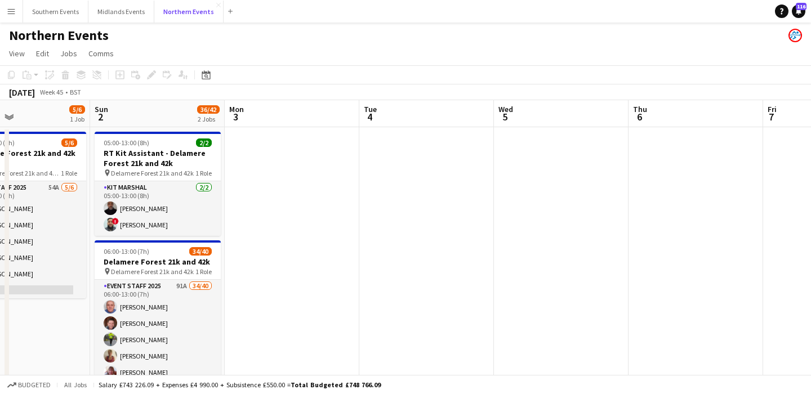
scroll to position [0, 301]
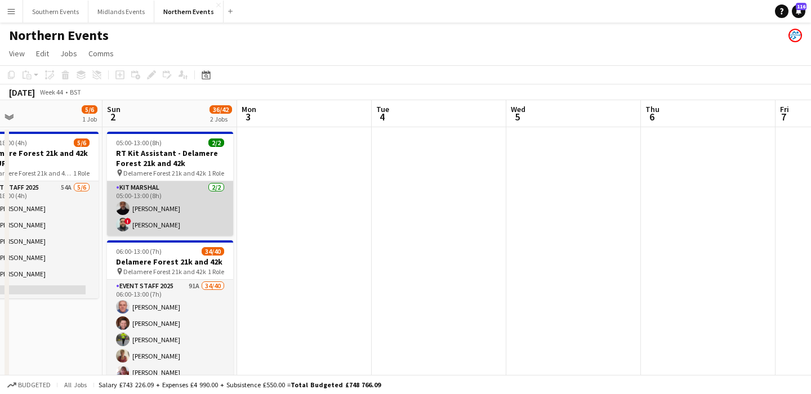
click at [208, 214] on app-card-role "Kit Marshal [DATE] 05:00-13:00 (8h) [PERSON_NAME] ! [PERSON_NAME]" at bounding box center [170, 208] width 126 height 55
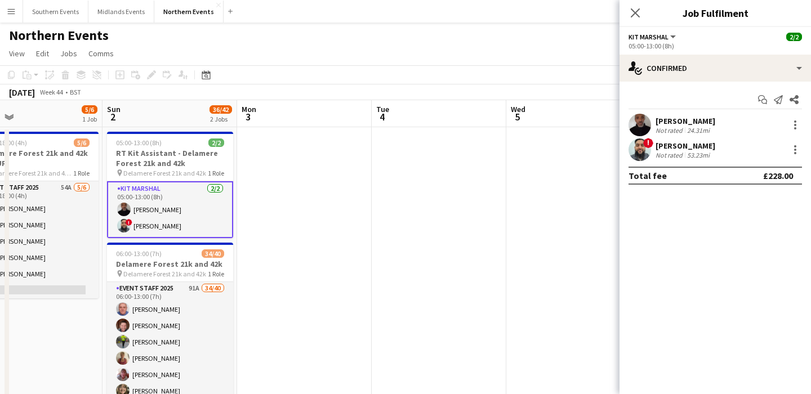
click at [723, 129] on div "[PERSON_NAME] Not rated 24.31mi" at bounding box center [716, 125] width 192 height 23
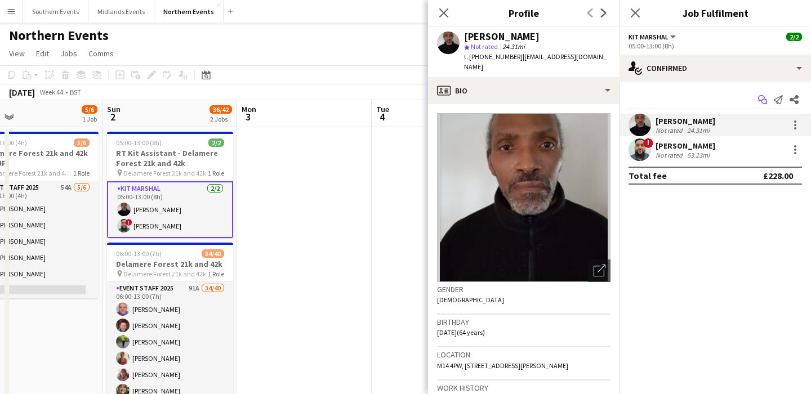
click at [762, 103] on icon "Start chat" at bounding box center [762, 99] width 9 height 9
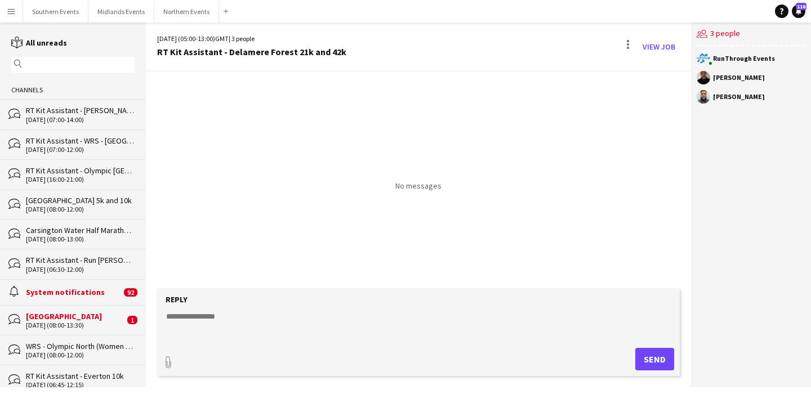
click at [429, 309] on form "Reply paperclip Send" at bounding box center [418, 332] width 523 height 87
click at [257, 322] on textarea at bounding box center [421, 325] width 512 height 29
type textarea "**********"
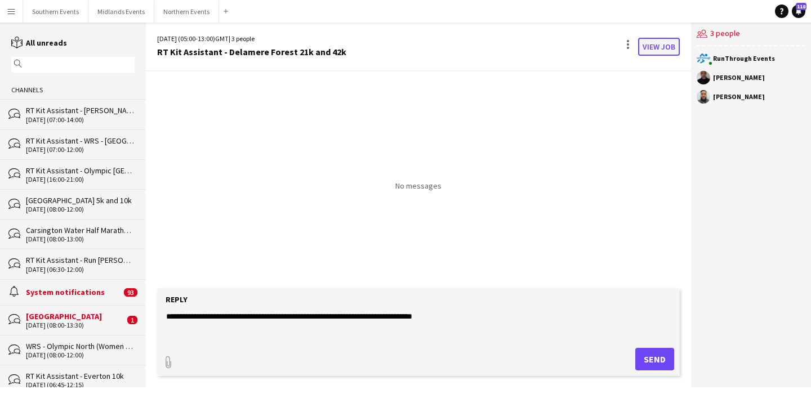
click at [659, 51] on link "View Job" at bounding box center [659, 47] width 42 height 18
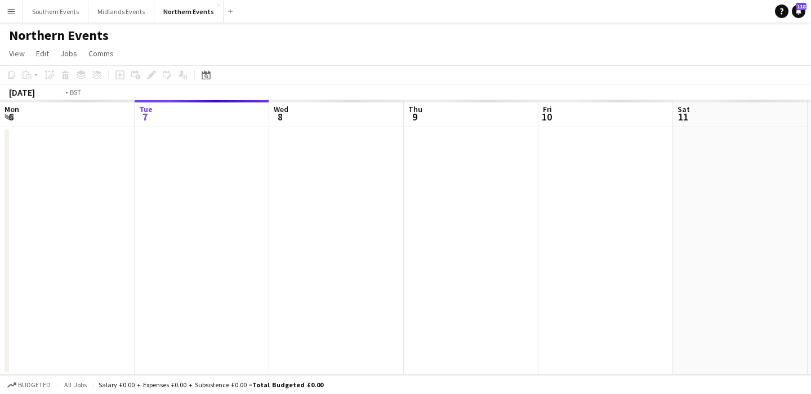
scroll to position [0, 388]
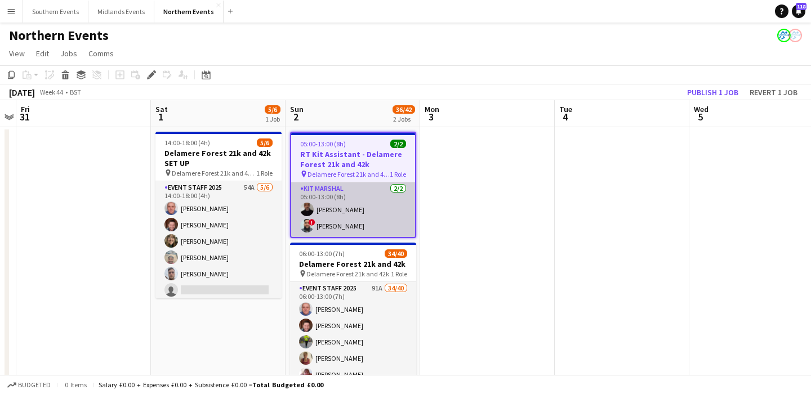
click at [371, 203] on app-card-role "Kit Marshal [DATE] 05:00-13:00 (8h) [PERSON_NAME] ! [PERSON_NAME]" at bounding box center [353, 210] width 124 height 55
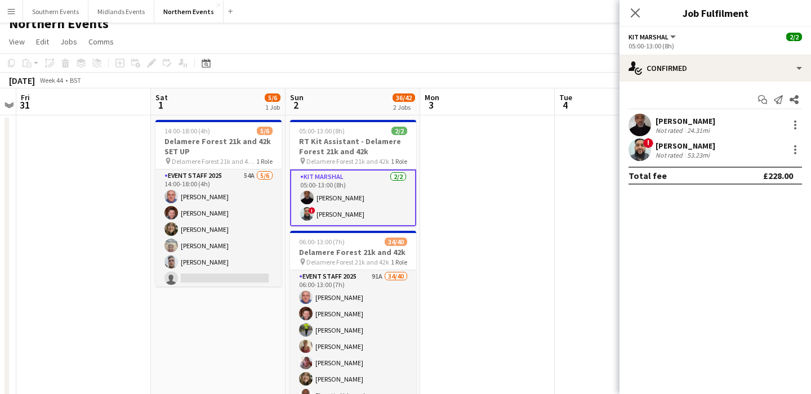
scroll to position [0, 0]
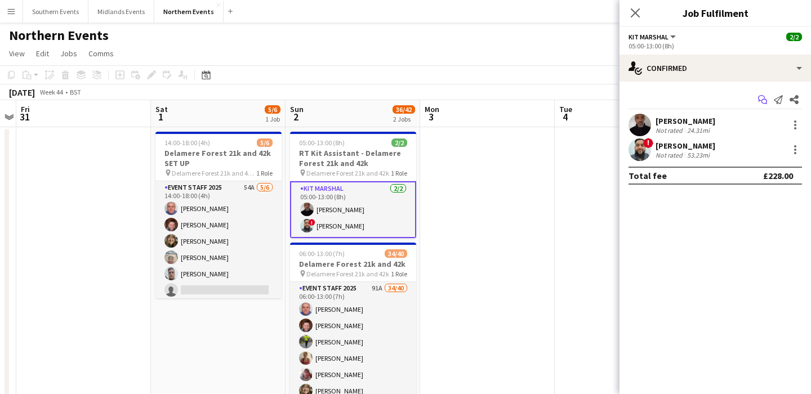
click at [758, 101] on icon "Start chat" at bounding box center [762, 99] width 9 height 9
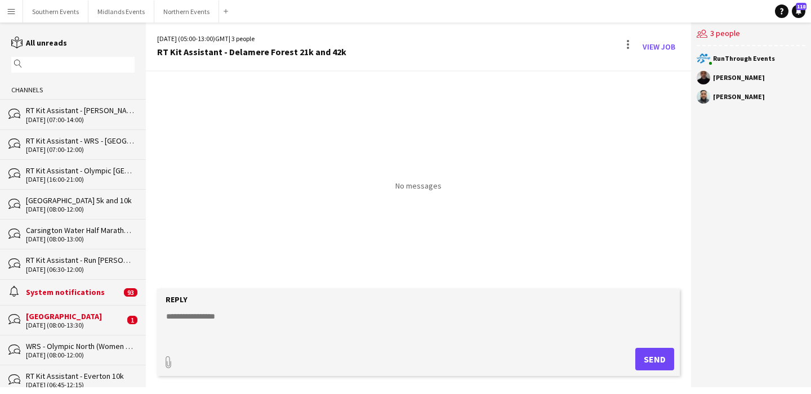
click at [481, 315] on textarea at bounding box center [421, 325] width 512 height 29
paste textarea "**********"
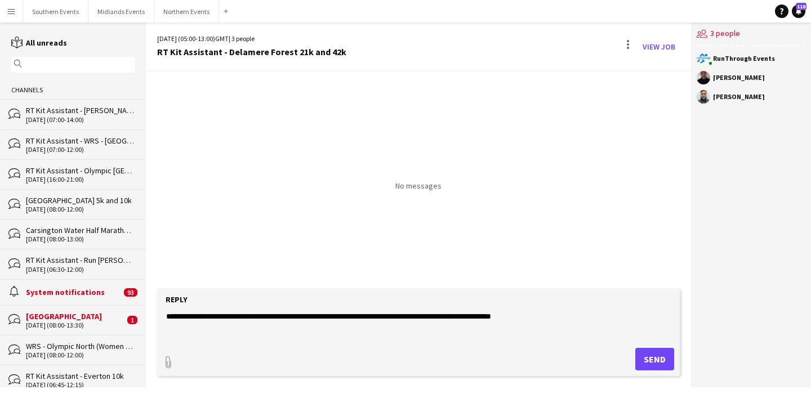
type textarea "**********"
click at [664, 366] on button "Send" at bounding box center [655, 359] width 39 height 23
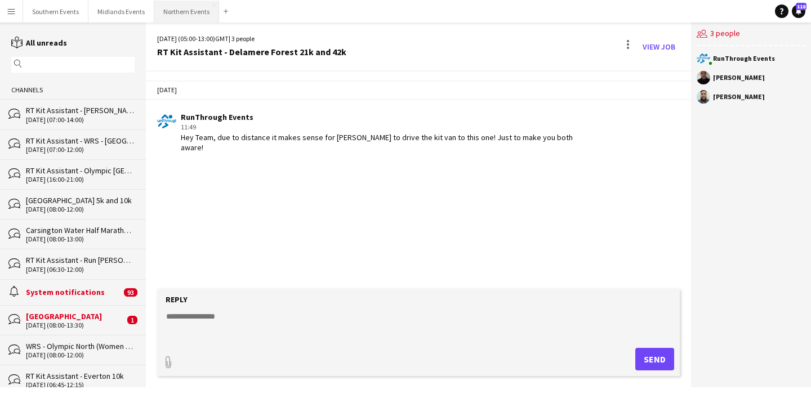
click at [178, 14] on button "Northern Events Close" at bounding box center [186, 12] width 65 height 22
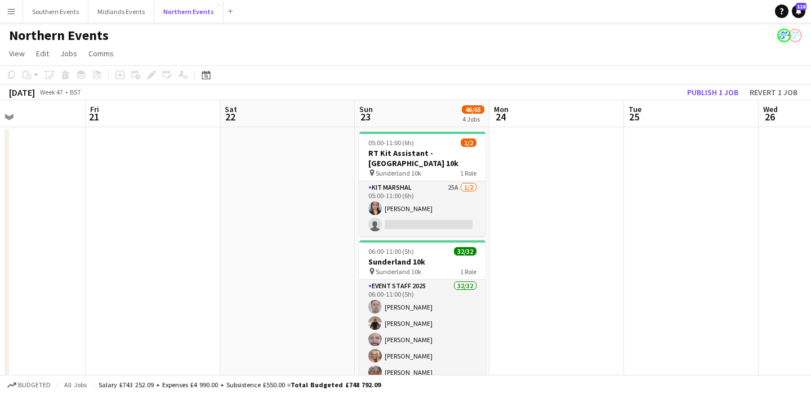
scroll to position [0, 454]
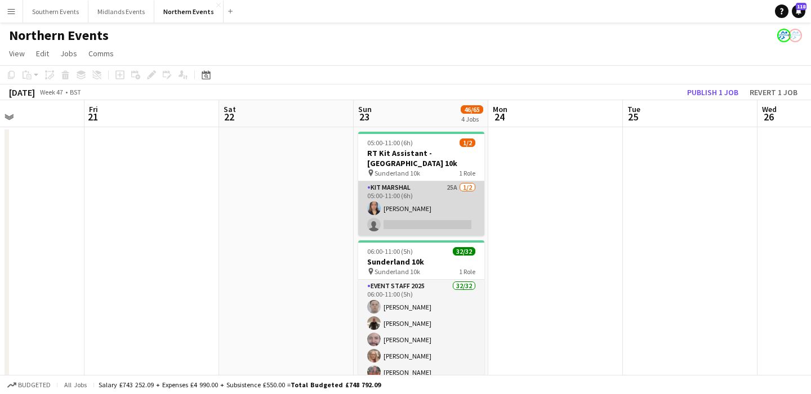
click at [428, 216] on app-card-role "Kit Marshal 25A [DATE] 05:00-11:00 (6h) [PERSON_NAME] single-neutral-actions" at bounding box center [421, 208] width 126 height 55
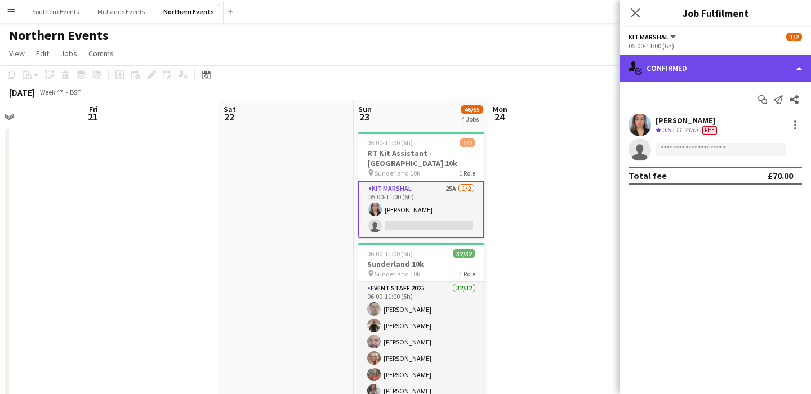
click at [710, 70] on div "single-neutral-actions-check-2 Confirmed" at bounding box center [716, 68] width 192 height 27
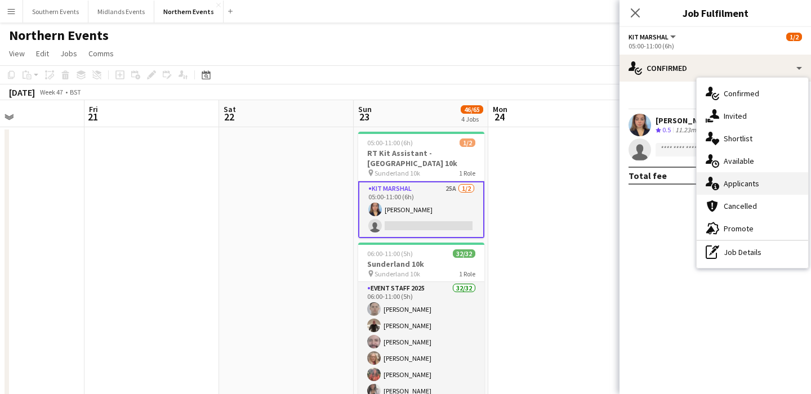
click at [732, 193] on div "single-neutral-actions-information Applicants" at bounding box center [753, 183] width 112 height 23
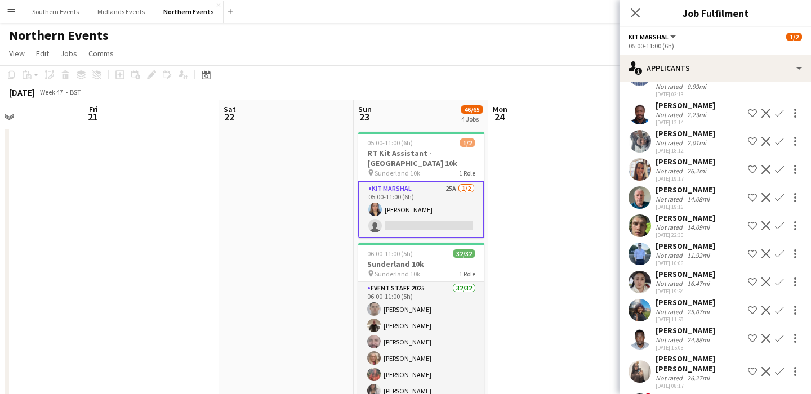
scroll to position [334, 0]
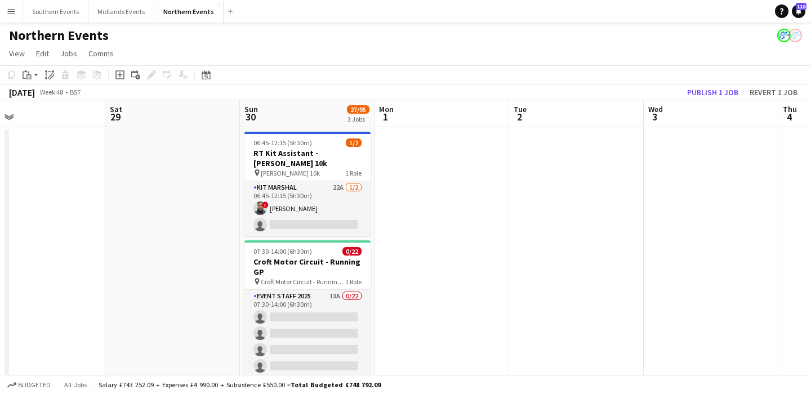
scroll to position [0, 442]
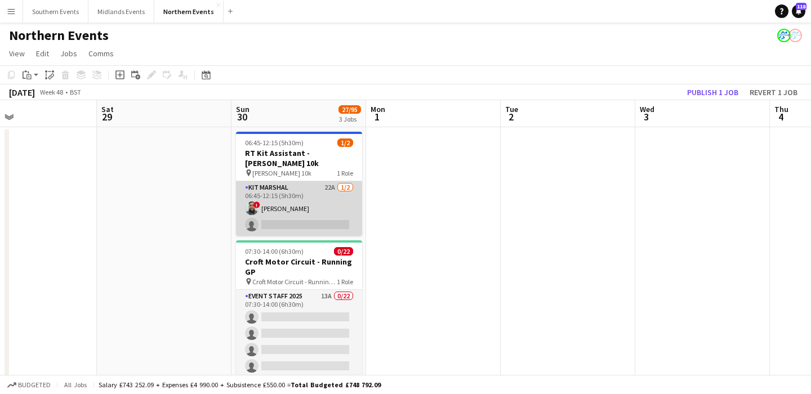
click at [326, 209] on app-card-role "Kit Marshal 22A [DATE] 06:45-12:15 (5h30m) ! [PERSON_NAME] single-neutral-actio…" at bounding box center [299, 208] width 126 height 55
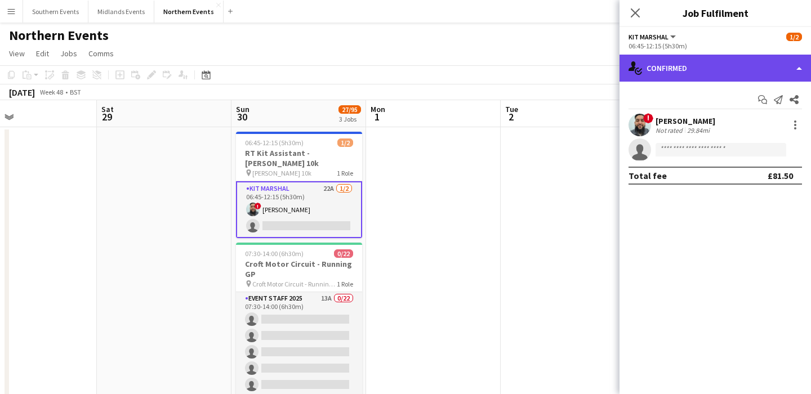
click at [689, 70] on div "single-neutral-actions-check-2 Confirmed" at bounding box center [716, 68] width 192 height 27
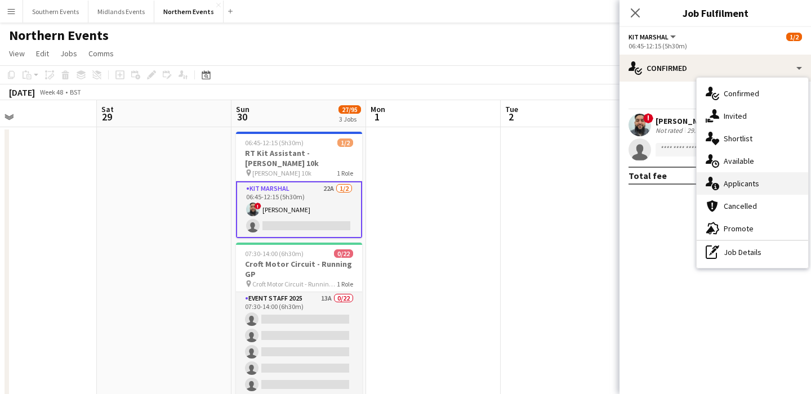
click at [761, 181] on div "single-neutral-actions-information Applicants" at bounding box center [753, 183] width 112 height 23
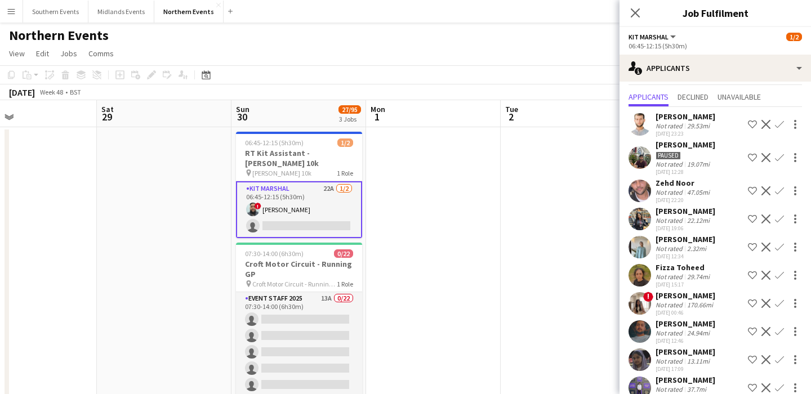
scroll to position [0, 0]
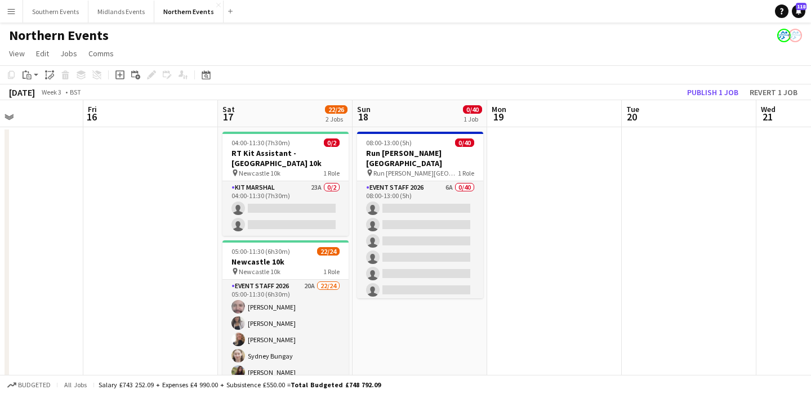
scroll to position [0, 324]
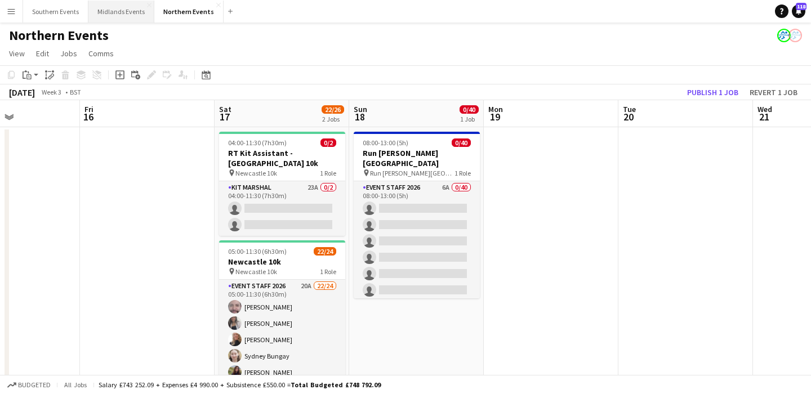
click at [113, 17] on button "Midlands Events Close" at bounding box center [121, 12] width 66 height 22
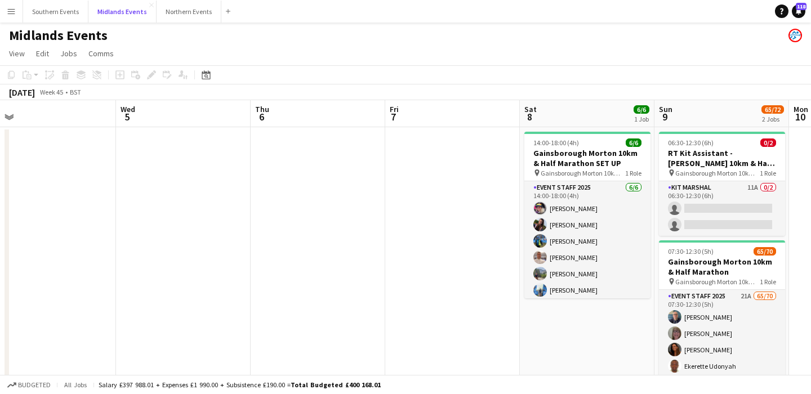
scroll to position [0, 547]
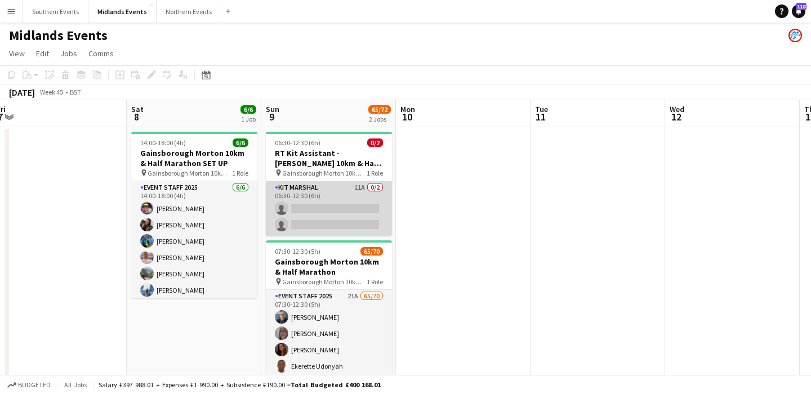
click at [336, 215] on app-card-role "Kit Marshal 11A 0/2 06:30-12:30 (6h) single-neutral-actions single-neutral-acti…" at bounding box center [329, 208] width 126 height 55
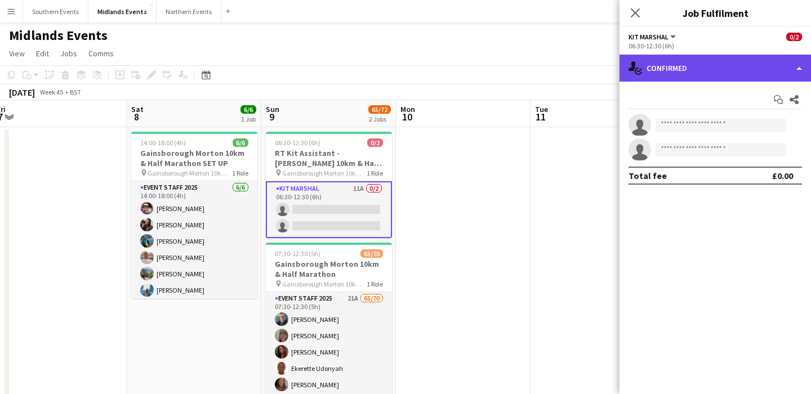
click at [672, 62] on div "single-neutral-actions-check-2 Confirmed" at bounding box center [716, 68] width 192 height 27
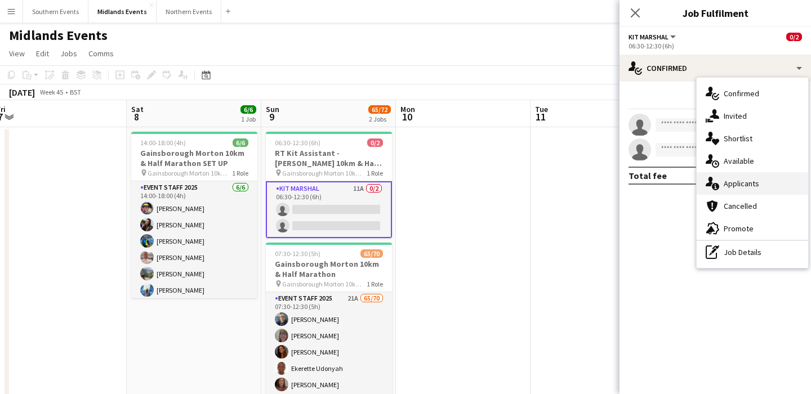
click at [753, 180] on span "Applicants" at bounding box center [741, 184] width 35 height 10
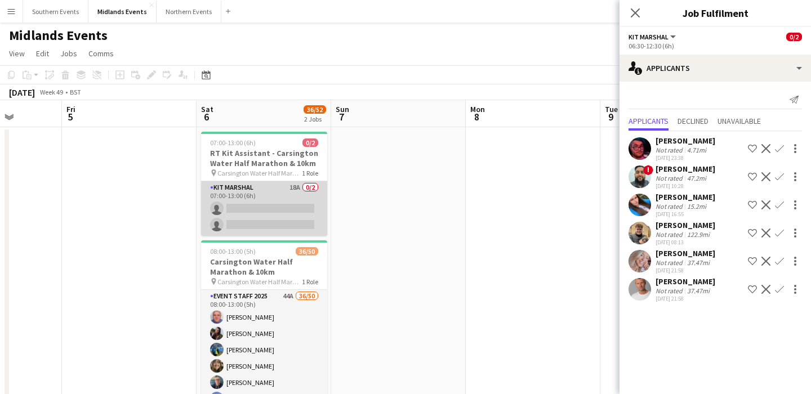
click at [299, 205] on app-card-role "Kit Marshal 18A 0/2 07:00-13:00 (6h) single-neutral-actions single-neutral-acti…" at bounding box center [264, 208] width 126 height 55
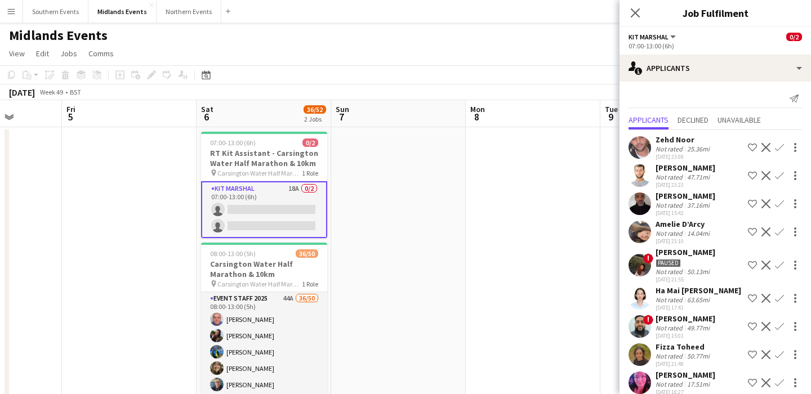
scroll to position [0, 0]
click at [783, 204] on app-icon "Confirm" at bounding box center [779, 205] width 9 height 9
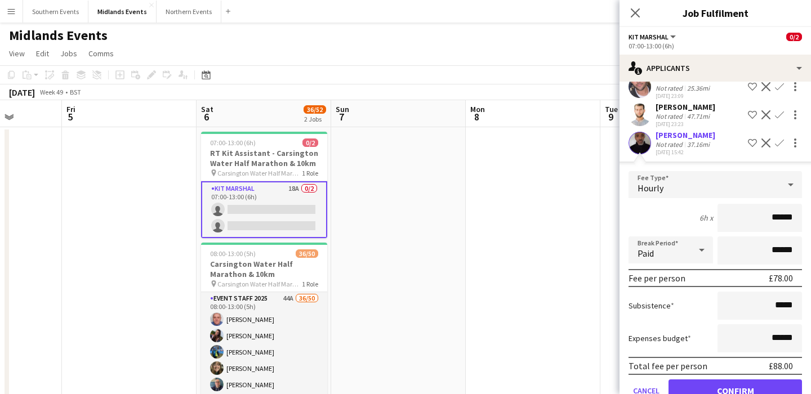
scroll to position [165, 0]
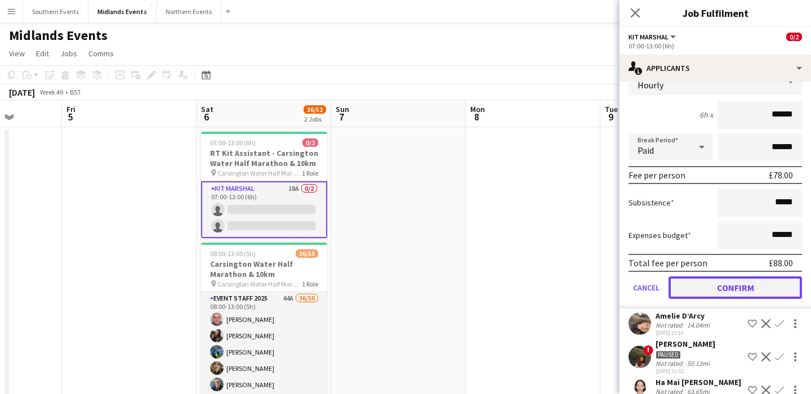
click at [745, 291] on button "Confirm" at bounding box center [736, 288] width 134 height 23
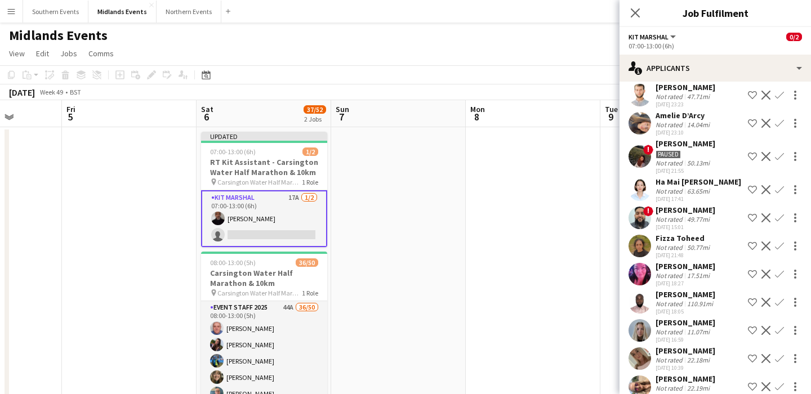
scroll to position [72, 0]
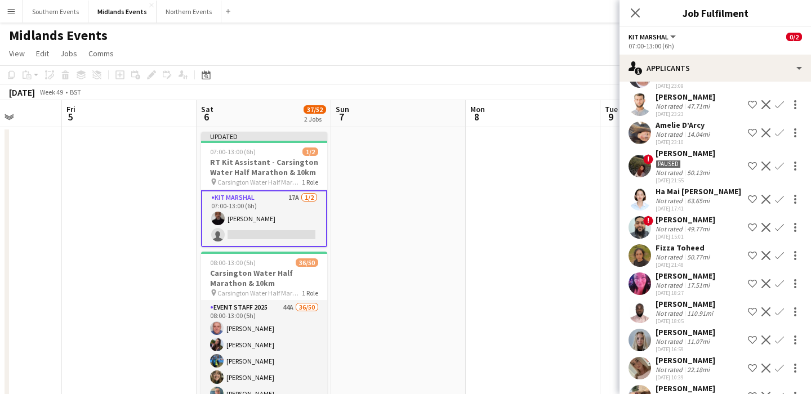
click at [779, 226] on app-icon "Confirm" at bounding box center [779, 227] width 9 height 9
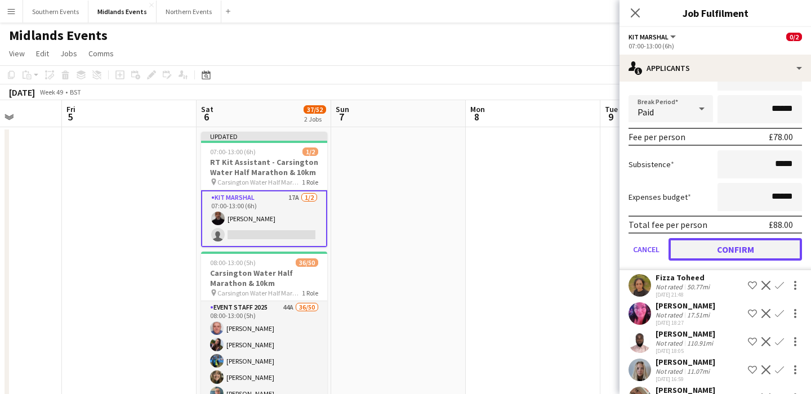
click at [703, 252] on button "Confirm" at bounding box center [736, 249] width 134 height 23
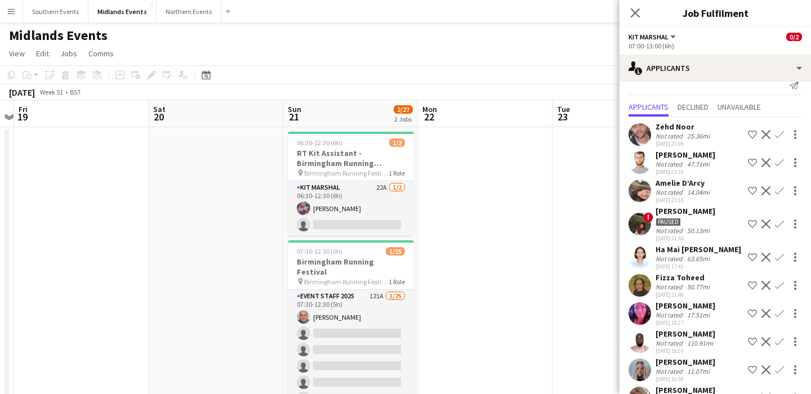
scroll to position [0, 537]
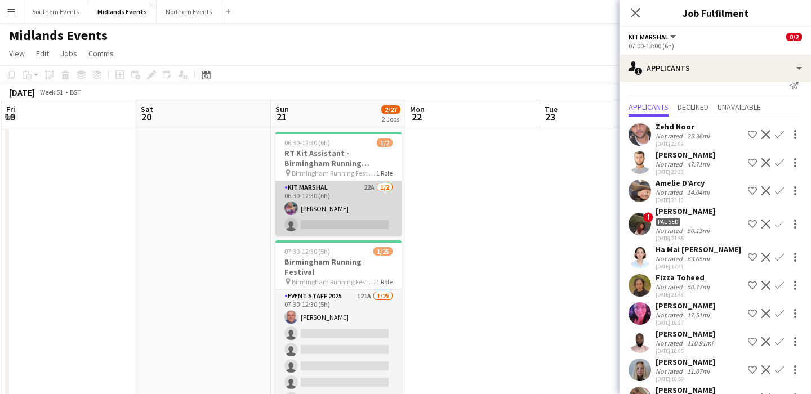
click at [358, 211] on app-card-role "Kit Marshal 22A [DATE] 06:30-12:30 (6h) [PERSON_NAME] single-neutral-actions" at bounding box center [338, 208] width 126 height 55
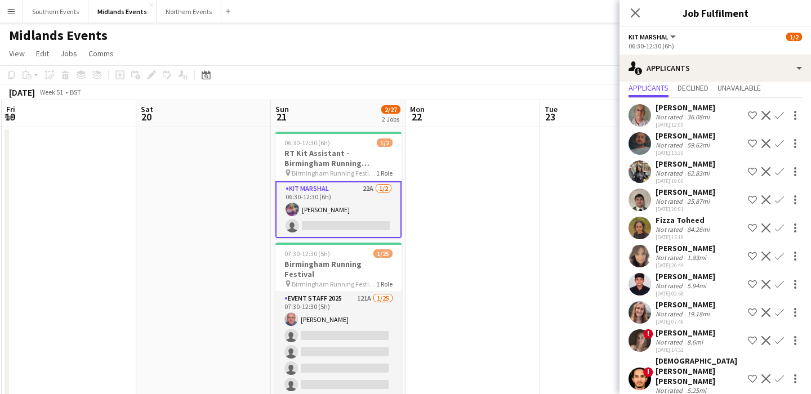
scroll to position [0, 0]
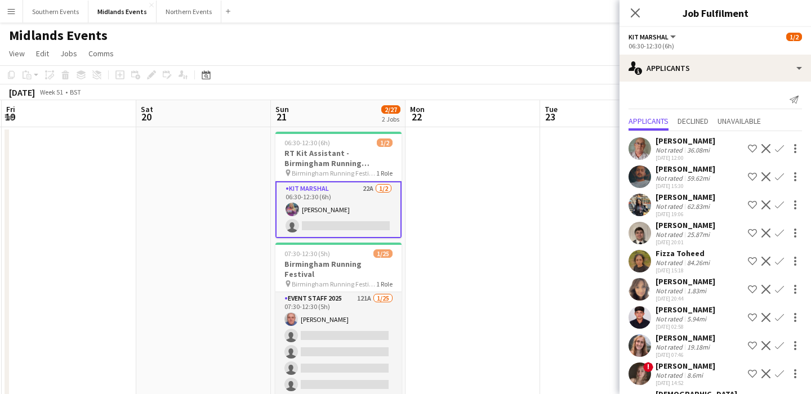
click at [779, 233] on app-icon "Confirm" at bounding box center [779, 233] width 9 height 9
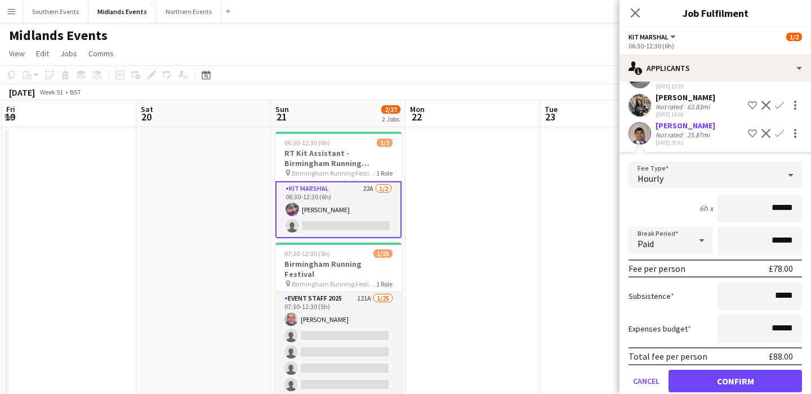
scroll to position [114, 0]
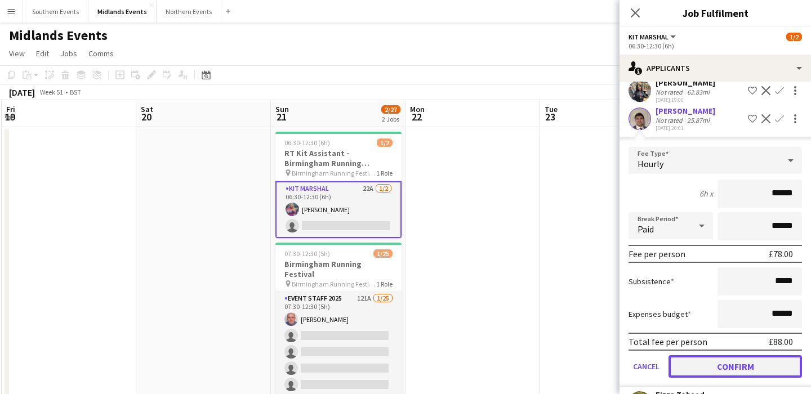
click at [727, 371] on button "Confirm" at bounding box center [736, 367] width 134 height 23
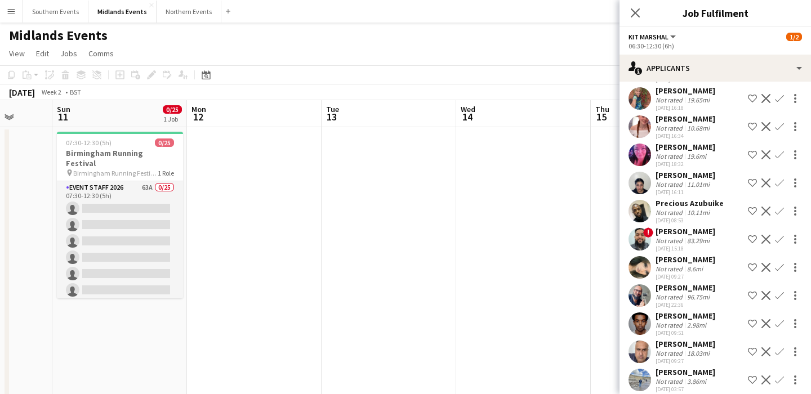
scroll to position [0, 319]
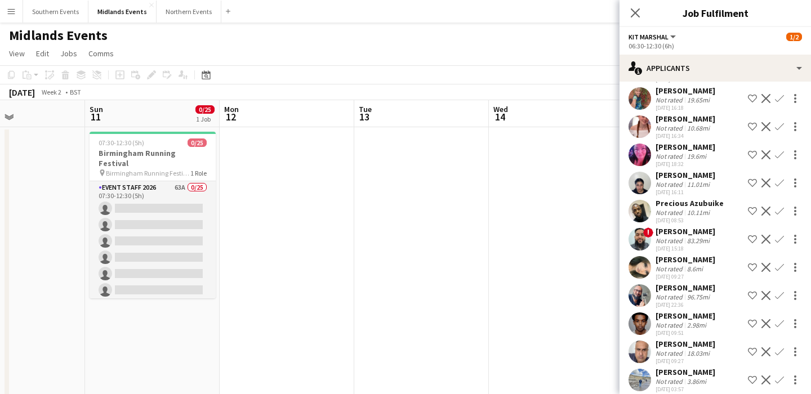
click at [530, 316] on app-date-cell at bounding box center [556, 283] width 135 height 313
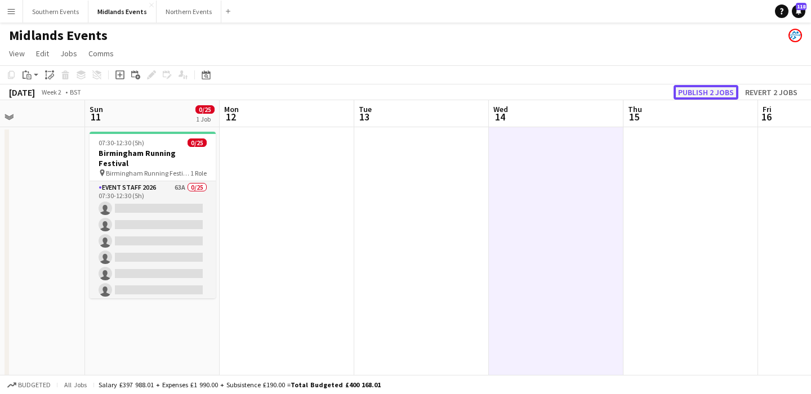
click at [708, 91] on button "Publish 2 jobs" at bounding box center [706, 92] width 65 height 15
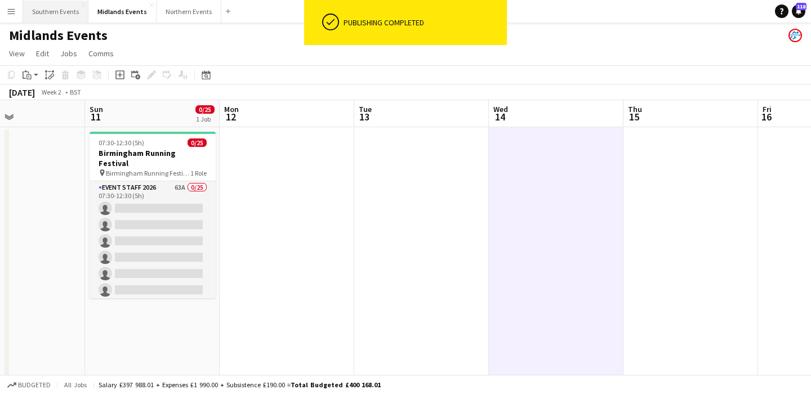
click at [61, 8] on button "Southern Events Close" at bounding box center [55, 12] width 65 height 22
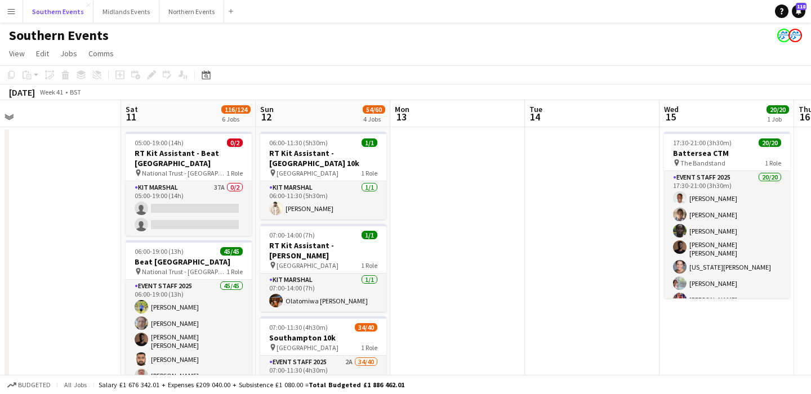
scroll to position [0, 553]
click at [2, 14] on button "Menu" at bounding box center [11, 11] width 23 height 23
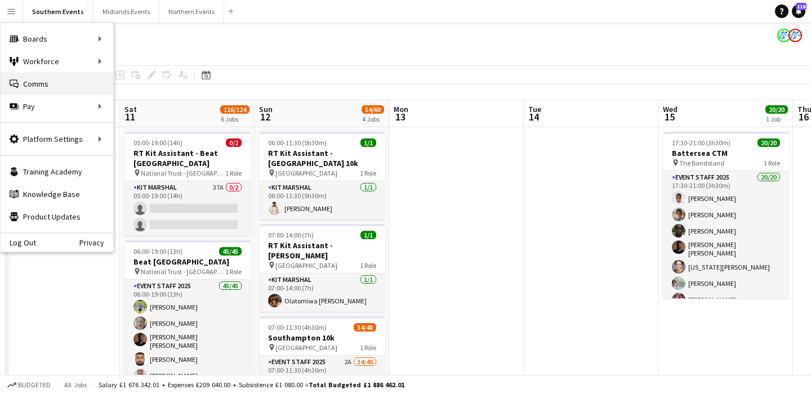
click at [61, 77] on link "Comms Comms" at bounding box center [57, 84] width 113 height 23
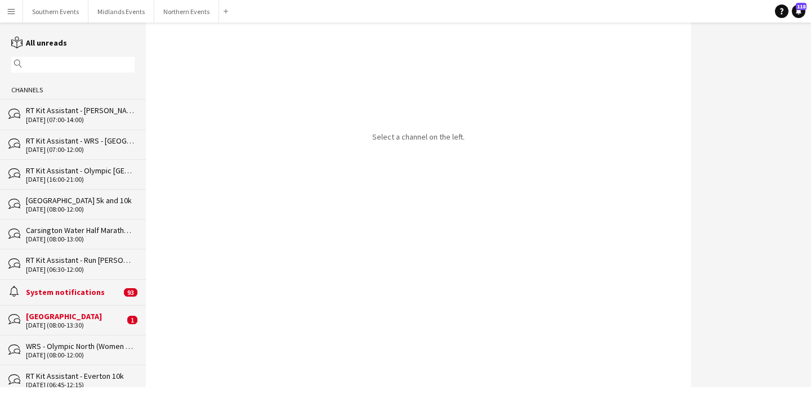
click at [78, 65] on input "text" at bounding box center [78, 65] width 107 height 10
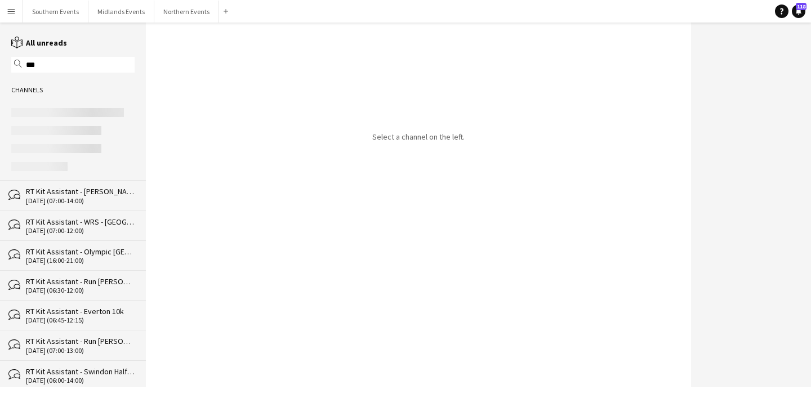
type input "***"
click at [94, 202] on div "[DATE] (07:00-14:00)" at bounding box center [80, 201] width 109 height 8
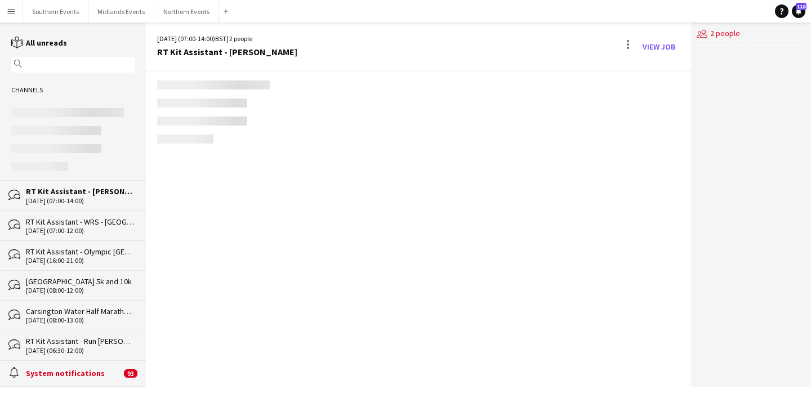
click at [97, 228] on div "[DATE] (07:00-12:00)" at bounding box center [80, 231] width 109 height 8
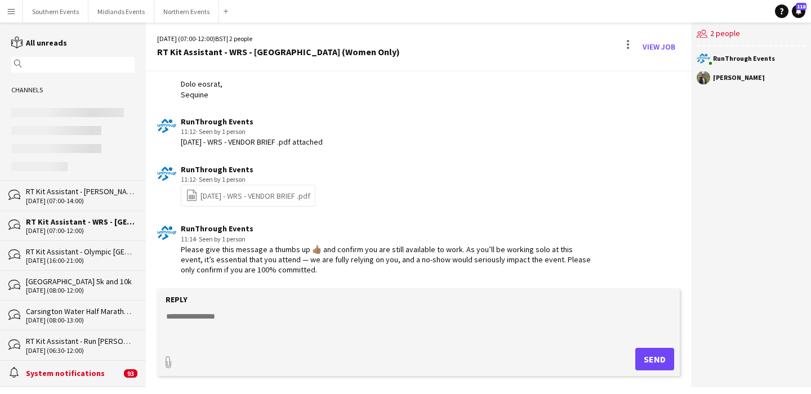
click at [92, 202] on div "[DATE] (07:00-14:00)" at bounding box center [80, 201] width 109 height 8
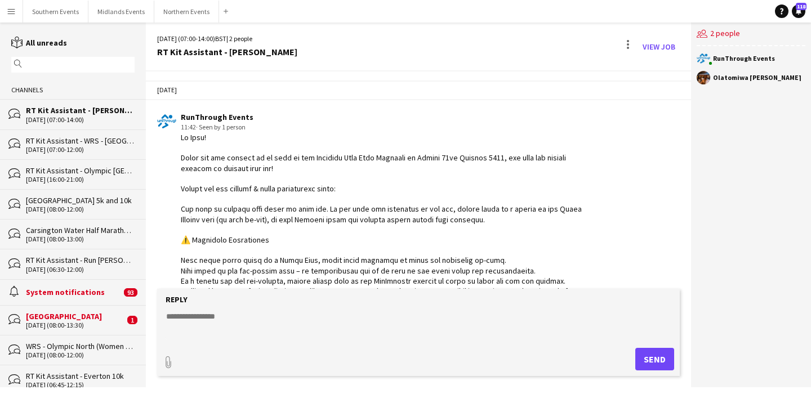
scroll to position [723, 0]
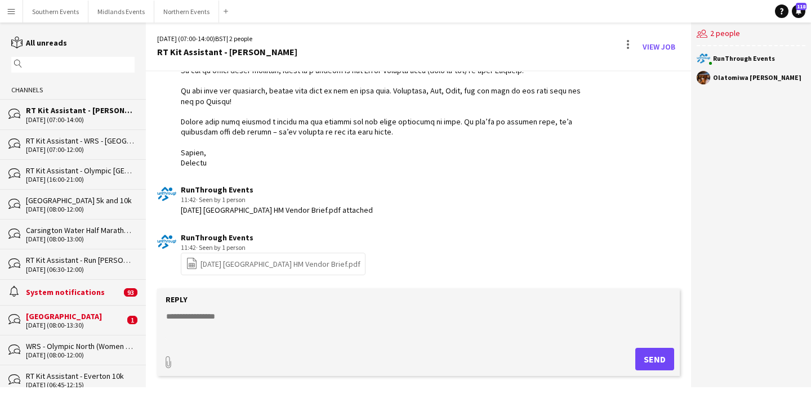
click at [100, 150] on div "[DATE] (07:00-12:00)" at bounding box center [80, 150] width 109 height 8
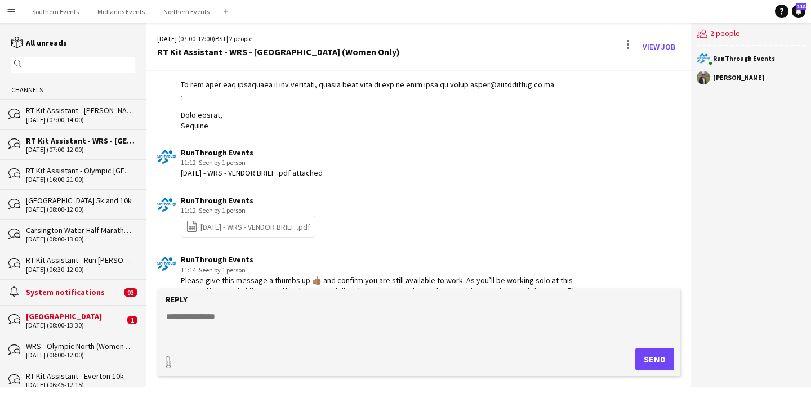
scroll to position [658, 0]
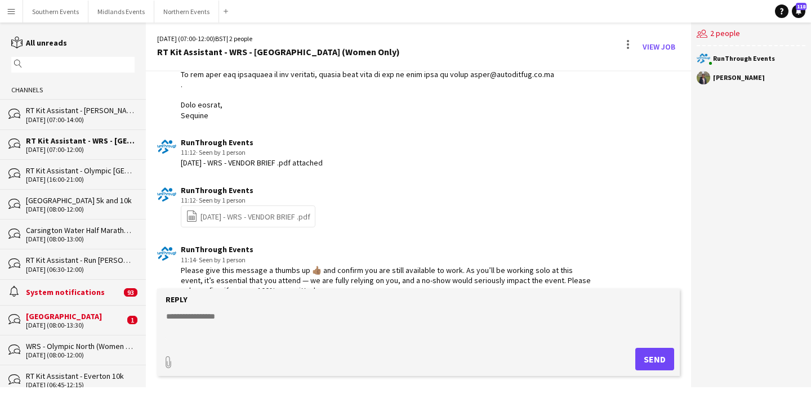
click at [103, 183] on div "bubbles RT Kit Assistant - Olympic South CTM 08-10-2025 (16:00-21:00)" at bounding box center [73, 174] width 146 height 30
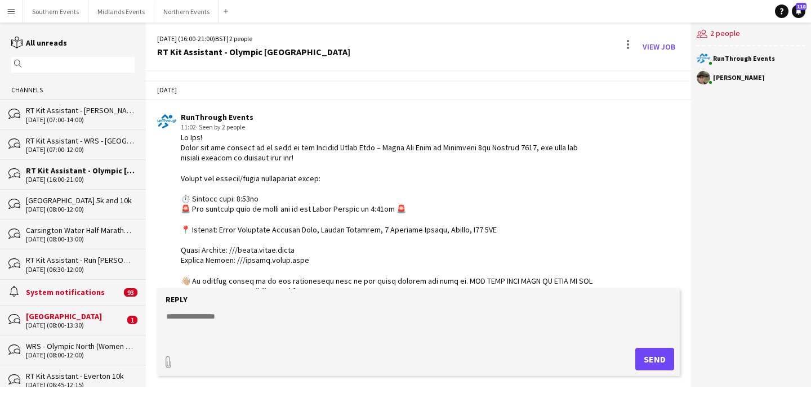
scroll to position [1003, 0]
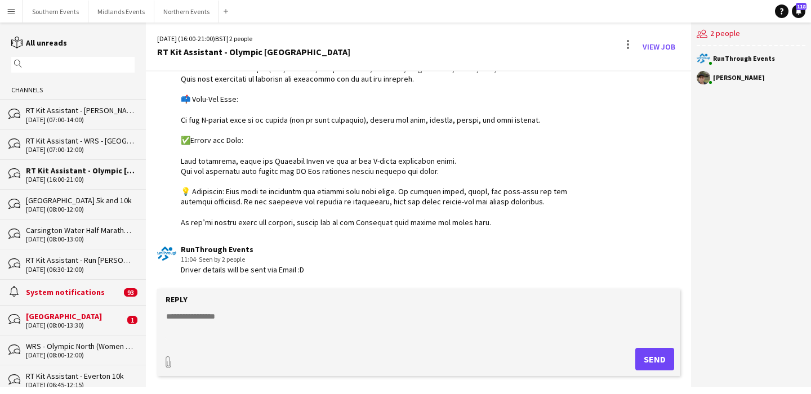
click at [81, 63] on input "text" at bounding box center [78, 65] width 107 height 10
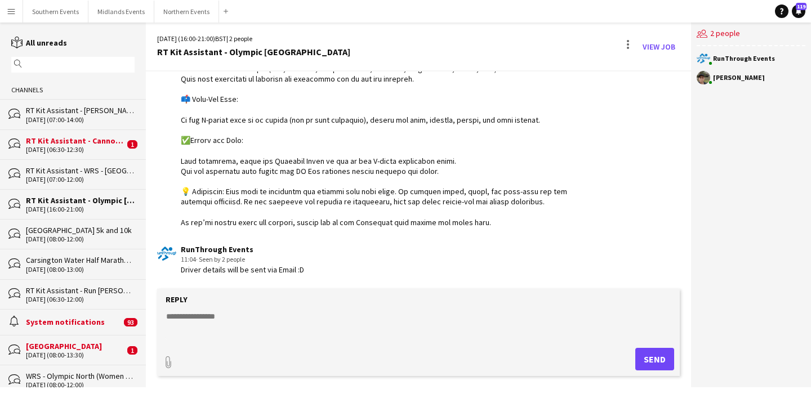
click at [101, 146] on div "[DATE] (06:30-12:30)" at bounding box center [75, 150] width 99 height 8
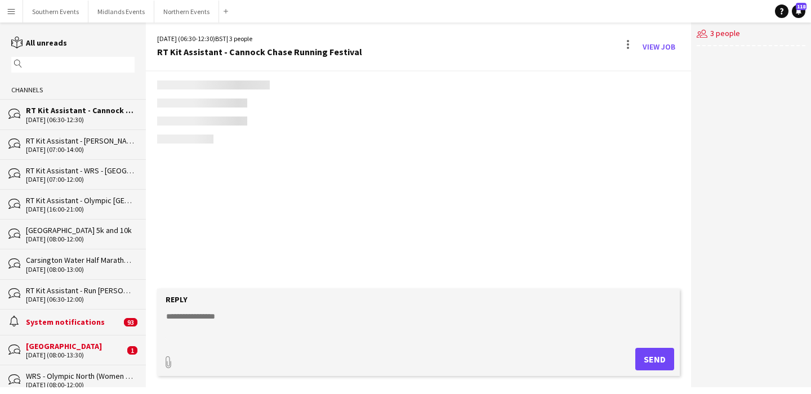
scroll to position [648, 0]
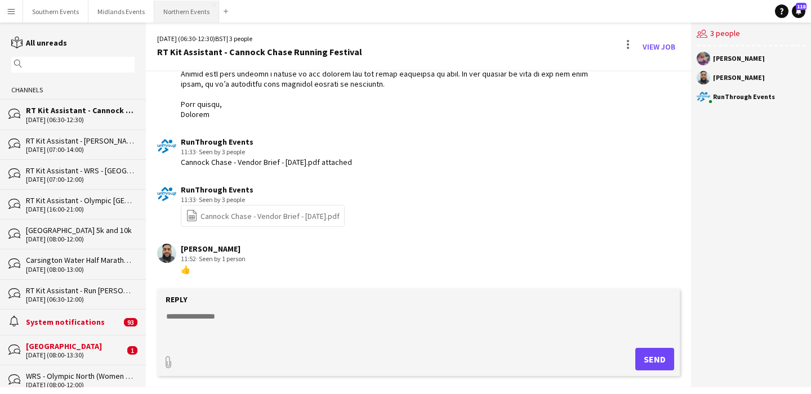
click at [189, 16] on button "Northern Events Close" at bounding box center [186, 12] width 65 height 22
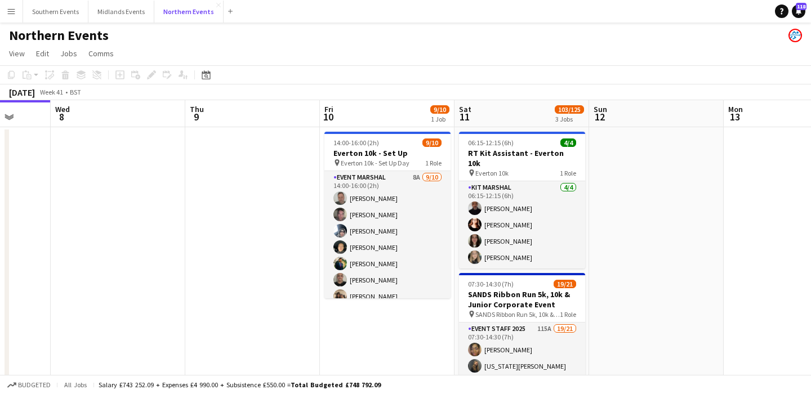
scroll to position [0, 557]
